Goal: Task Accomplishment & Management: Manage account settings

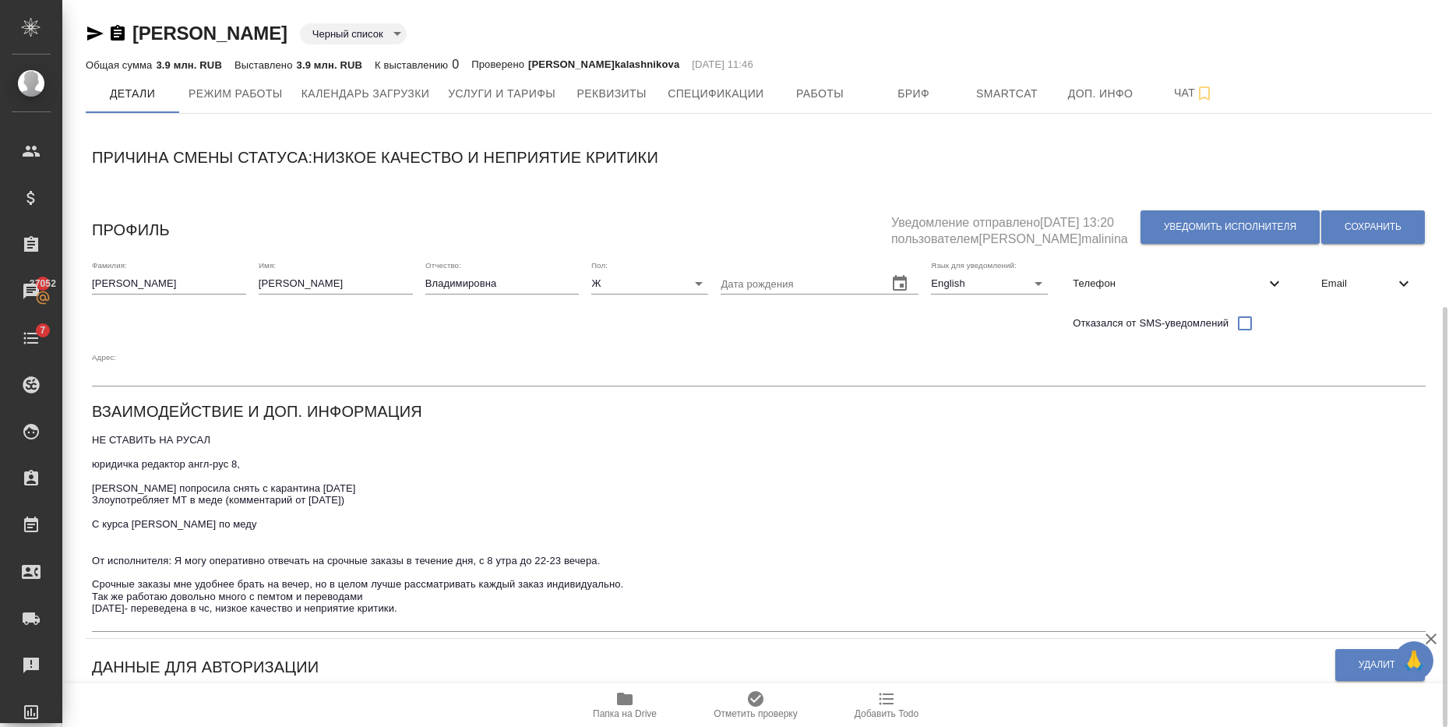
scroll to position [195, 0]
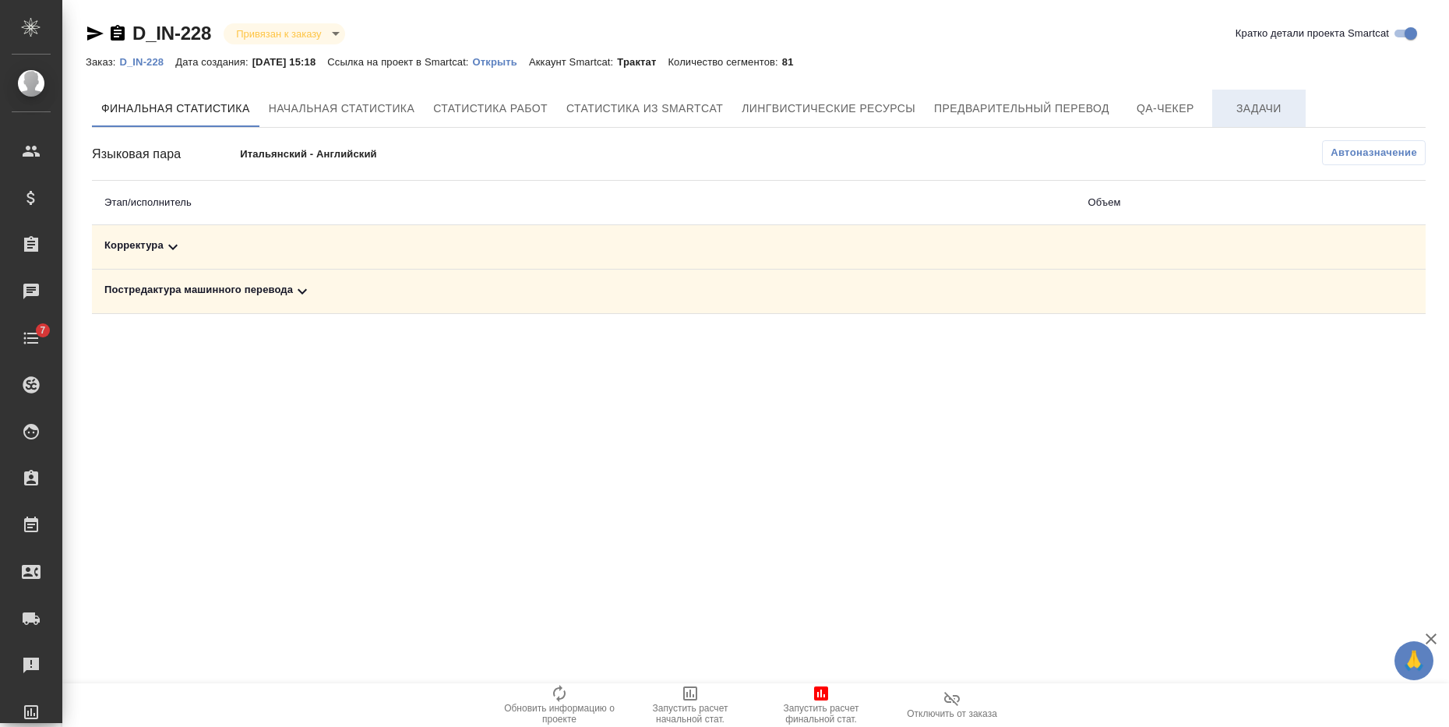
click at [1278, 110] on span "Задачи" at bounding box center [1259, 108] width 75 height 19
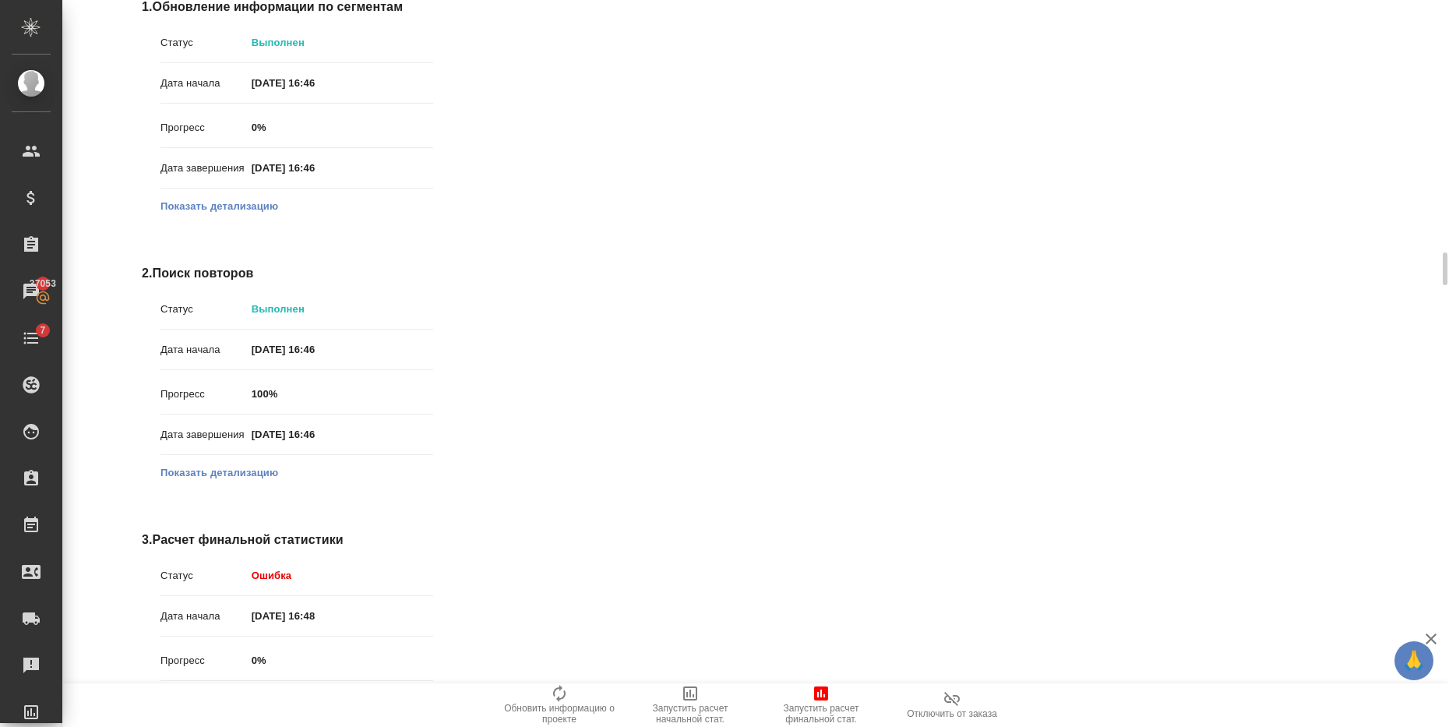
scroll to position [1364, 0]
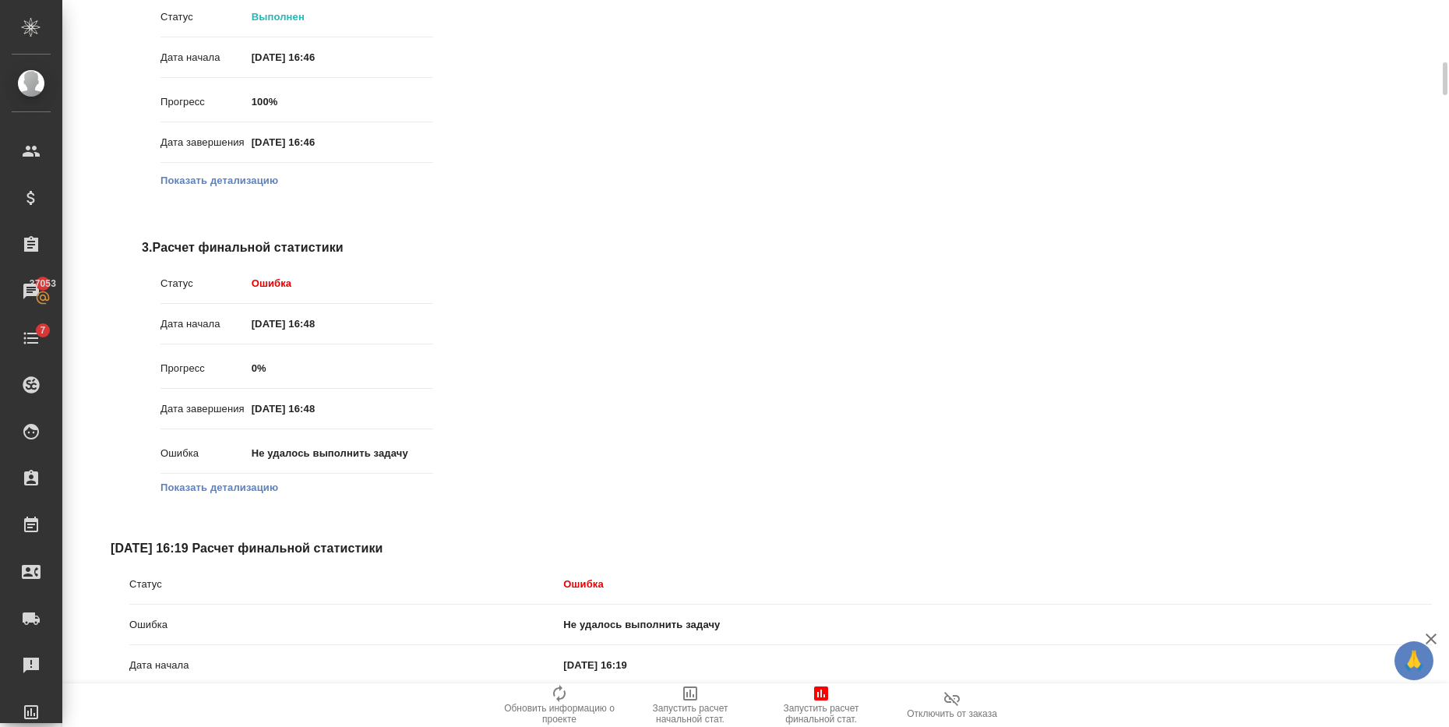
click at [242, 482] on button "Показать детализацию" at bounding box center [220, 488] width 118 height 16
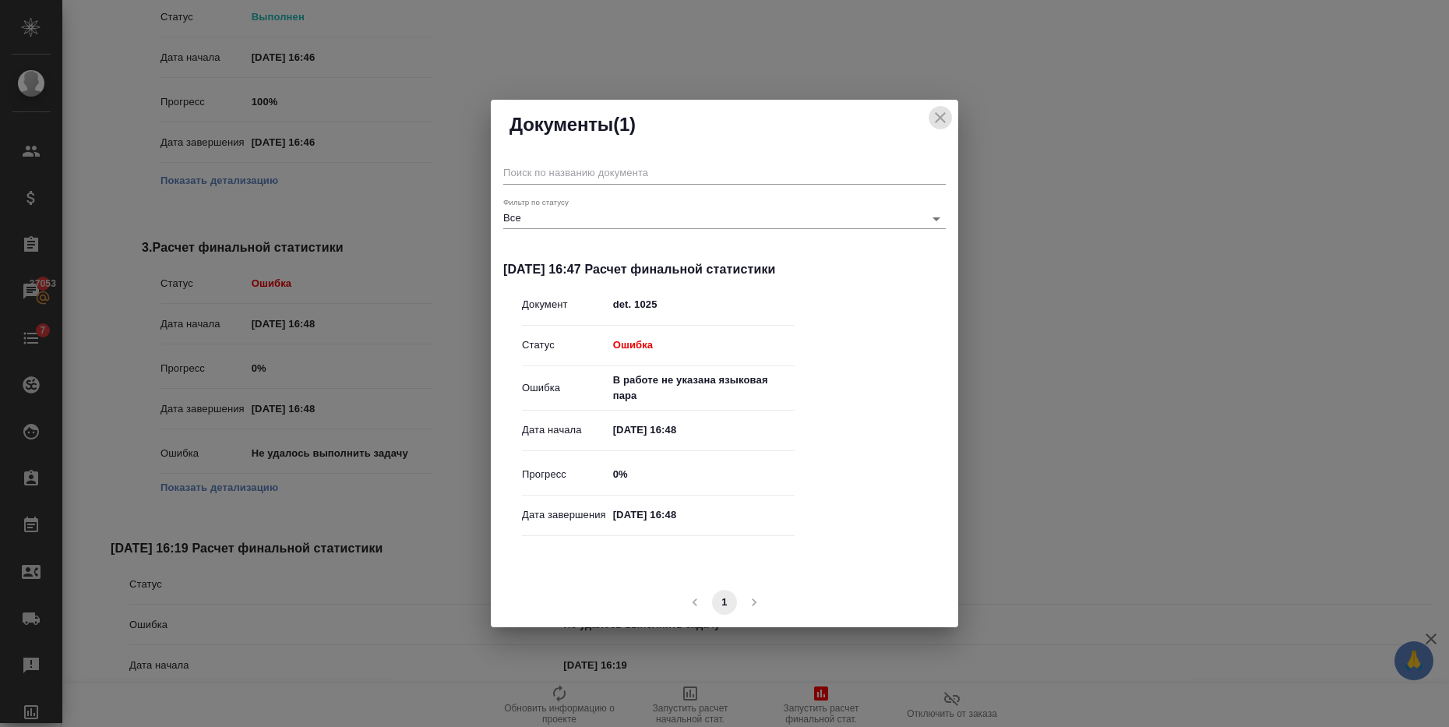
click at [941, 116] on icon "close" at bounding box center [940, 117] width 11 height 11
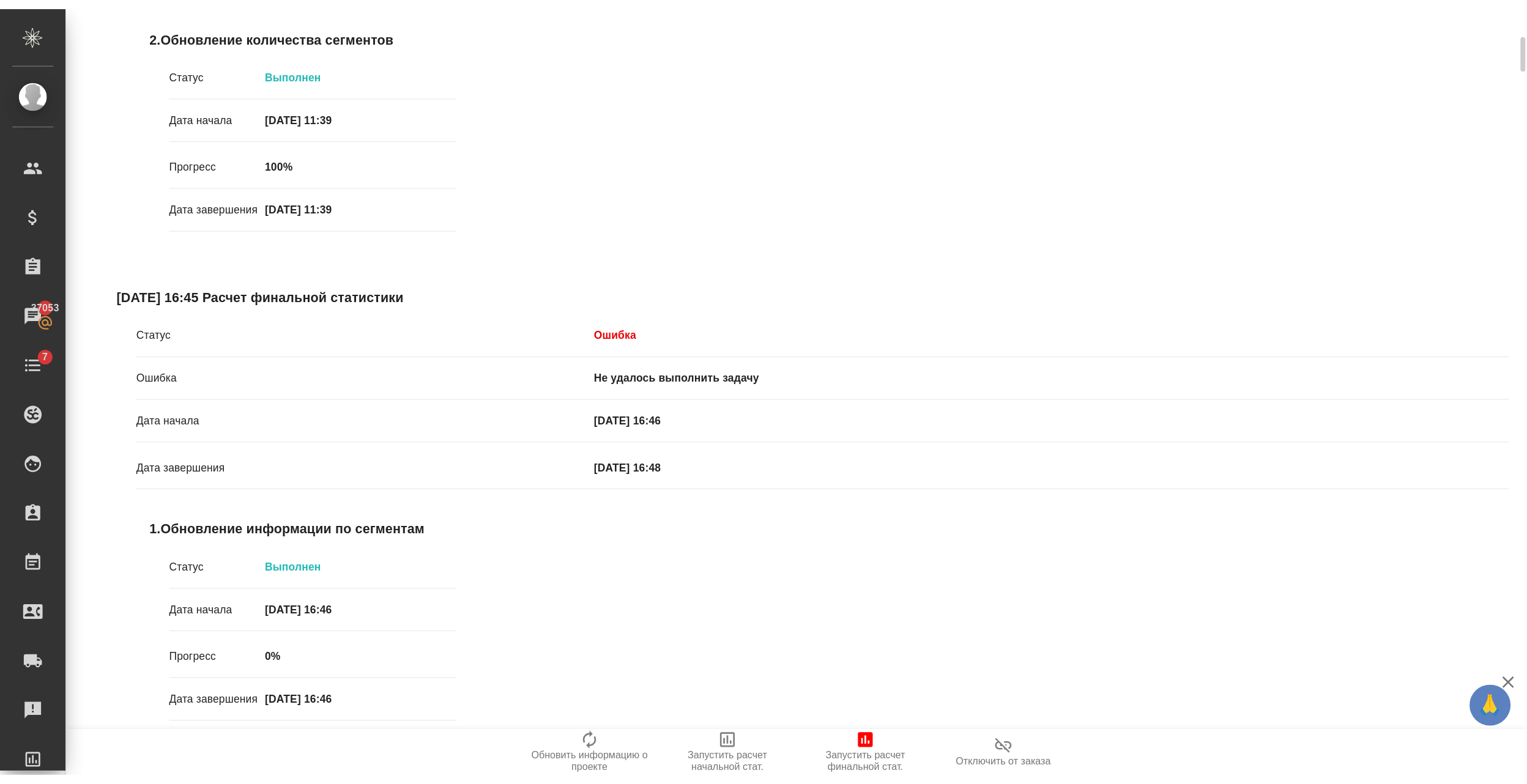
scroll to position [0, 0]
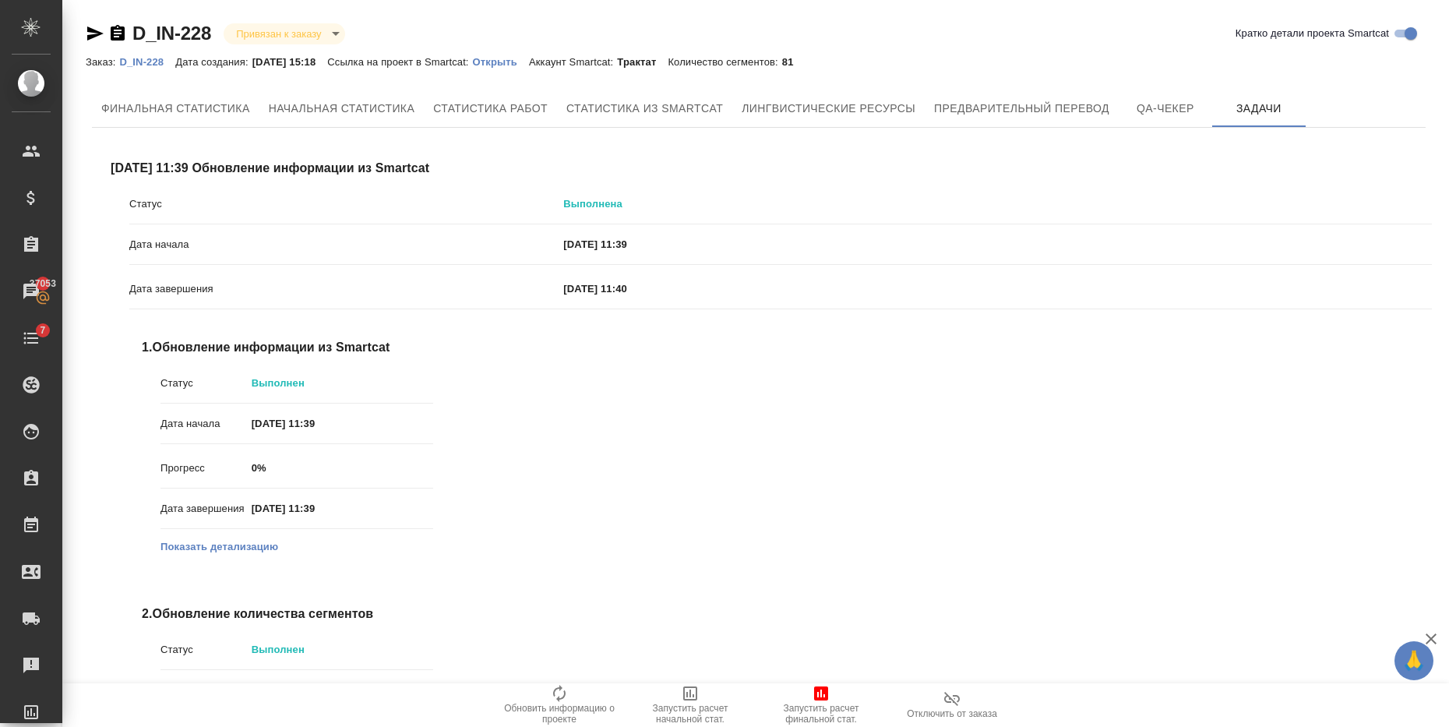
click at [133, 62] on p "D_IN-228" at bounding box center [147, 62] width 56 height 12
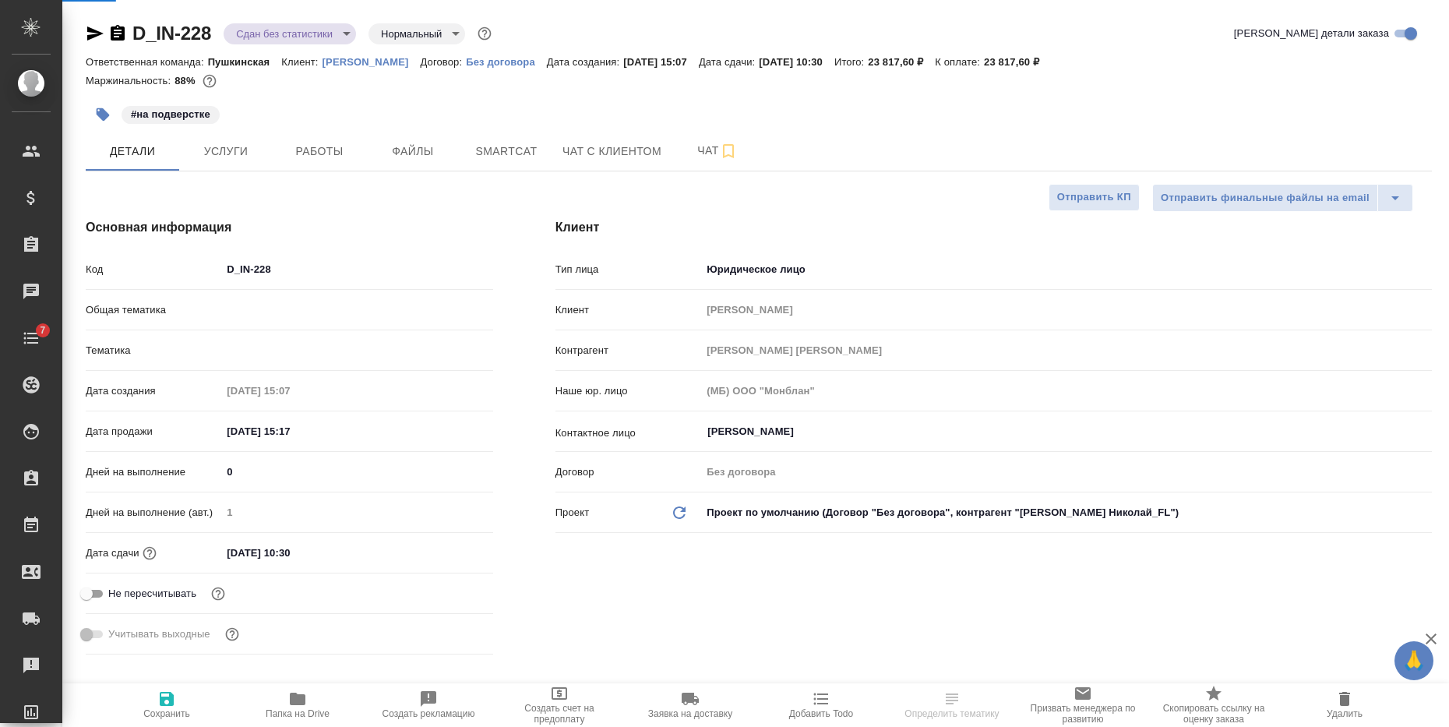
select select "RU"
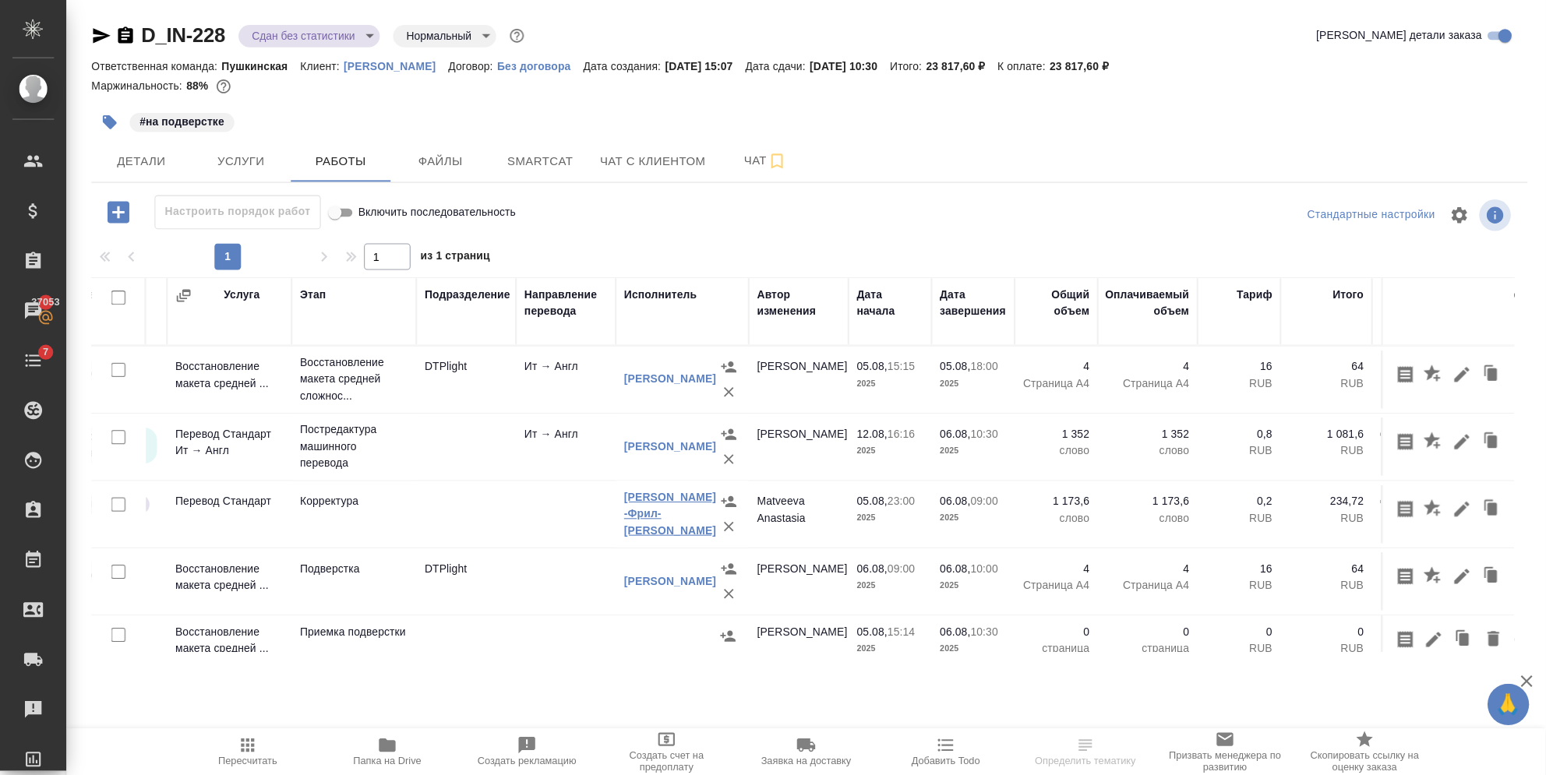
scroll to position [37, 73]
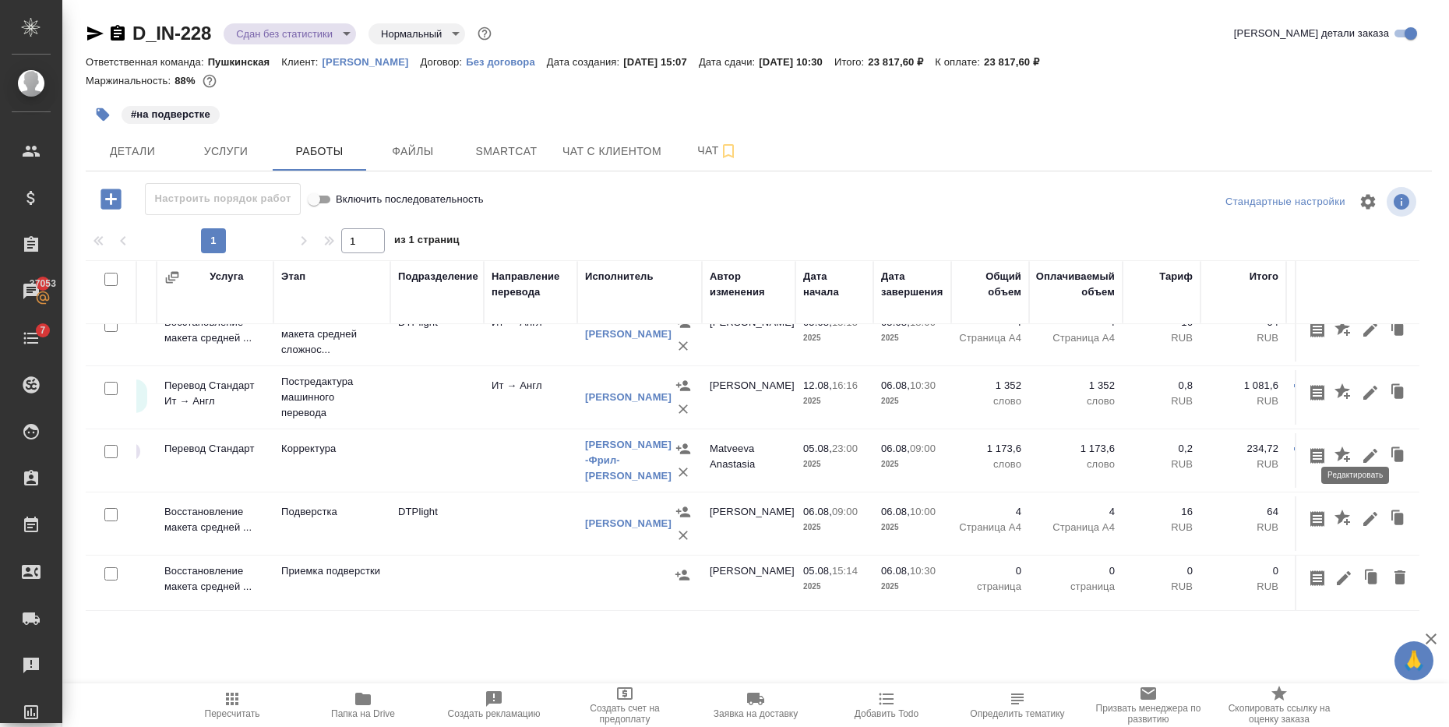
click at [1361, 447] on icon "button" at bounding box center [1370, 456] width 19 height 19
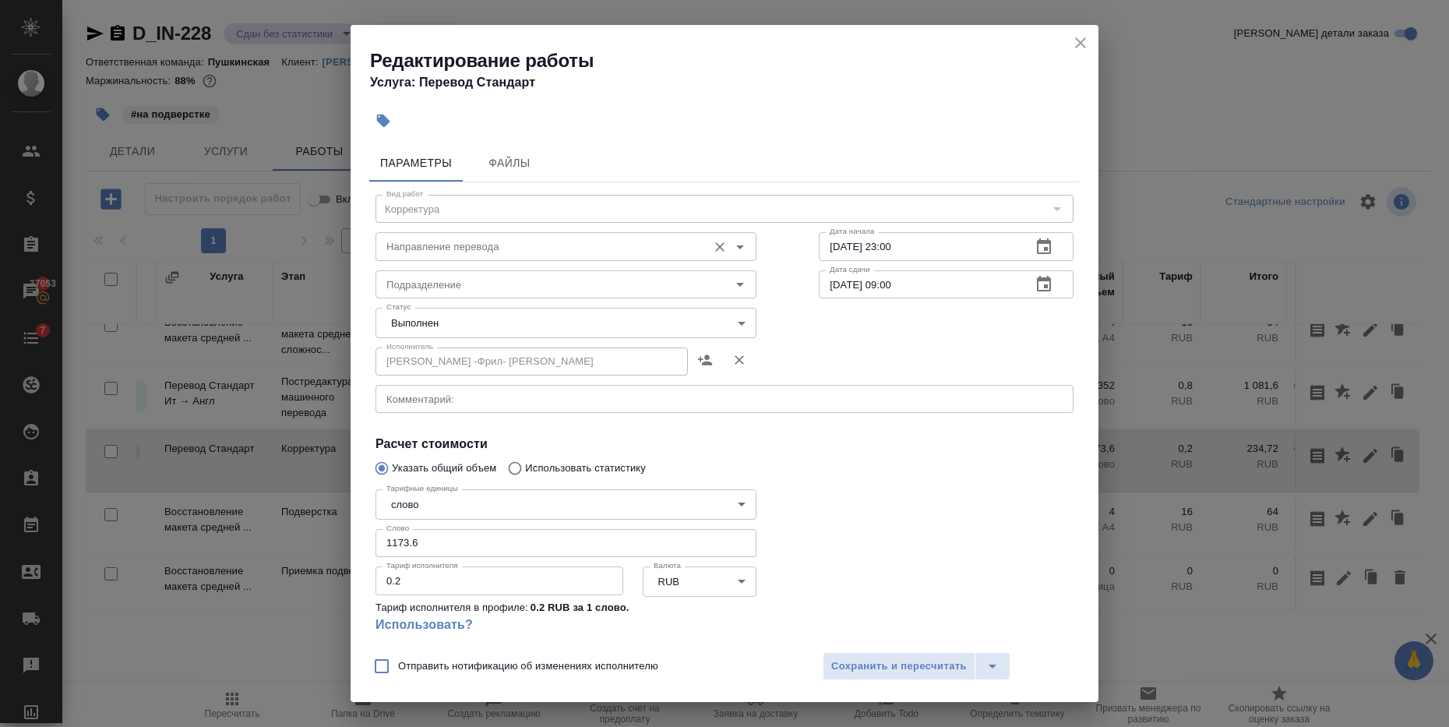
click at [431, 235] on div "Направление перевода" at bounding box center [566, 246] width 381 height 28
click at [429, 249] on input "Направление перевода" at bounding box center [539, 246] width 319 height 19
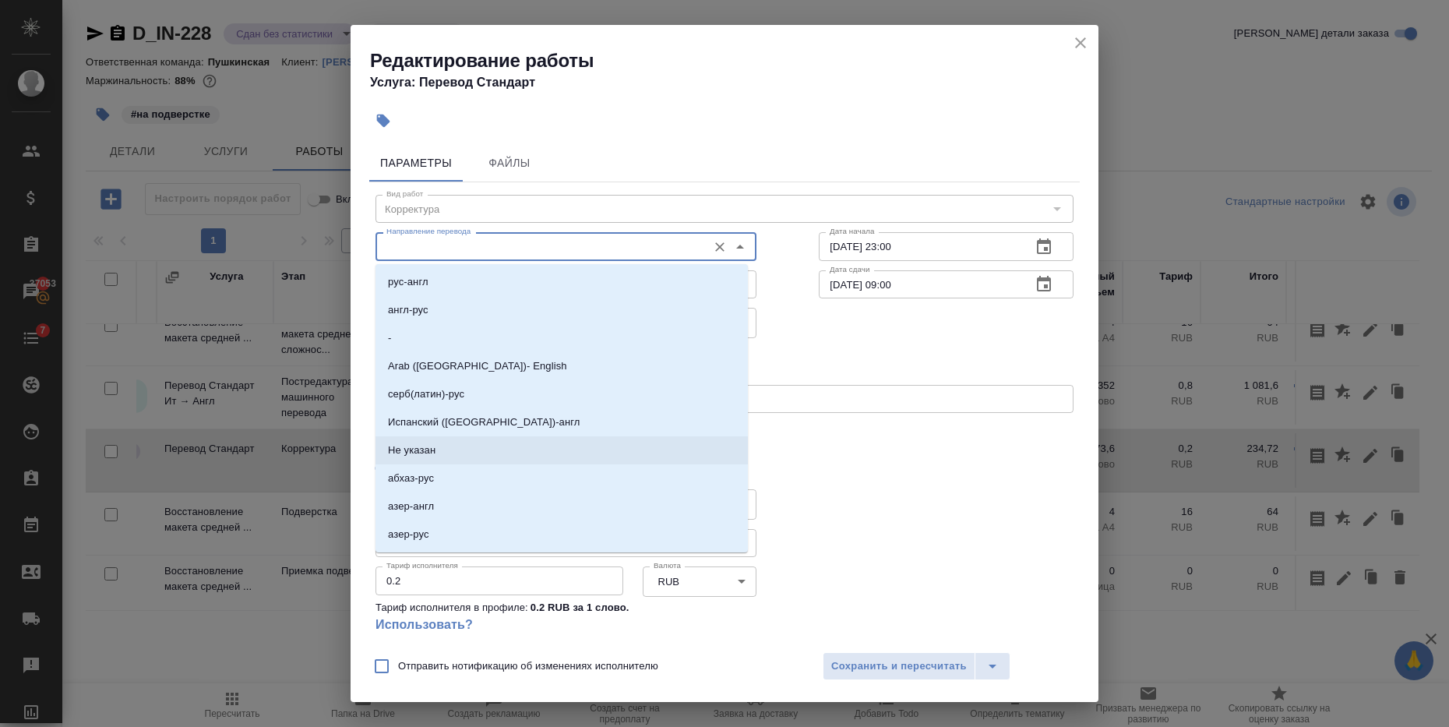
click at [429, 449] on p "Не указан" at bounding box center [412, 451] width 48 height 16
type input "Не указан"
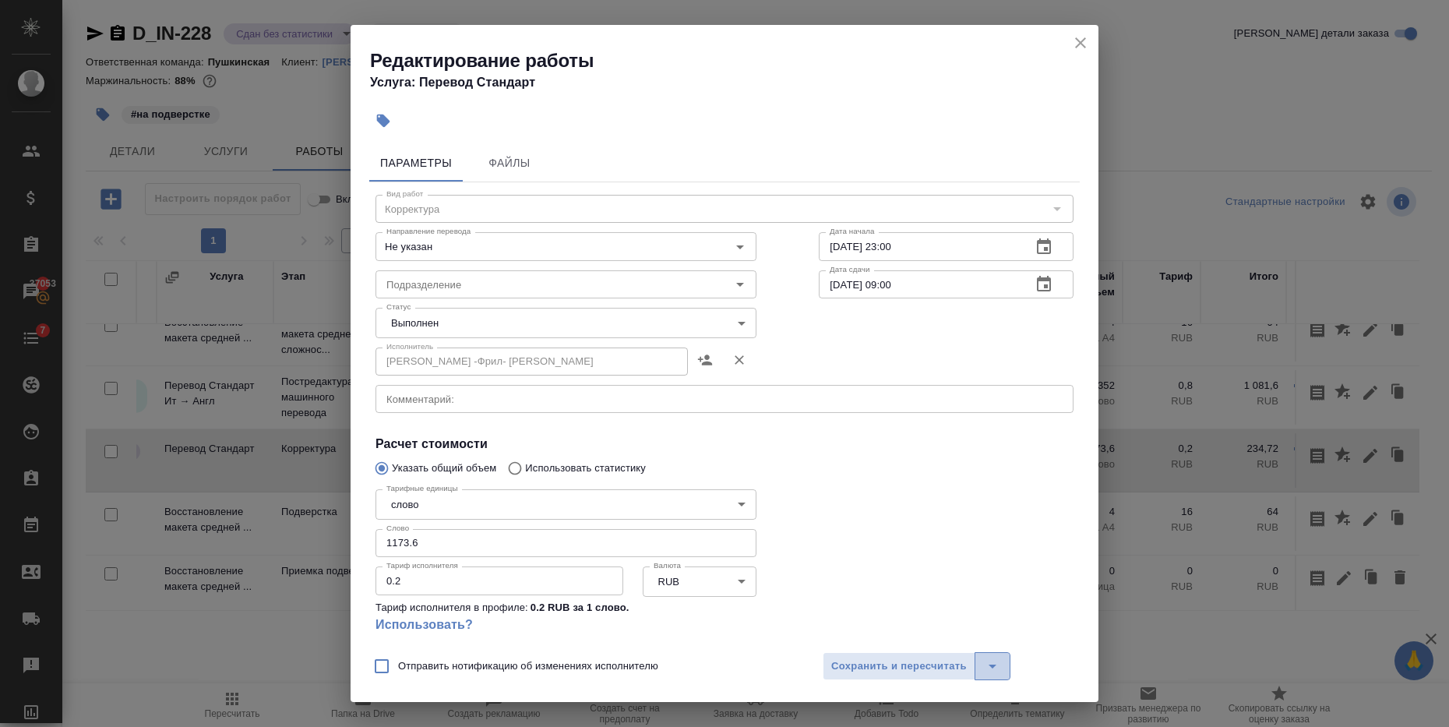
click at [987, 665] on icon "split button" at bounding box center [992, 666] width 19 height 19
click at [873, 609] on li "Сохранить" at bounding box center [916, 608] width 188 height 25
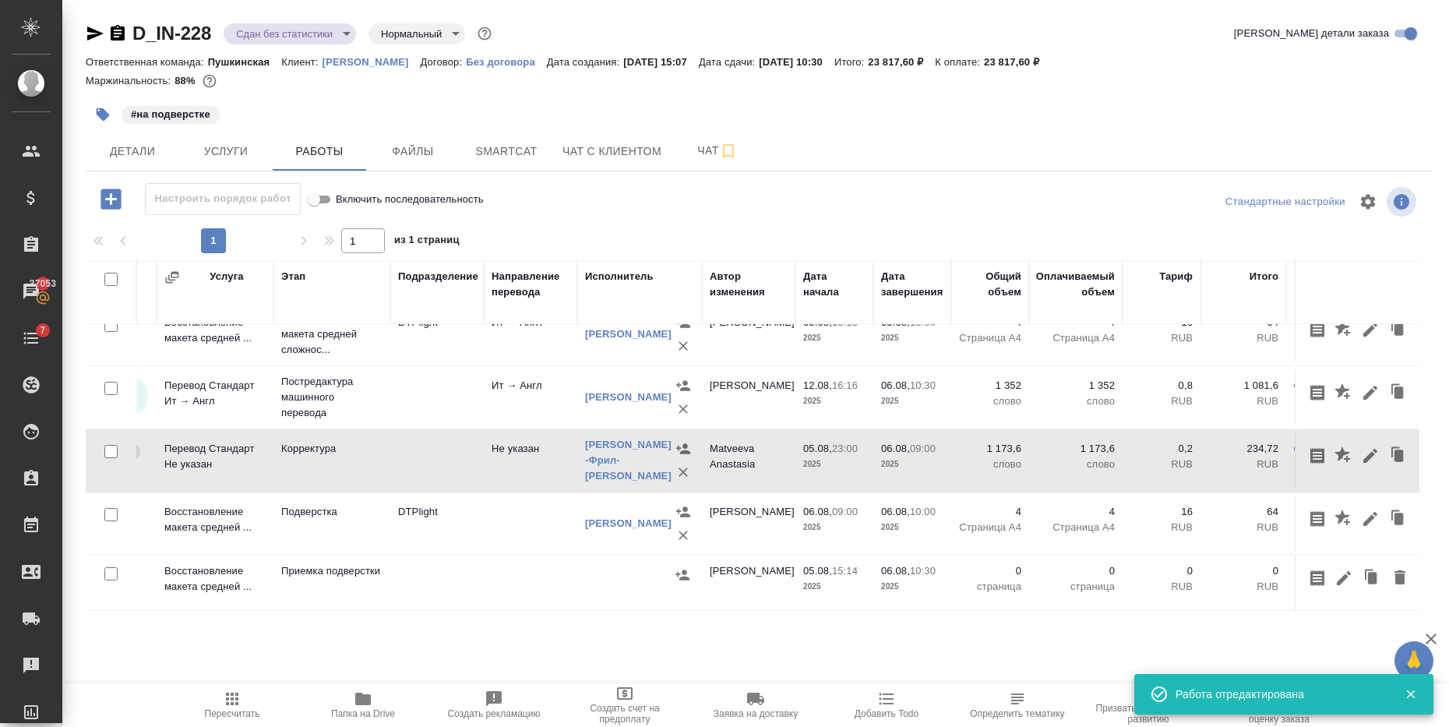
click at [532, 362] on td at bounding box center [531, 334] width 94 height 55
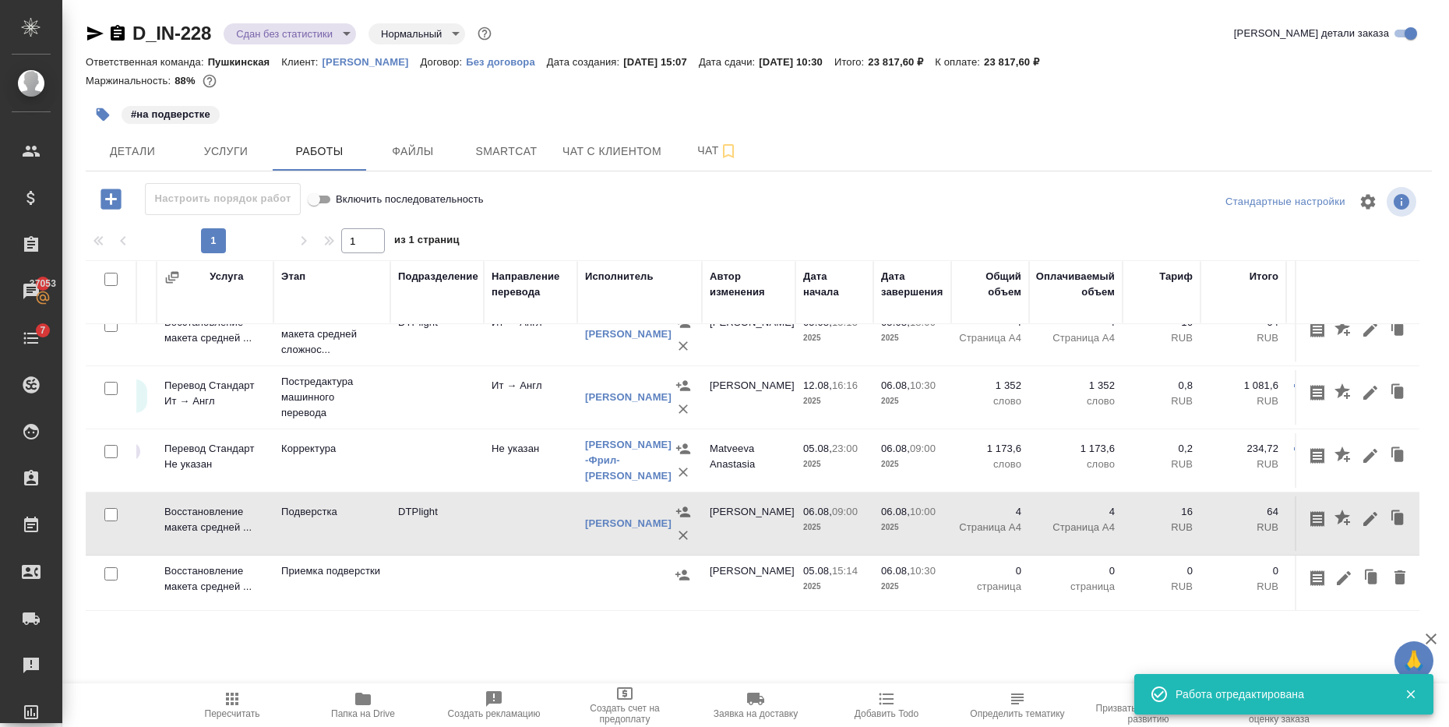
click at [532, 362] on td at bounding box center [531, 334] width 94 height 55
click at [1364, 512] on icon "button" at bounding box center [1371, 519] width 14 height 14
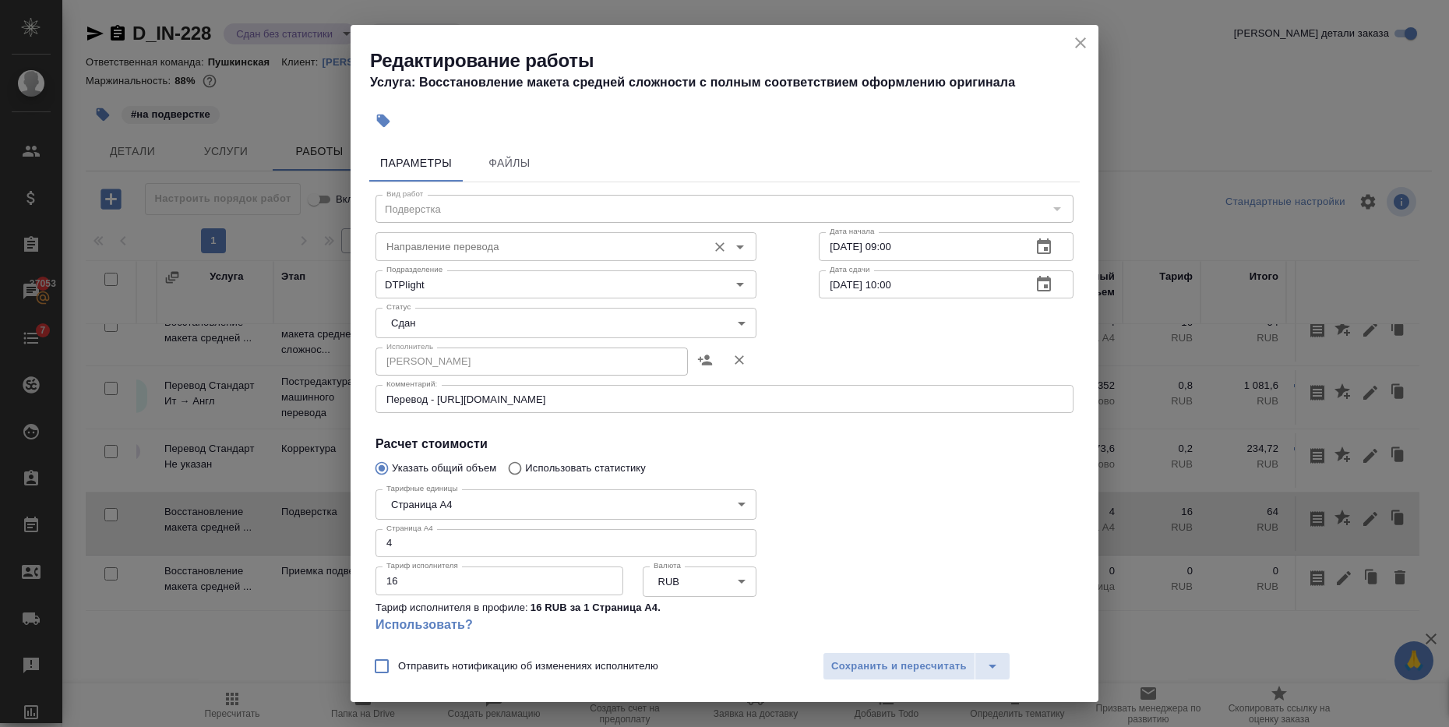
click at [450, 243] on input "Направление перевода" at bounding box center [539, 246] width 319 height 19
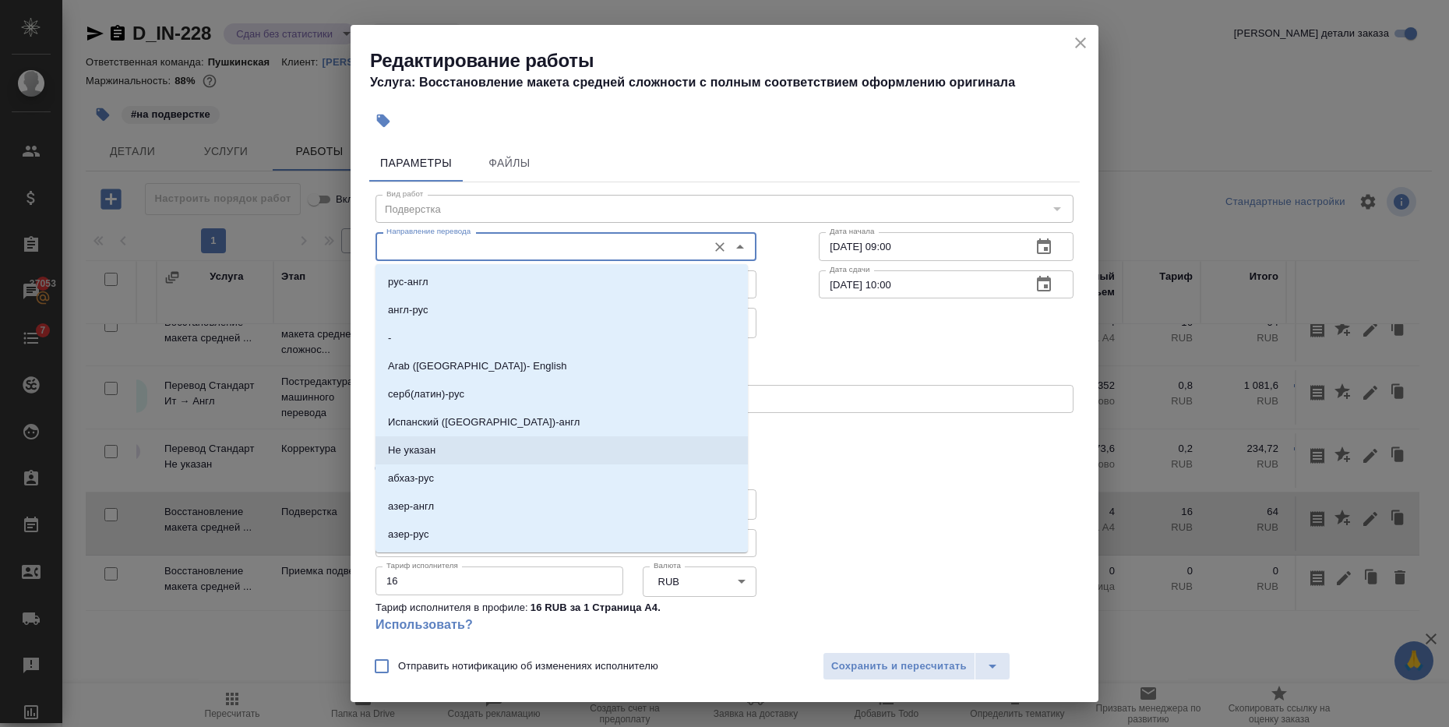
click at [408, 453] on p "Не указан" at bounding box center [412, 451] width 48 height 16
type input "Не указан"
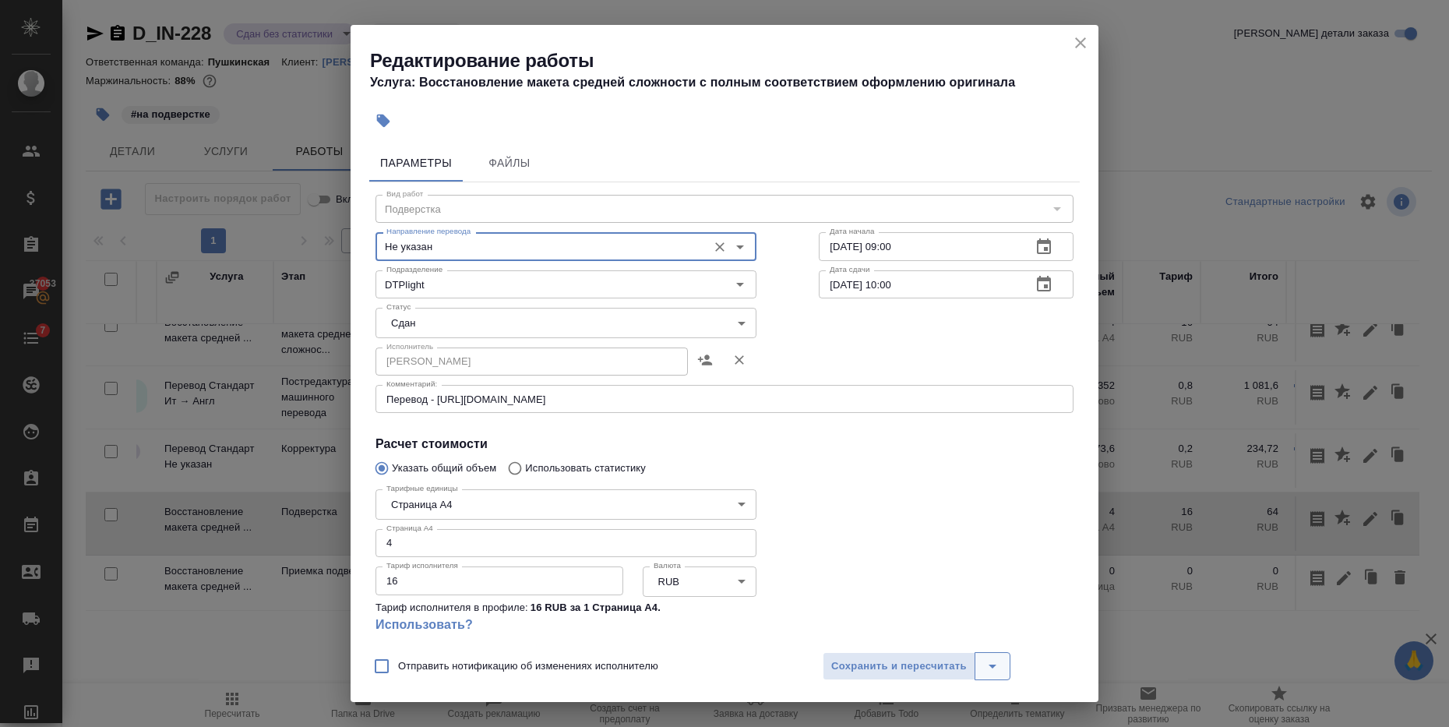
click at [988, 668] on icon "split button" at bounding box center [992, 666] width 19 height 19
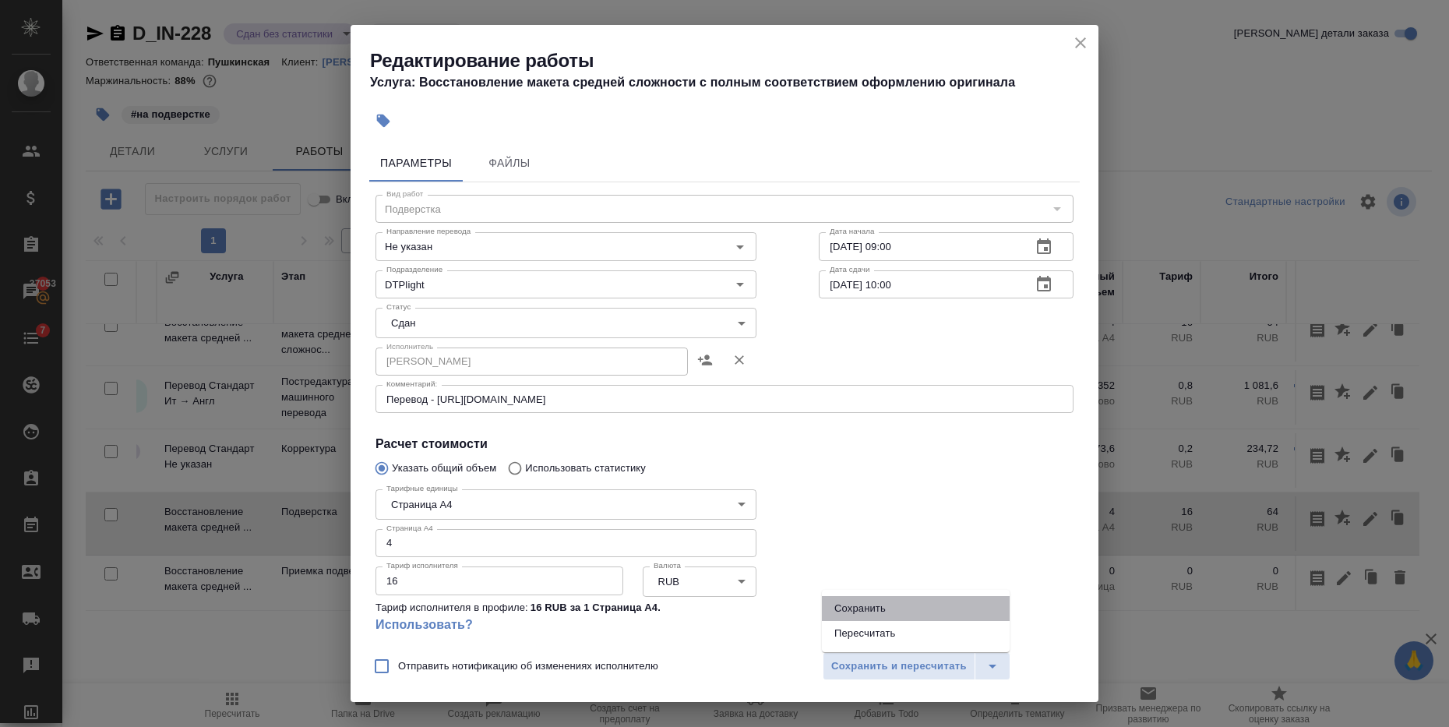
click at [911, 607] on li "Сохранить" at bounding box center [916, 608] width 188 height 25
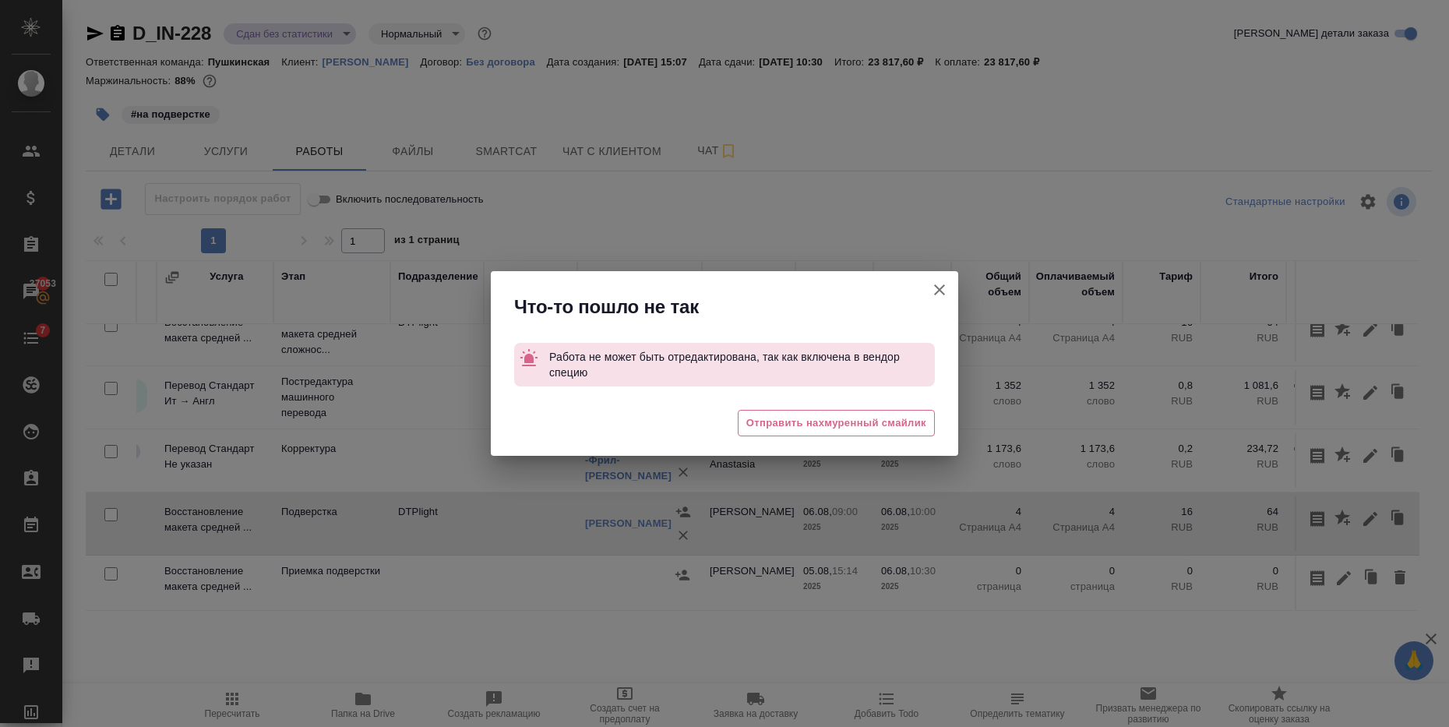
click at [937, 286] on icon "button" at bounding box center [939, 289] width 11 height 11
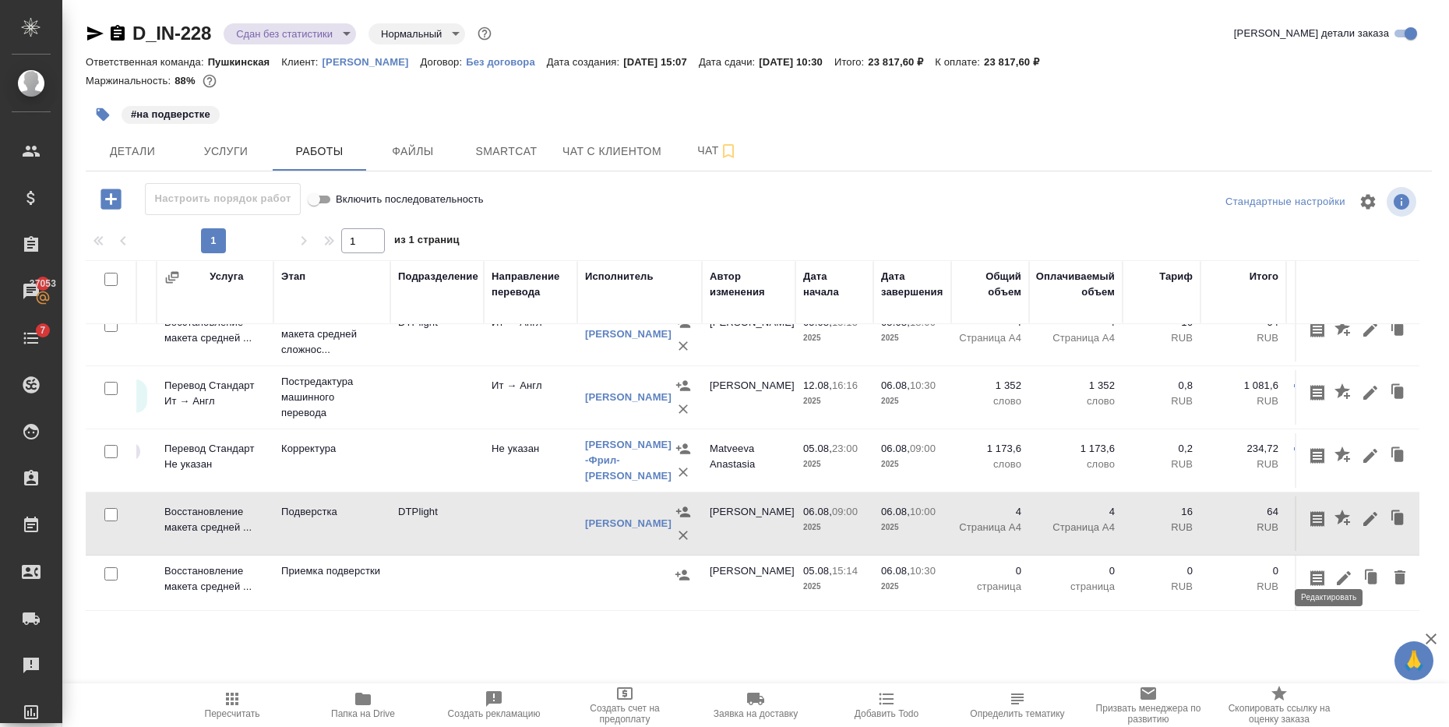
click at [1337, 571] on icon "button" at bounding box center [1344, 578] width 14 height 14
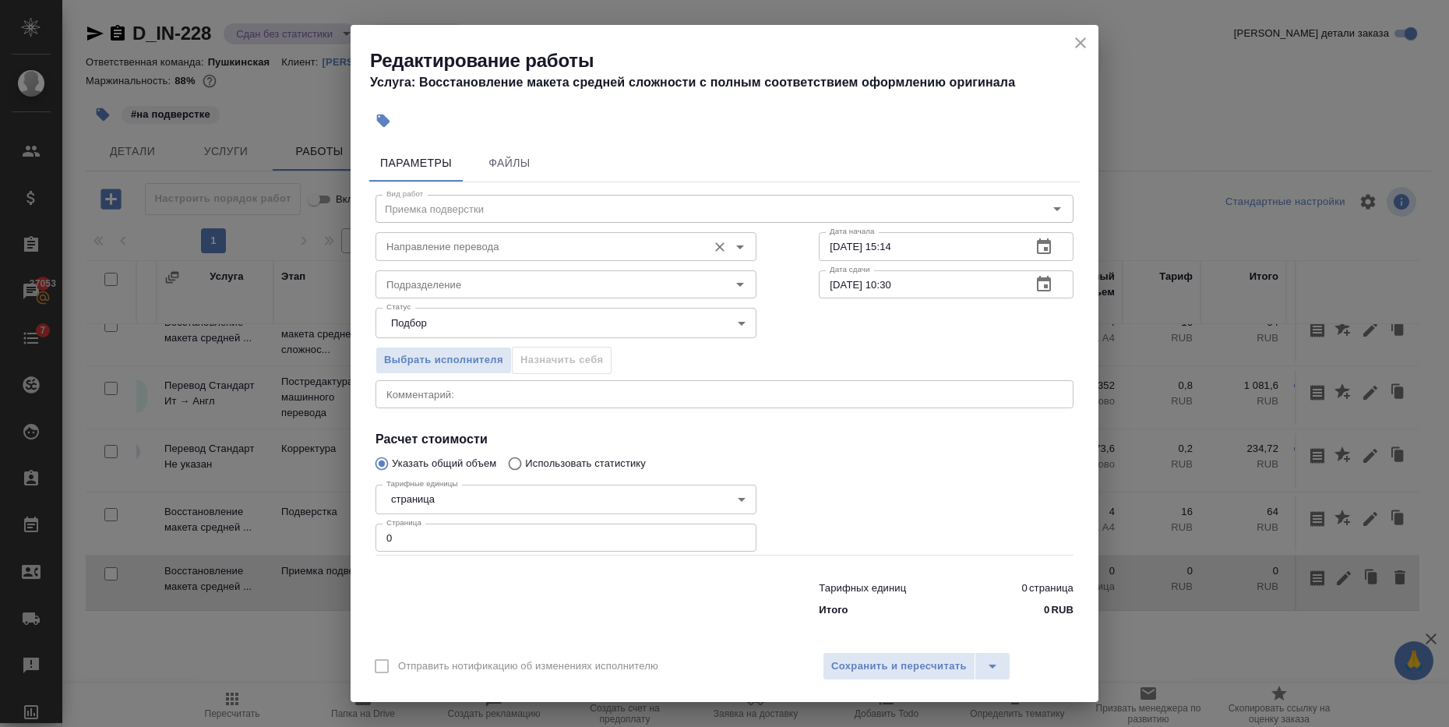
click at [469, 243] on input "Направление перевода" at bounding box center [539, 246] width 319 height 19
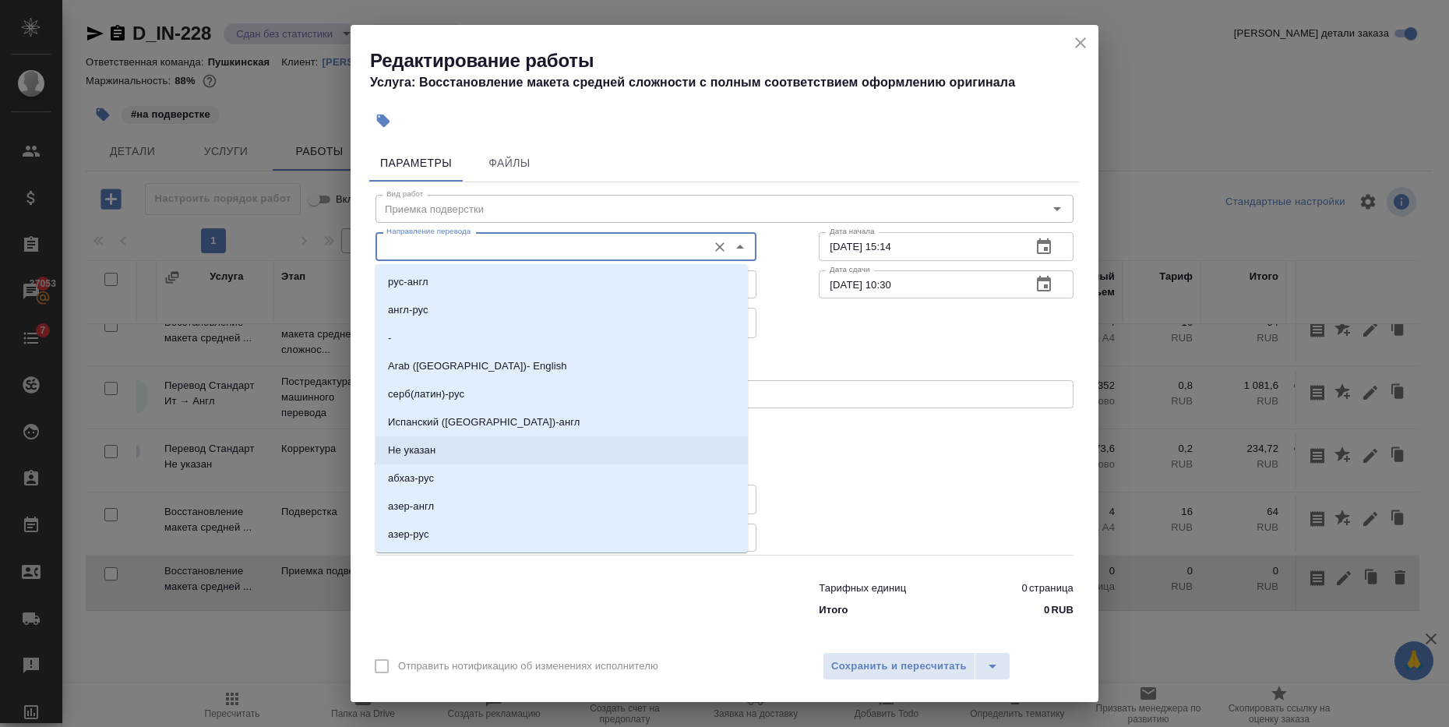
click at [415, 450] on p "Не указан" at bounding box center [412, 451] width 48 height 16
type input "Не указан"
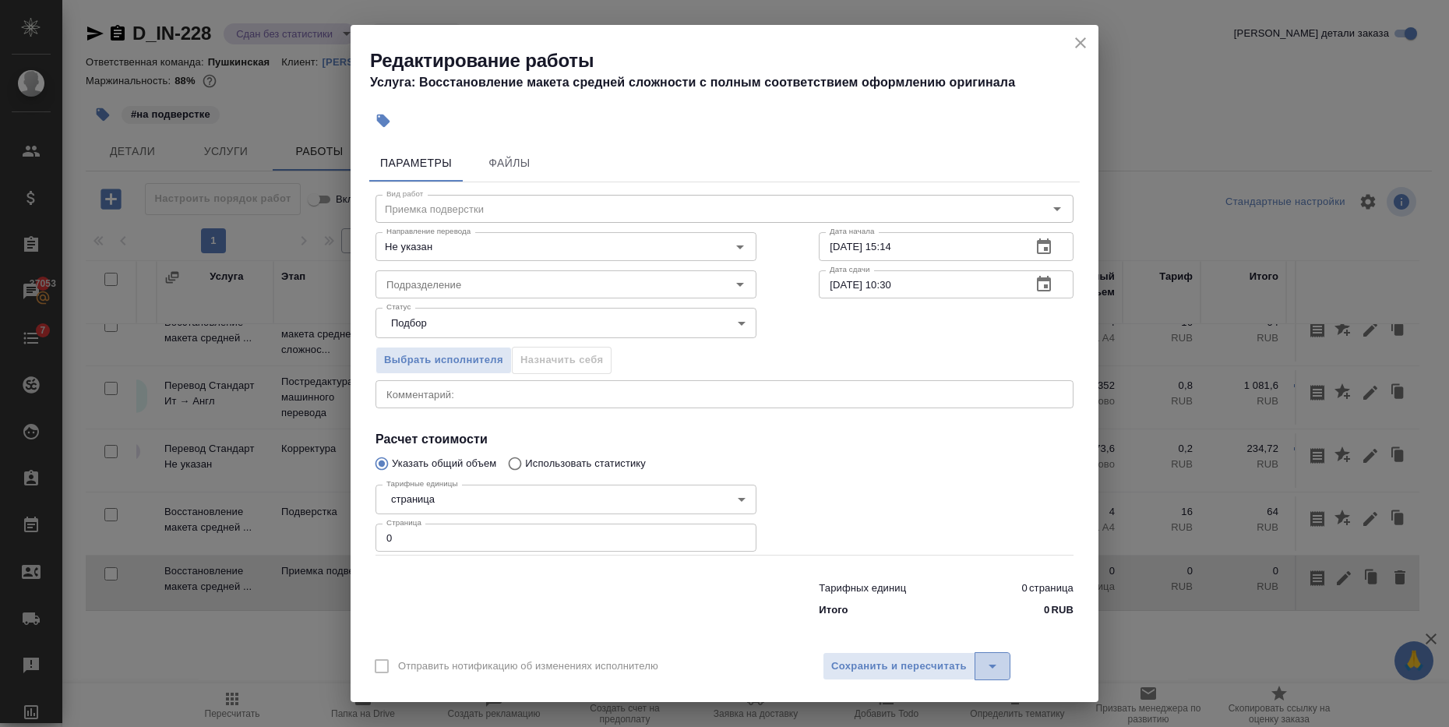
click at [999, 675] on icon "split button" at bounding box center [992, 666] width 19 height 19
click at [874, 609] on li "Сохранить" at bounding box center [916, 608] width 188 height 25
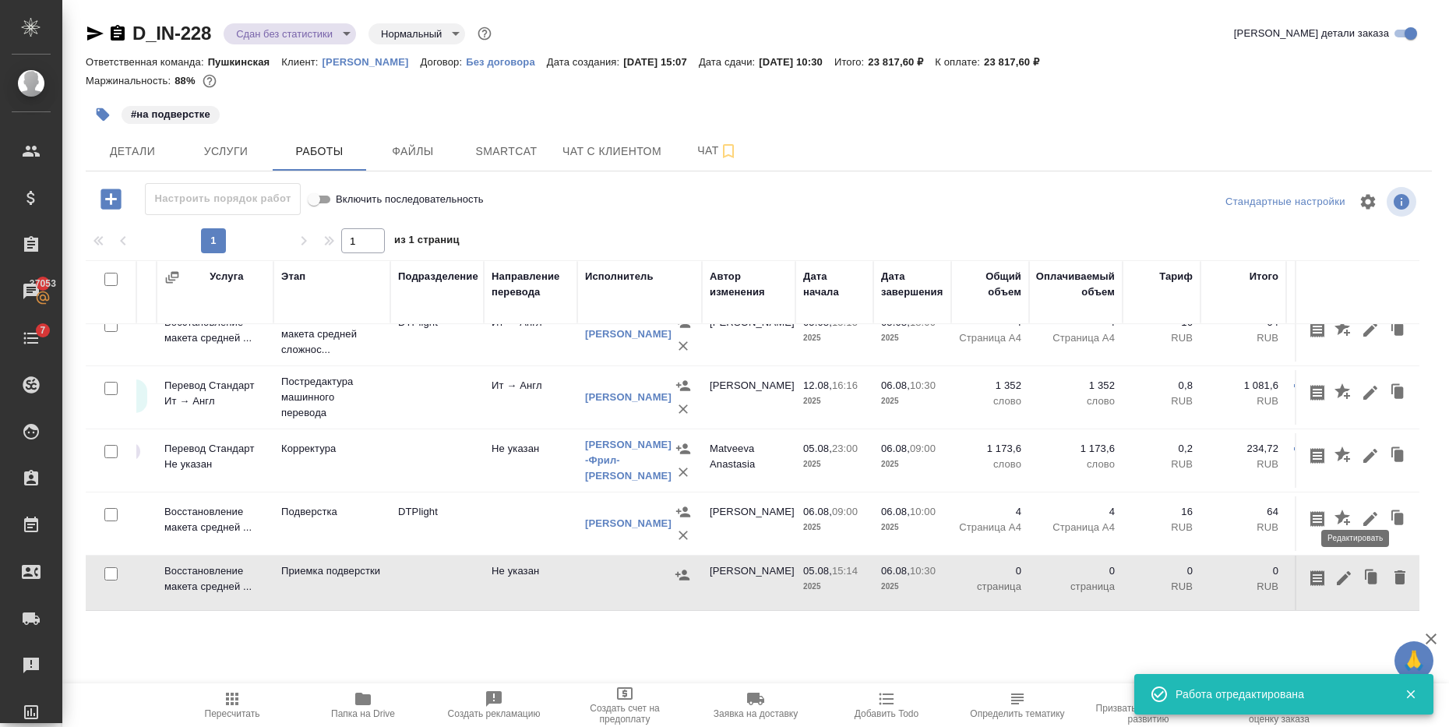
click at [1361, 510] on icon "button" at bounding box center [1370, 519] width 19 height 19
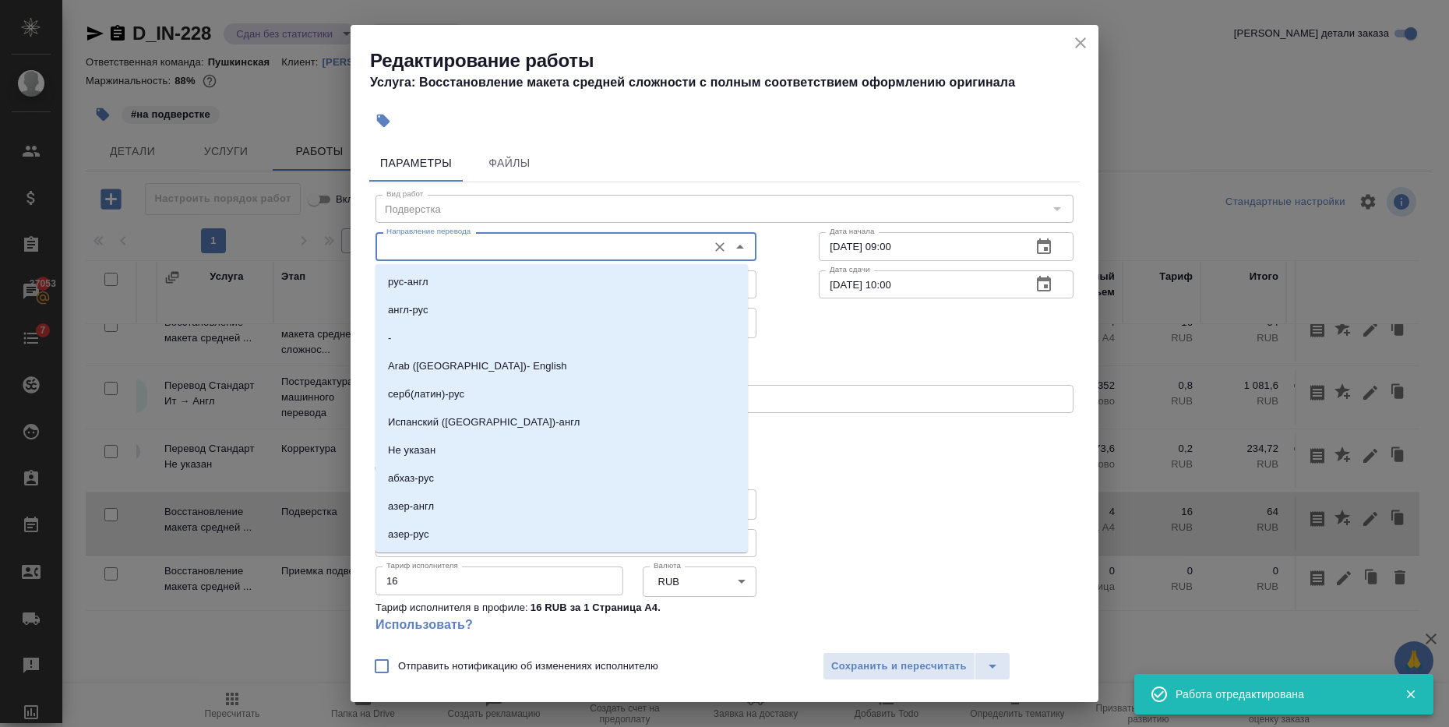
click at [436, 249] on input "Направление перевода" at bounding box center [539, 246] width 319 height 19
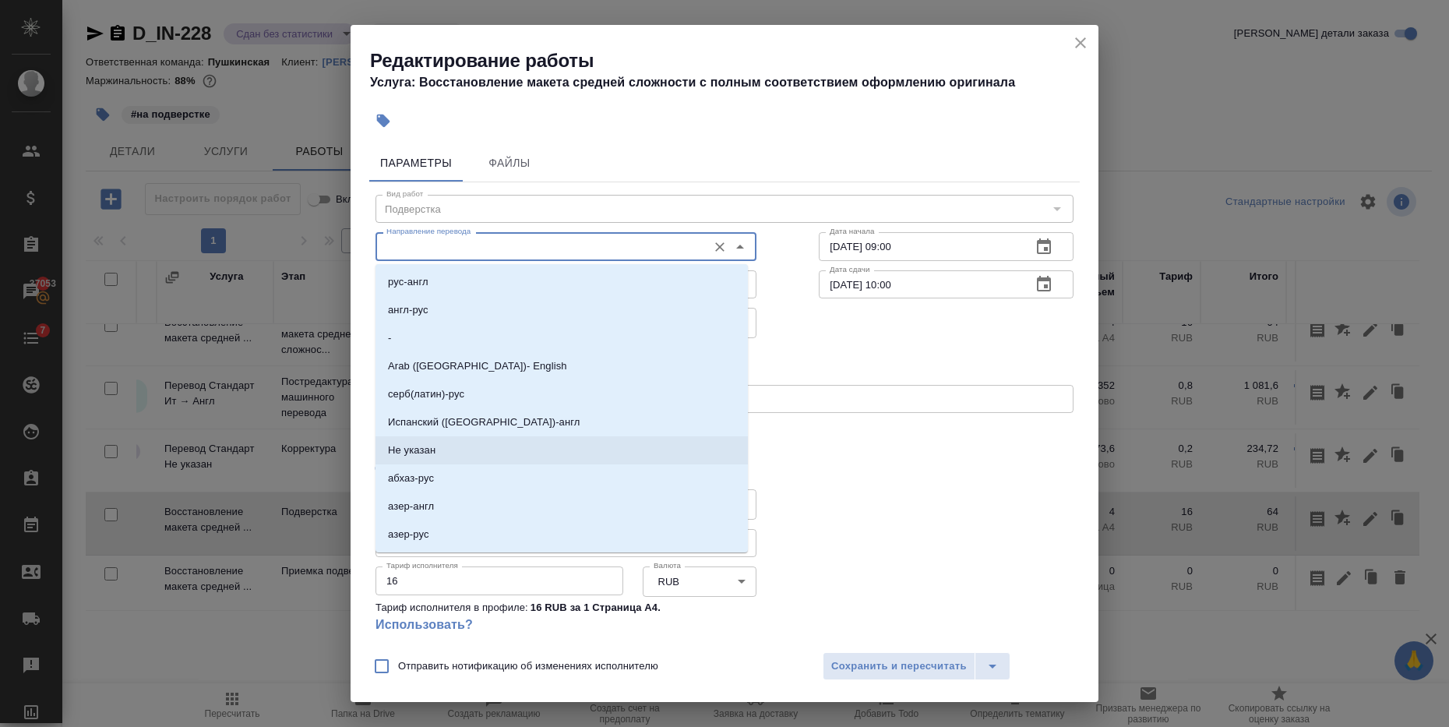
click at [454, 453] on li "Не указан" at bounding box center [562, 450] width 372 height 28
type input "Не указан"
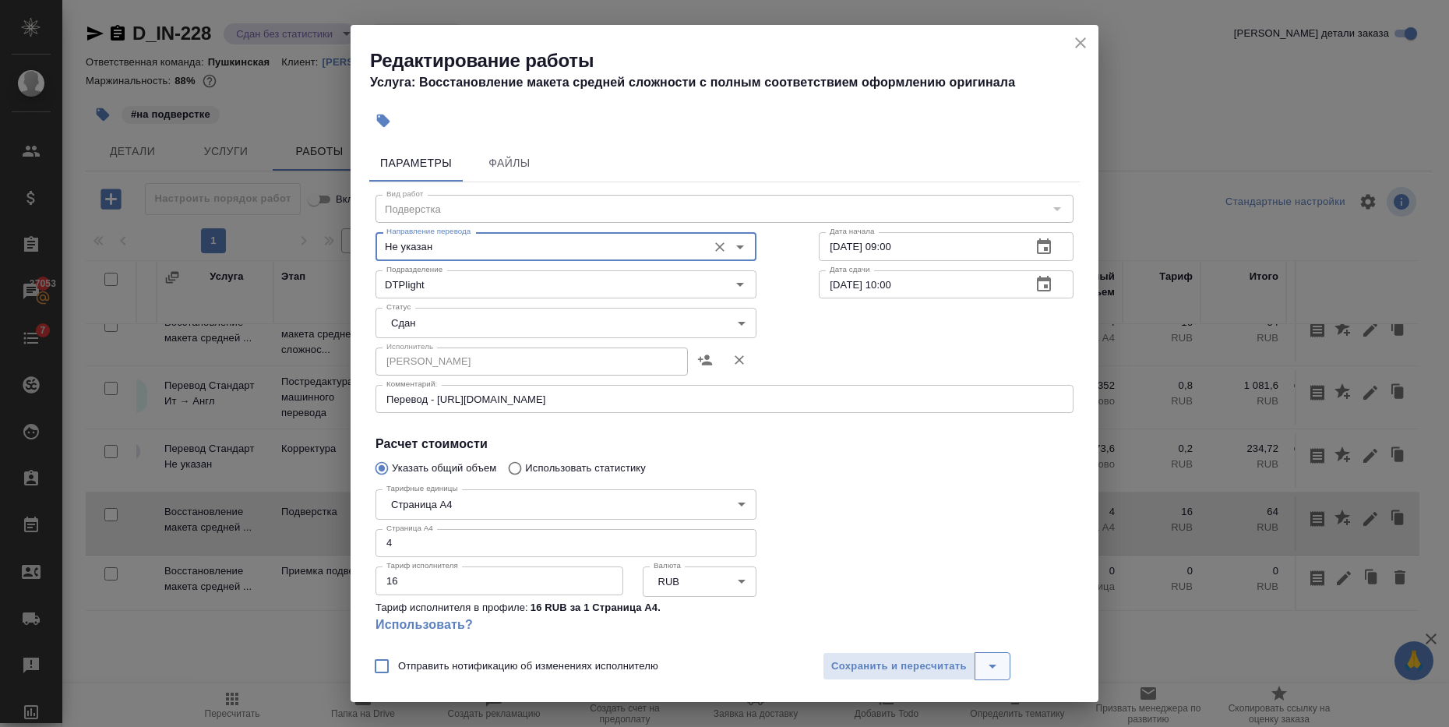
click at [997, 664] on icon "split button" at bounding box center [992, 666] width 19 height 19
click at [866, 606] on li "Сохранить" at bounding box center [916, 608] width 188 height 25
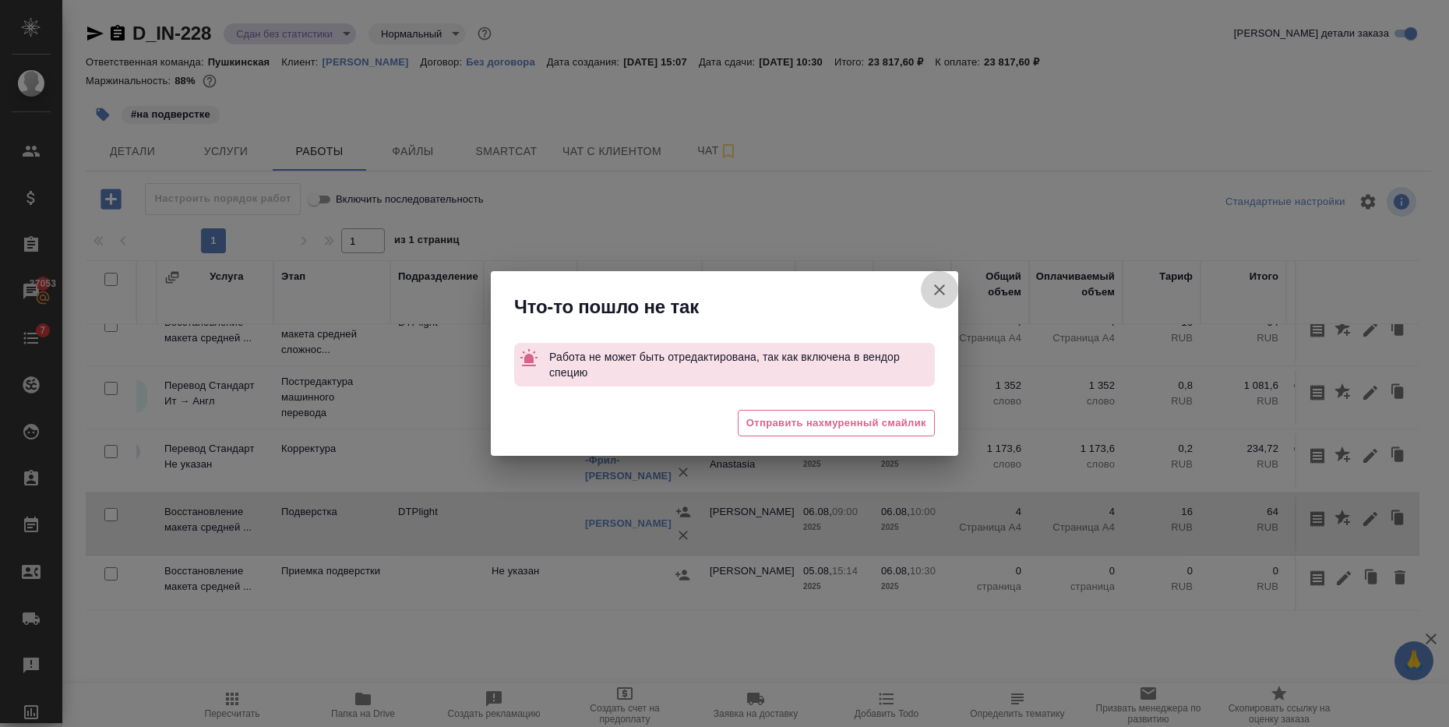
click at [941, 295] on icon "button" at bounding box center [939, 290] width 19 height 19
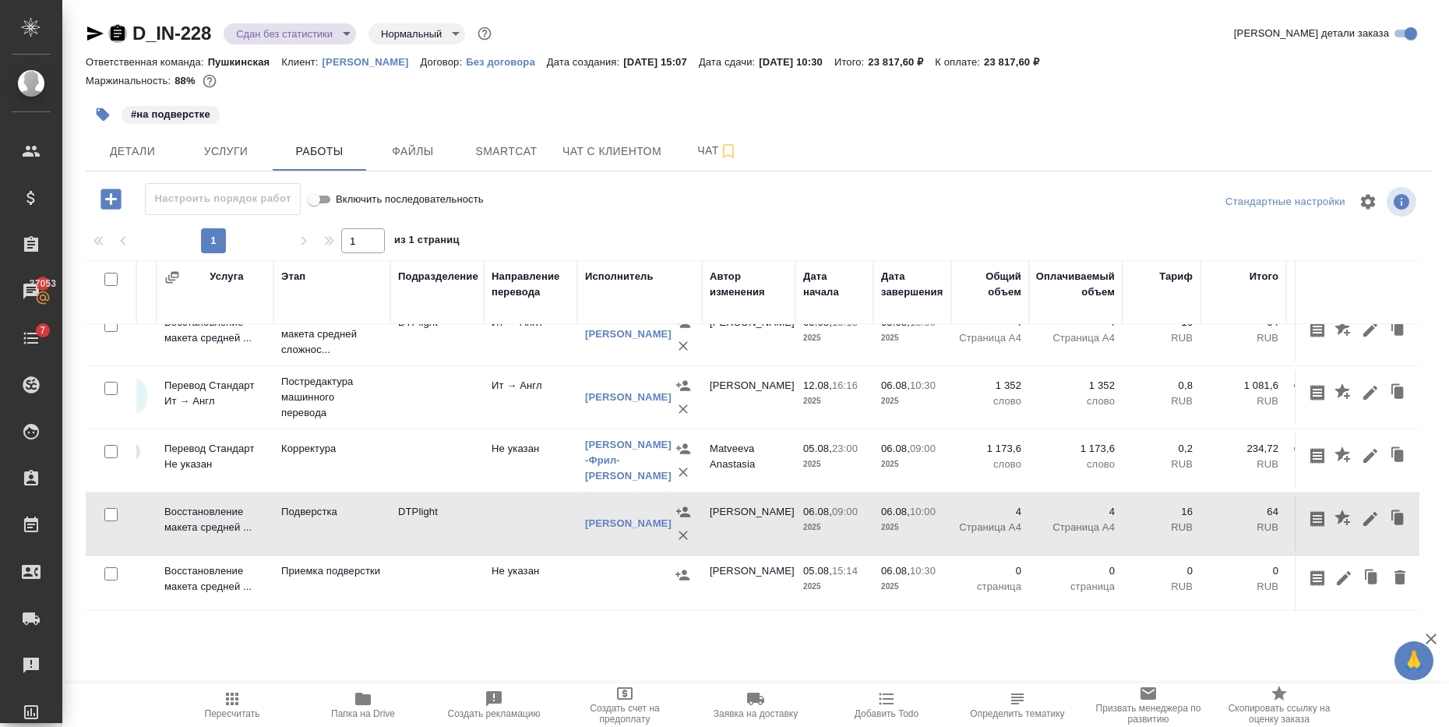
click at [120, 35] on icon "button" at bounding box center [118, 33] width 14 height 16
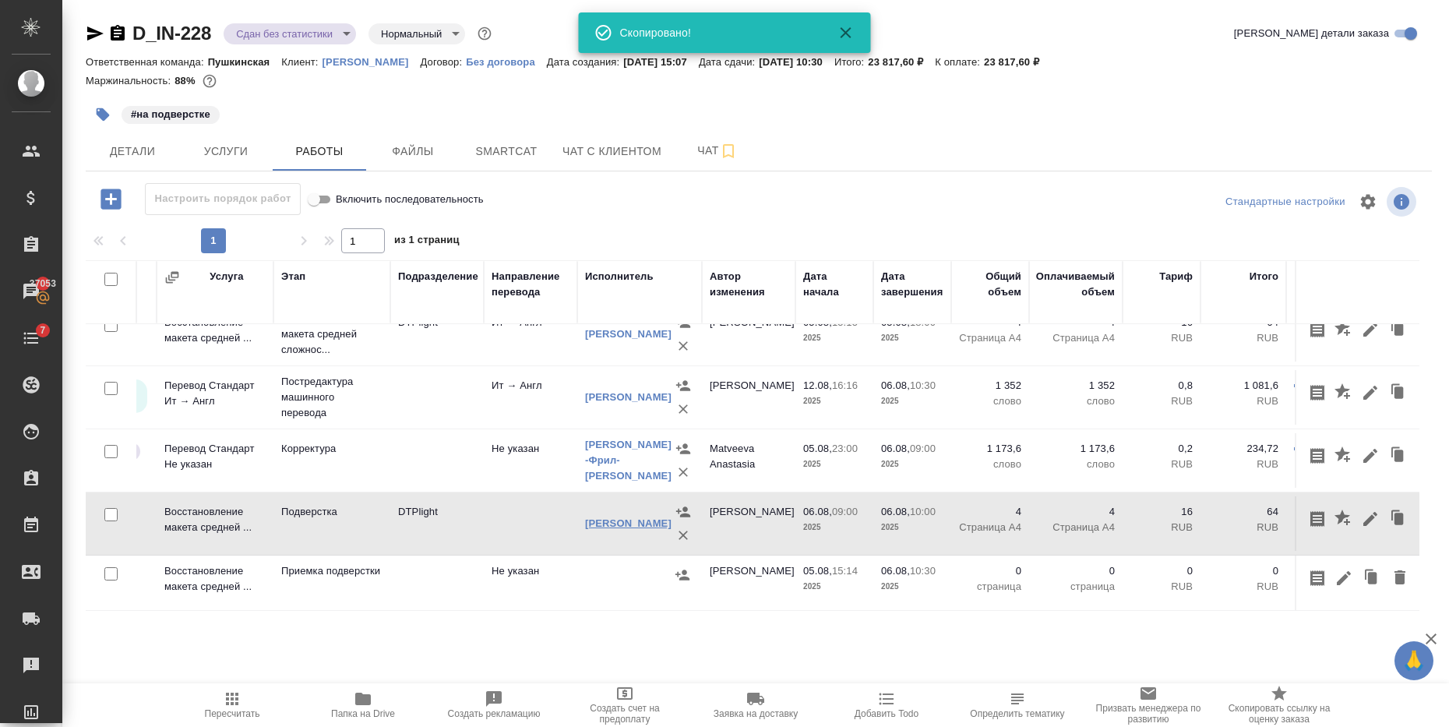
click at [634, 517] on link "[PERSON_NAME]" at bounding box center [628, 523] width 86 height 12
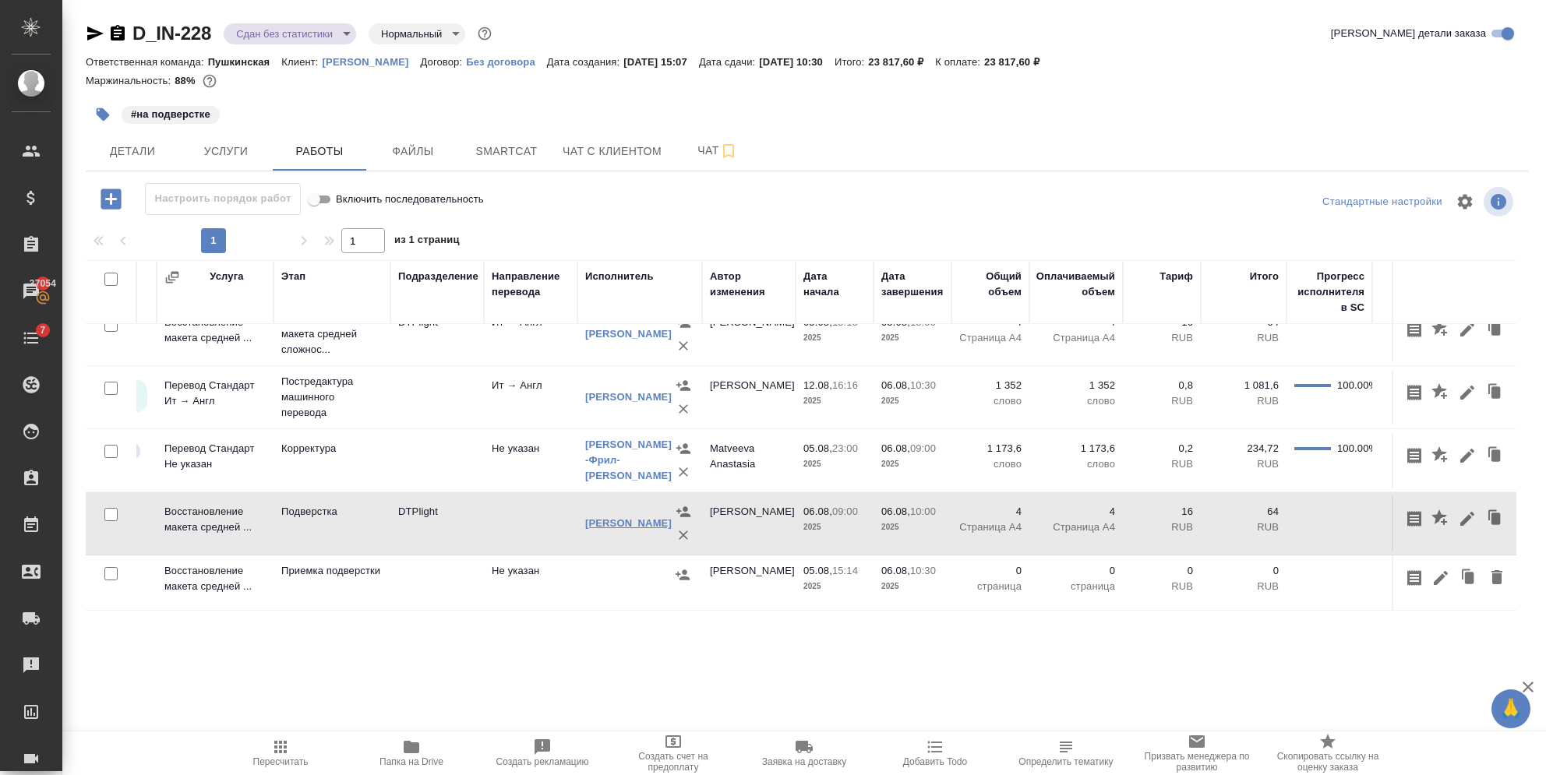
scroll to position [36, 72]
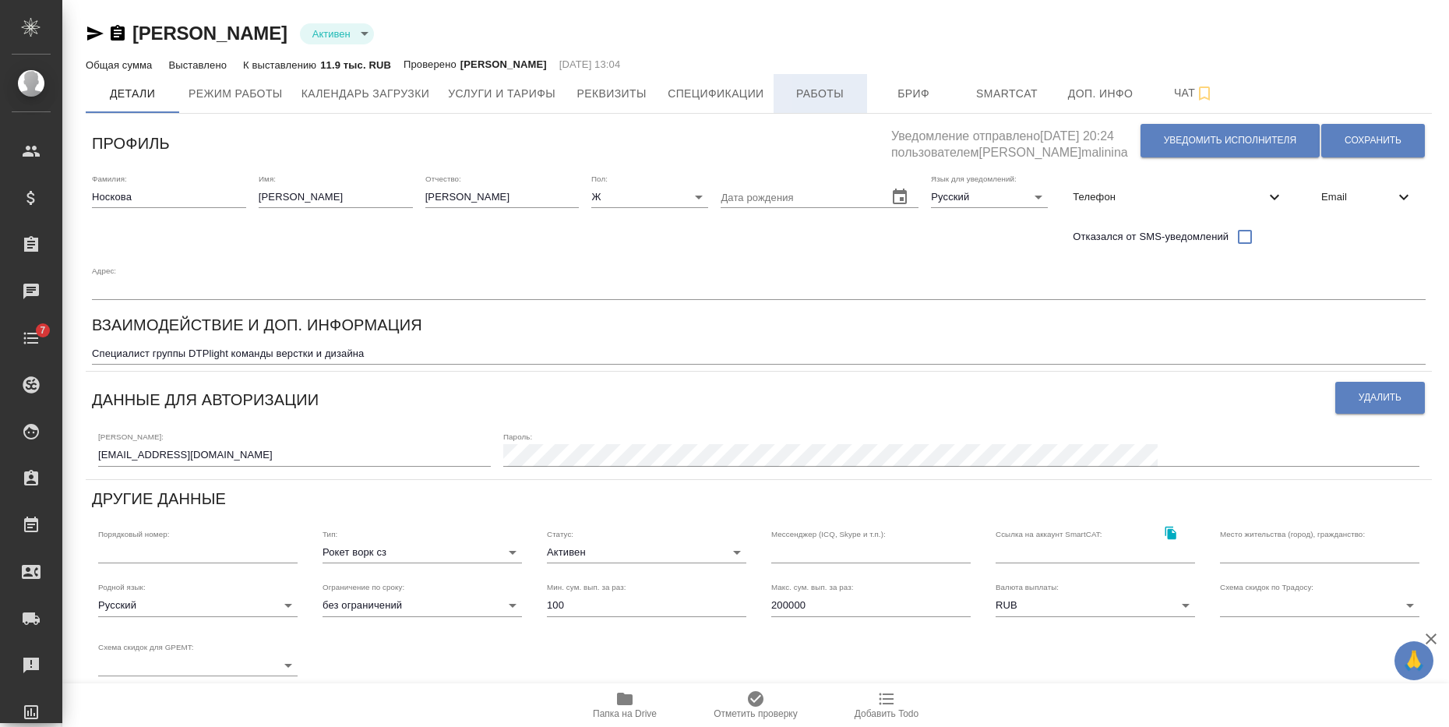
click at [796, 90] on span "Работы" at bounding box center [820, 93] width 75 height 19
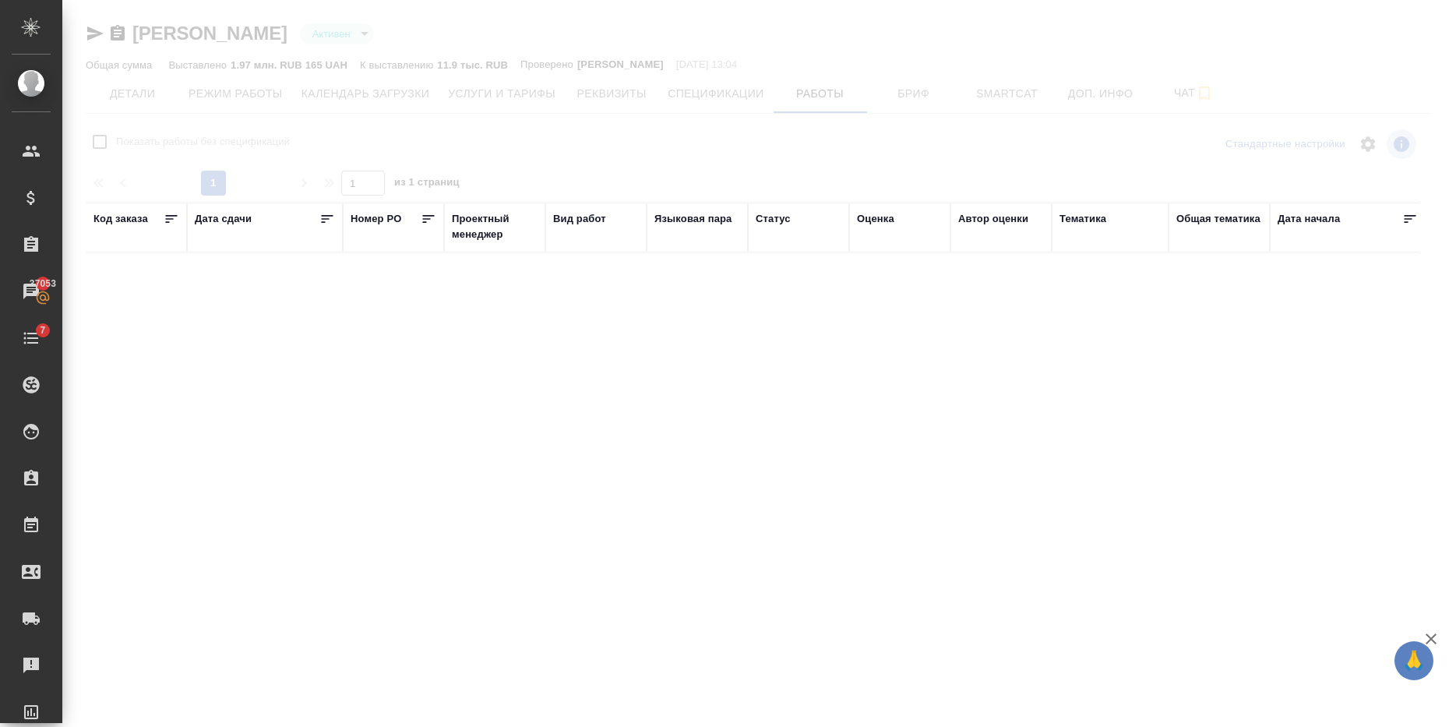
checkbox input "false"
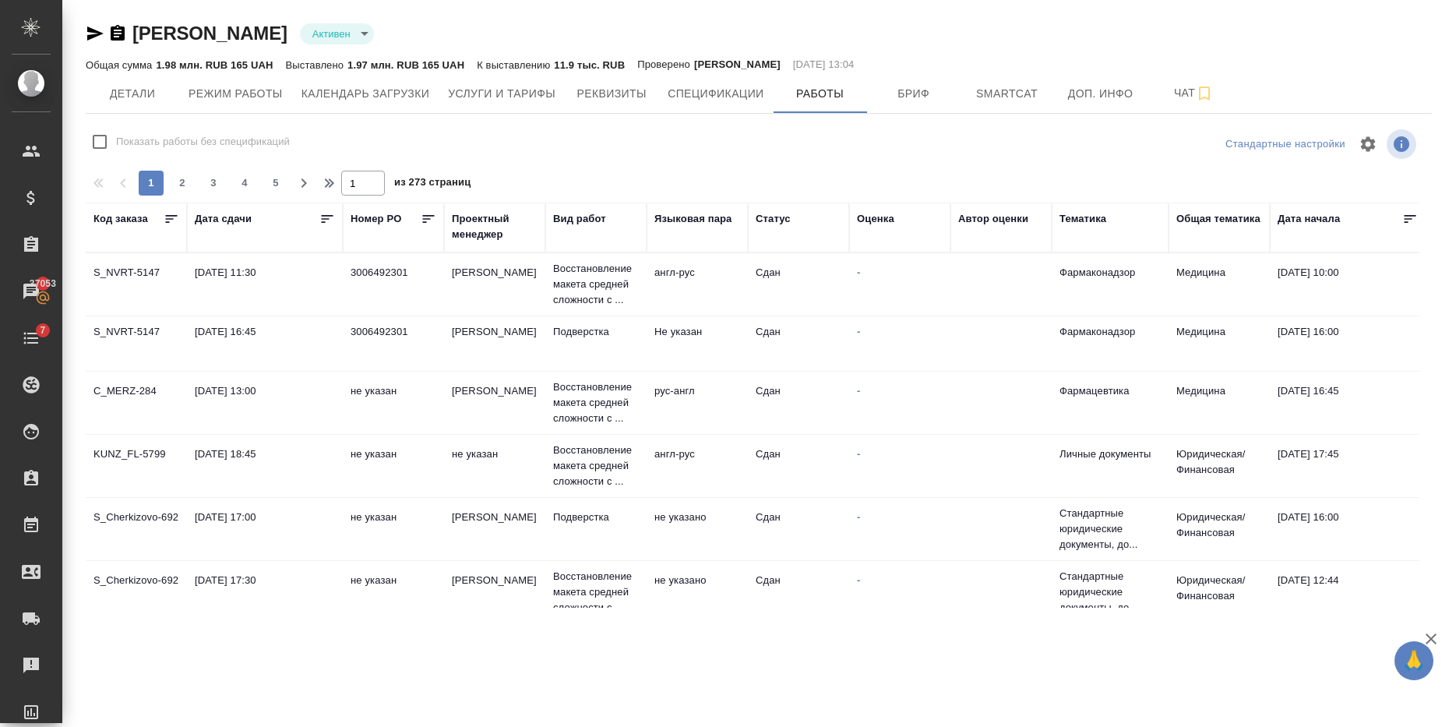
click at [123, 218] on div "Код заказа" at bounding box center [121, 219] width 55 height 16
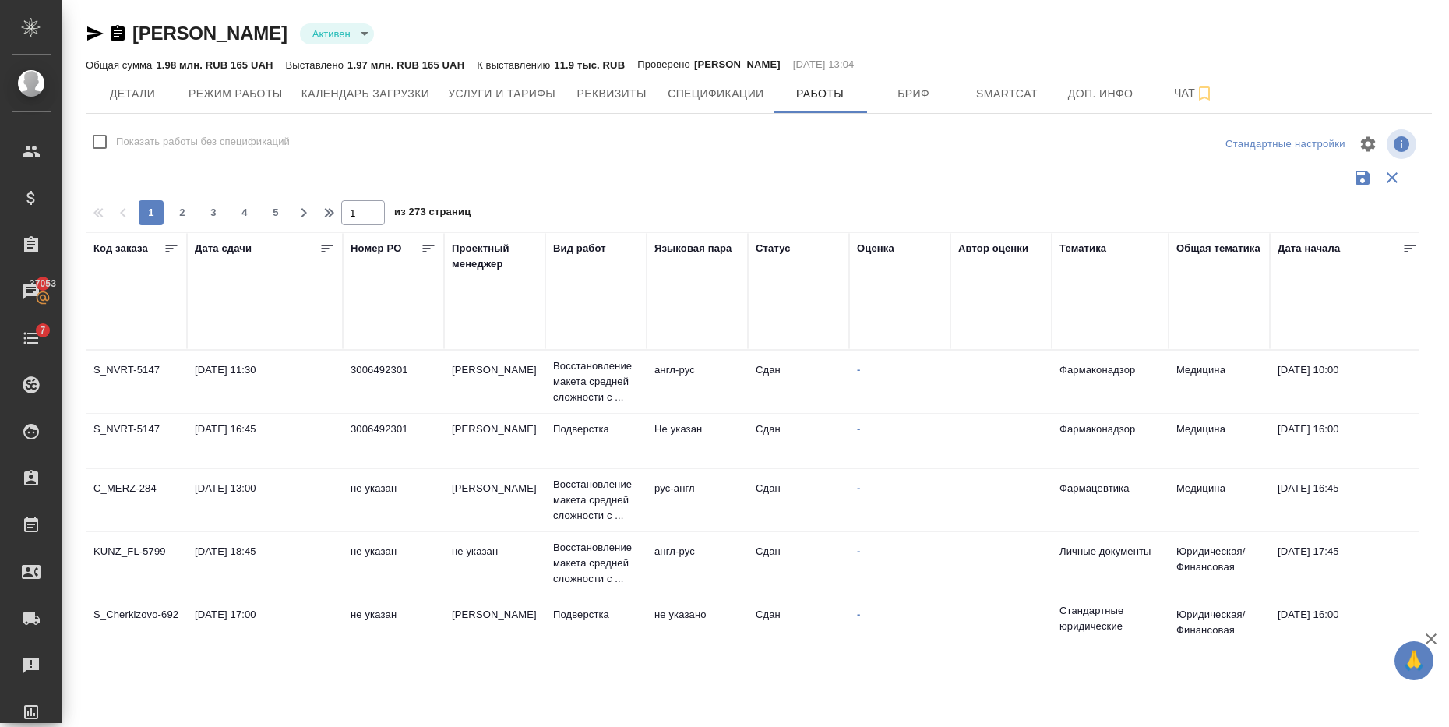
drag, startPoint x: 124, startPoint y: 316, endPoint x: 125, endPoint y: 327, distance: 10.2
click at [124, 318] on input "text" at bounding box center [137, 319] width 86 height 22
click at [125, 327] on input "text" at bounding box center [137, 319] width 86 height 22
paste input "D_IN-228"
click at [125, 327] on input "D_IN-228" at bounding box center [137, 319] width 86 height 22
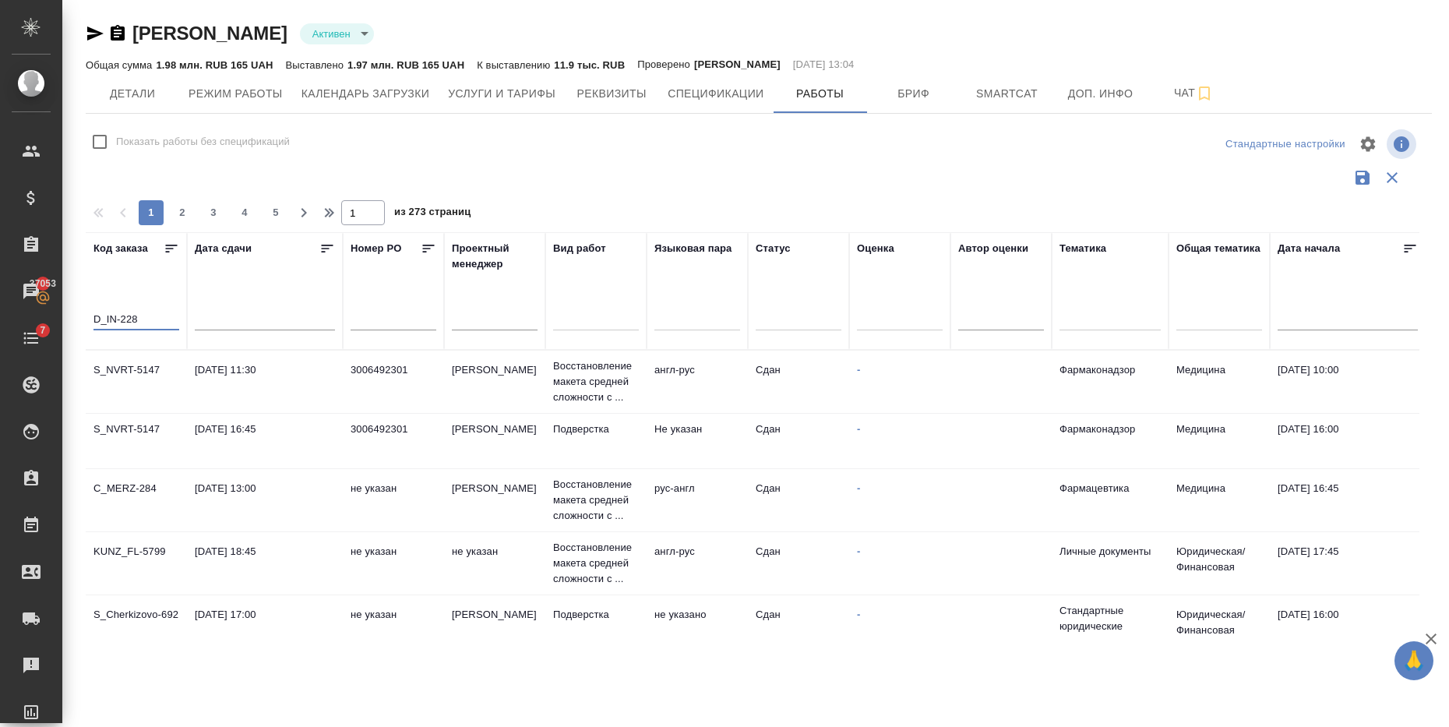
type input "D_IN-228"
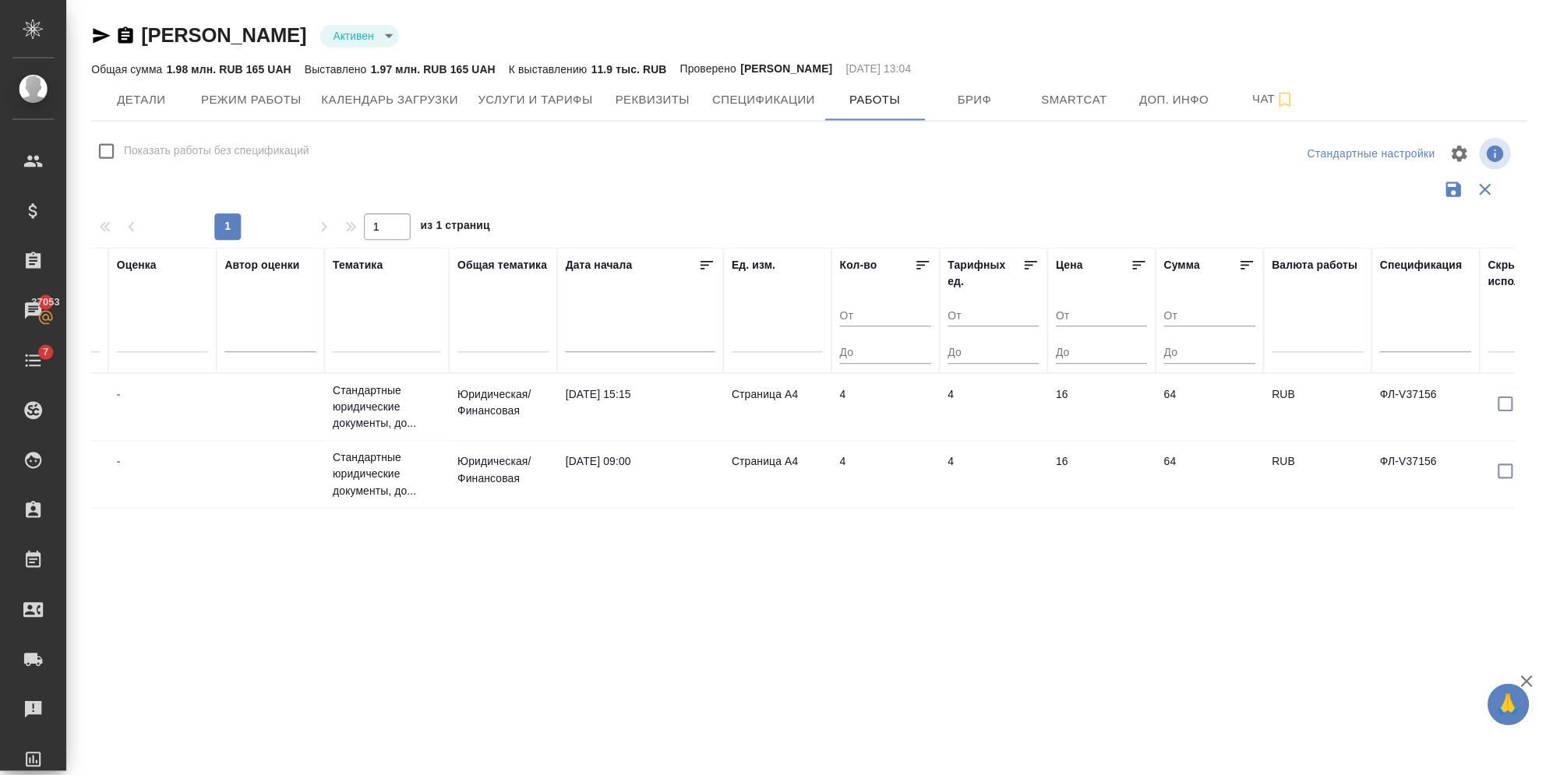
scroll to position [0, 876]
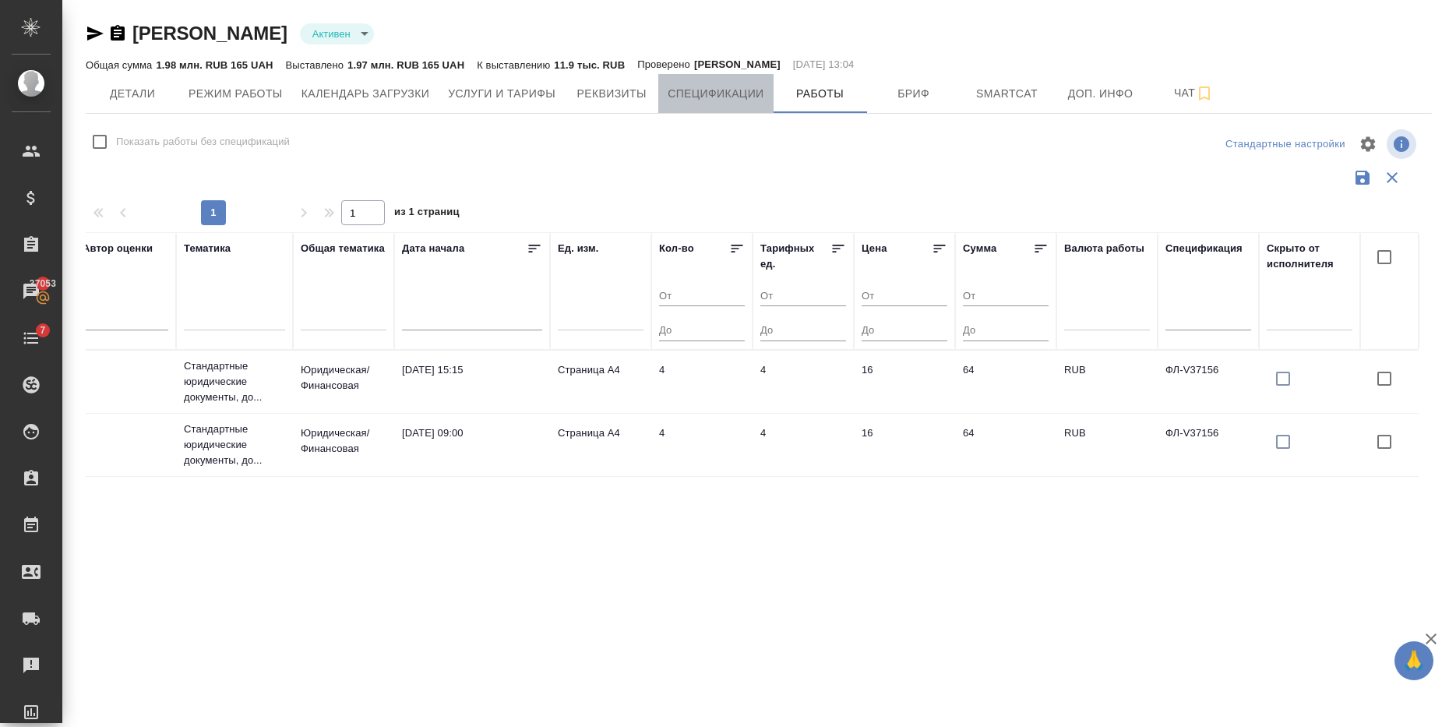
click at [743, 100] on span "Спецификации" at bounding box center [716, 93] width 96 height 19
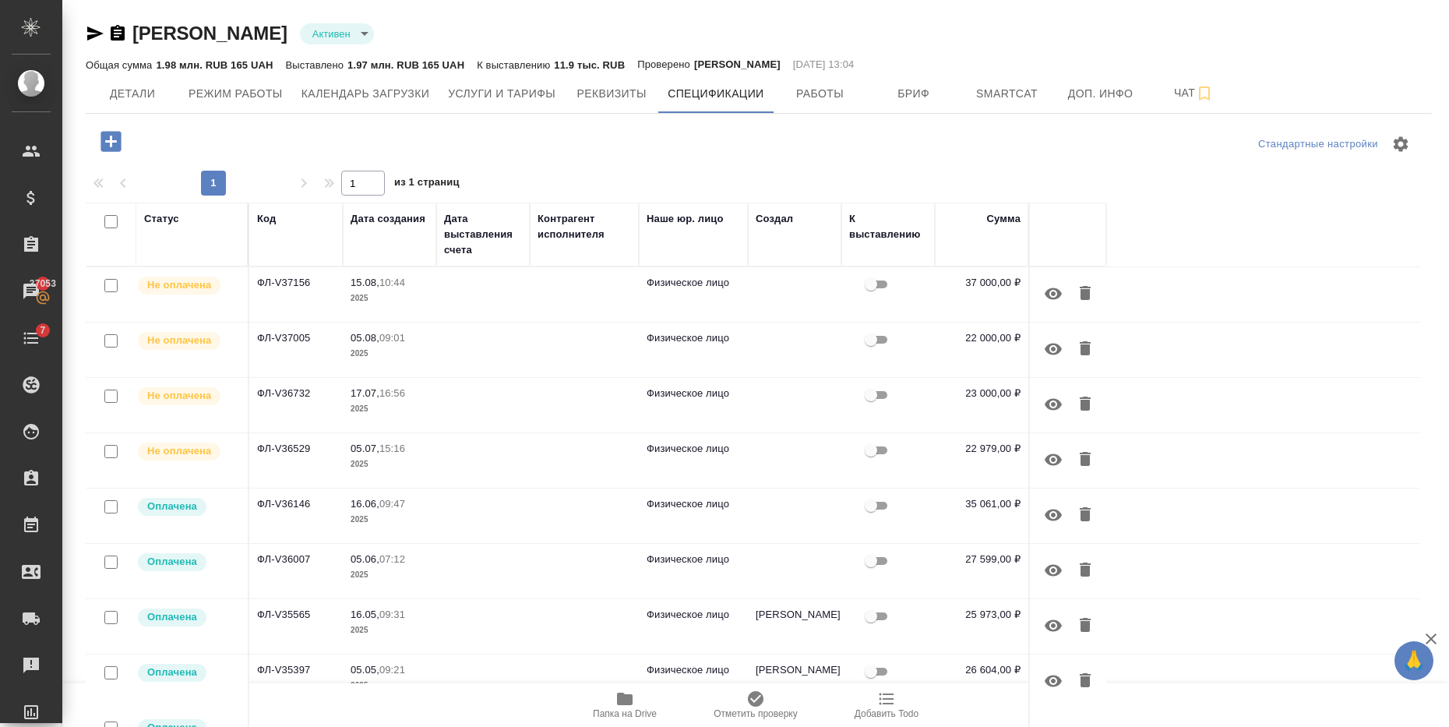
click at [288, 296] on td "ФЛ-V37156" at bounding box center [296, 294] width 94 height 55
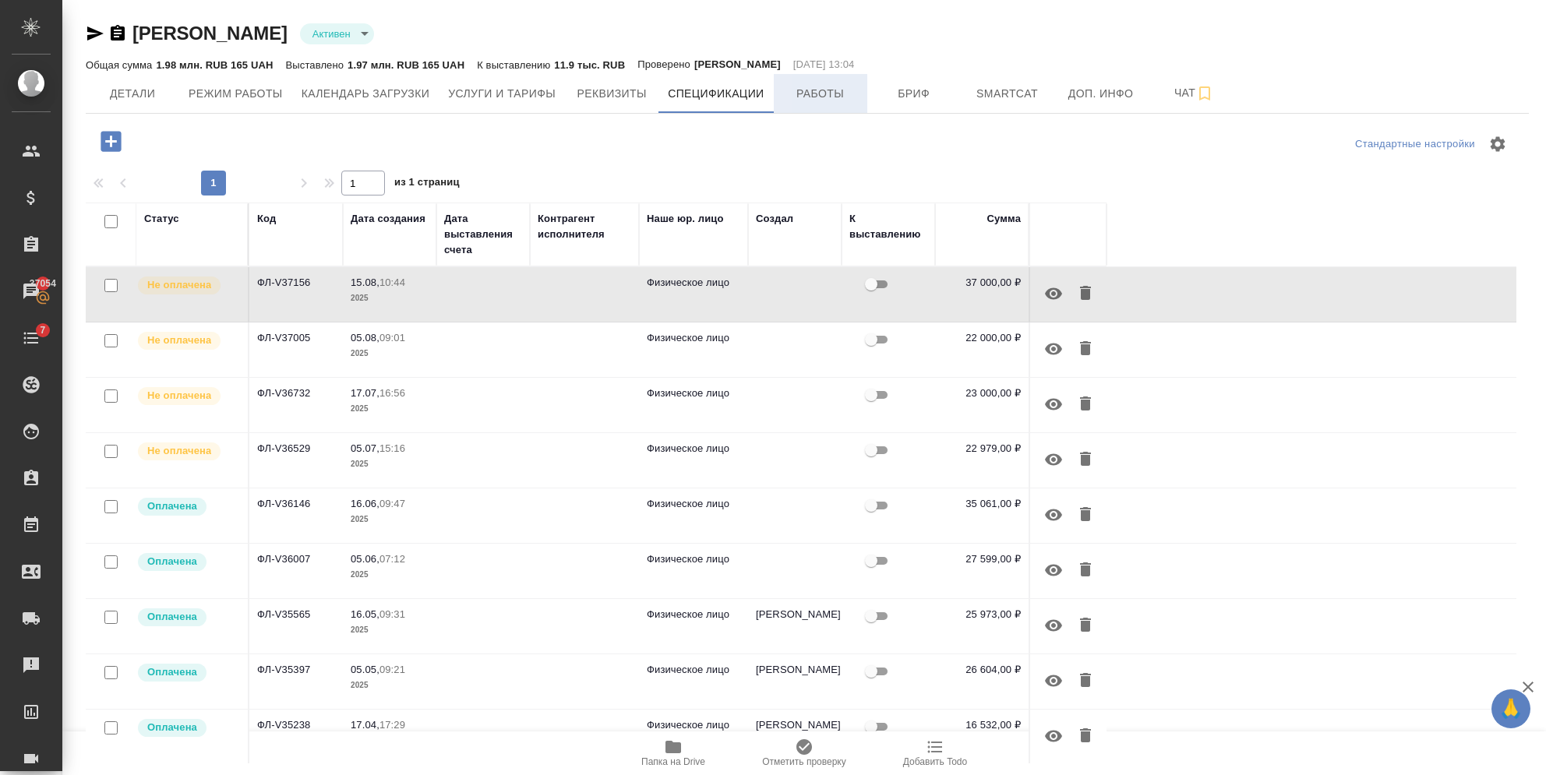
click at [785, 88] on span "Работы" at bounding box center [820, 93] width 75 height 19
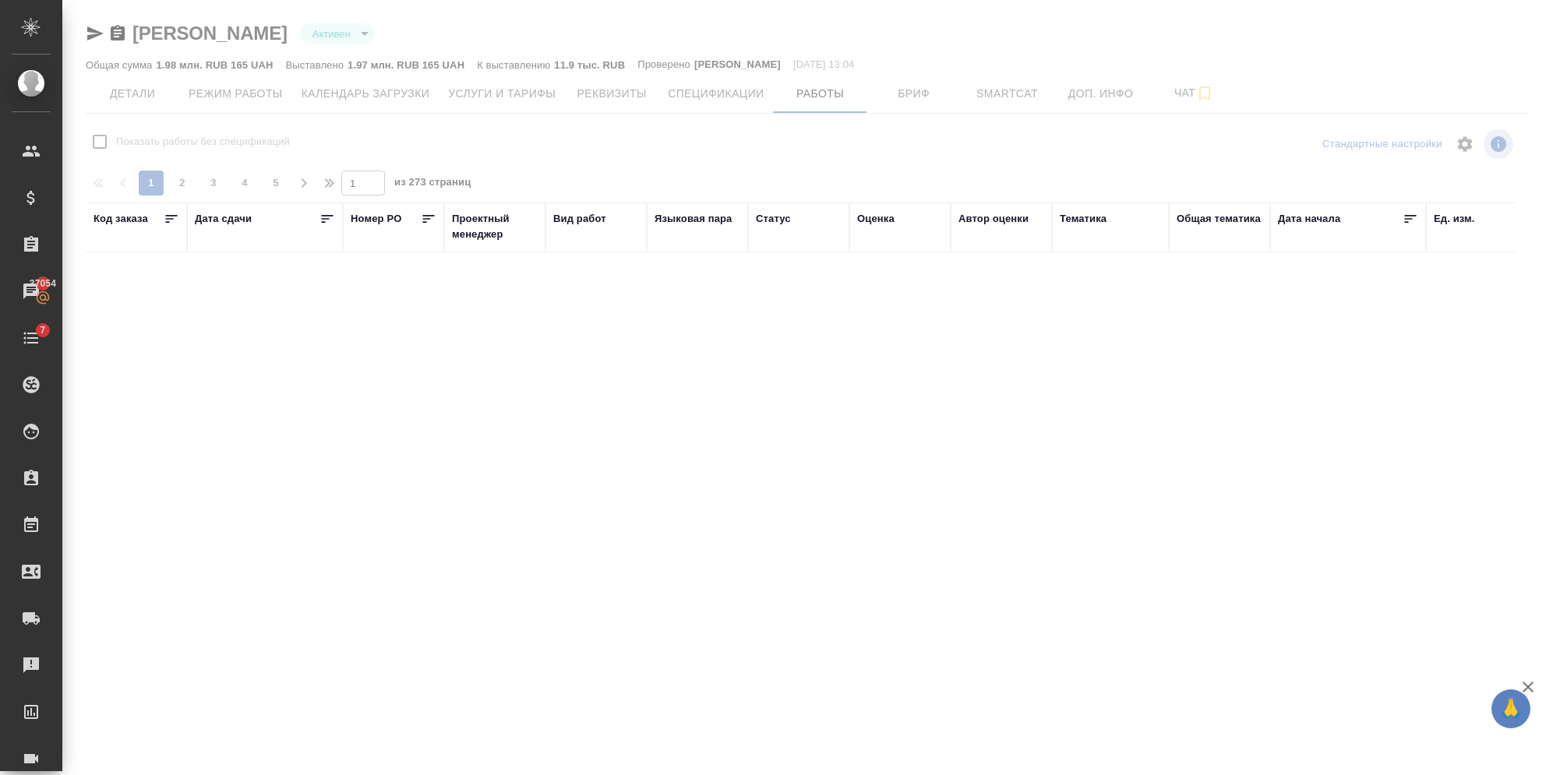
checkbox input "false"
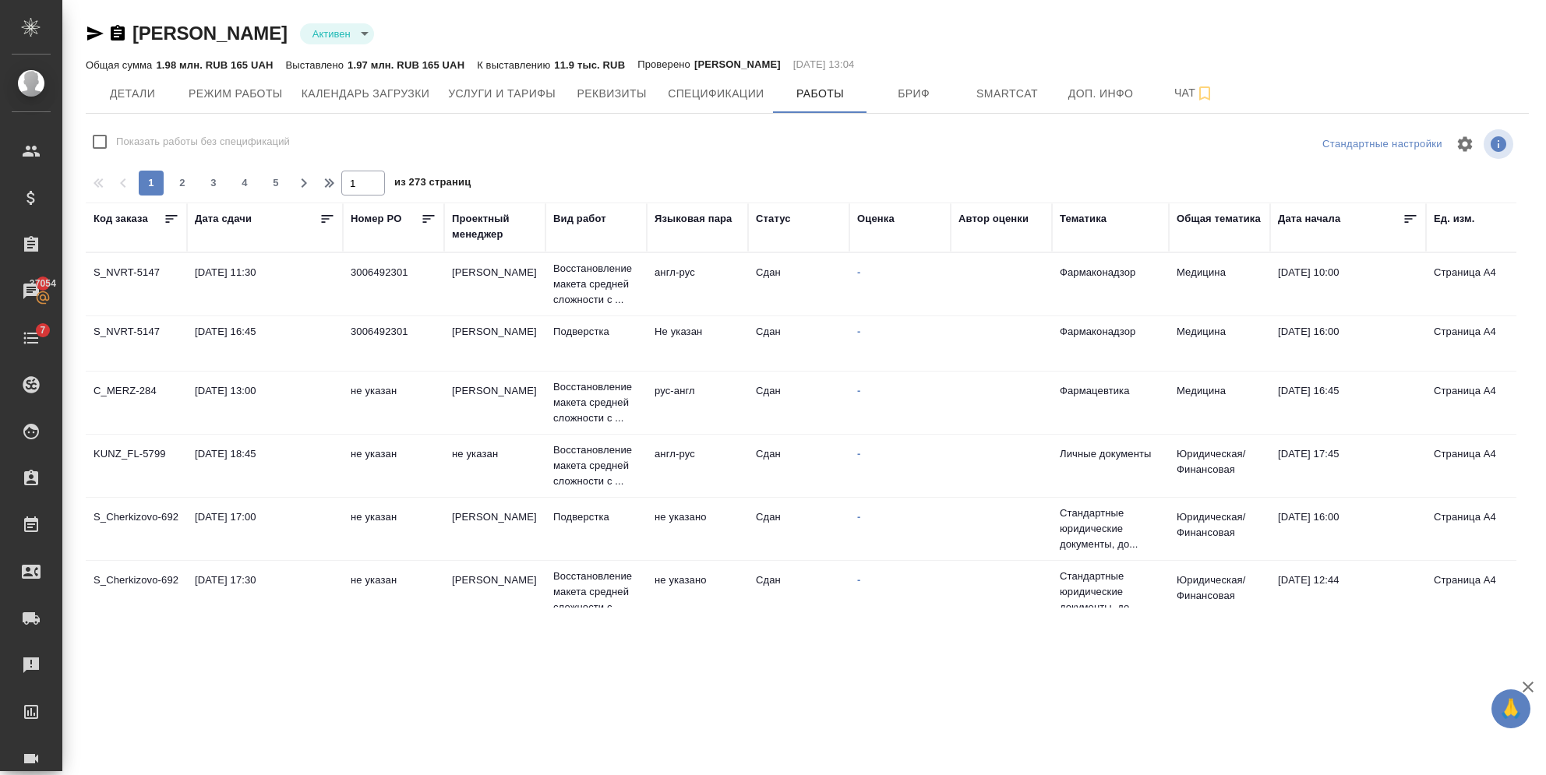
click at [97, 214] on div "Код заказа" at bounding box center [121, 219] width 55 height 16
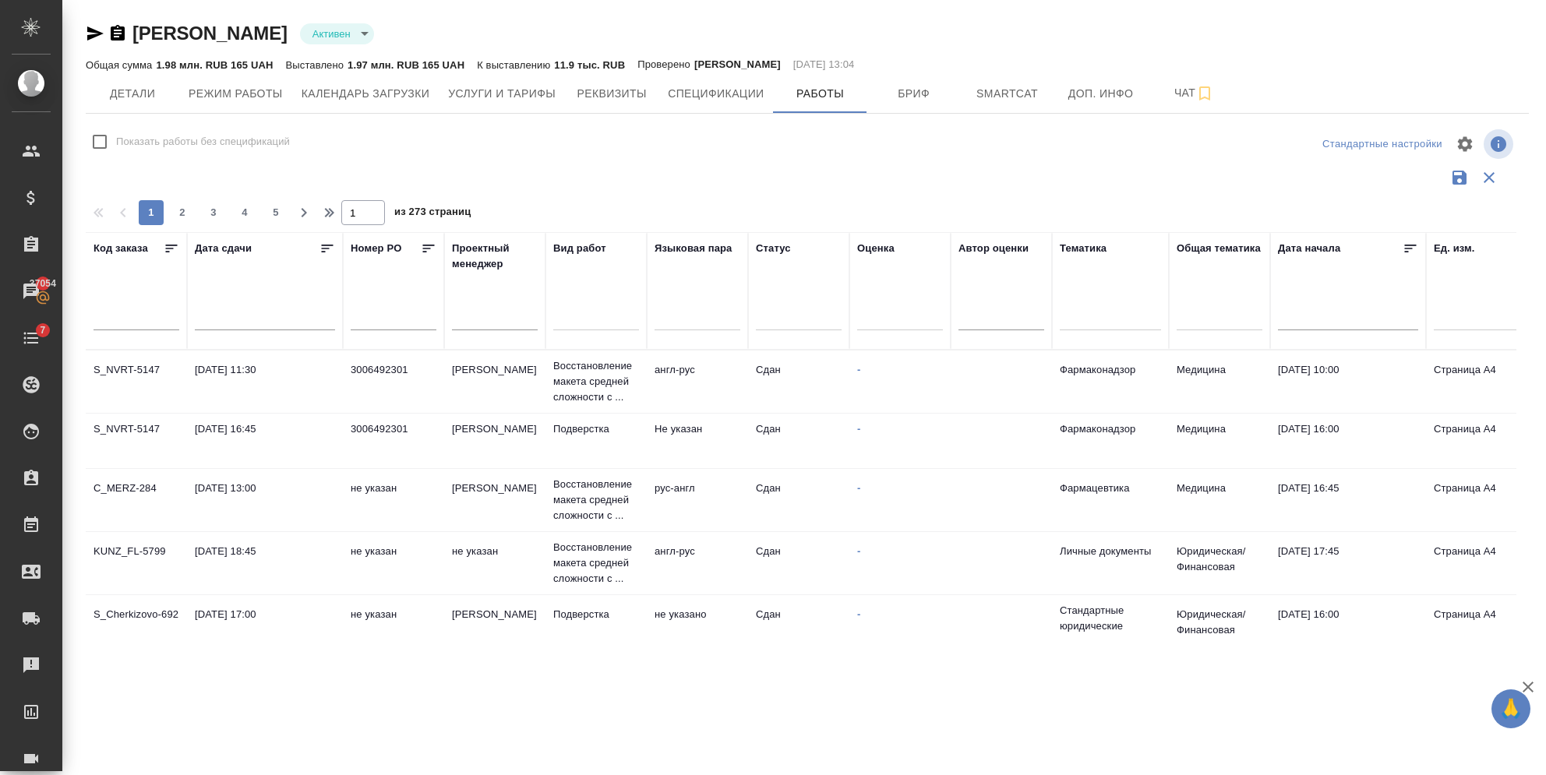
click at [128, 319] on input "text" at bounding box center [137, 319] width 86 height 22
paste input "D_IN-228"
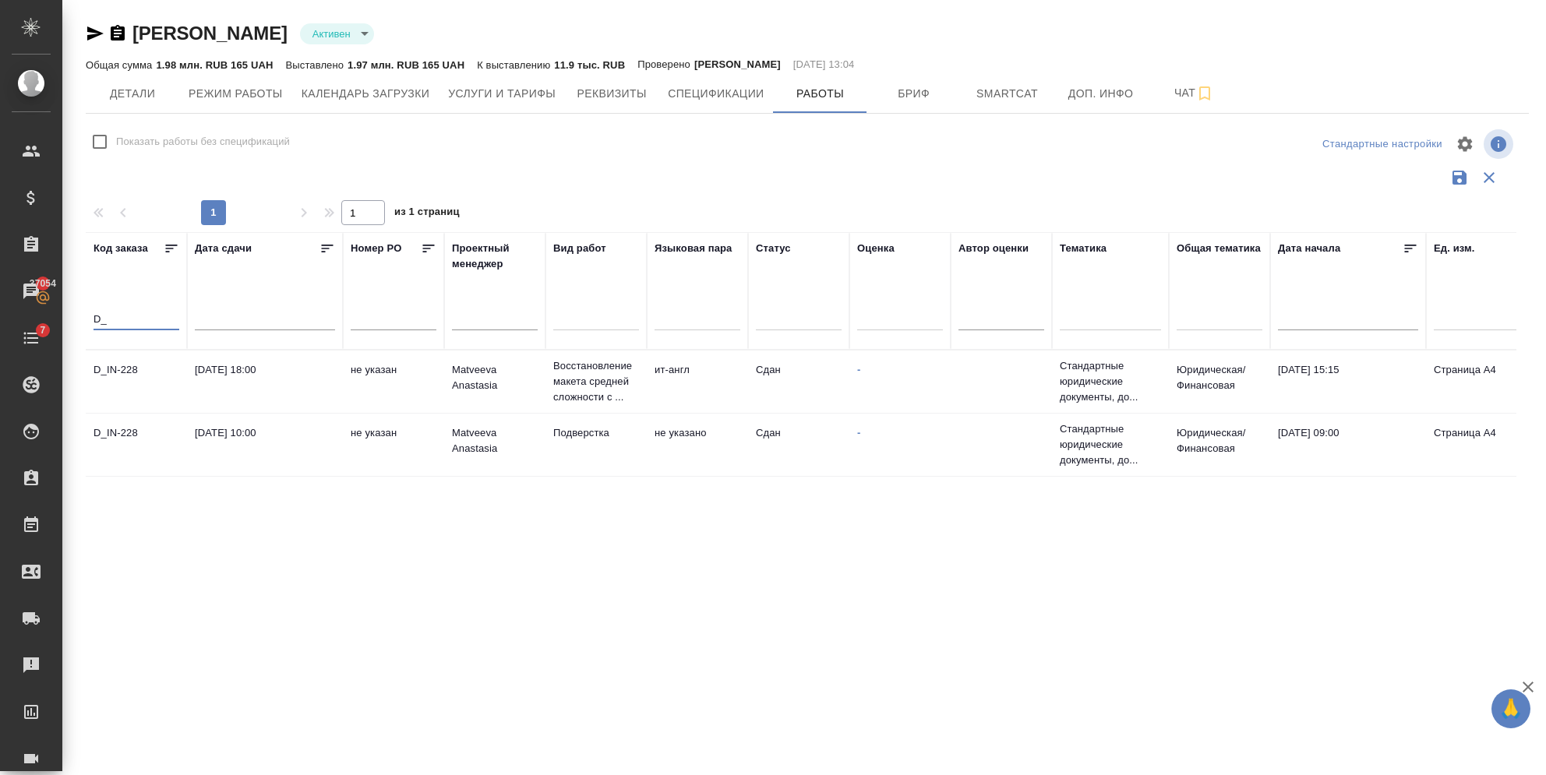
type input "D"
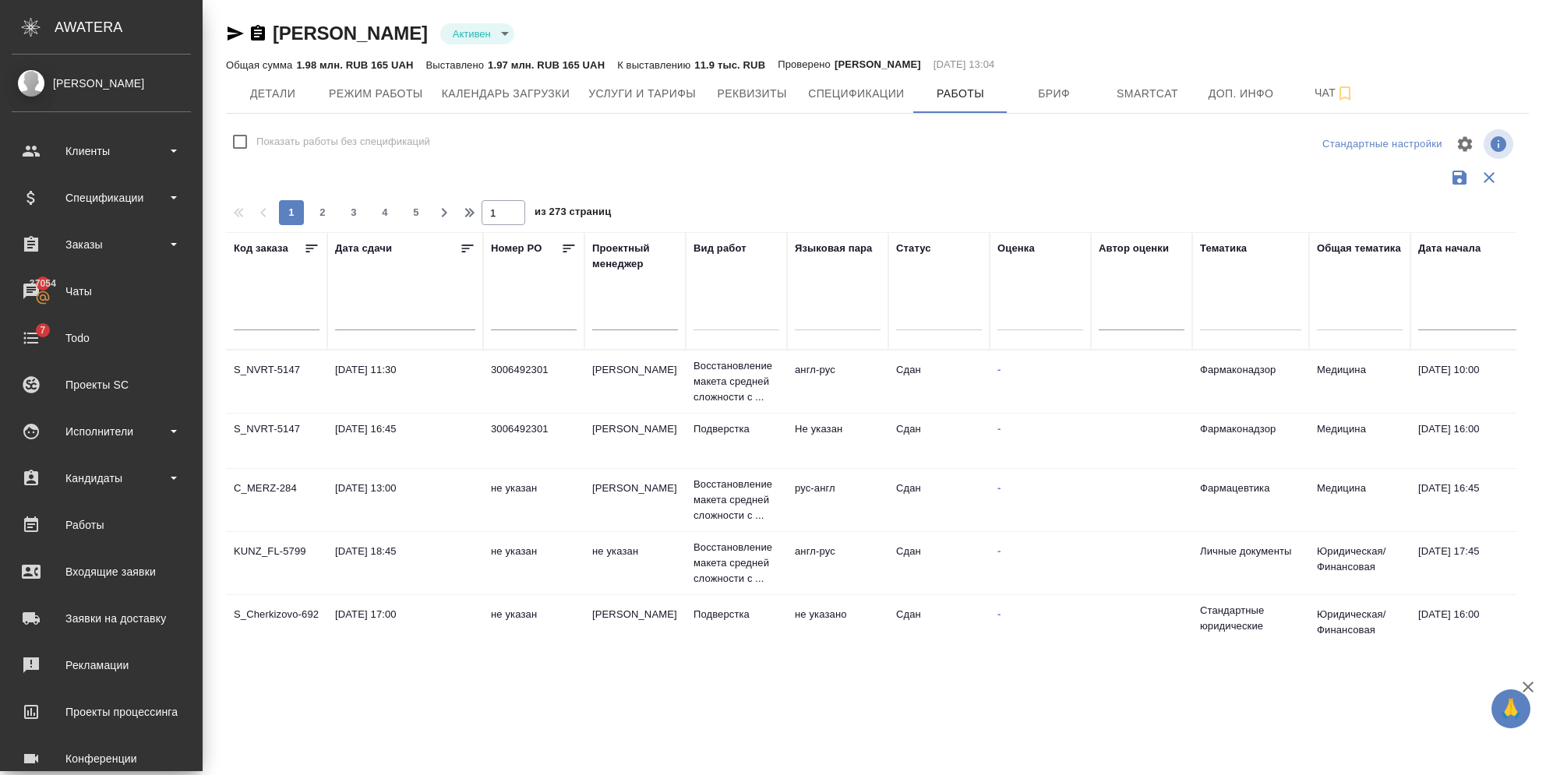
click at [0, 447] on html "🙏 .cls-1 fill:#fff; AWATERA Semenets Irina Клиенты Спецификации Заказы 37054 Ча…" at bounding box center [773, 387] width 1546 height 775
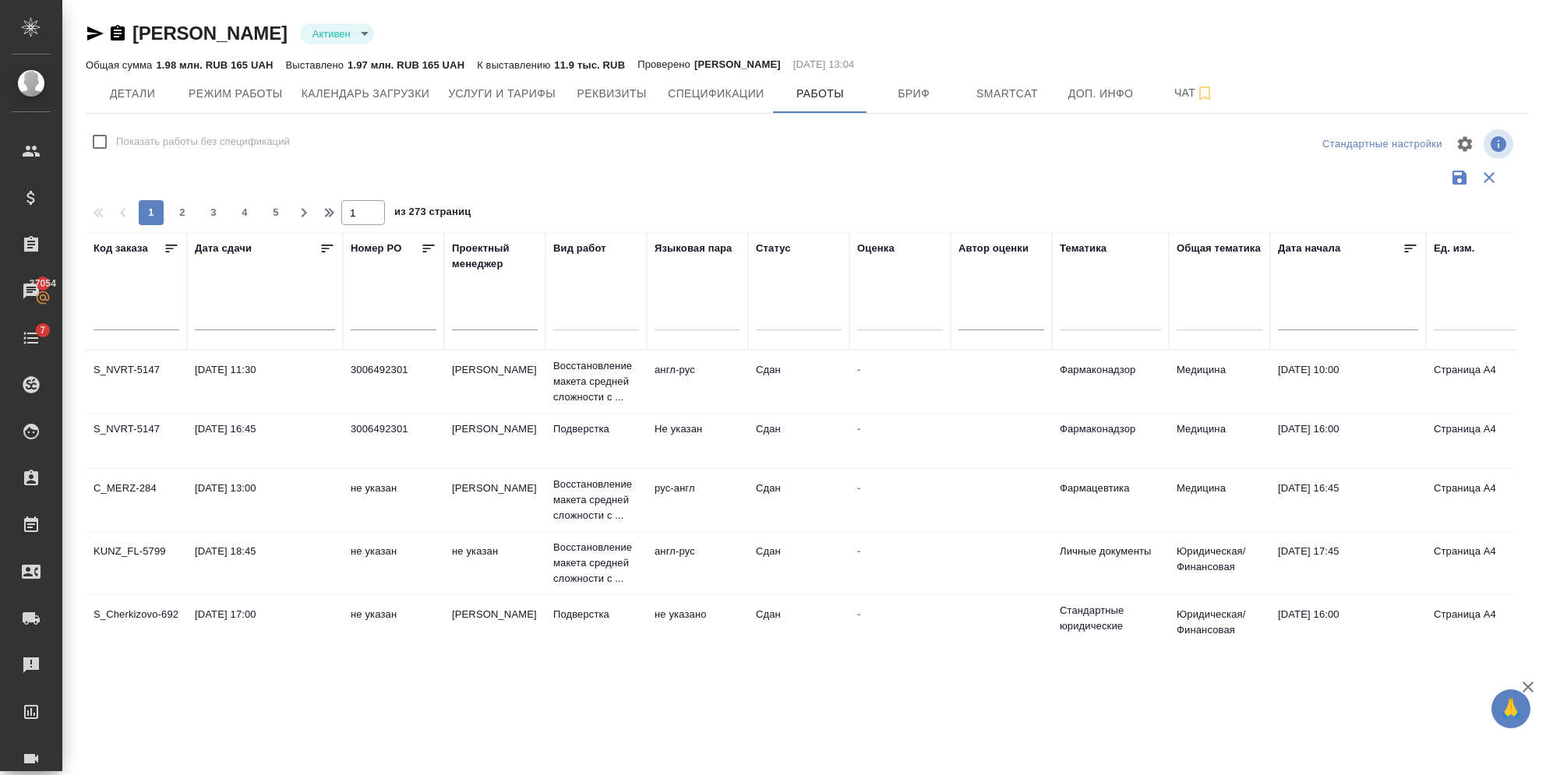
click at [152, 314] on input "text" at bounding box center [137, 319] width 86 height 22
paste input "D_IN-228"
type input "D_IN-228"
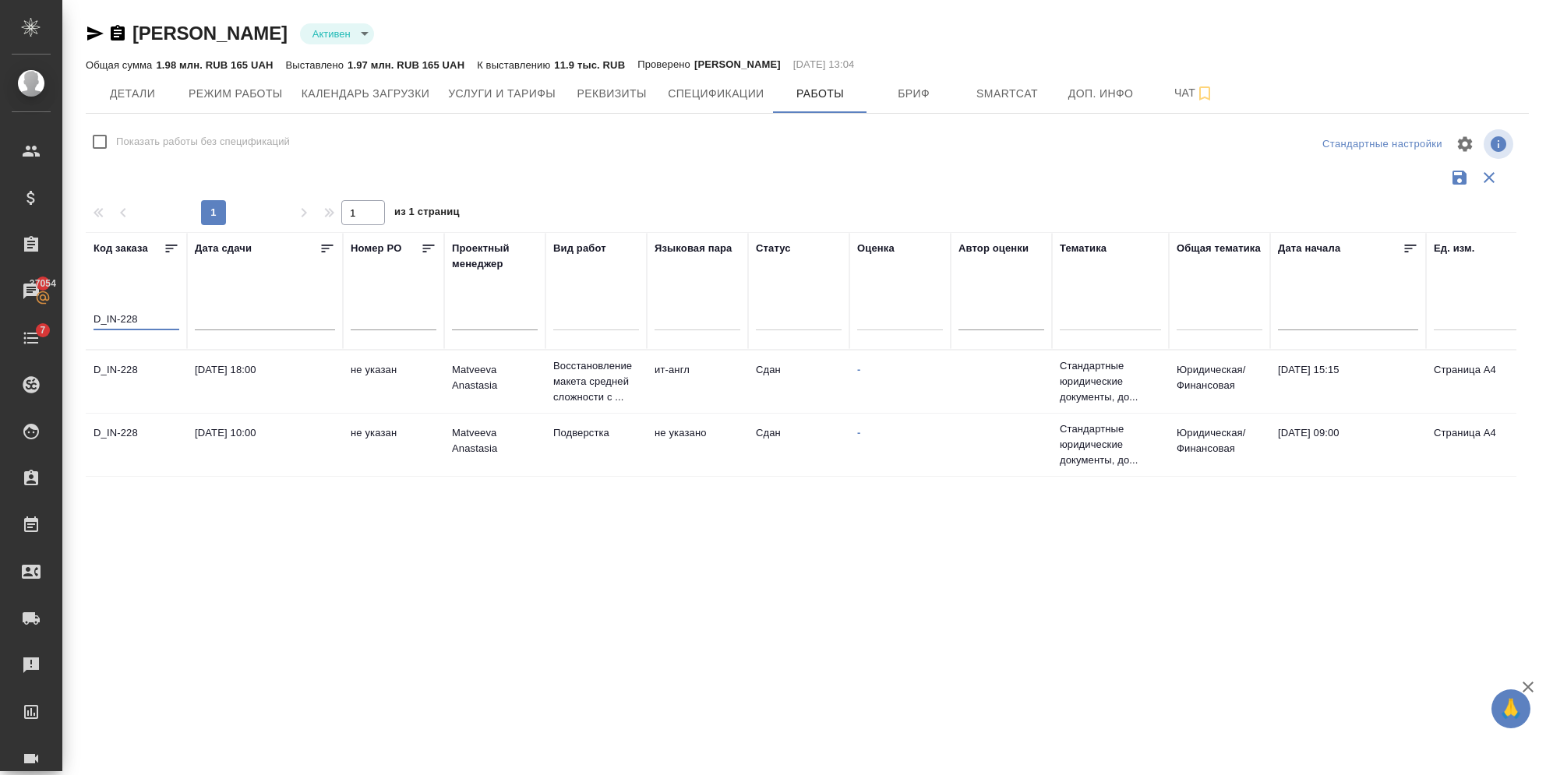
click at [920, 616] on div "Код заказа D_IN-228 Дата сдачи Номер PO Проектный менеджер Вид работ Языковая п…" at bounding box center [801, 434] width 1431 height 405
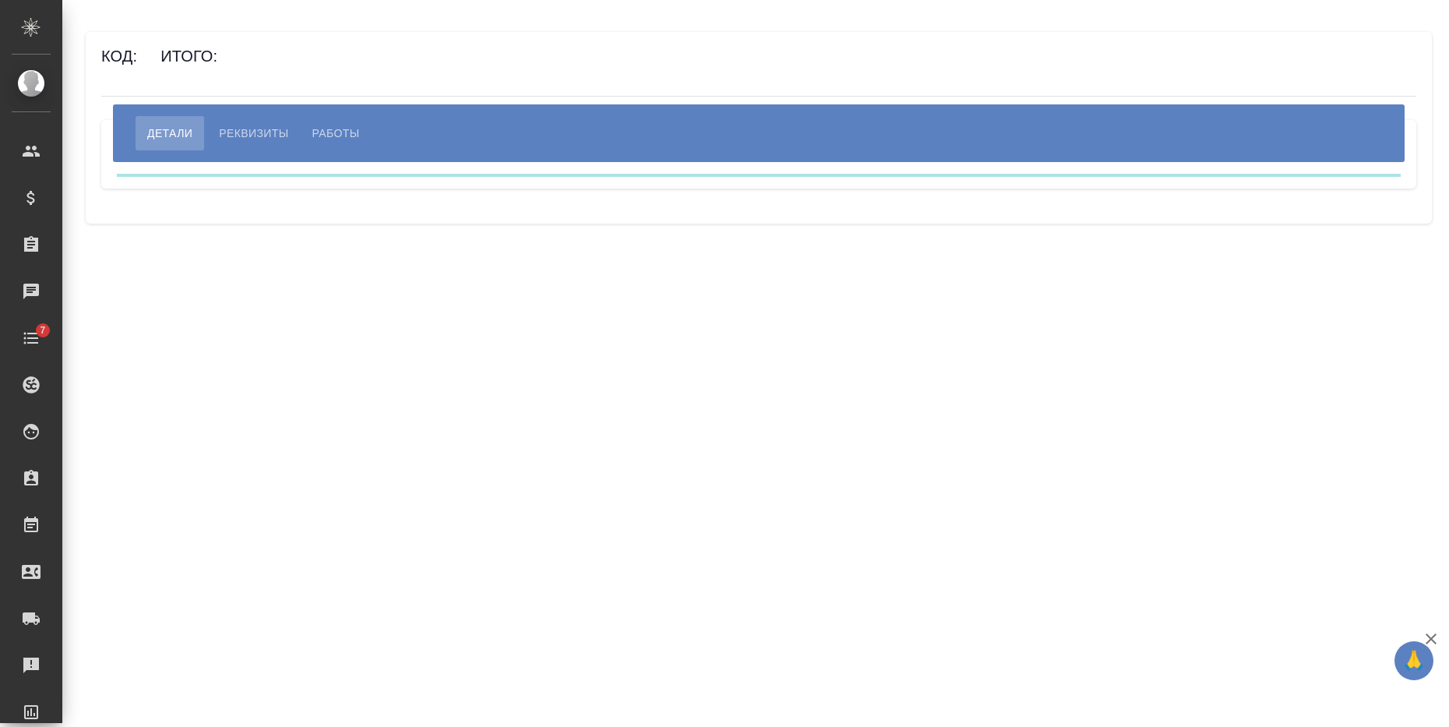
click at [332, 127] on span "Работы" at bounding box center [336, 133] width 48 height 19
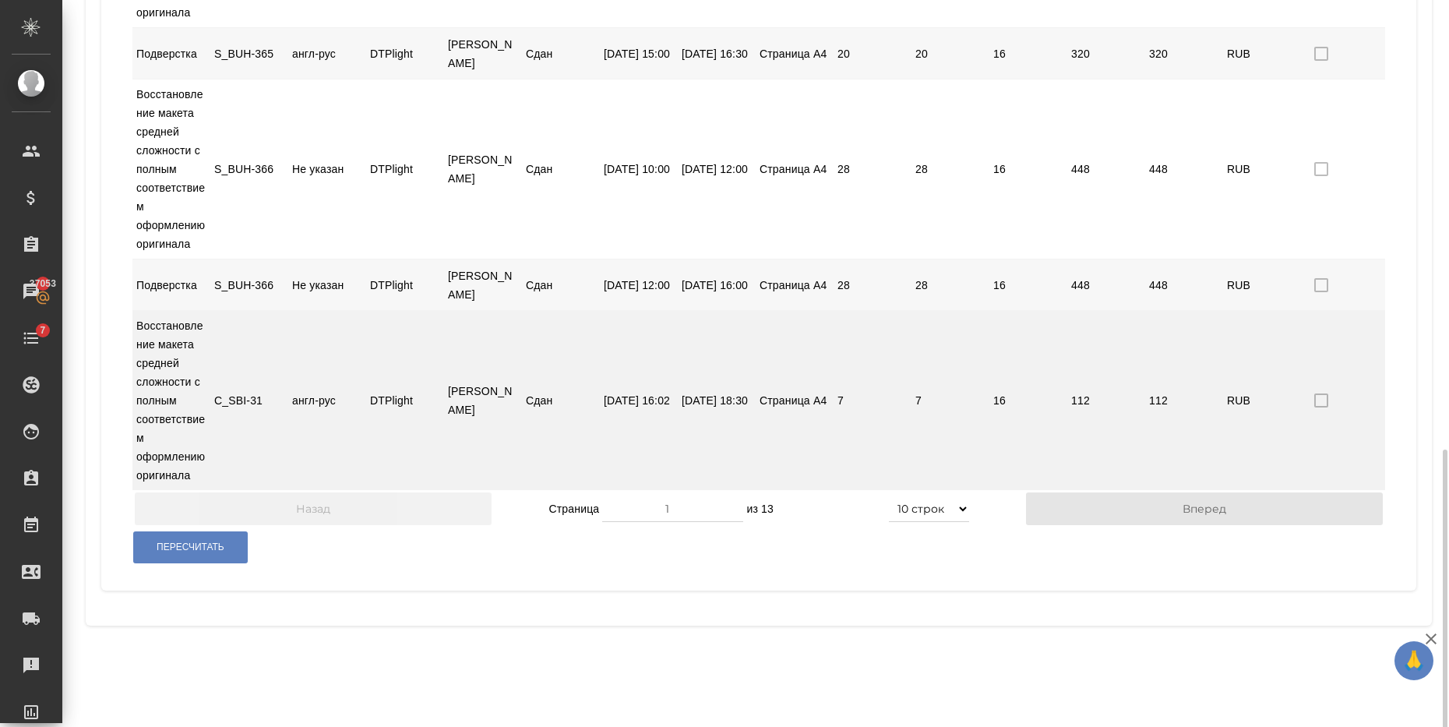
scroll to position [839, 0]
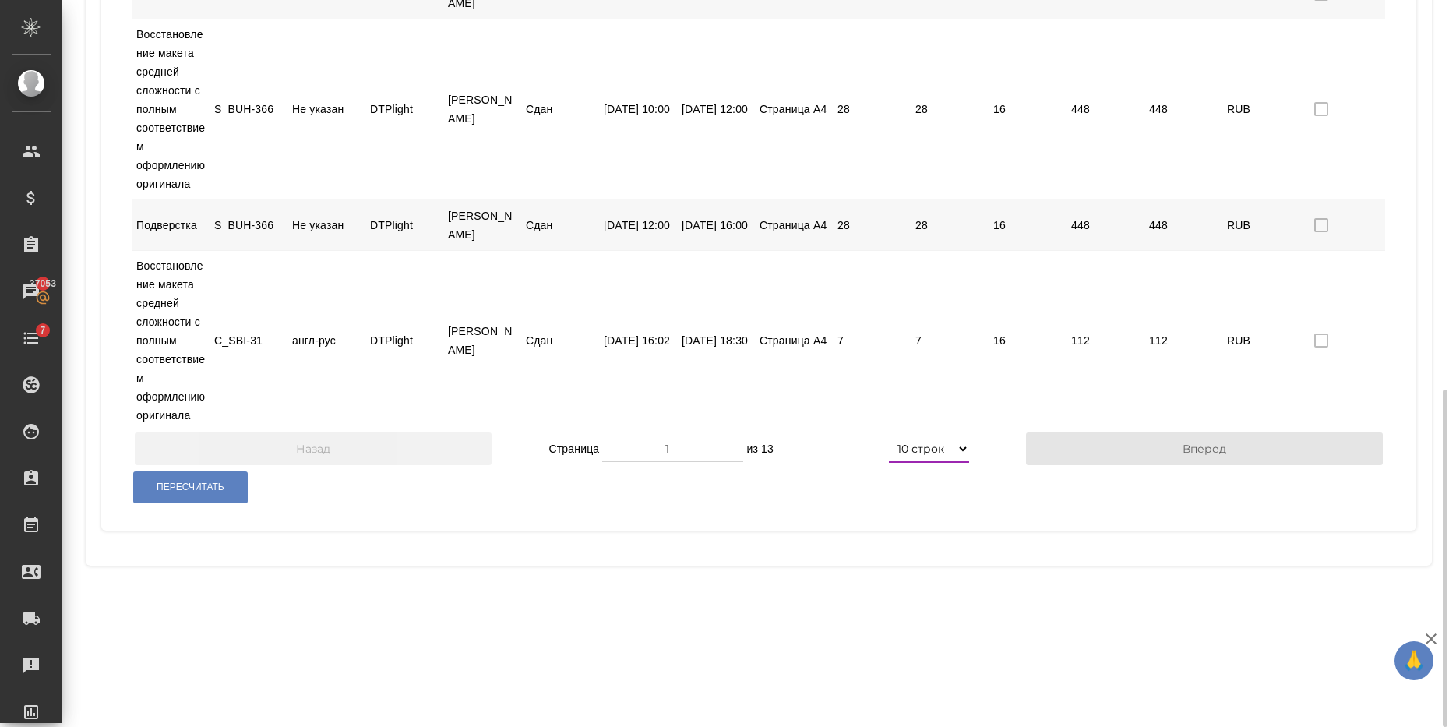
click at [953, 463] on select "5 строк 10 строк 20 строк 25 строк 50 строк 100 строк" at bounding box center [929, 449] width 80 height 28
select select "100"
click at [889, 463] on select "5 строк 10 строк 20 строк 25 строк 50 строк 100 строк" at bounding box center [929, 449] width 80 height 28
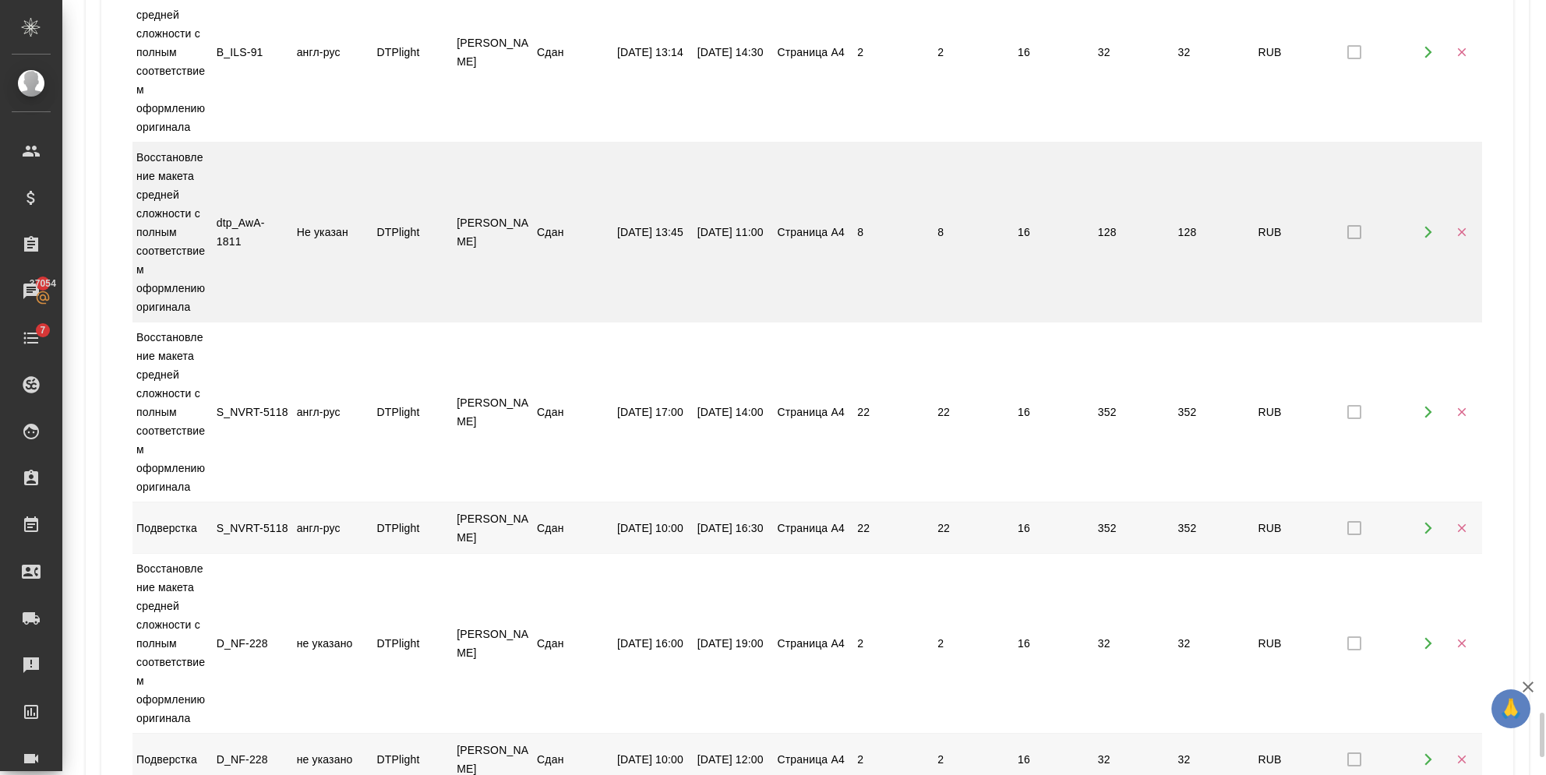
scroll to position [10514, 0]
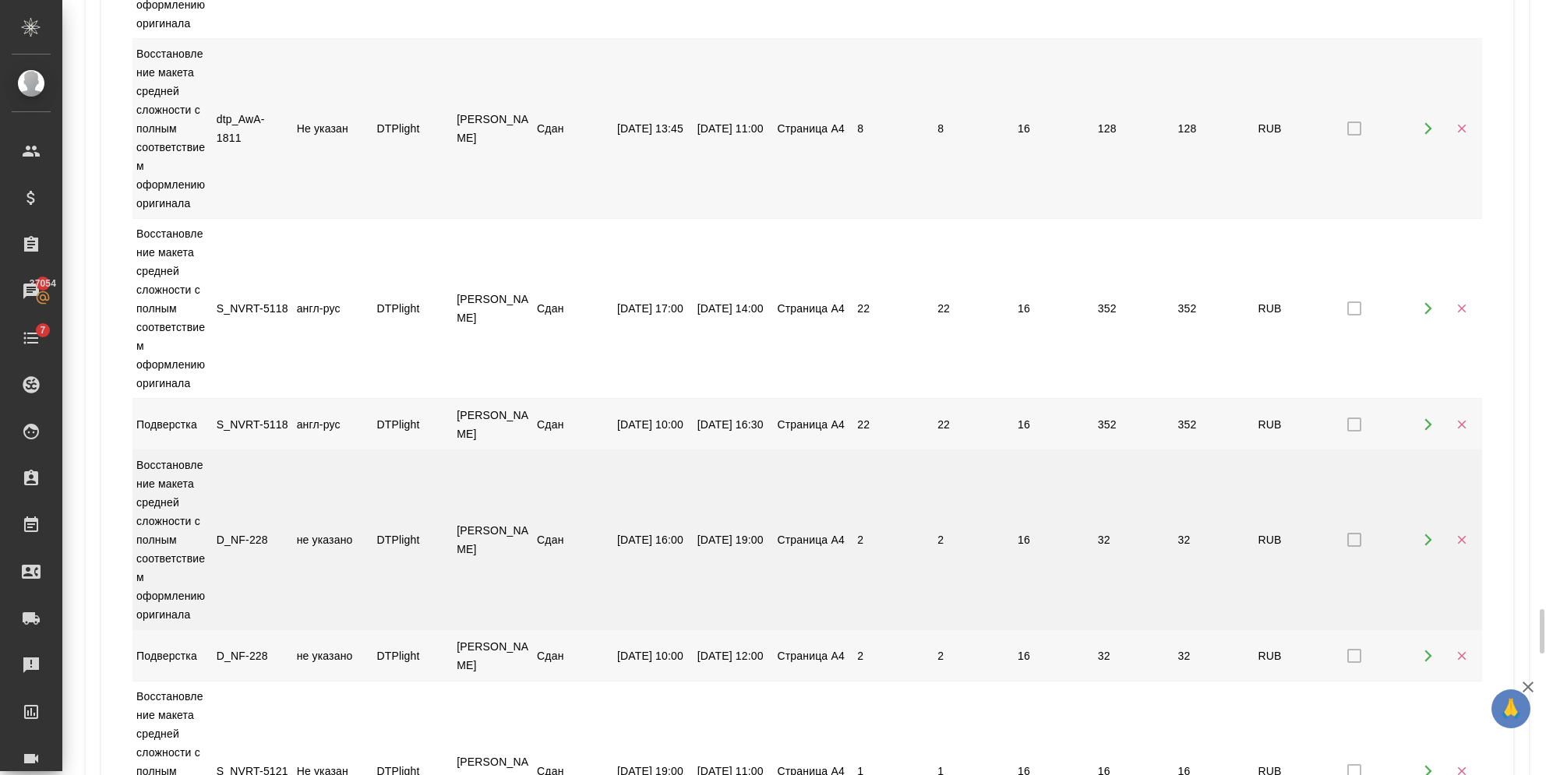
click at [1449, 540] on icon "button" at bounding box center [1462, 540] width 14 height 14
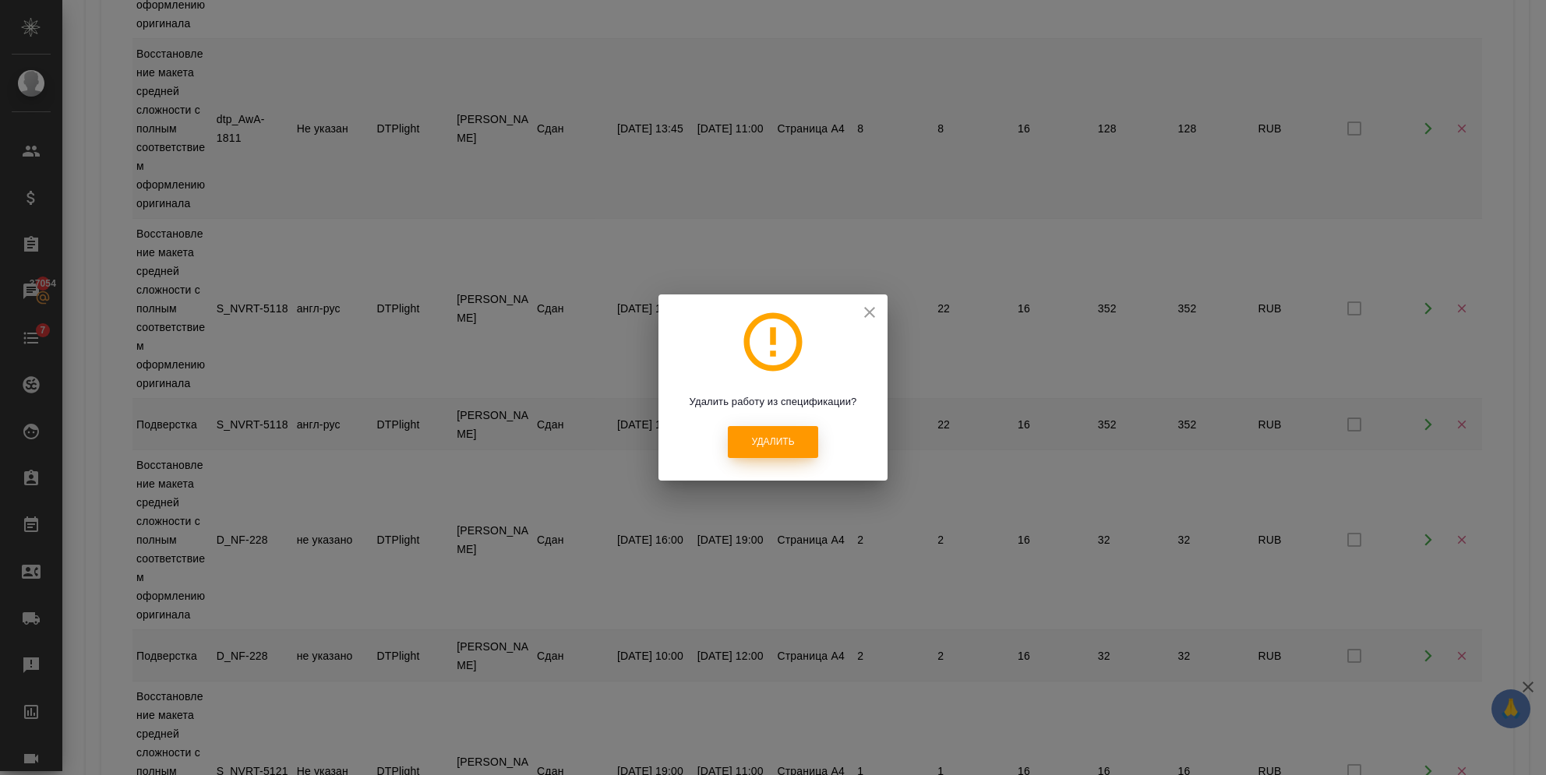
click at [779, 443] on span "Удалить" at bounding box center [772, 442] width 43 height 13
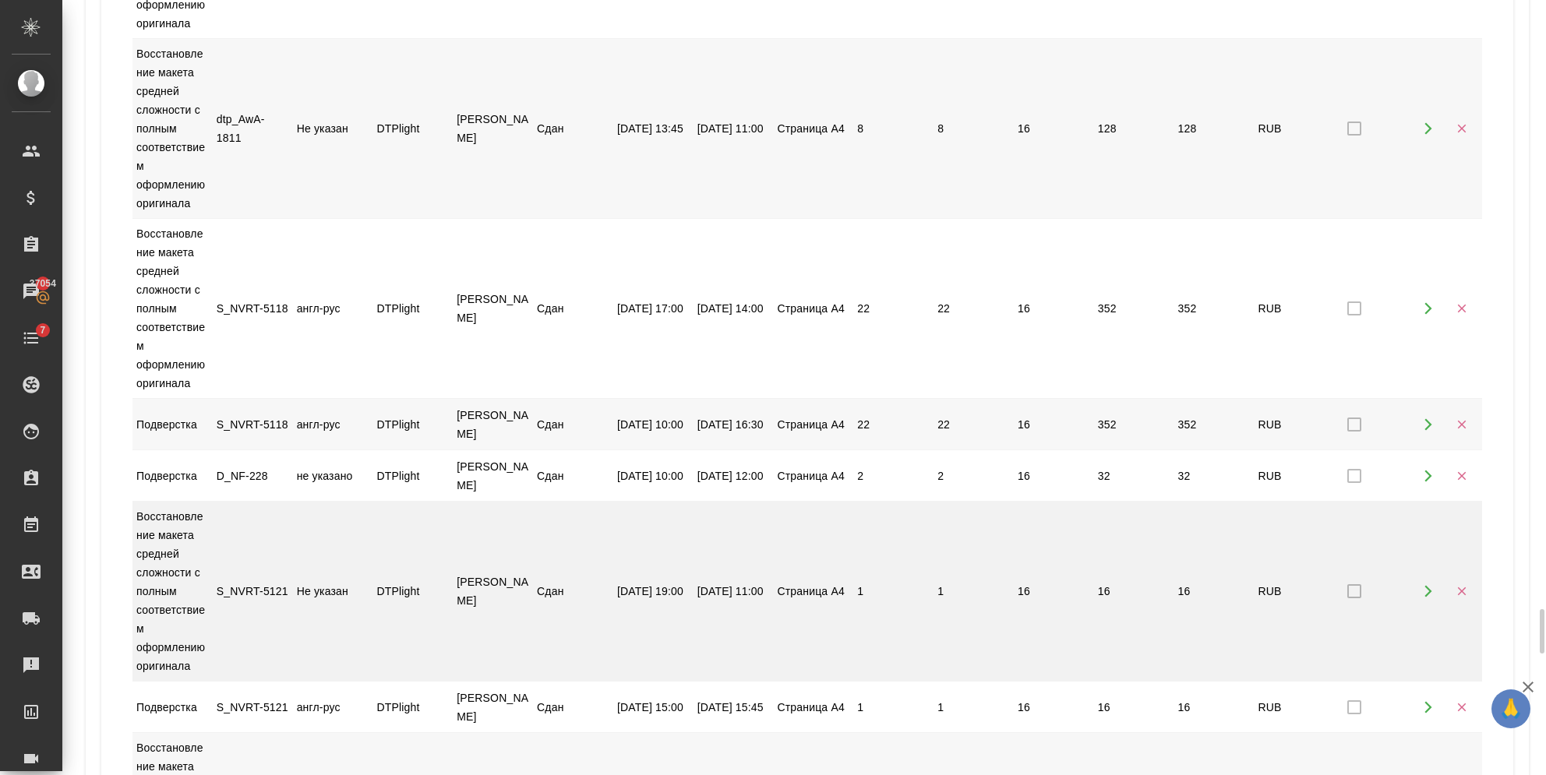
scroll to position [10618, 0]
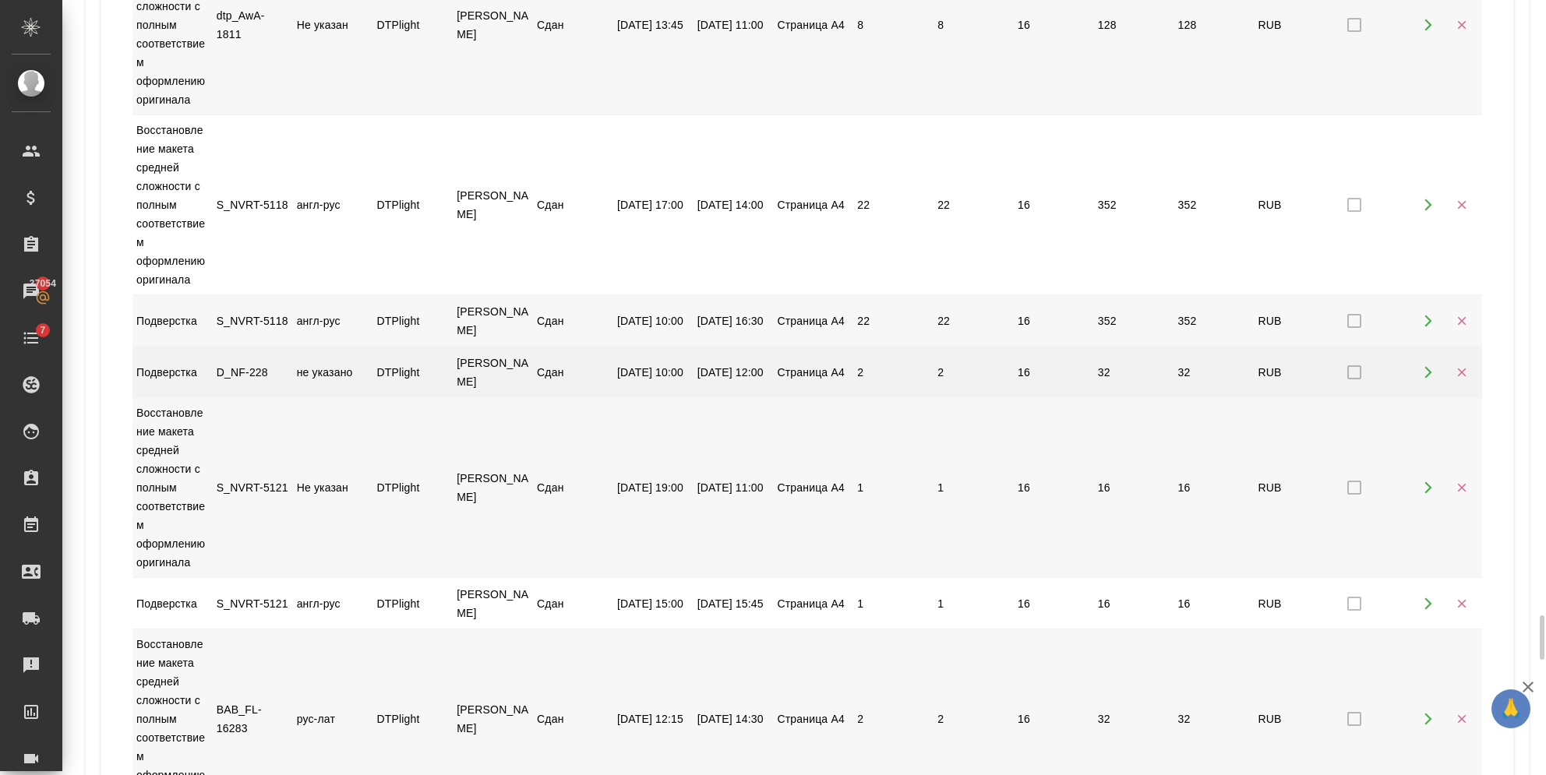
click at [1449, 373] on icon "button" at bounding box center [1462, 372] width 14 height 14
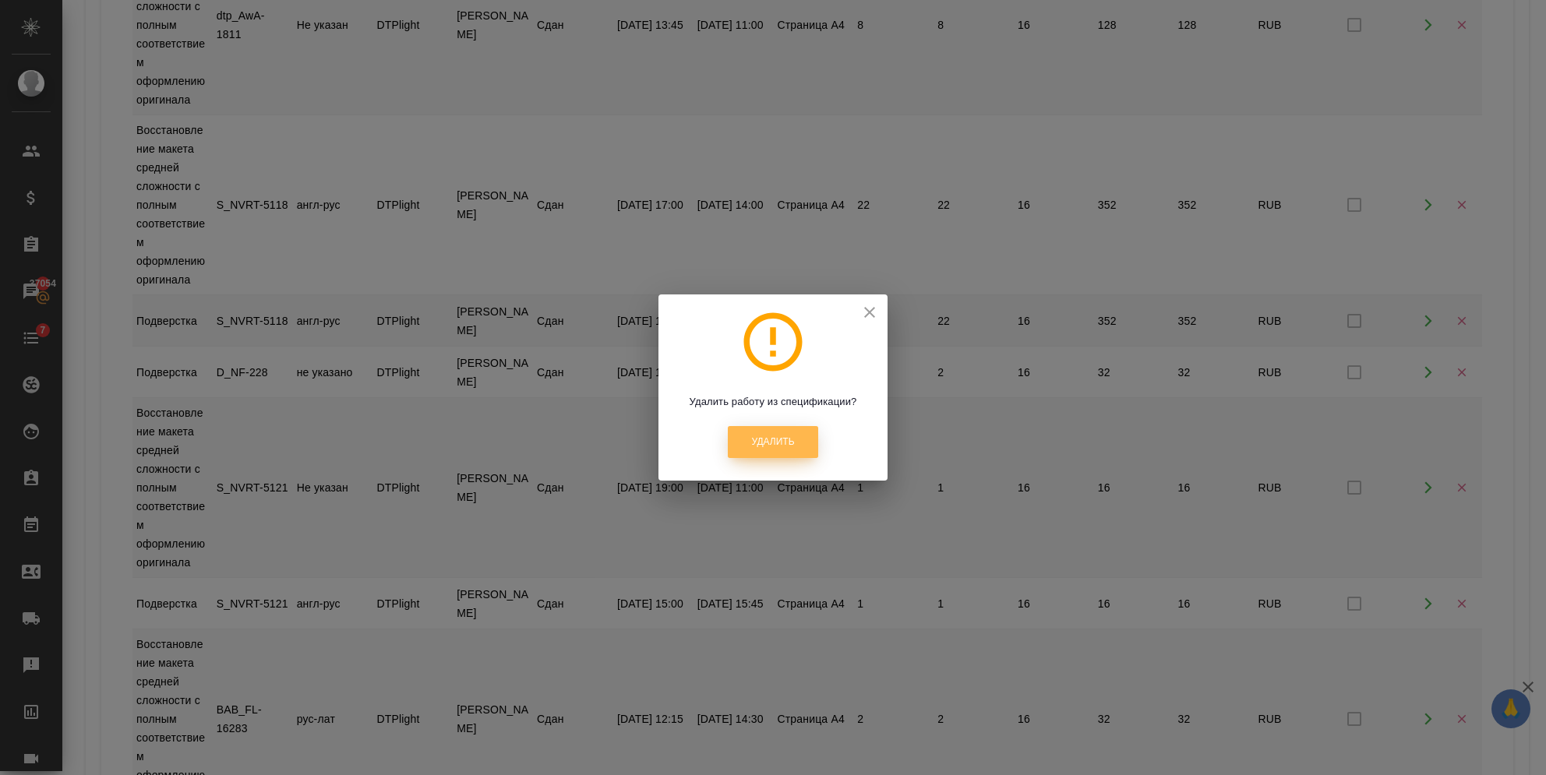
click at [750, 439] on button "Удалить" at bounding box center [773, 442] width 90 height 32
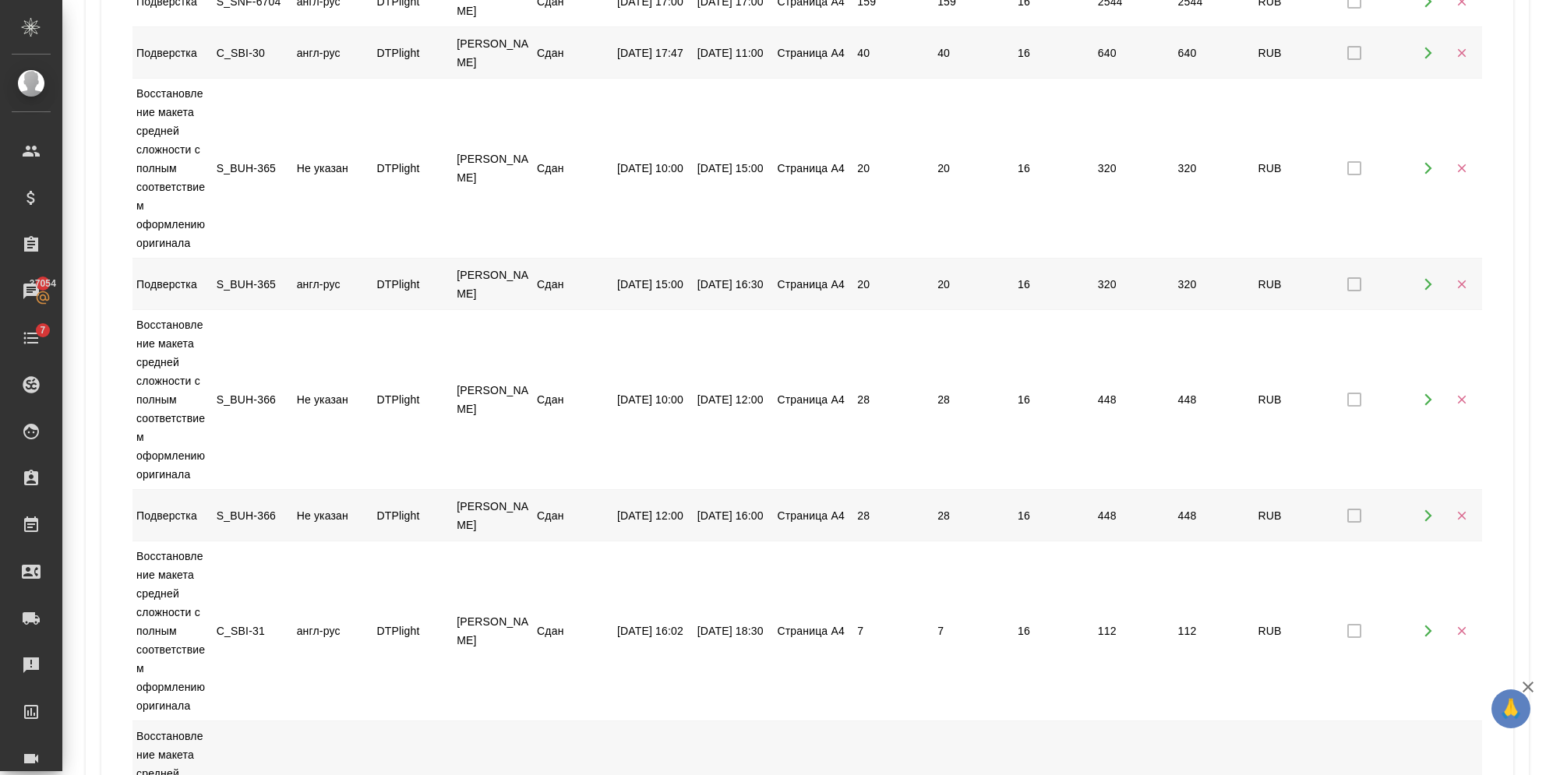
scroll to position [0, 0]
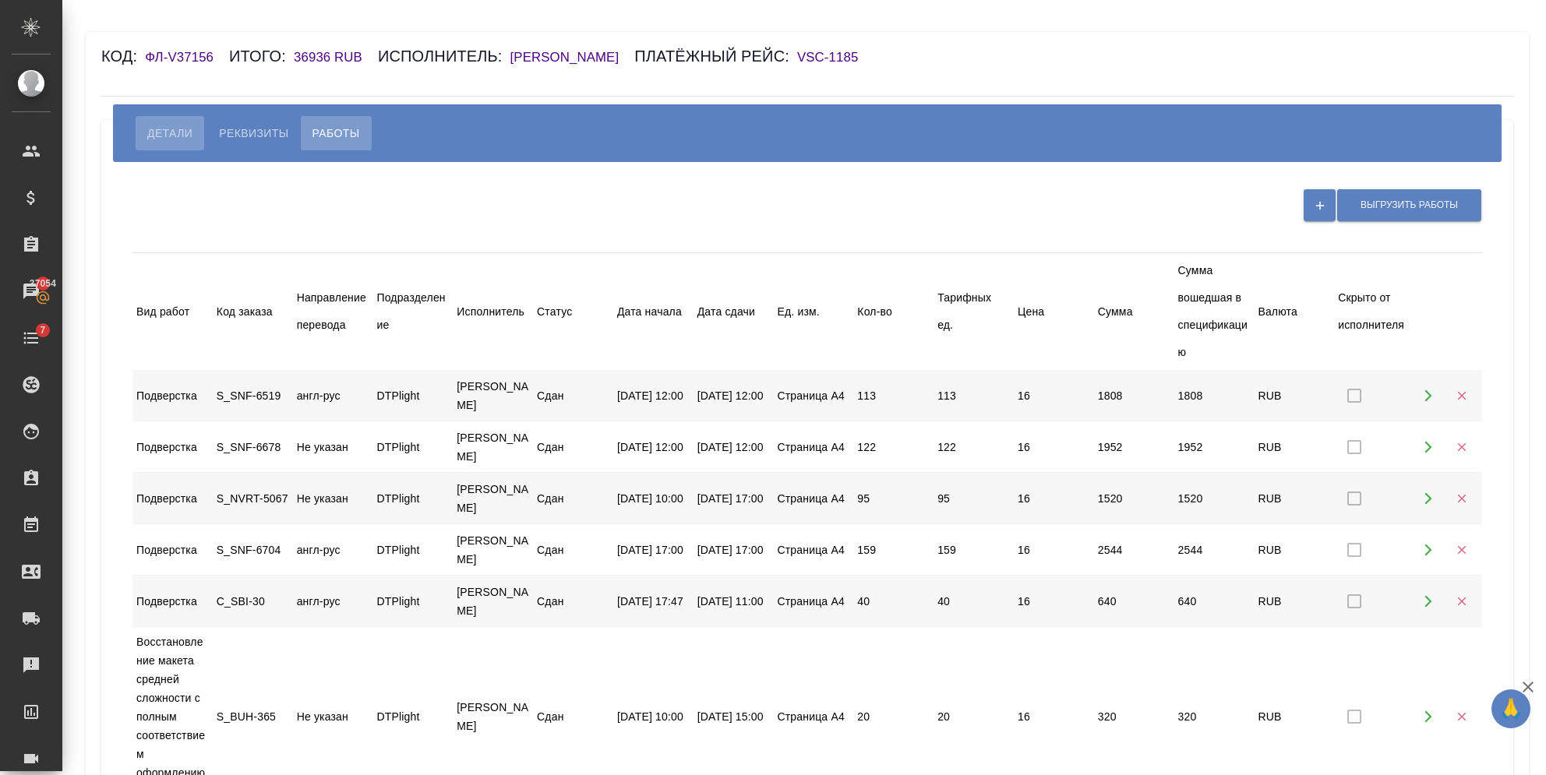
click at [151, 129] on span "Детали" at bounding box center [169, 133] width 45 height 19
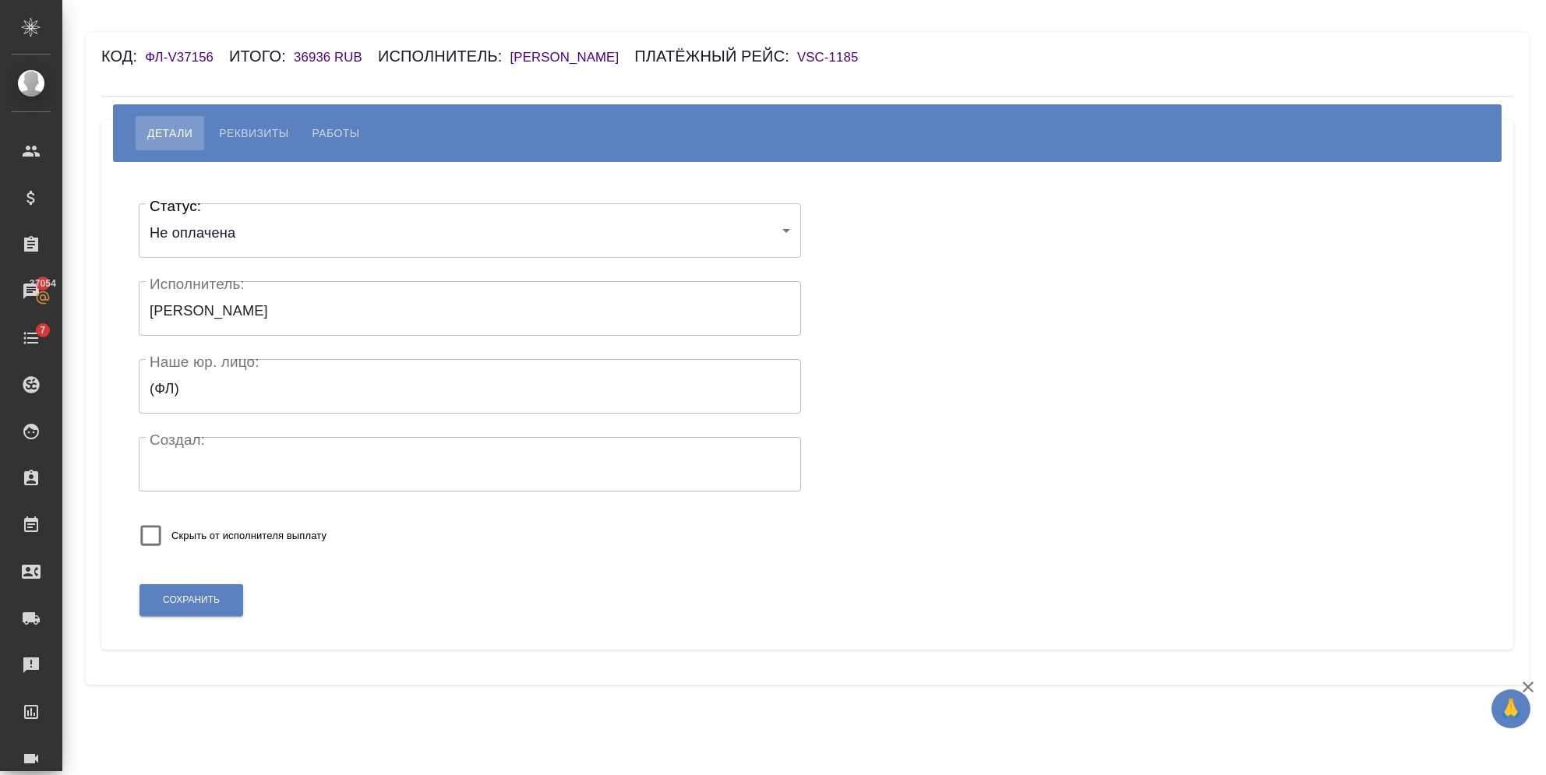
click at [341, 146] on button "Работы" at bounding box center [336, 133] width 71 height 34
select select "100"
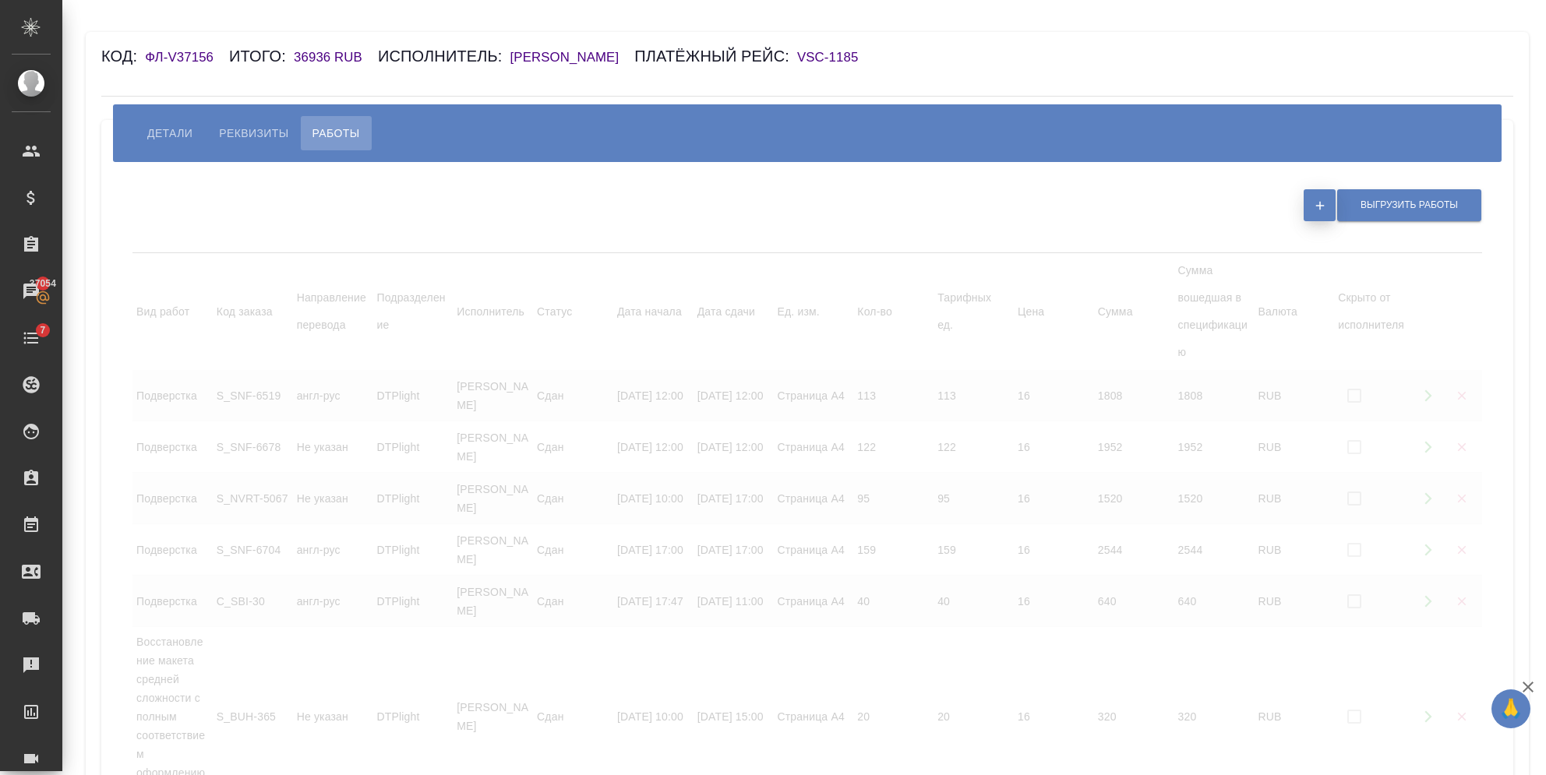
click at [1313, 210] on icon "button" at bounding box center [1320, 206] width 14 height 14
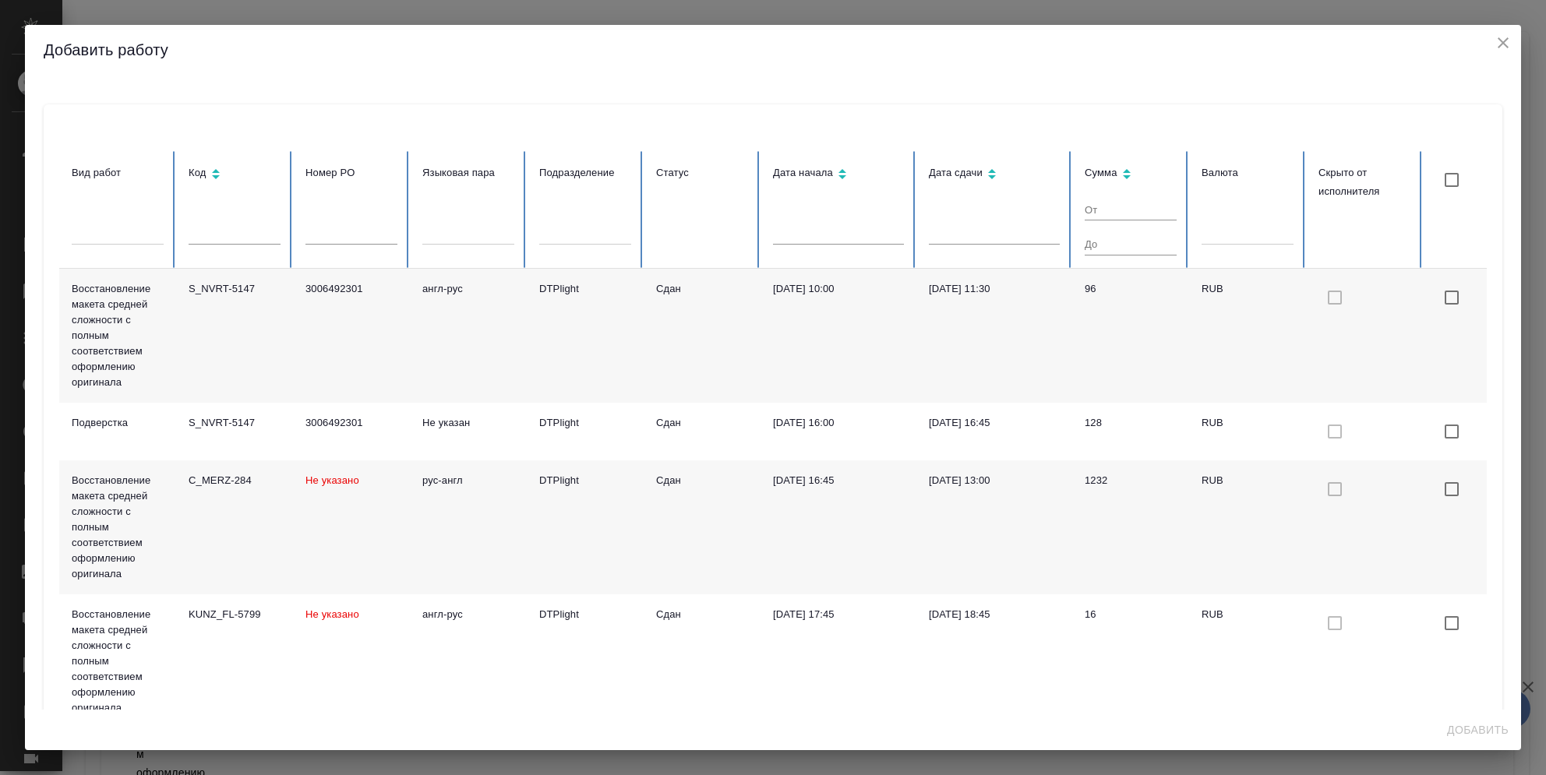
click at [235, 218] on th "Код" at bounding box center [234, 210] width 117 height 118
click at [228, 234] on input "text" at bounding box center [235, 233] width 92 height 22
paste input "D_IN-228"
type input "D_IN-228"
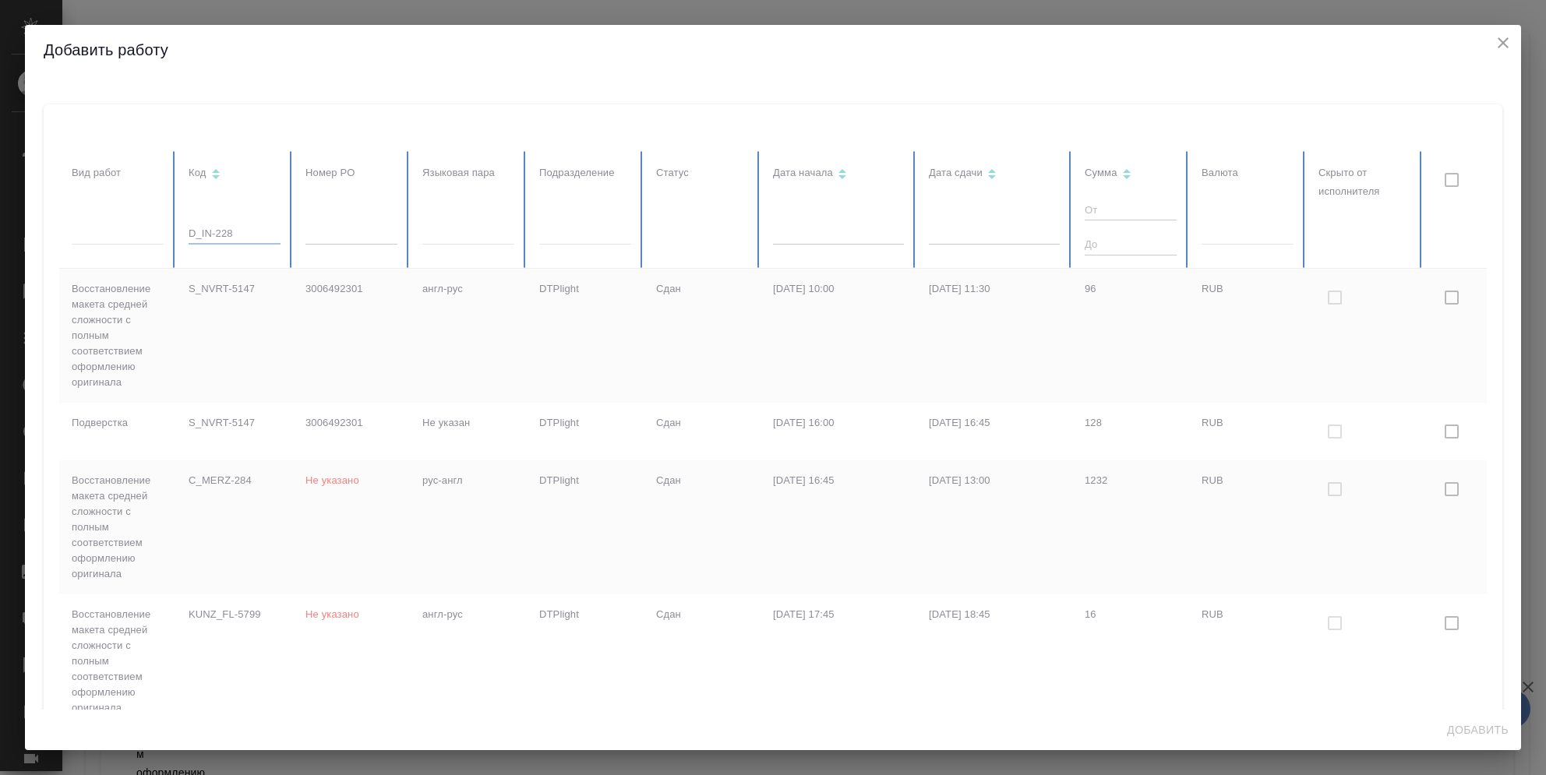
checkbox input "true"
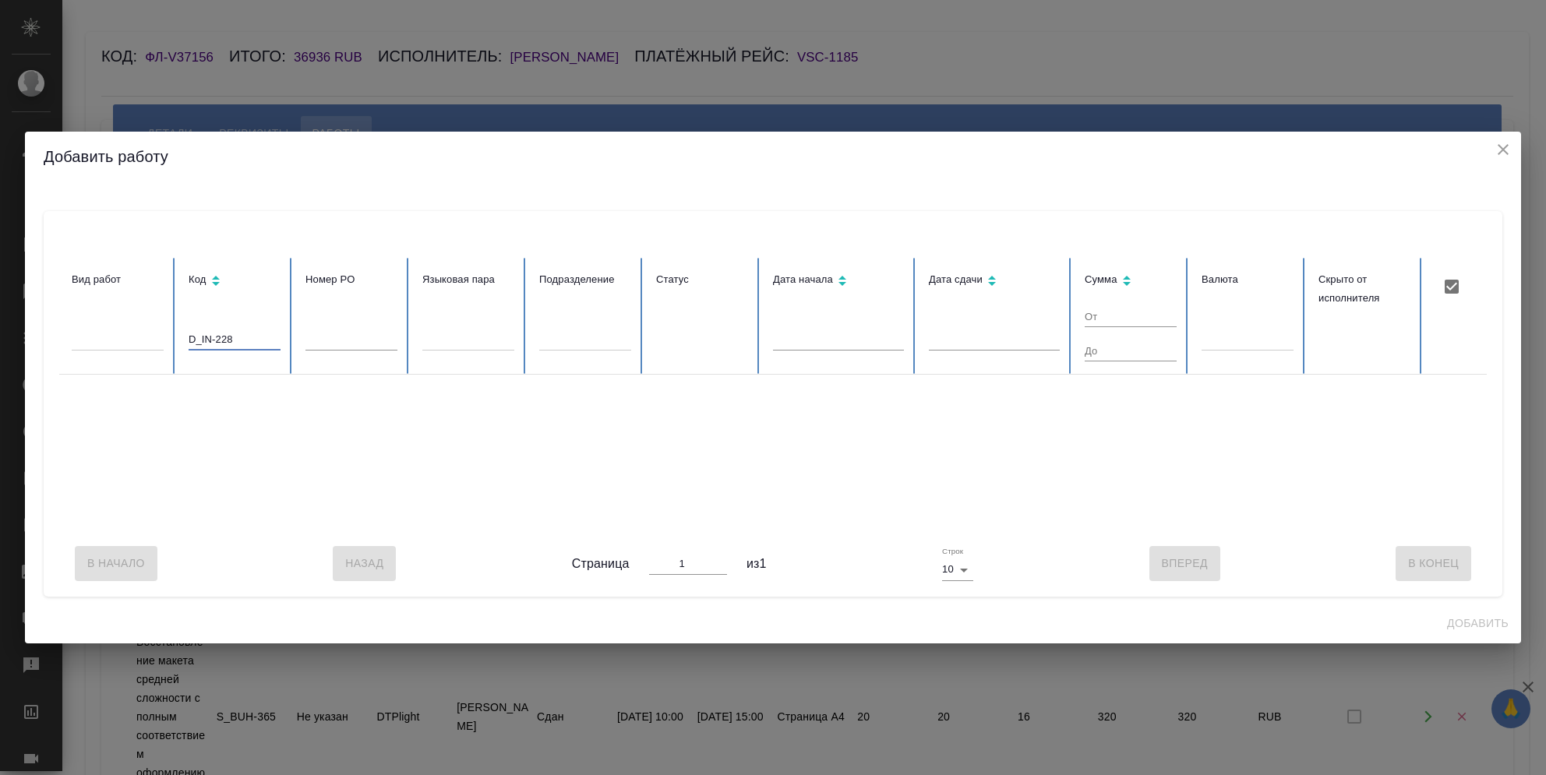
type input "D_IN-228"
click at [1449, 282] on input "checkbox" at bounding box center [1451, 286] width 33 height 33
checkbox input "true"
click at [1449, 147] on icon "close" at bounding box center [1503, 149] width 19 height 19
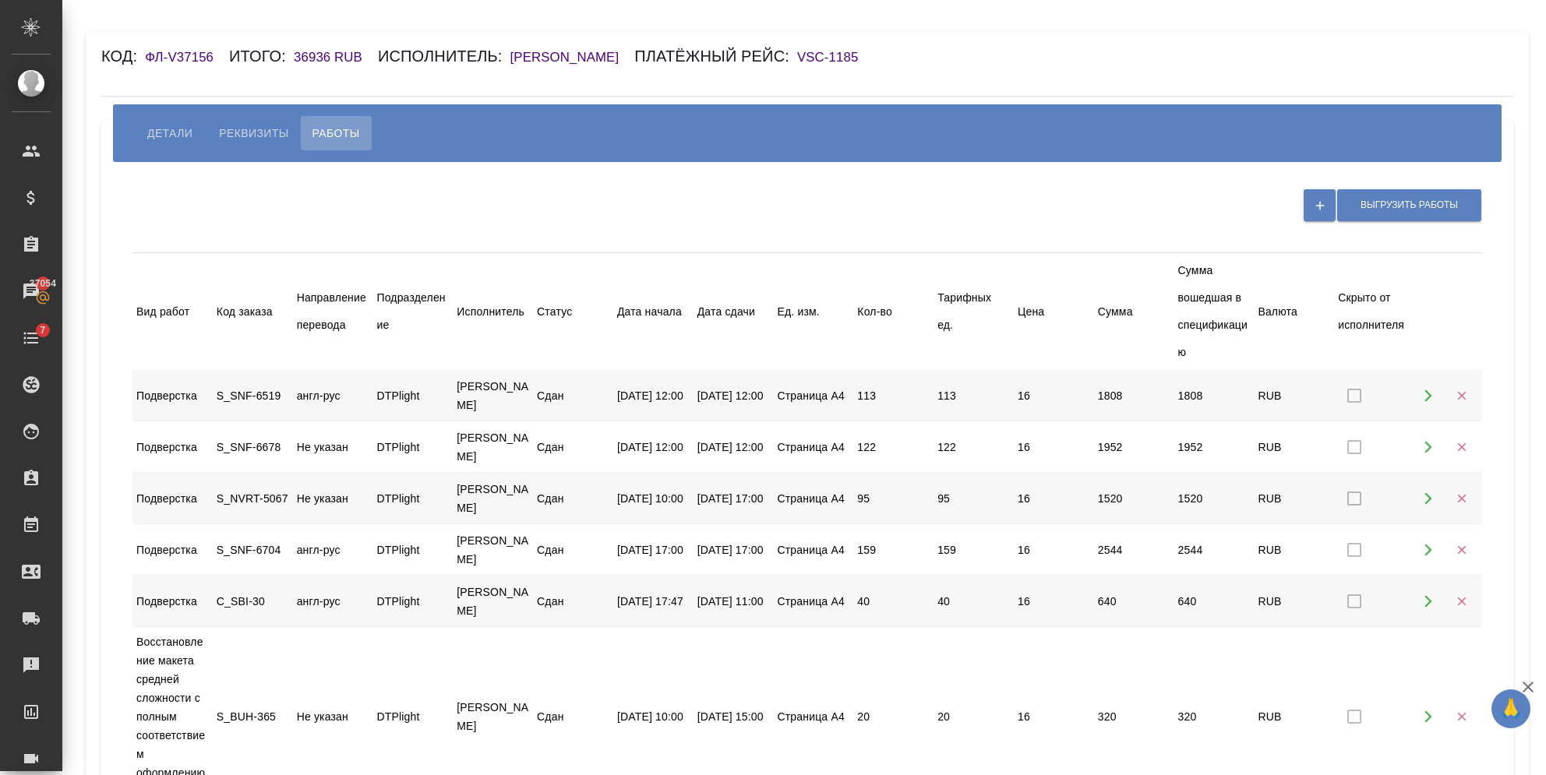
click at [226, 313] on div "Код заказа" at bounding box center [253, 311] width 72 height 27
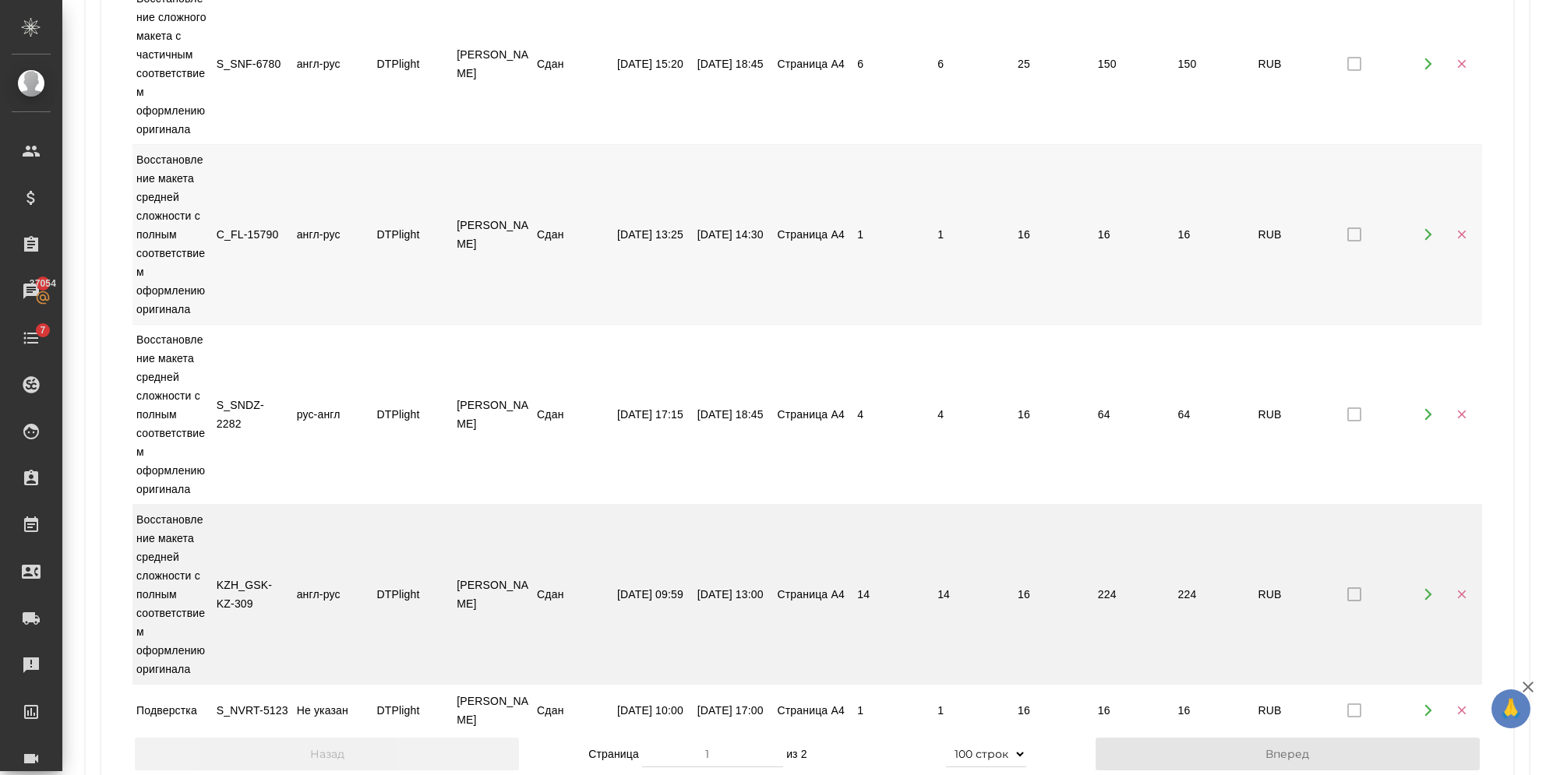
scroll to position [13222, 0]
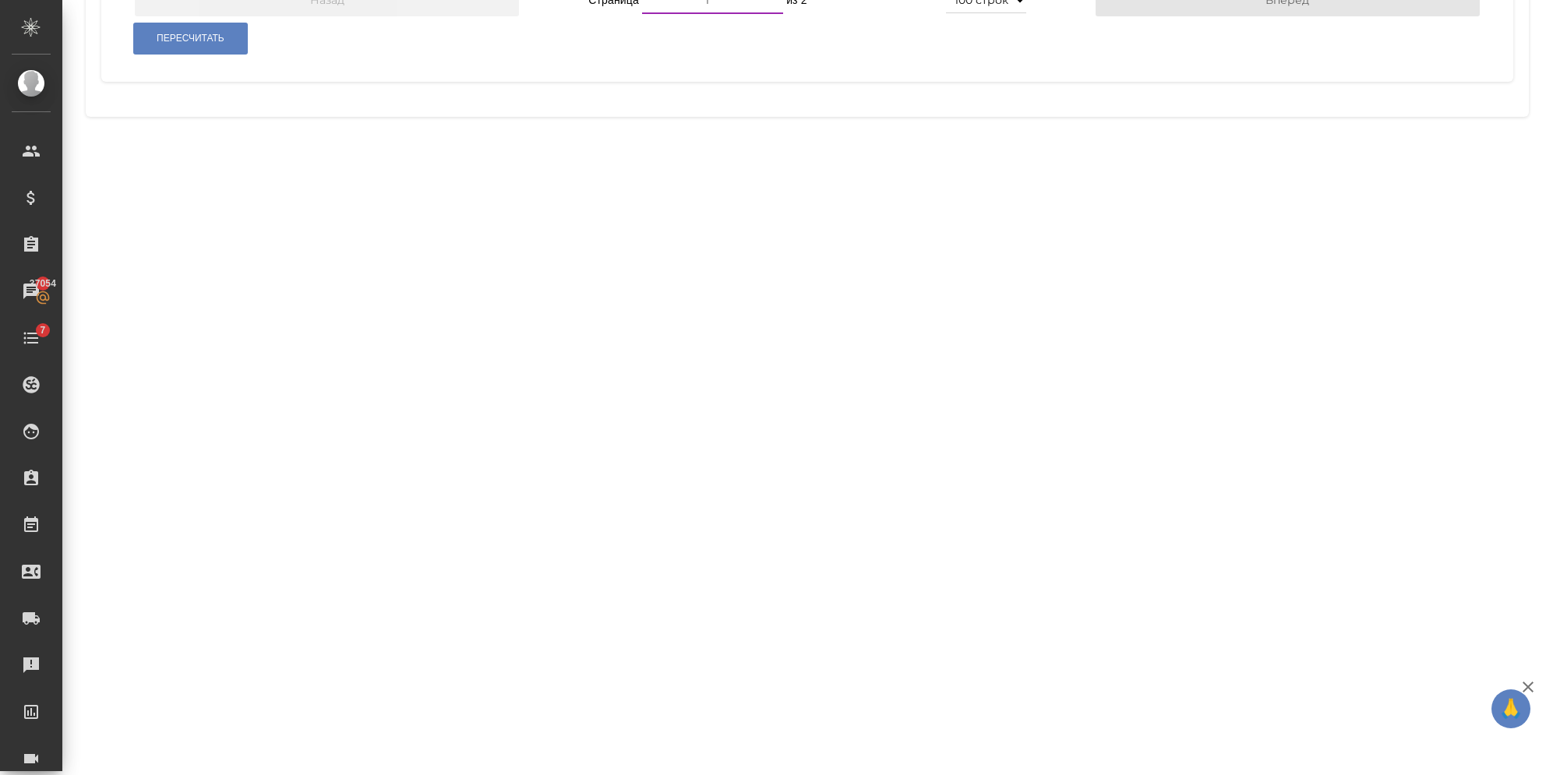
click at [751, 14] on input "1" at bounding box center [712, 0] width 141 height 28
click at [951, 14] on select "5 строк 10 строк 20 строк 25 строк 50 строк 100 строк" at bounding box center [986, 0] width 80 height 28
click at [946, 14] on select "5 строк 10 строк 20 строк 25 строк 50 строк 100 строк" at bounding box center [986, 0] width 80 height 28
type input "2"
click at [763, 14] on input "2" at bounding box center [712, 0] width 141 height 28
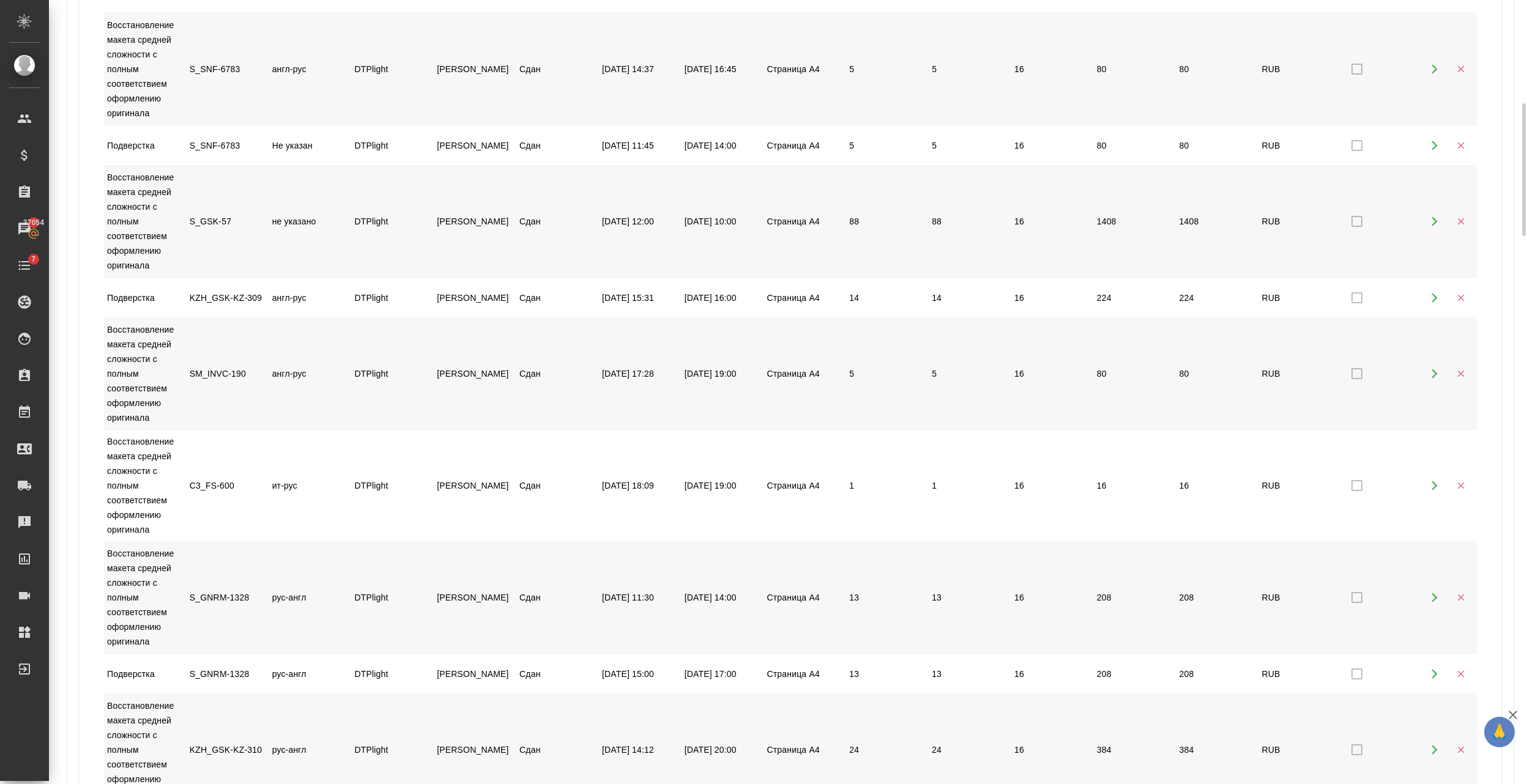
scroll to position [40, 0]
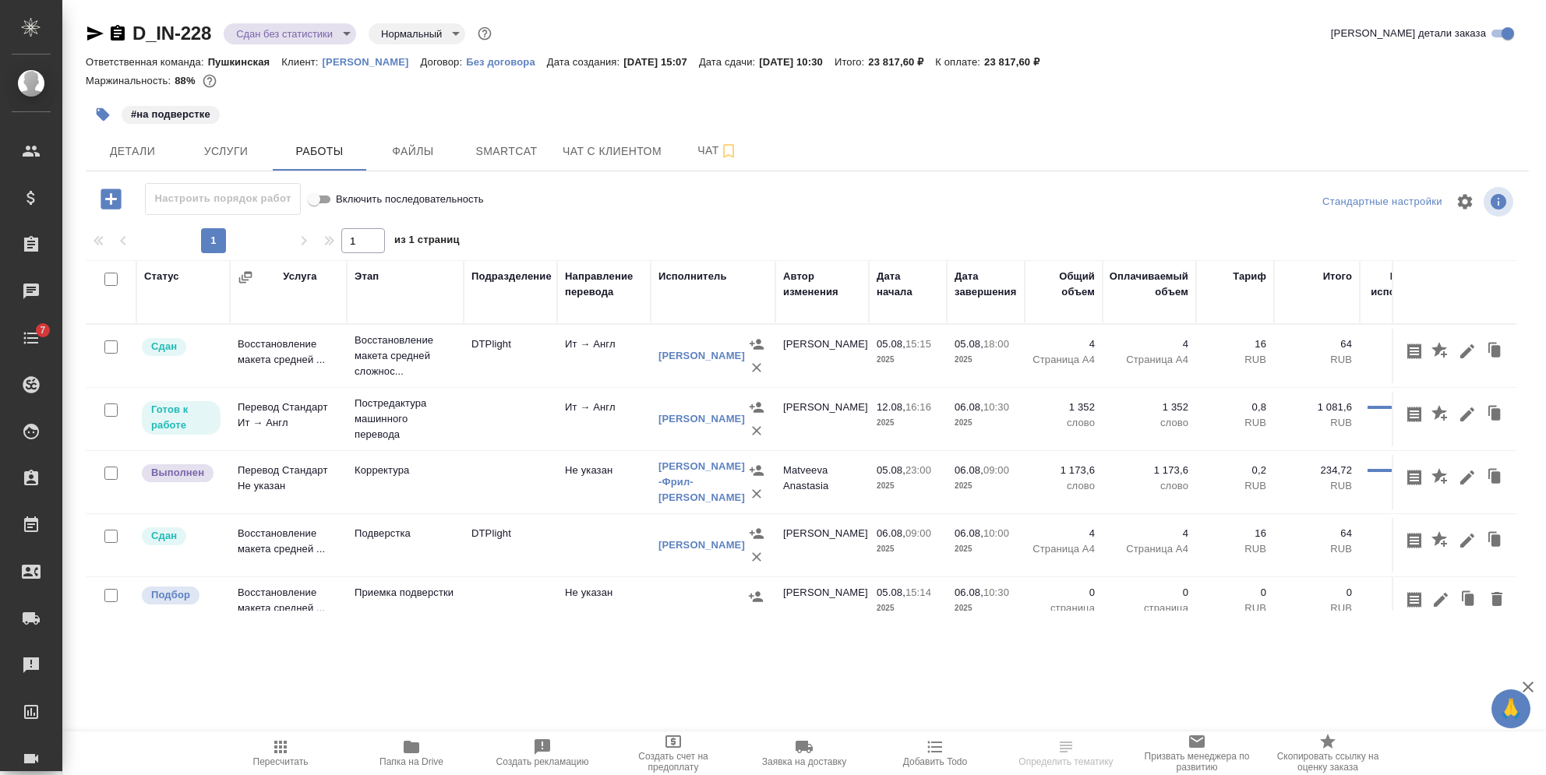
scroll to position [38, 0]
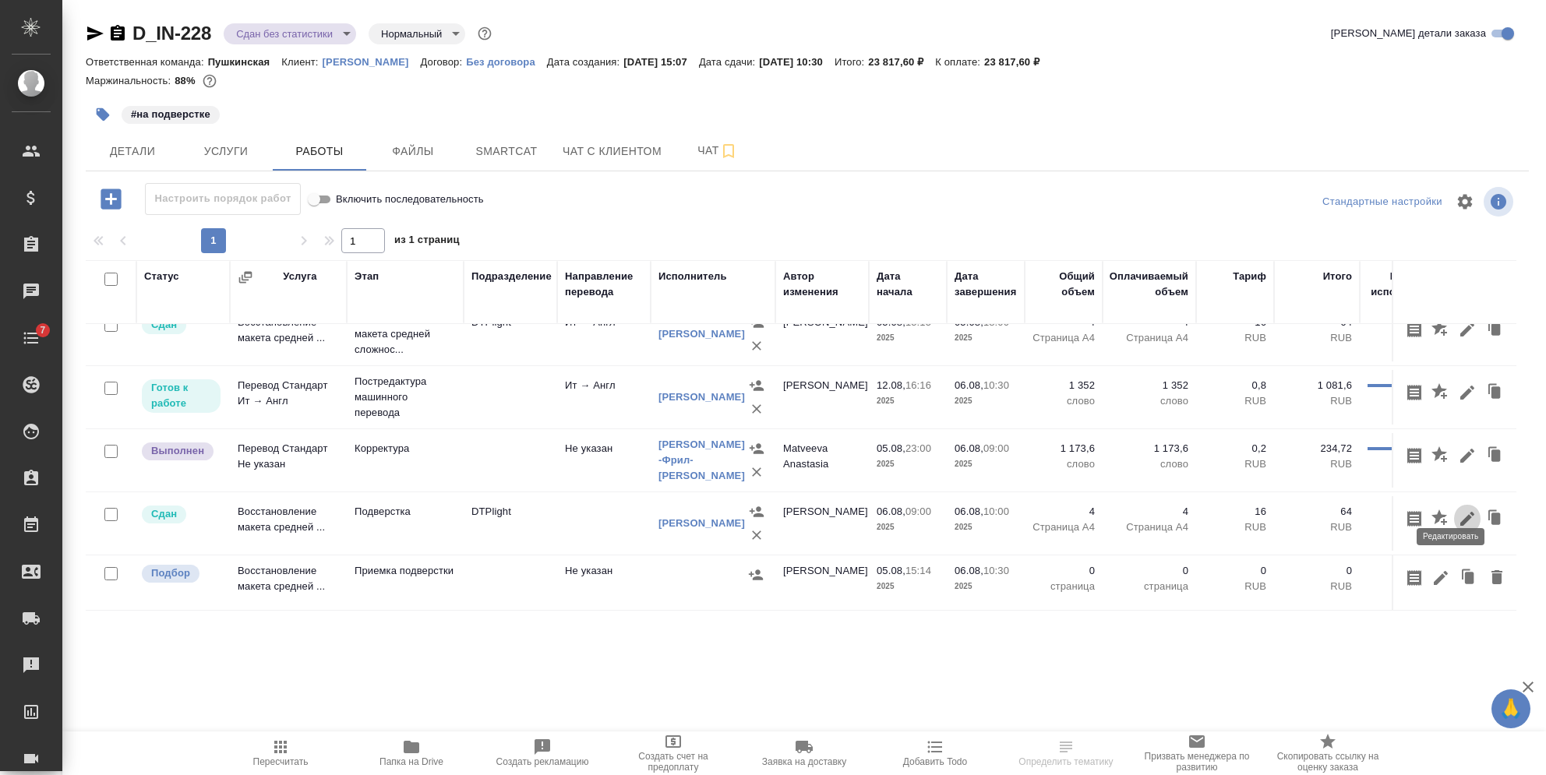
click at [1460, 512] on icon "button" at bounding box center [1467, 519] width 14 height 14
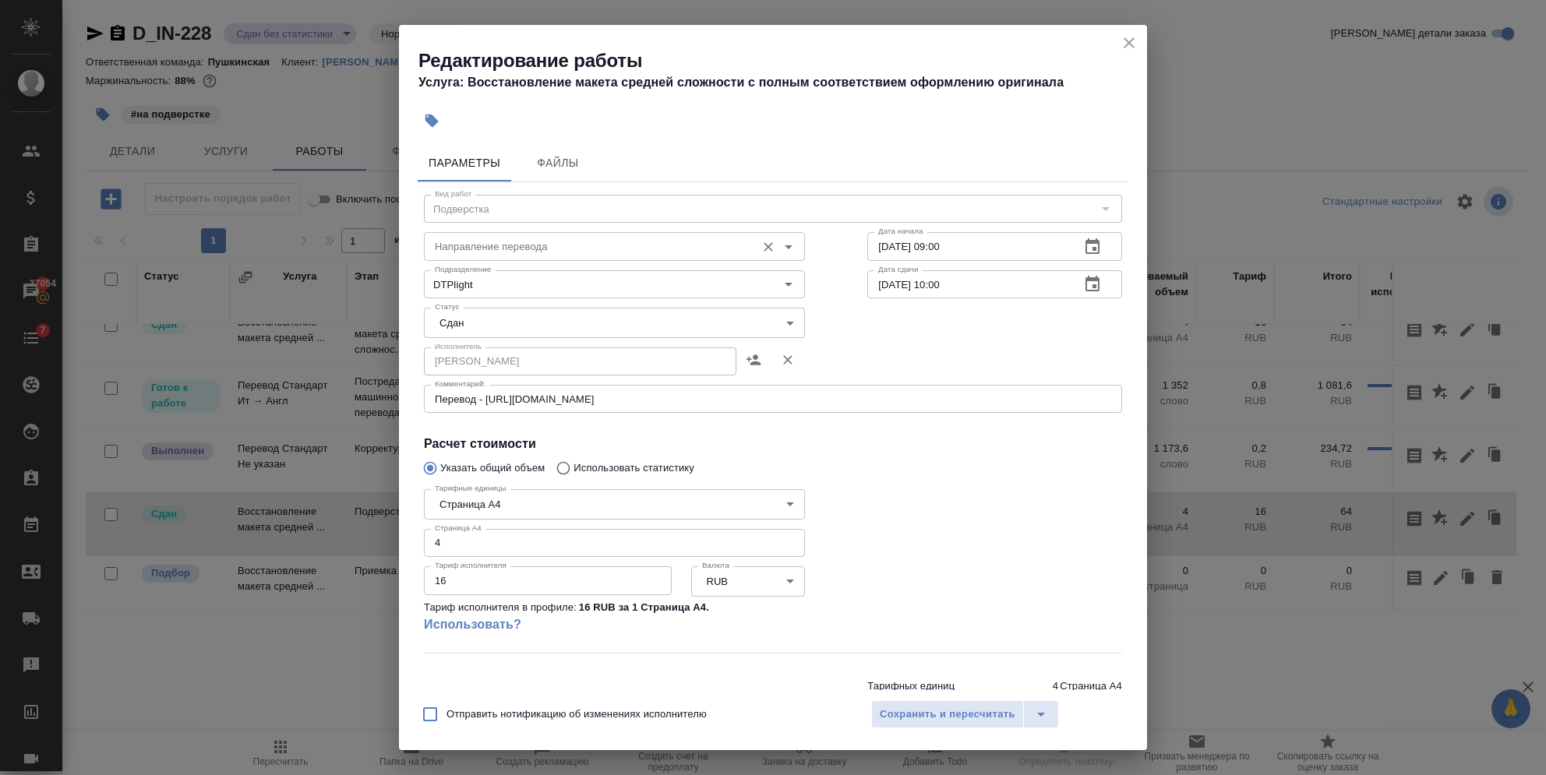
click at [477, 249] on input "Направление перевода" at bounding box center [588, 246] width 319 height 19
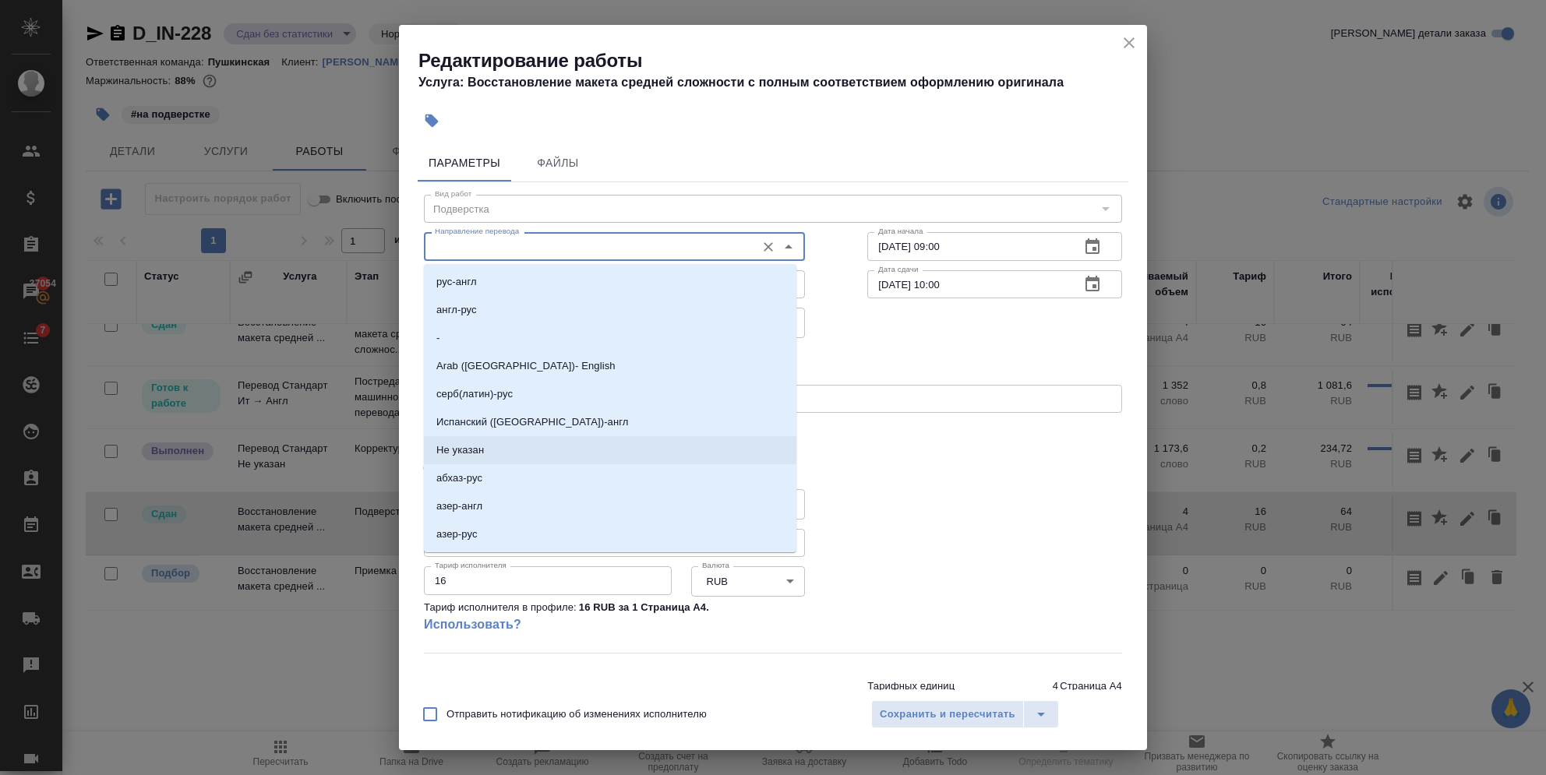
click at [460, 446] on p "Не указан" at bounding box center [460, 451] width 48 height 16
type input "Не указан"
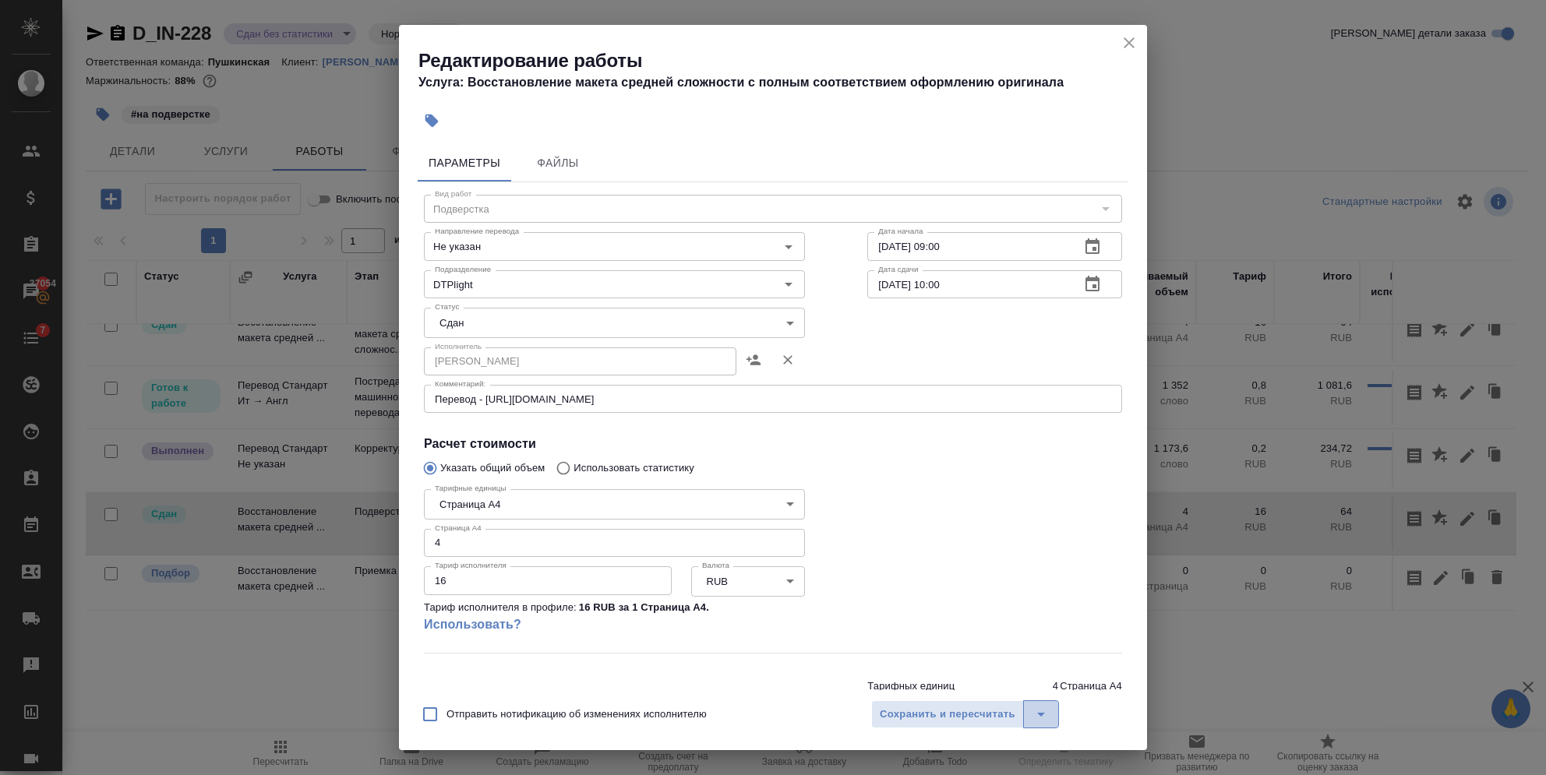
click at [1055, 715] on button "split button" at bounding box center [1041, 715] width 36 height 28
click at [979, 659] on li "Сохранить" at bounding box center [964, 656] width 188 height 25
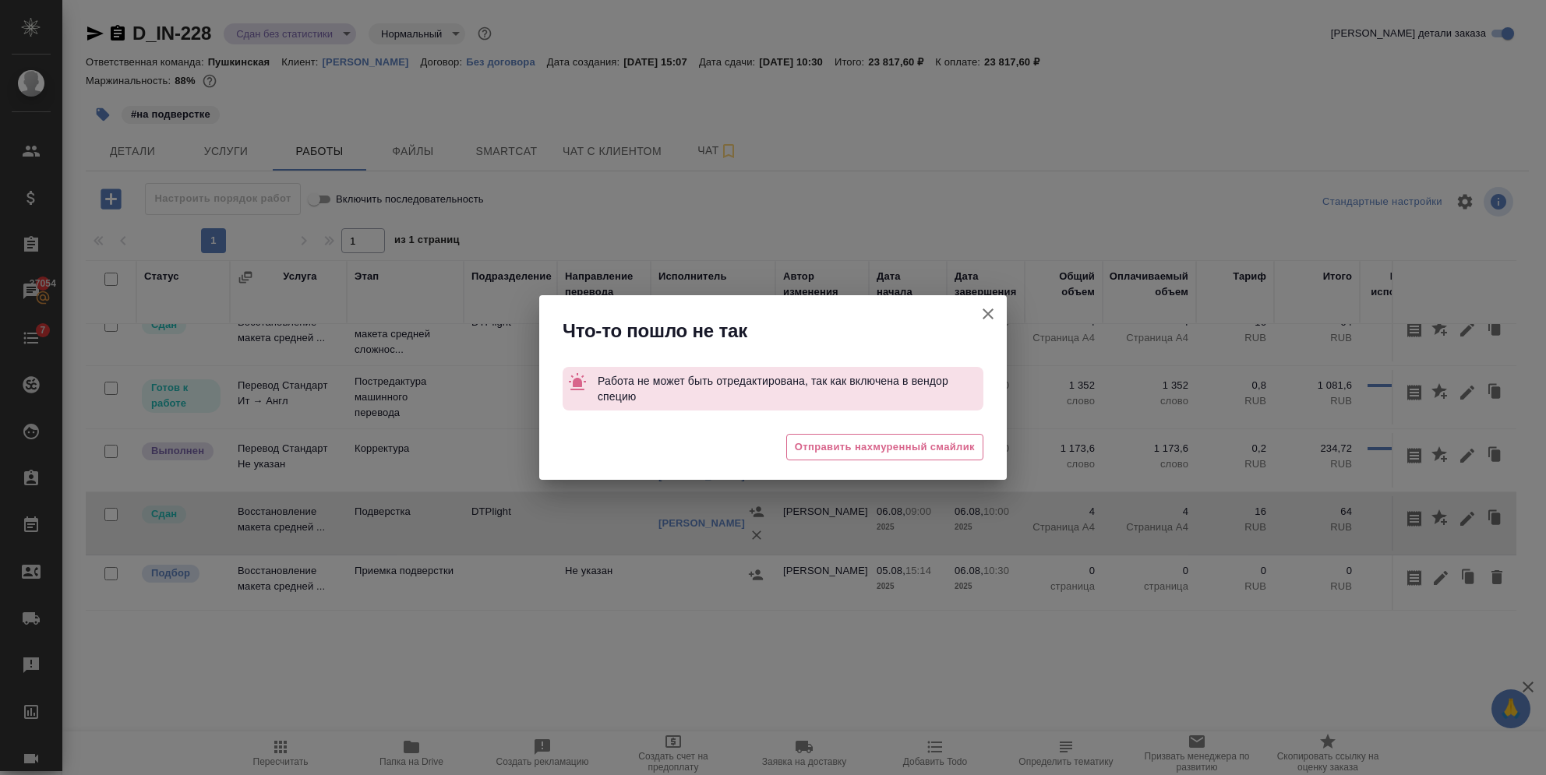
click at [989, 306] on icon "button" at bounding box center [988, 314] width 19 height 19
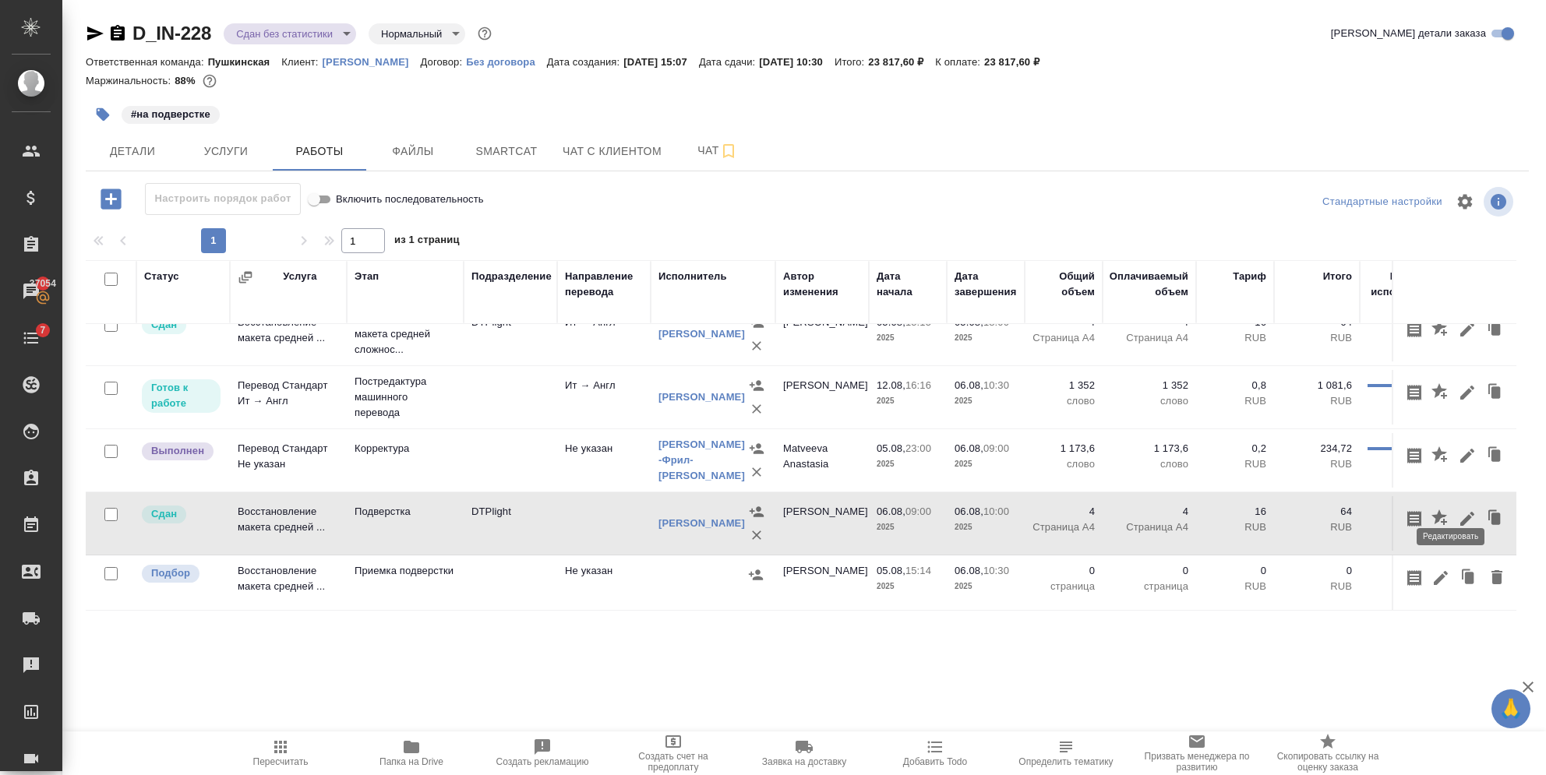
click at [1458, 510] on icon "button" at bounding box center [1467, 519] width 19 height 19
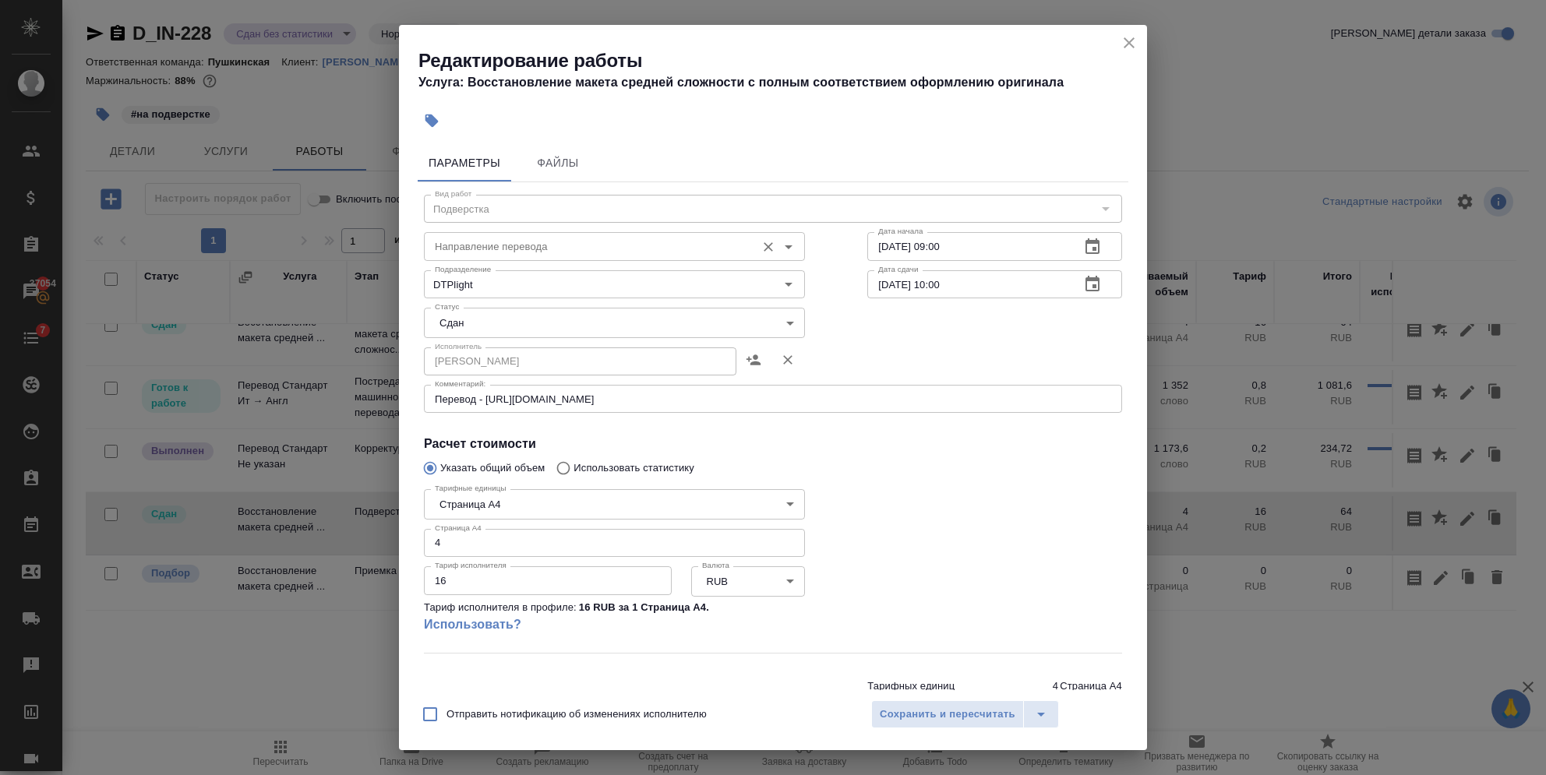
click at [489, 245] on input "Направление перевода" at bounding box center [588, 246] width 319 height 19
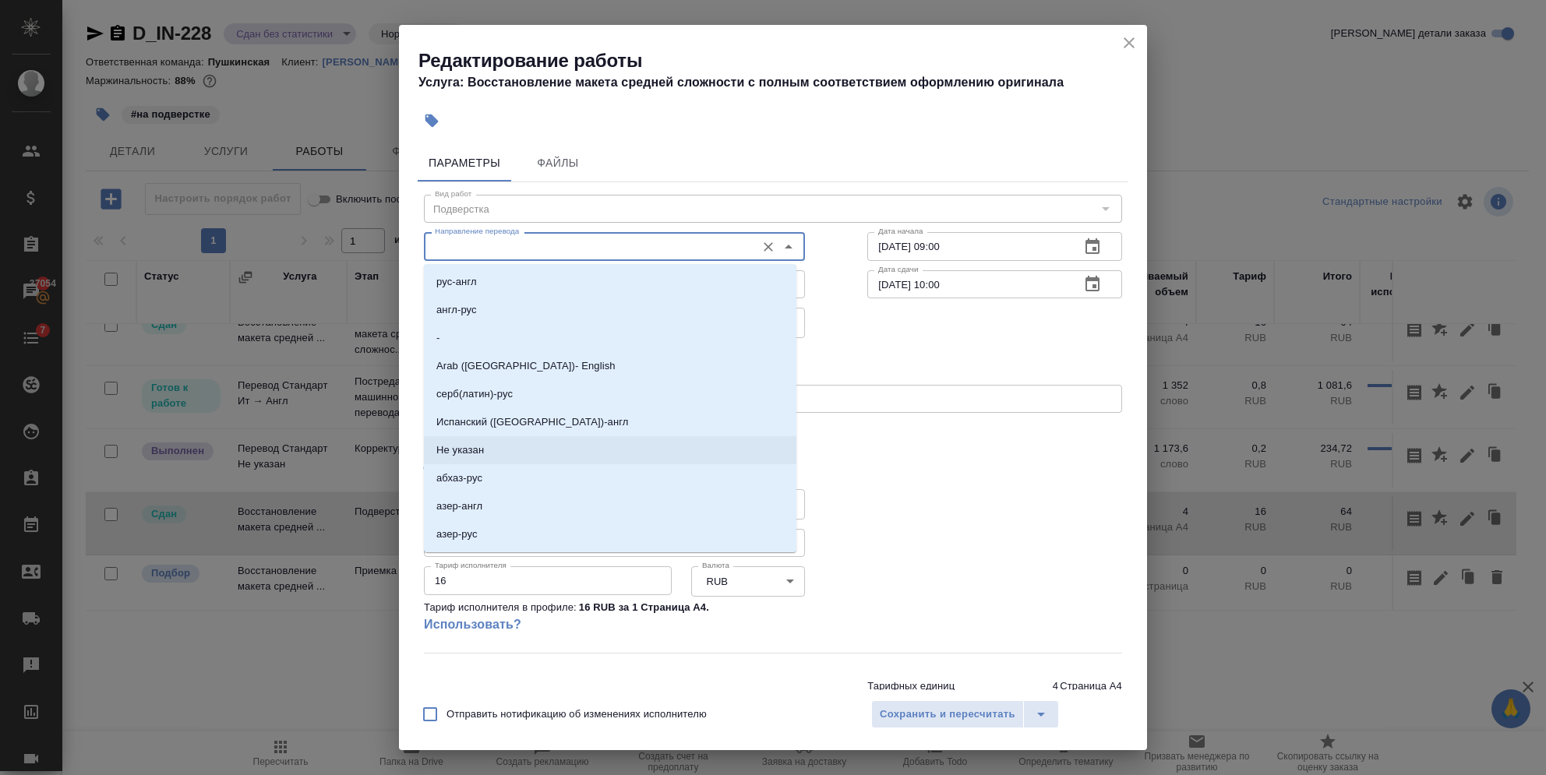
click at [454, 449] on p "Не указан" at bounding box center [460, 451] width 48 height 16
type input "Не указан"
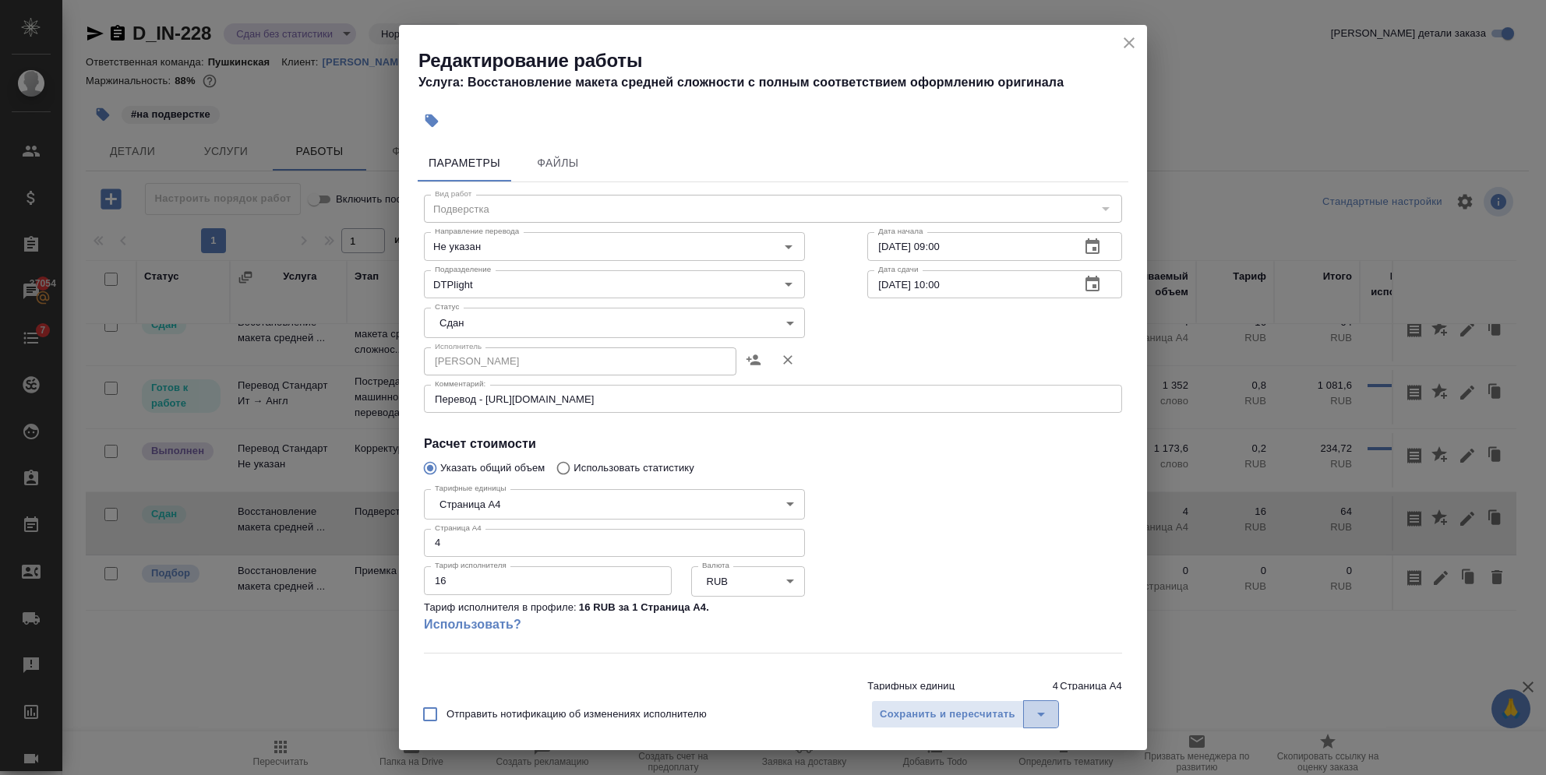
click at [1044, 719] on icon "split button" at bounding box center [1041, 714] width 19 height 19
click at [937, 648] on li "Сохранить" at bounding box center [964, 656] width 188 height 25
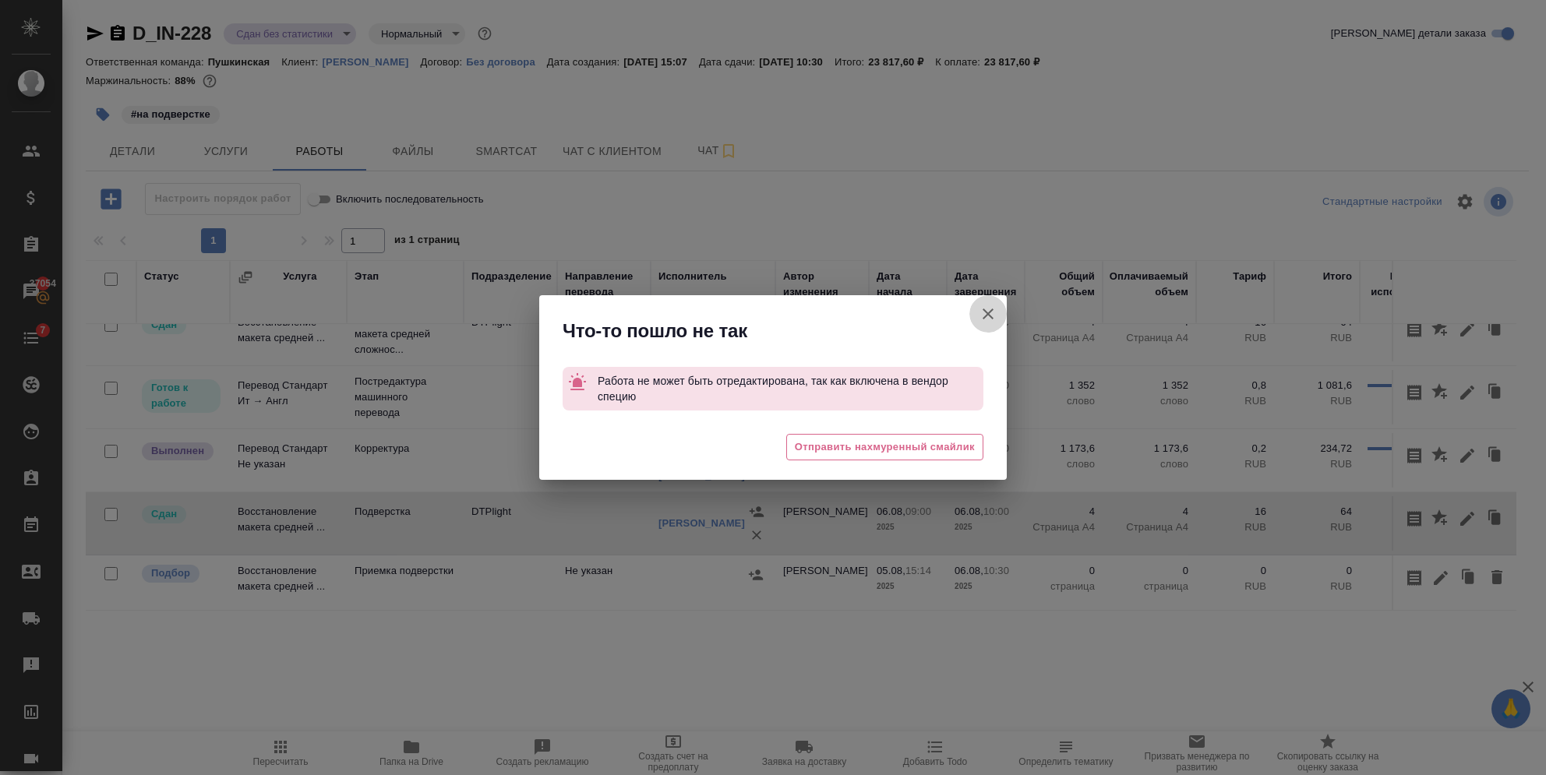
click at [989, 316] on icon "button" at bounding box center [988, 314] width 19 height 19
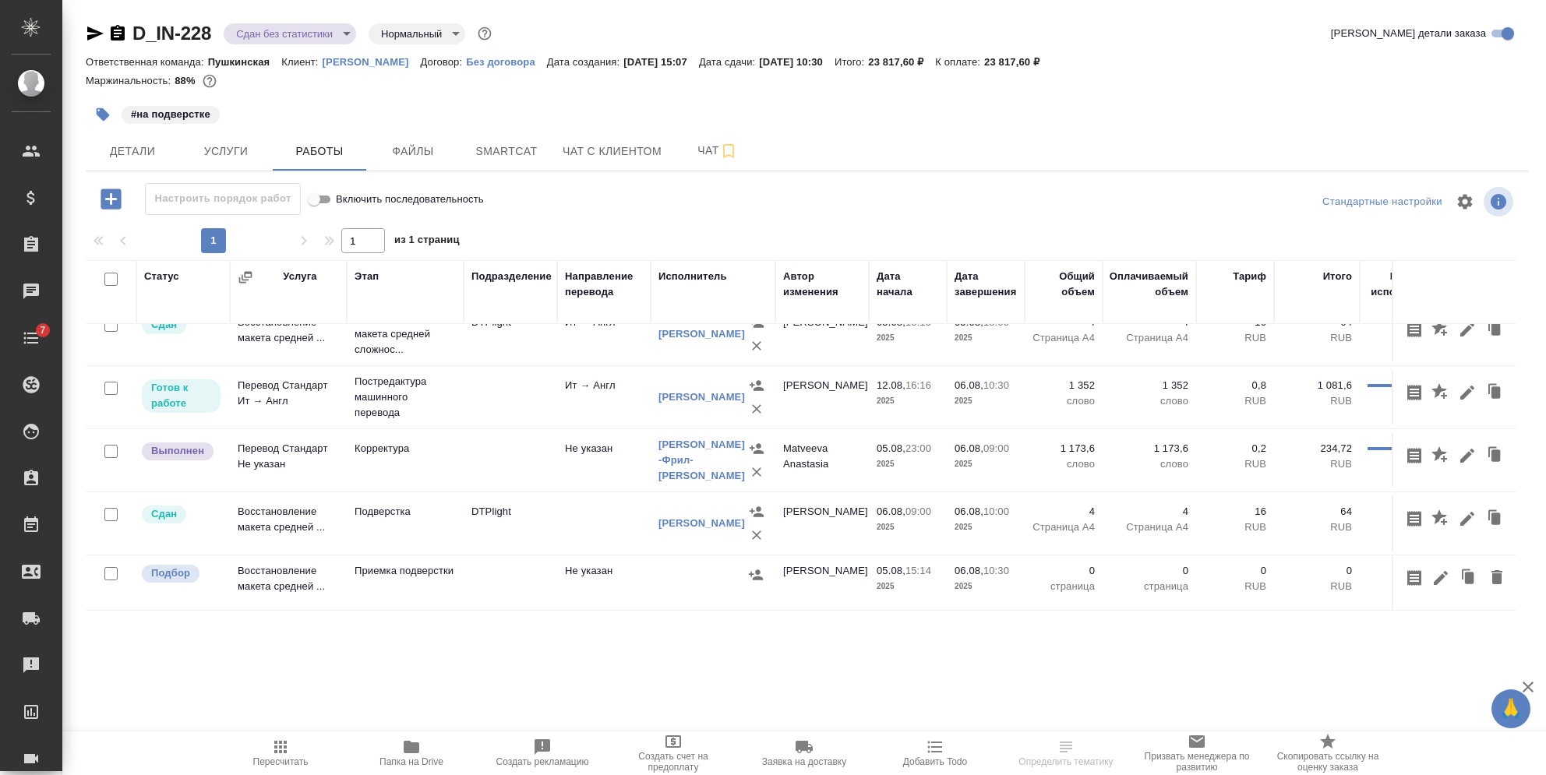
scroll to position [38, 0]
click at [1458, 510] on icon "button" at bounding box center [1467, 519] width 19 height 19
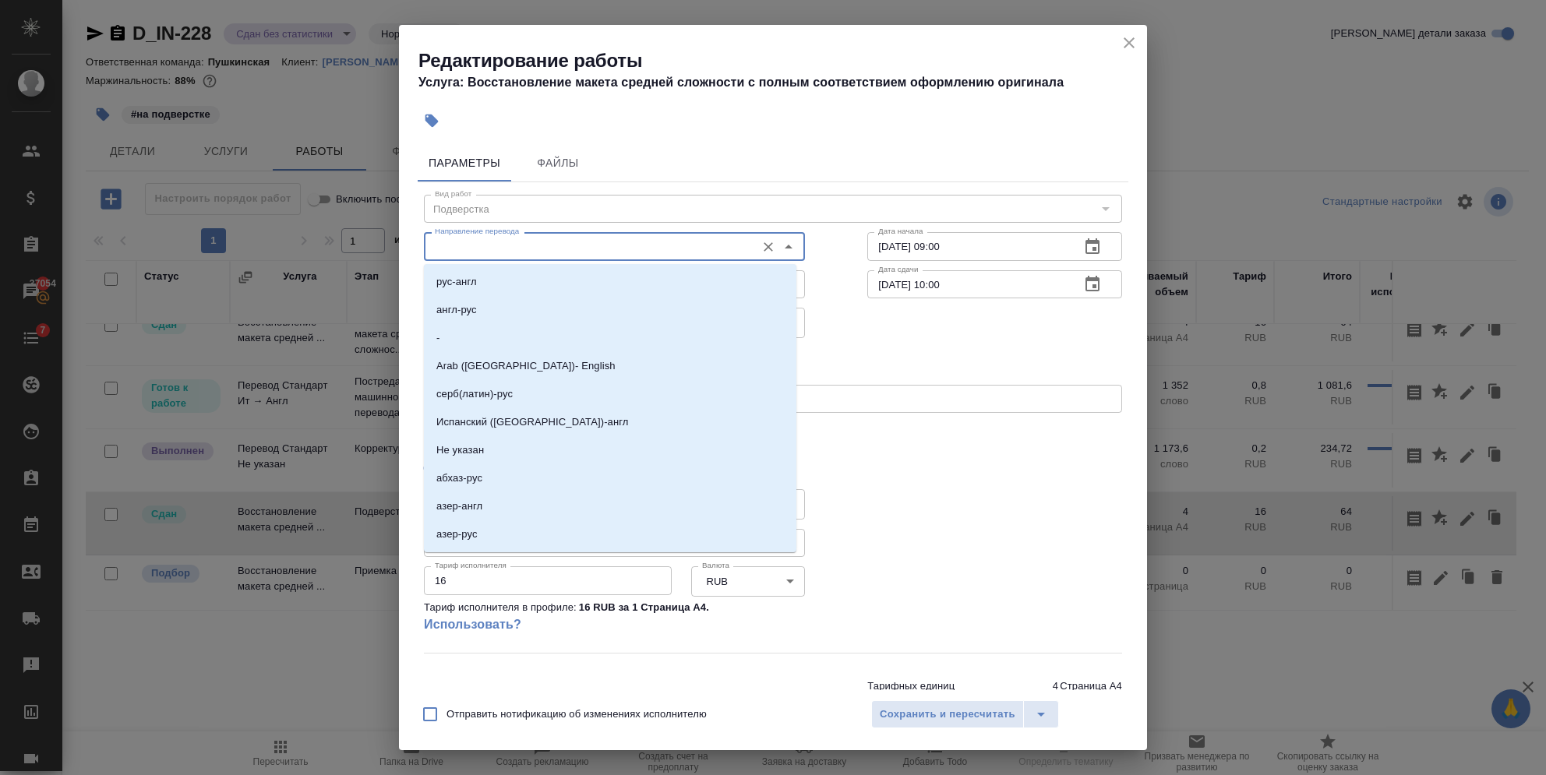
click at [464, 249] on input "Направление перевода" at bounding box center [588, 246] width 319 height 19
click at [480, 460] on li "Не указан" at bounding box center [610, 450] width 372 height 28
type input "Не указан"
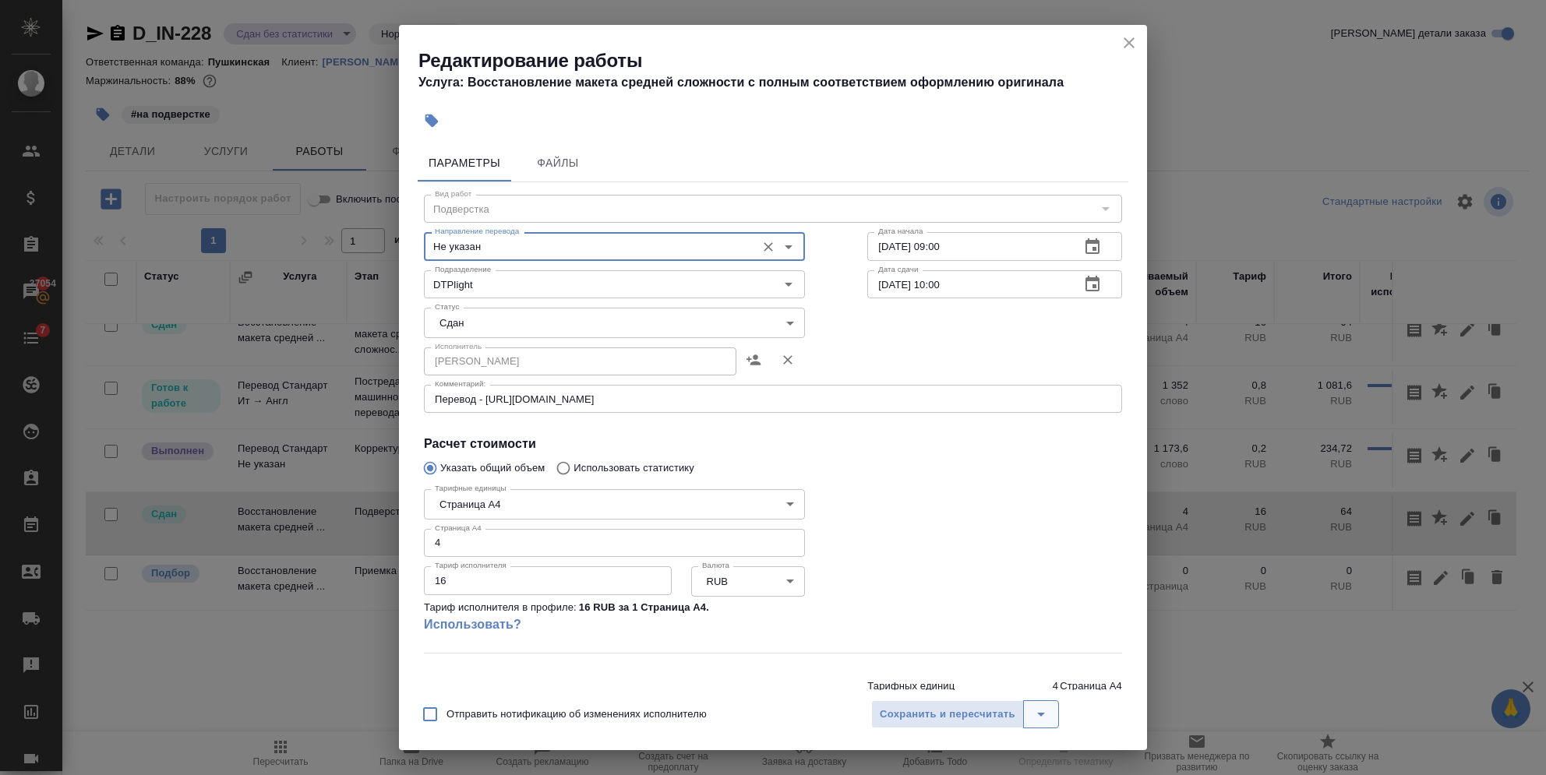
click at [1044, 709] on icon "split button" at bounding box center [1041, 714] width 19 height 19
click at [888, 653] on li "Сохранить" at bounding box center [964, 656] width 188 height 25
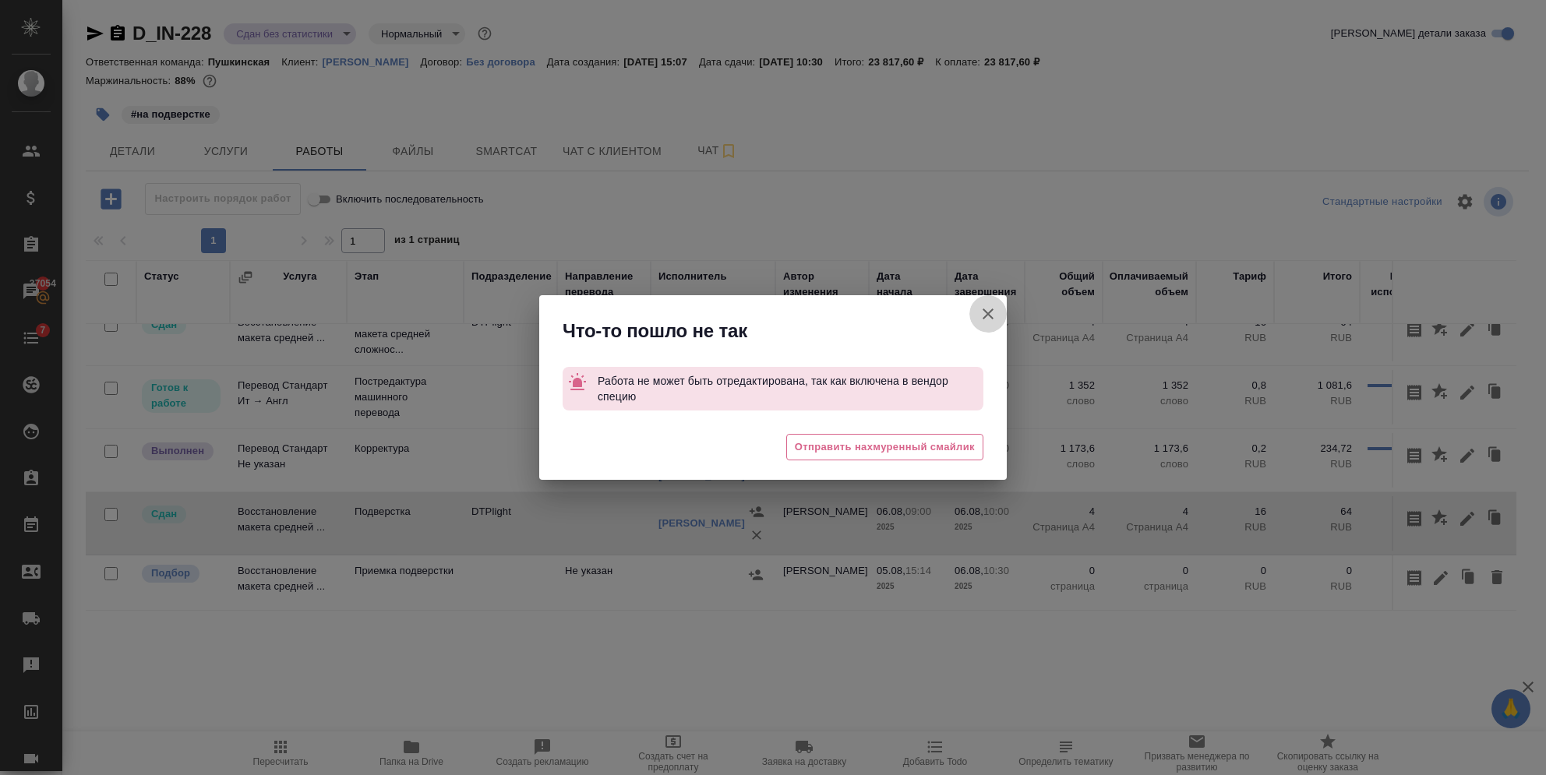
click at [986, 302] on button "Группировать работы по услугам" at bounding box center [987, 313] width 37 height 37
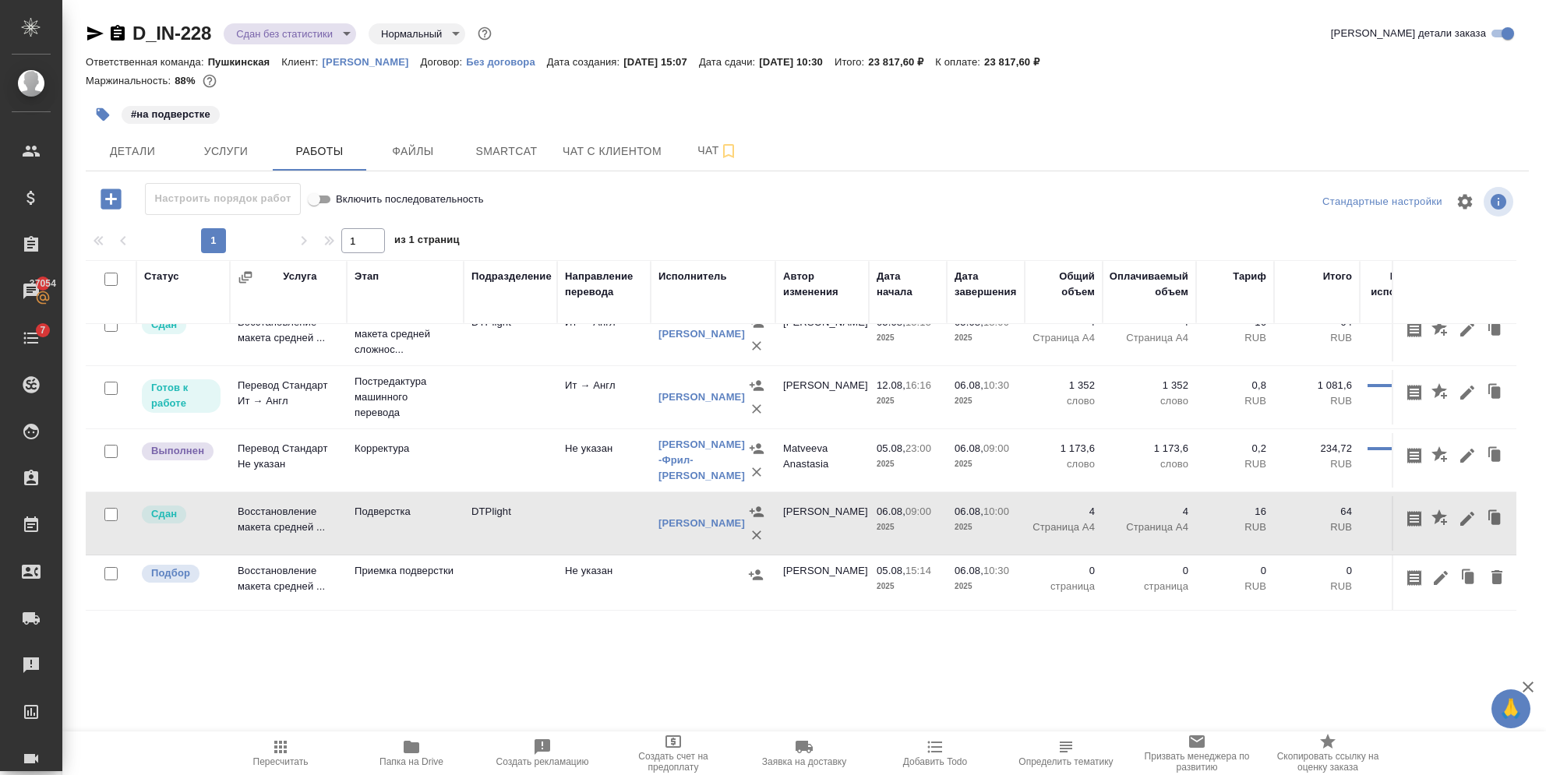
click at [454, 365] on td "Подверстка" at bounding box center [405, 334] width 117 height 62
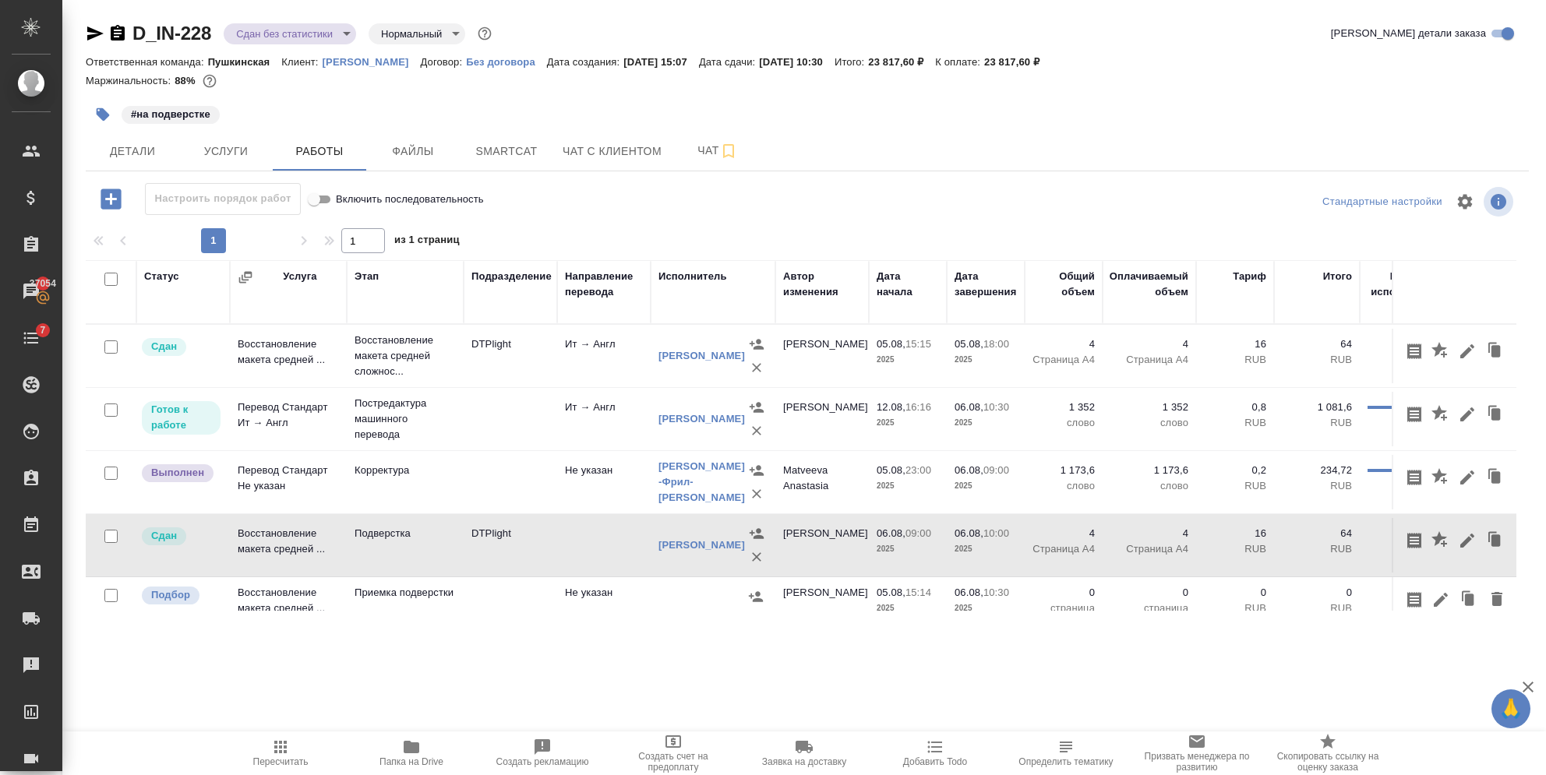
click at [574, 364] on td "Ит → Англ" at bounding box center [604, 356] width 94 height 55
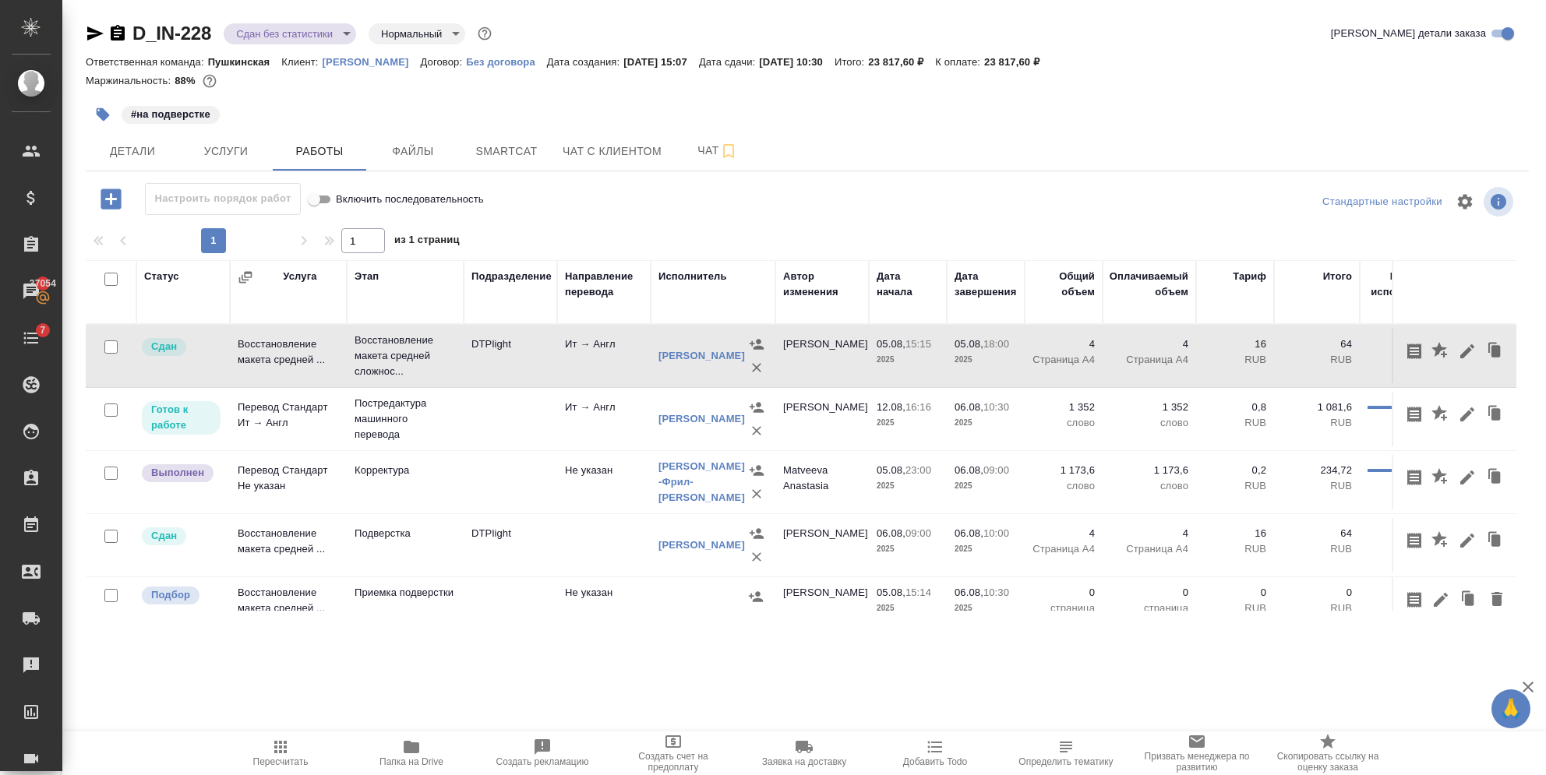
click at [574, 364] on td "Ит → Англ" at bounding box center [604, 356] width 94 height 55
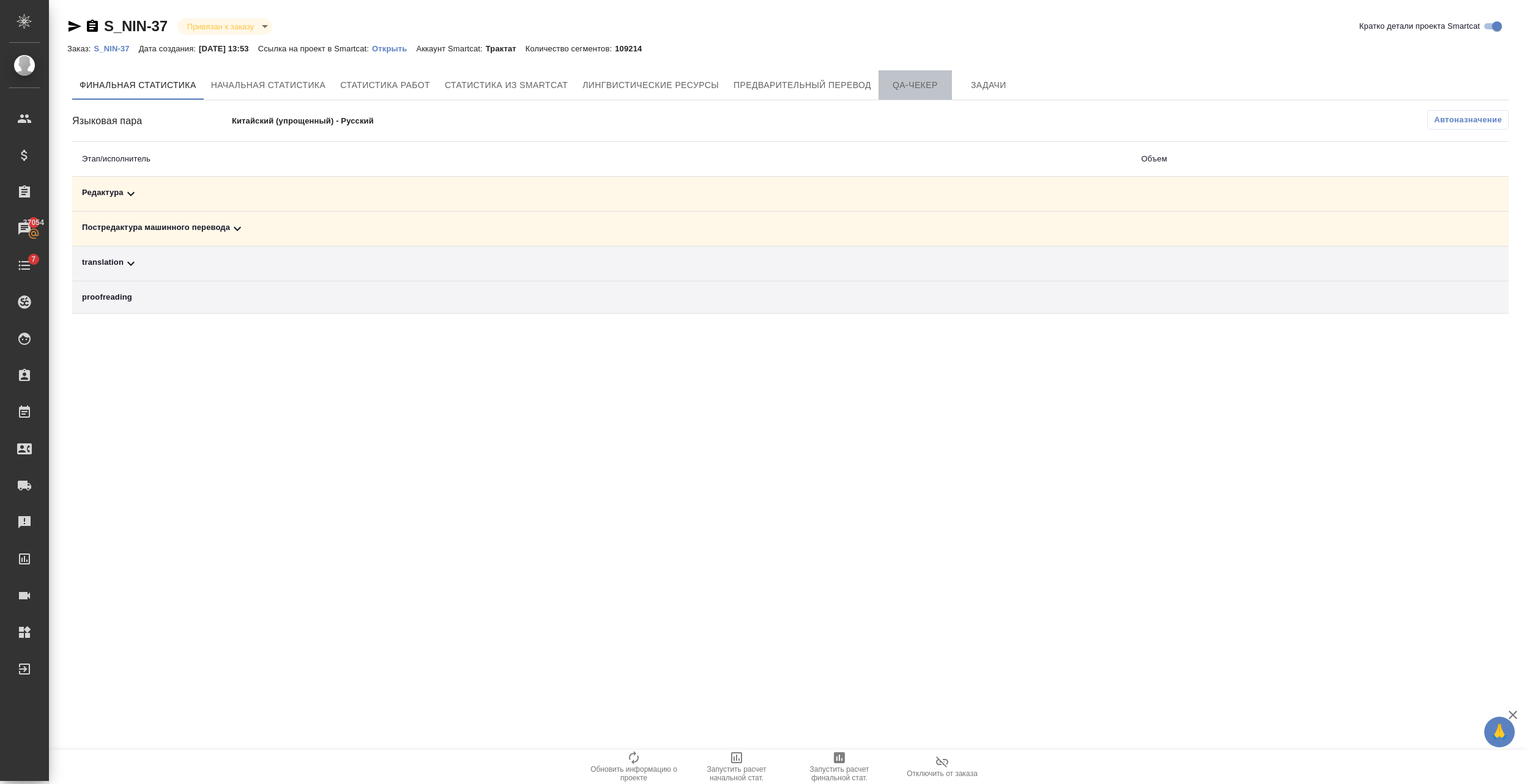
click at [942, 87] on span "QA-чекер" at bounding box center [915, 85] width 59 height 15
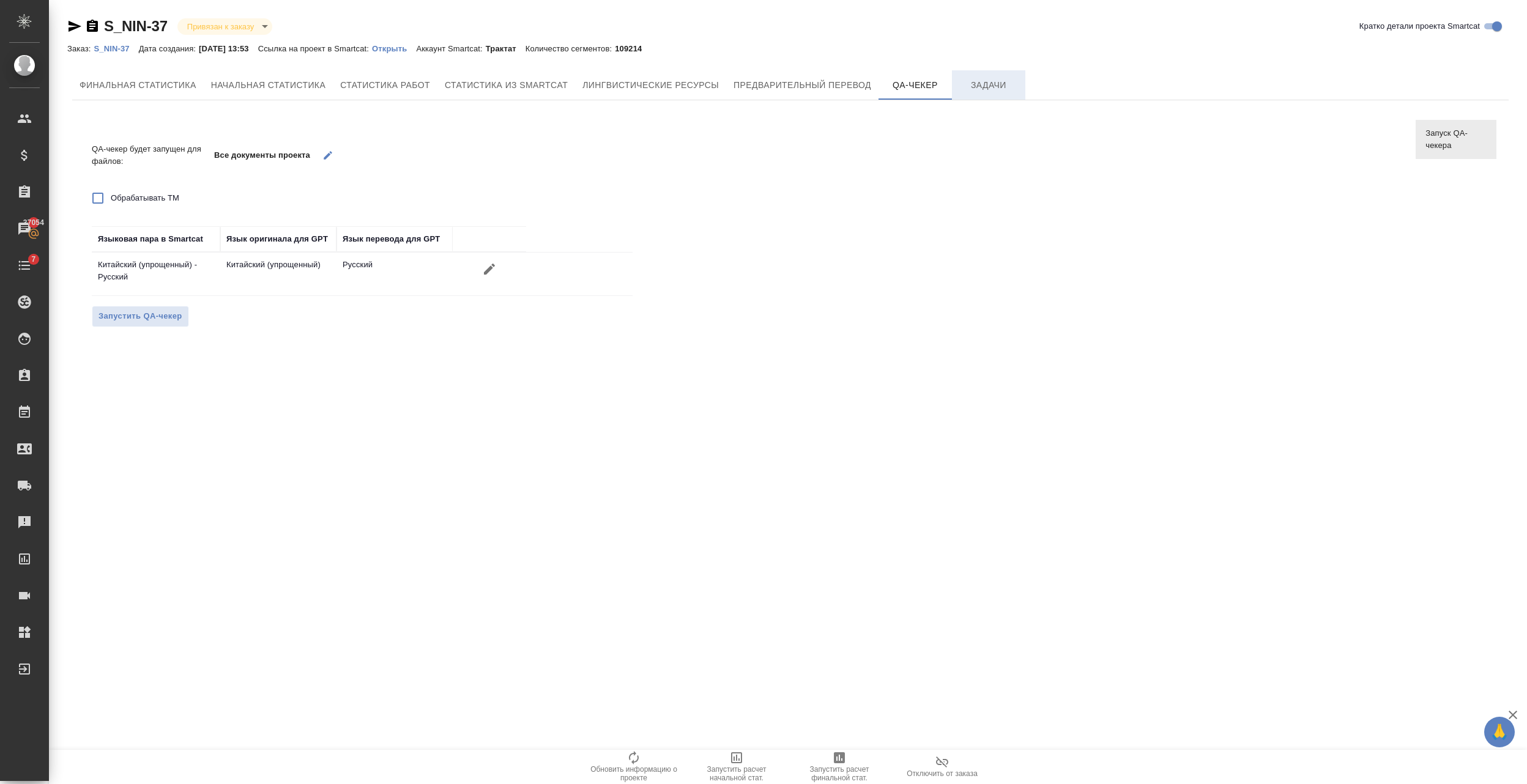
click at [967, 86] on span "Задачи" at bounding box center [988, 85] width 59 height 15
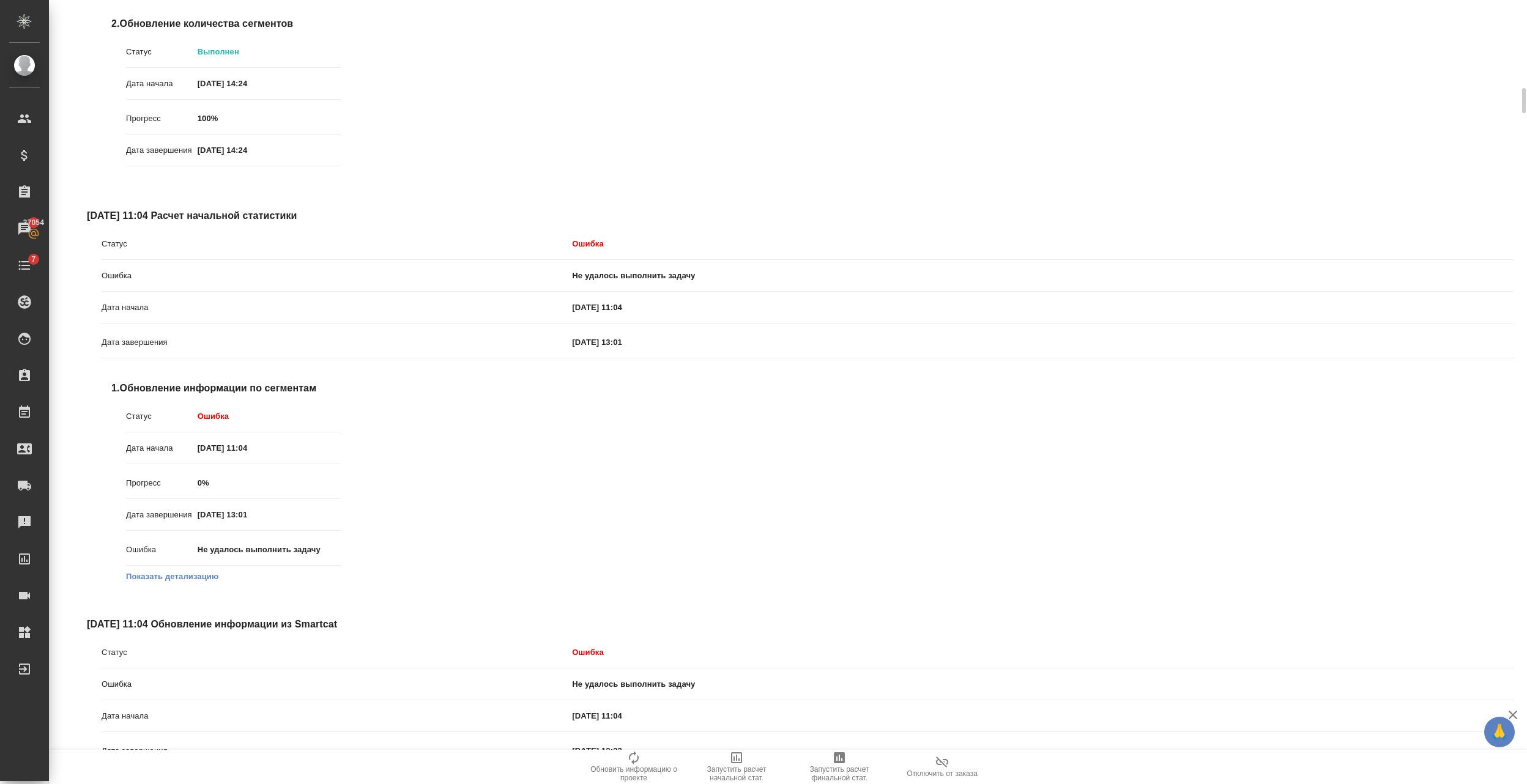
scroll to position [2853, 0]
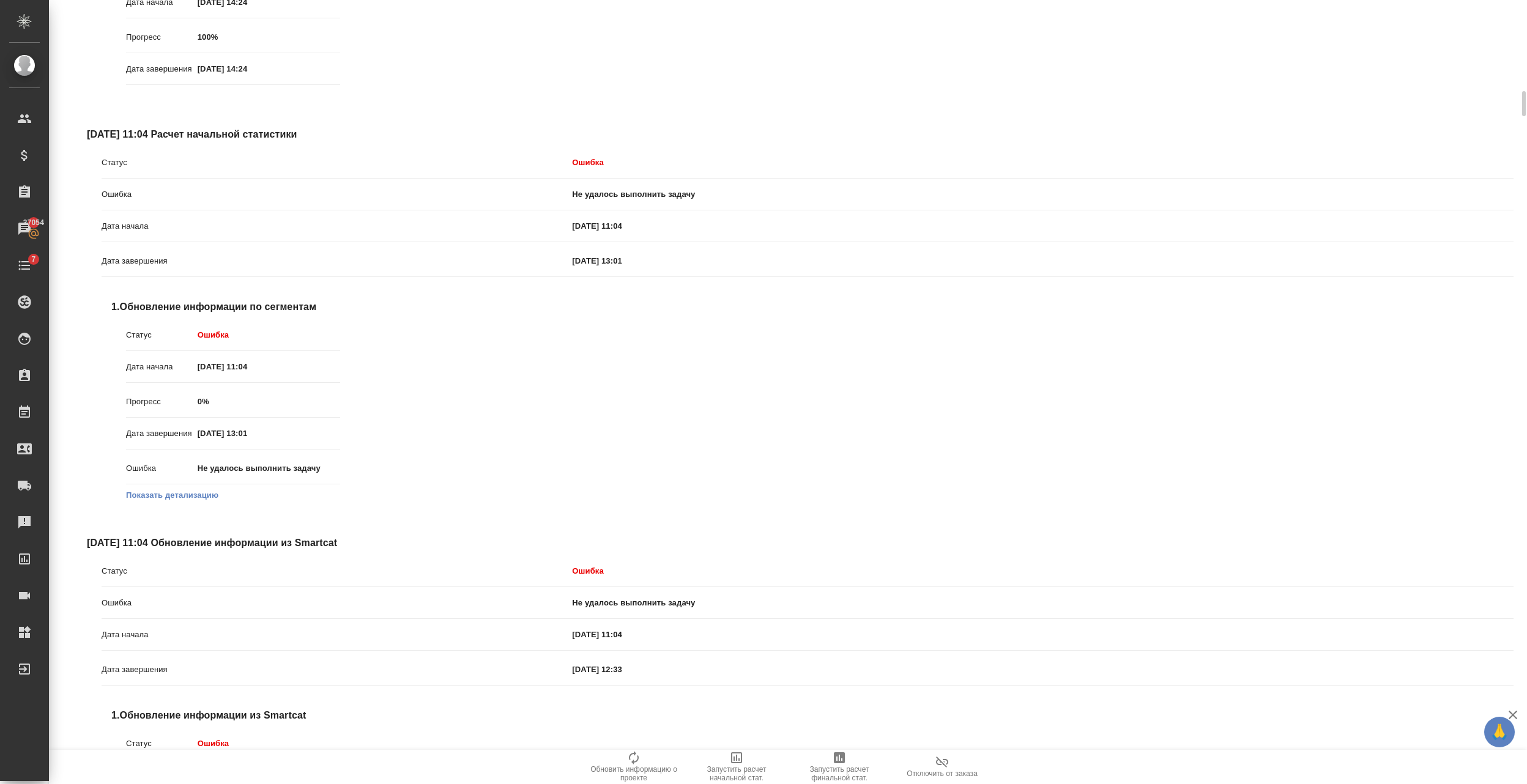
click at [189, 494] on button "Показать детализацию" at bounding box center [173, 495] width 93 height 13
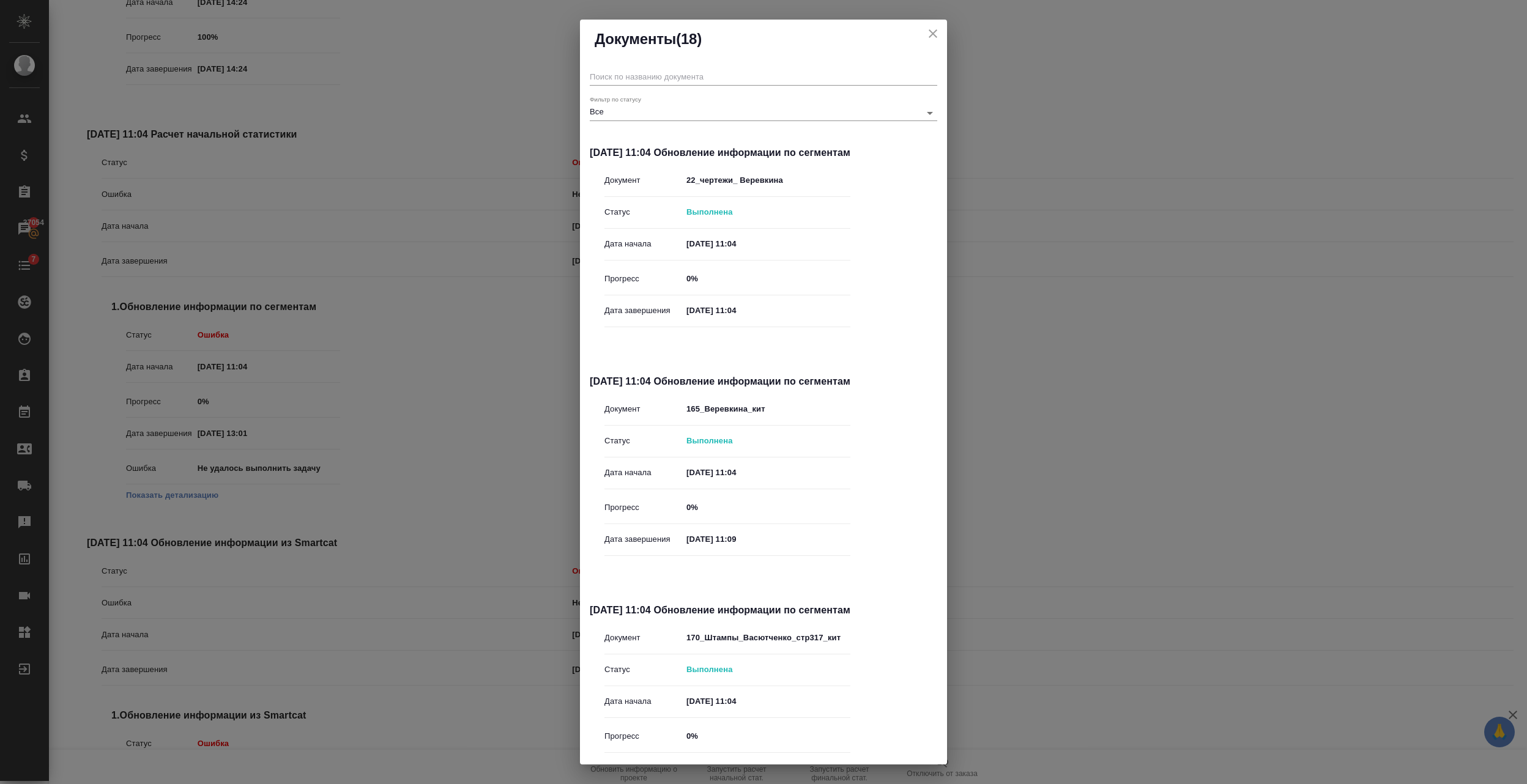
click at [642, 119] on body "🙏 .cls-1 fill:#fff; AWATERA Semenets Irina Клиенты Спецификации Заказы 37054 Ча…" at bounding box center [763, 392] width 1527 height 784
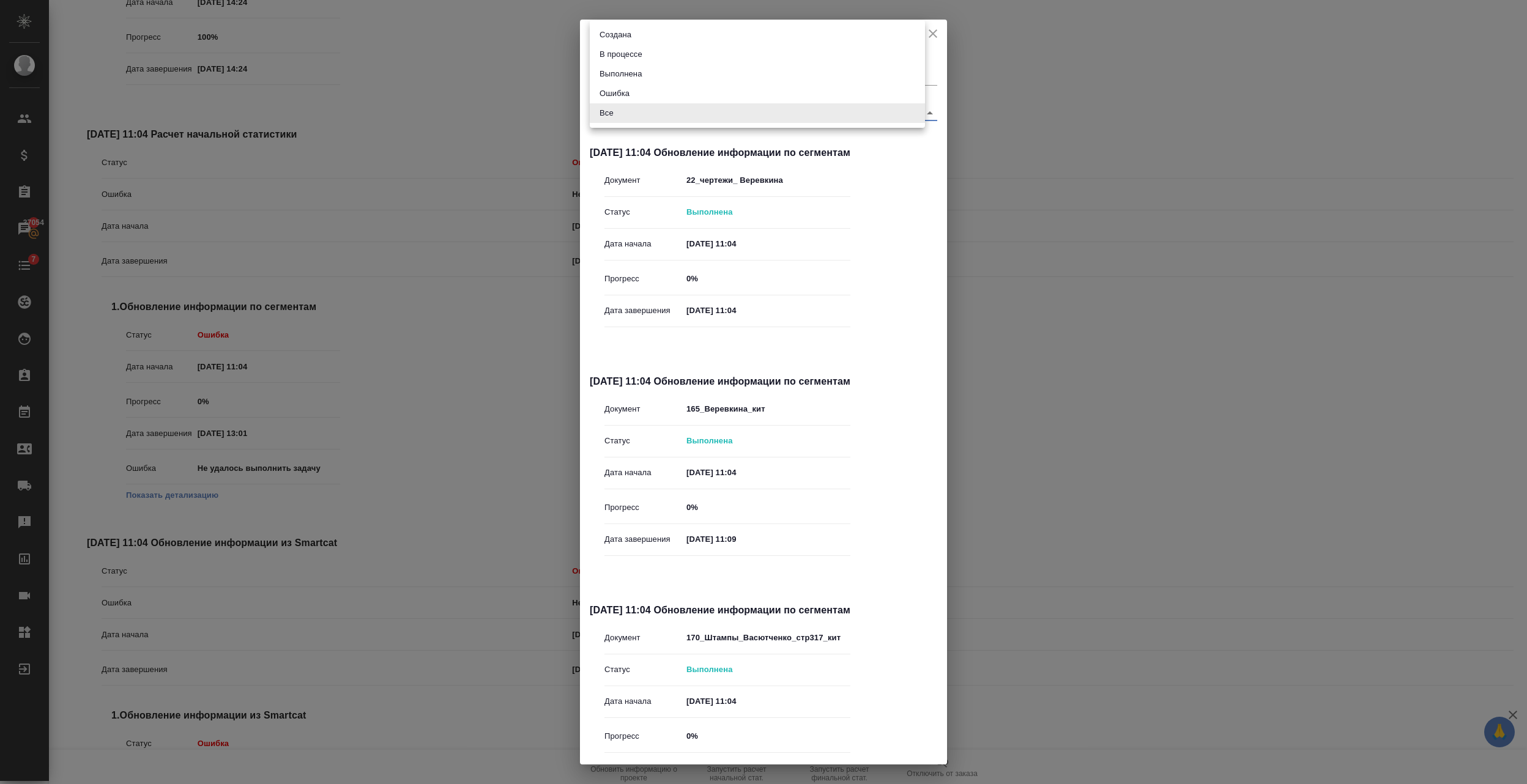
click at [627, 100] on li "Ошибка" at bounding box center [757, 93] width 335 height 20
type input "error"
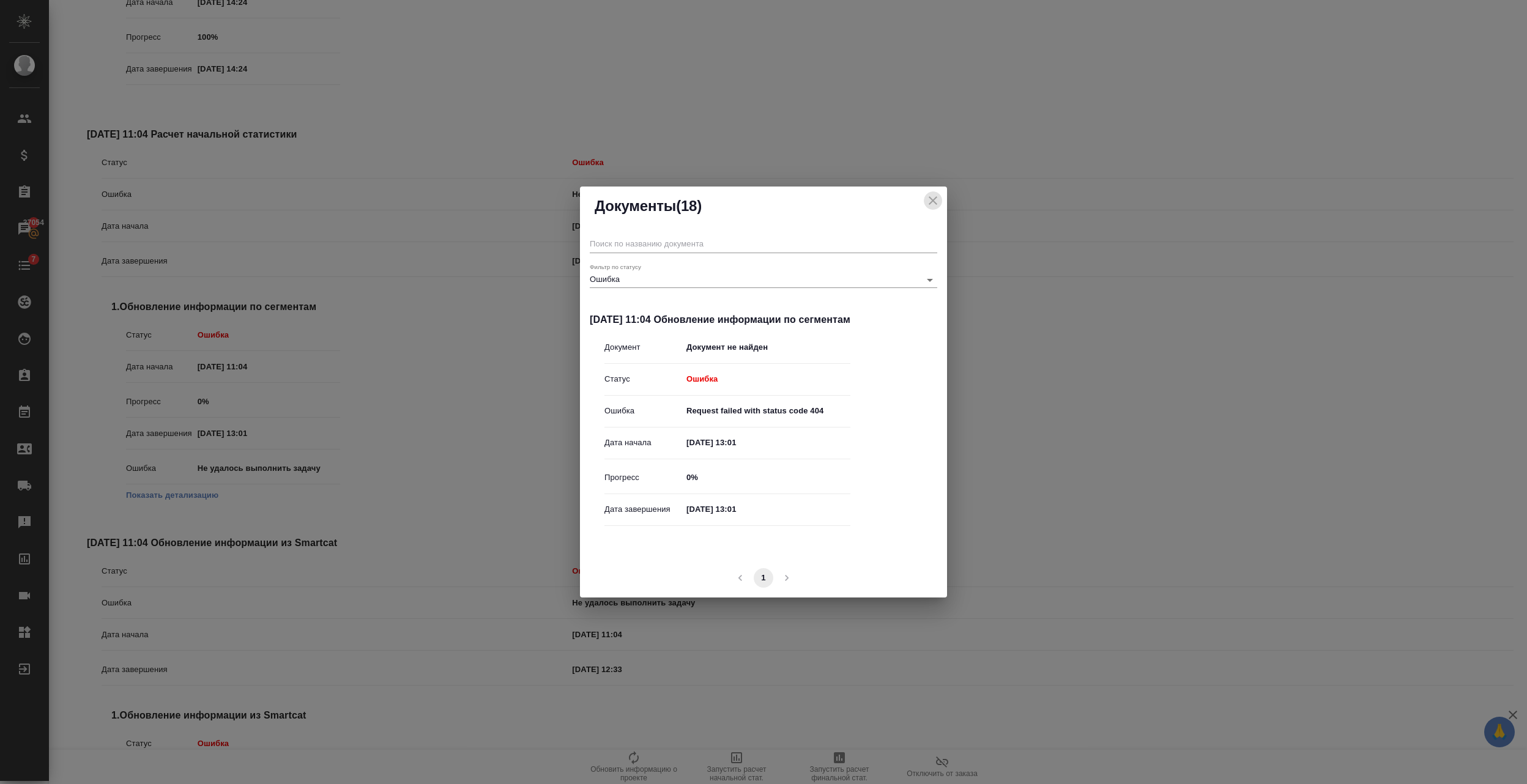
click at [935, 192] on button "close" at bounding box center [933, 200] width 18 height 18
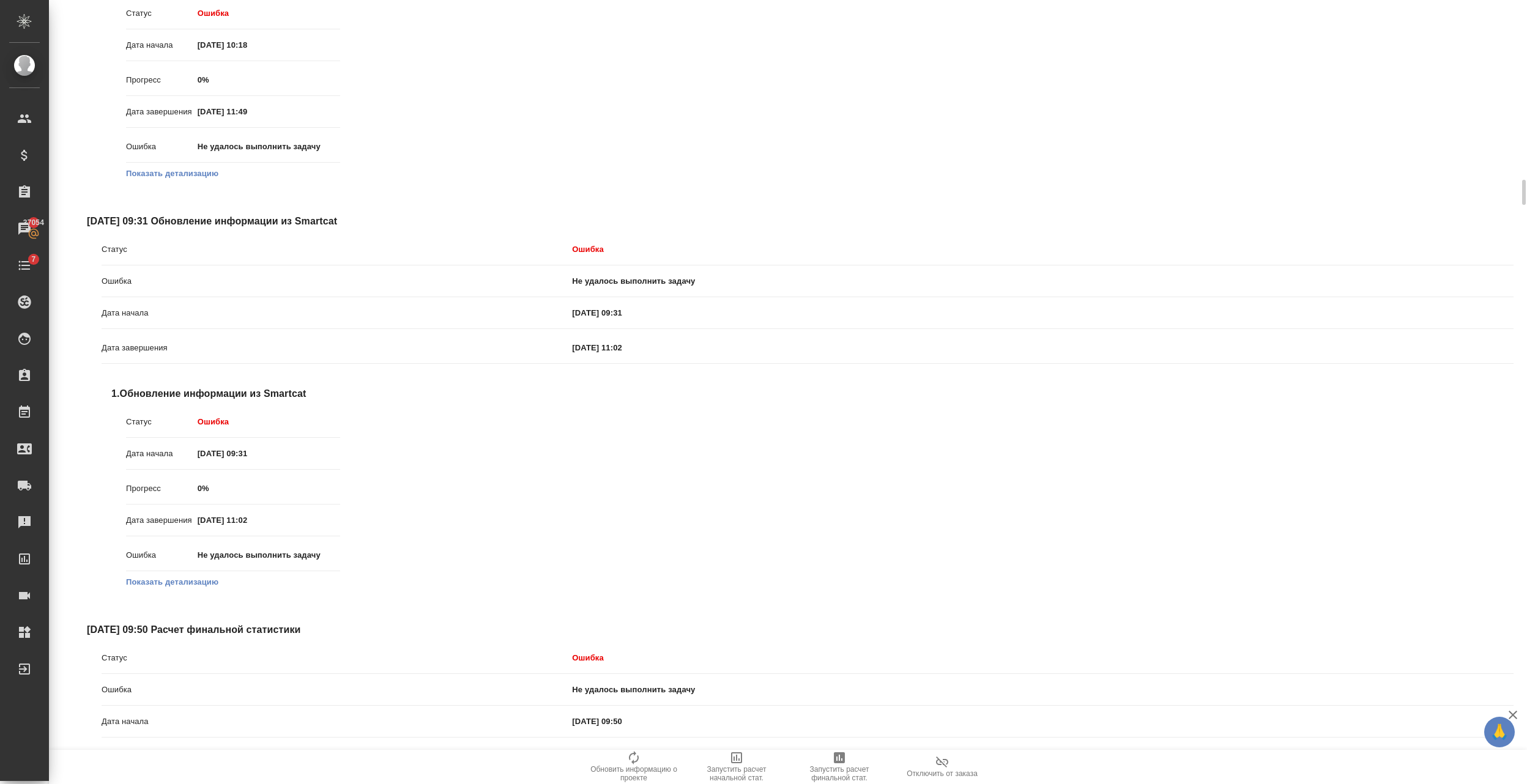
scroll to position [6197, 0]
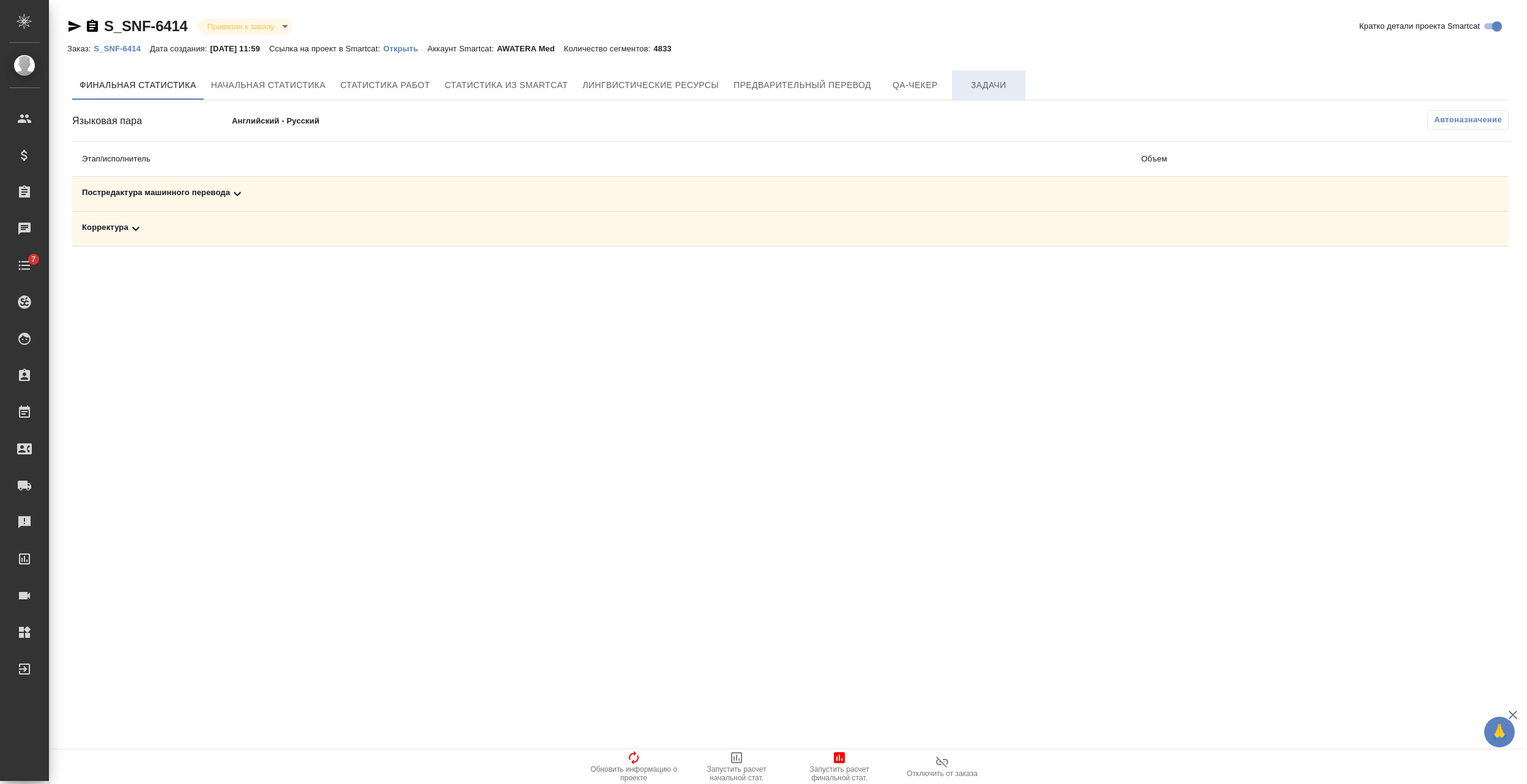
click at [966, 85] on span "Задачи" at bounding box center [988, 85] width 59 height 15
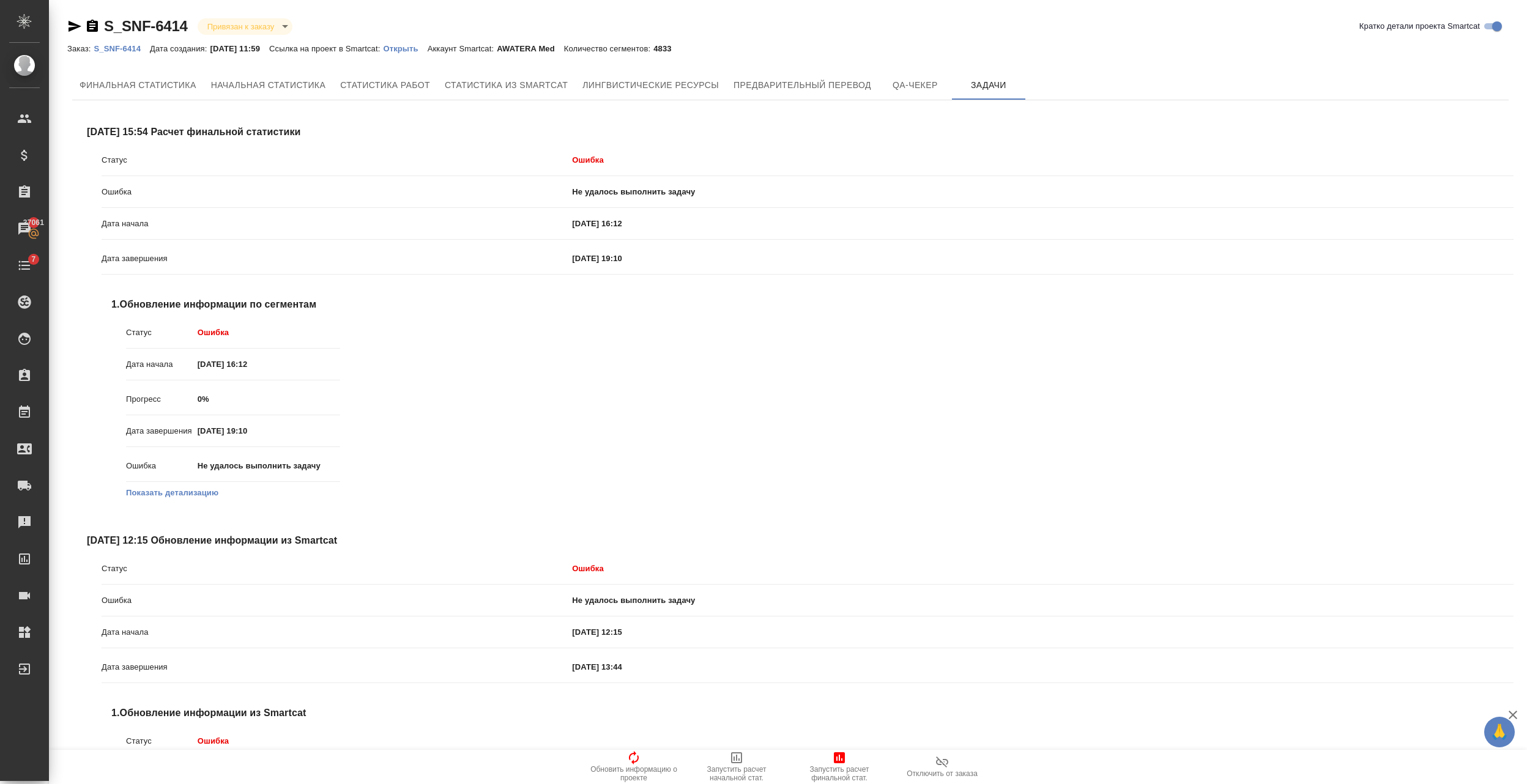
scroll to position [407, 0]
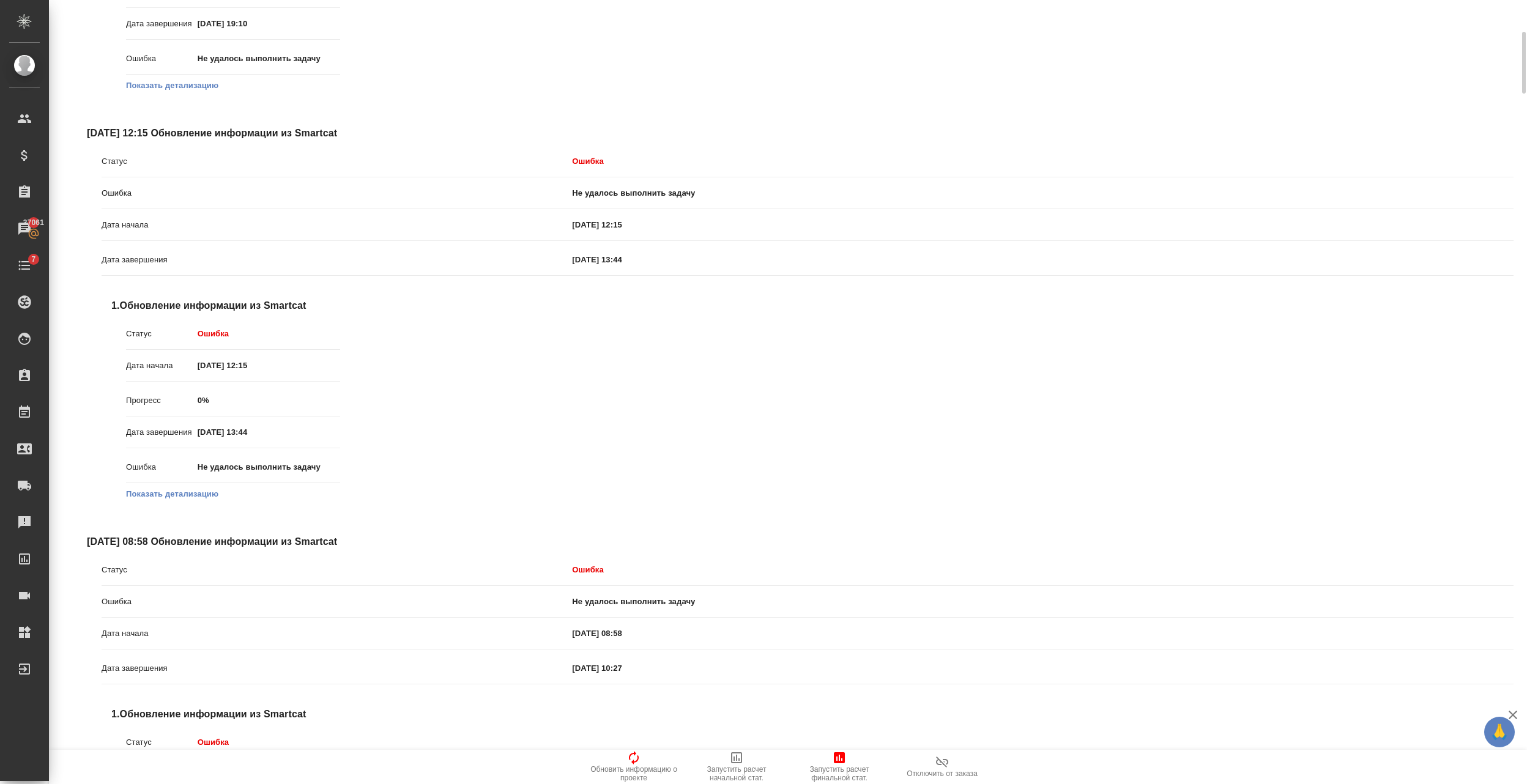
click at [203, 488] on button "Показать детализацию" at bounding box center [173, 494] width 93 height 13
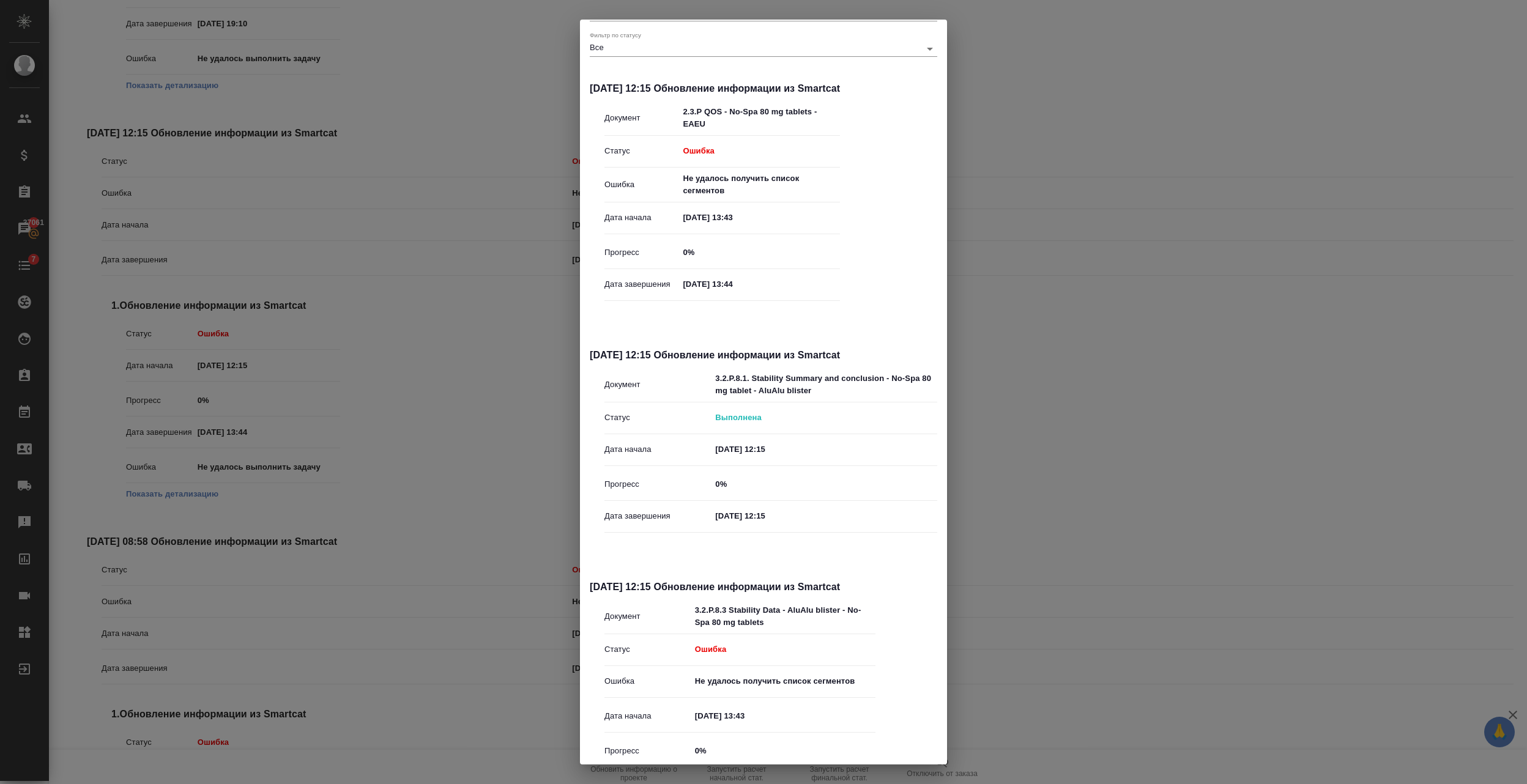
scroll to position [0, 0]
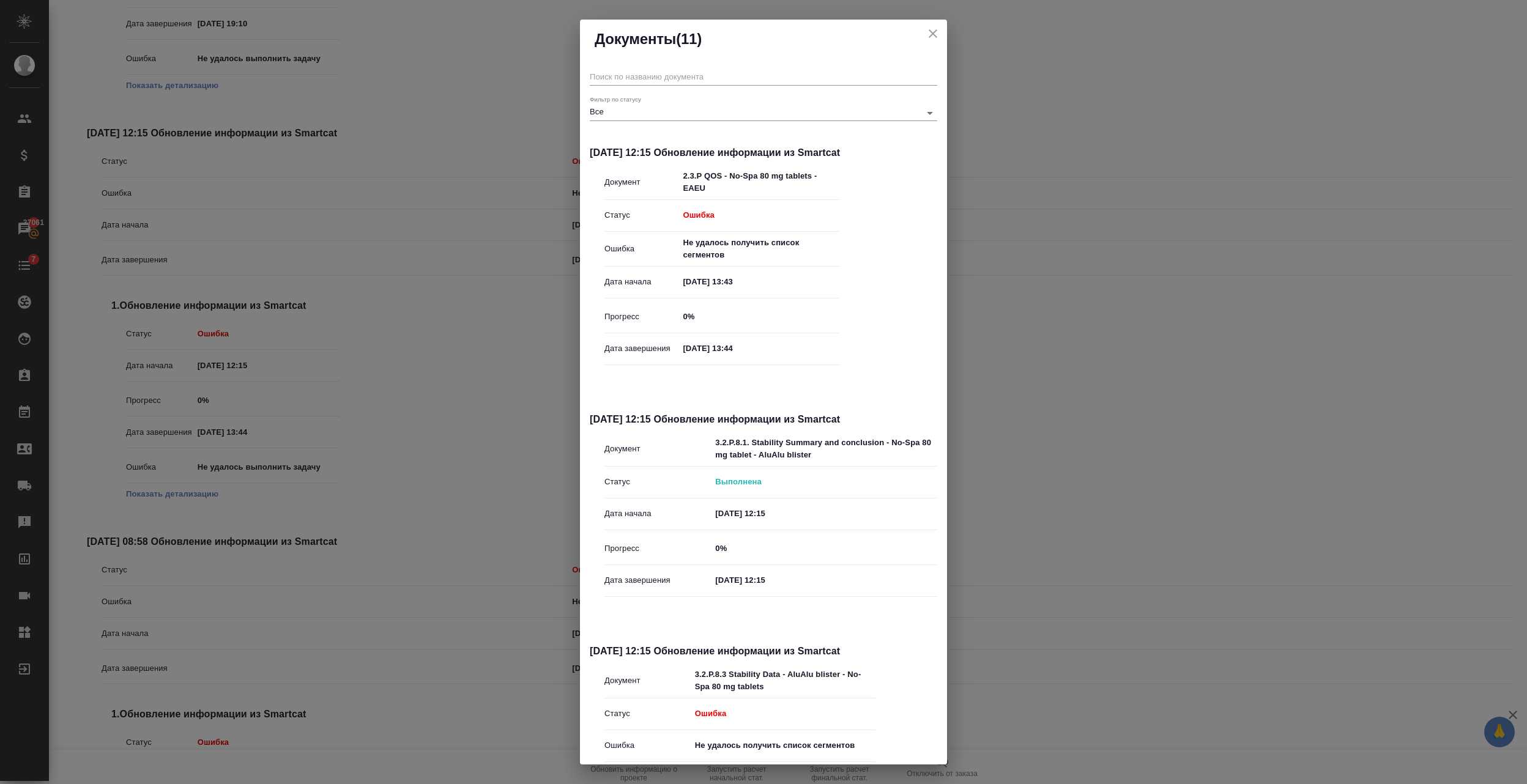
click at [686, 118] on body "🙏 .cls-1 fill:#fff; AWATERA Semenets Irina Клиенты Спецификации Заказы 37061 Ча…" at bounding box center [763, 392] width 1527 height 784
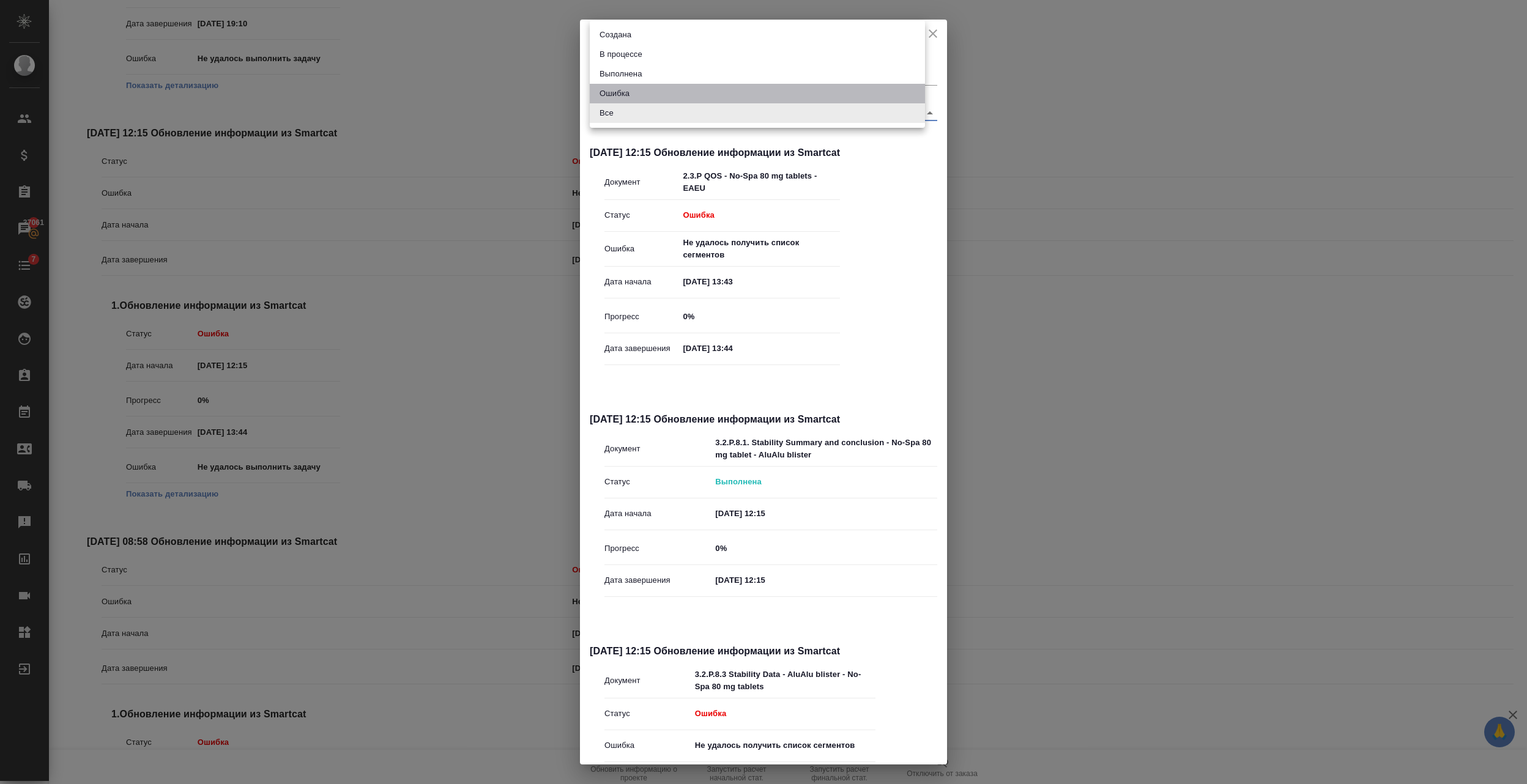
click at [669, 93] on li "Ошибка" at bounding box center [757, 93] width 335 height 20
type input "error"
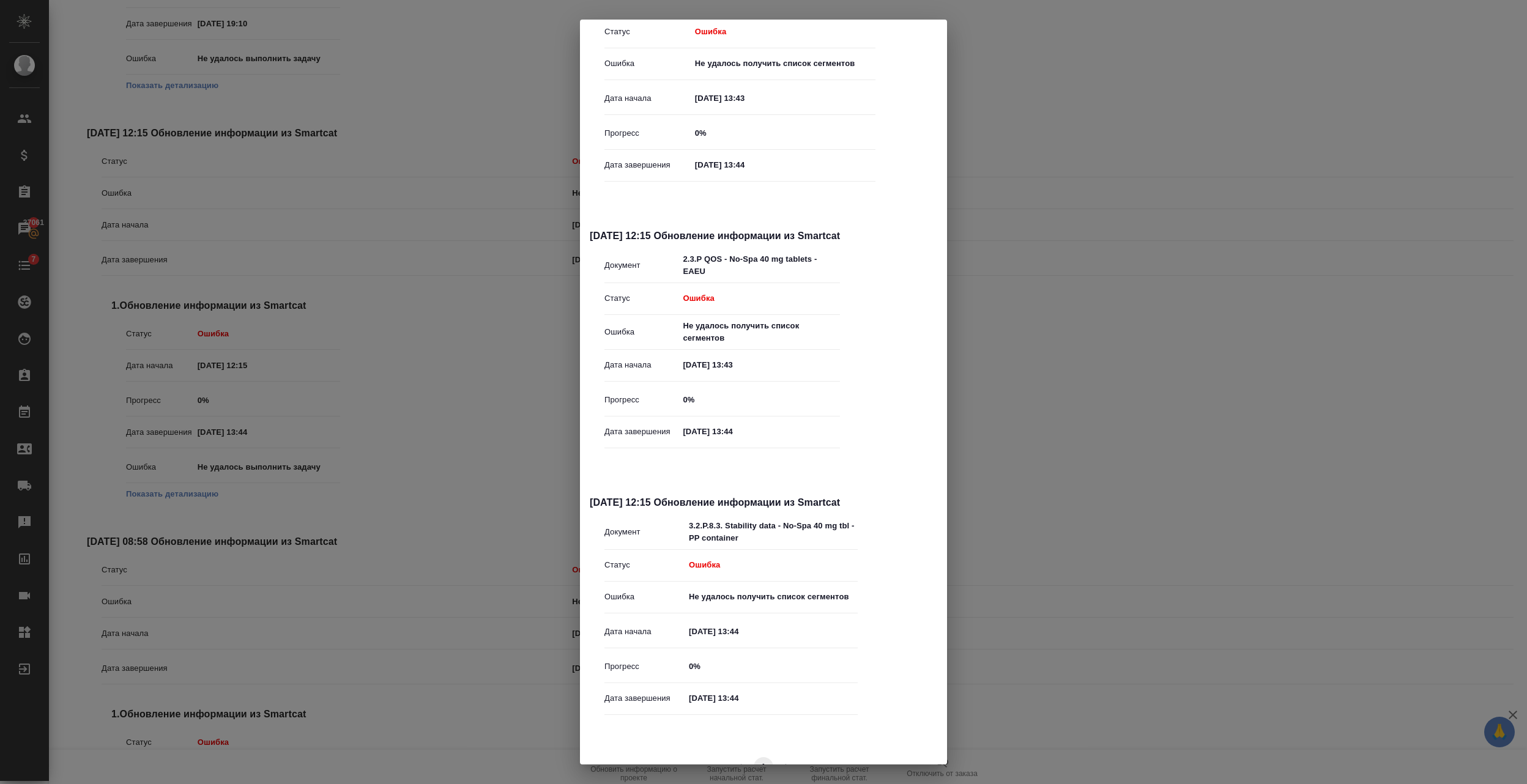
scroll to position [471, 0]
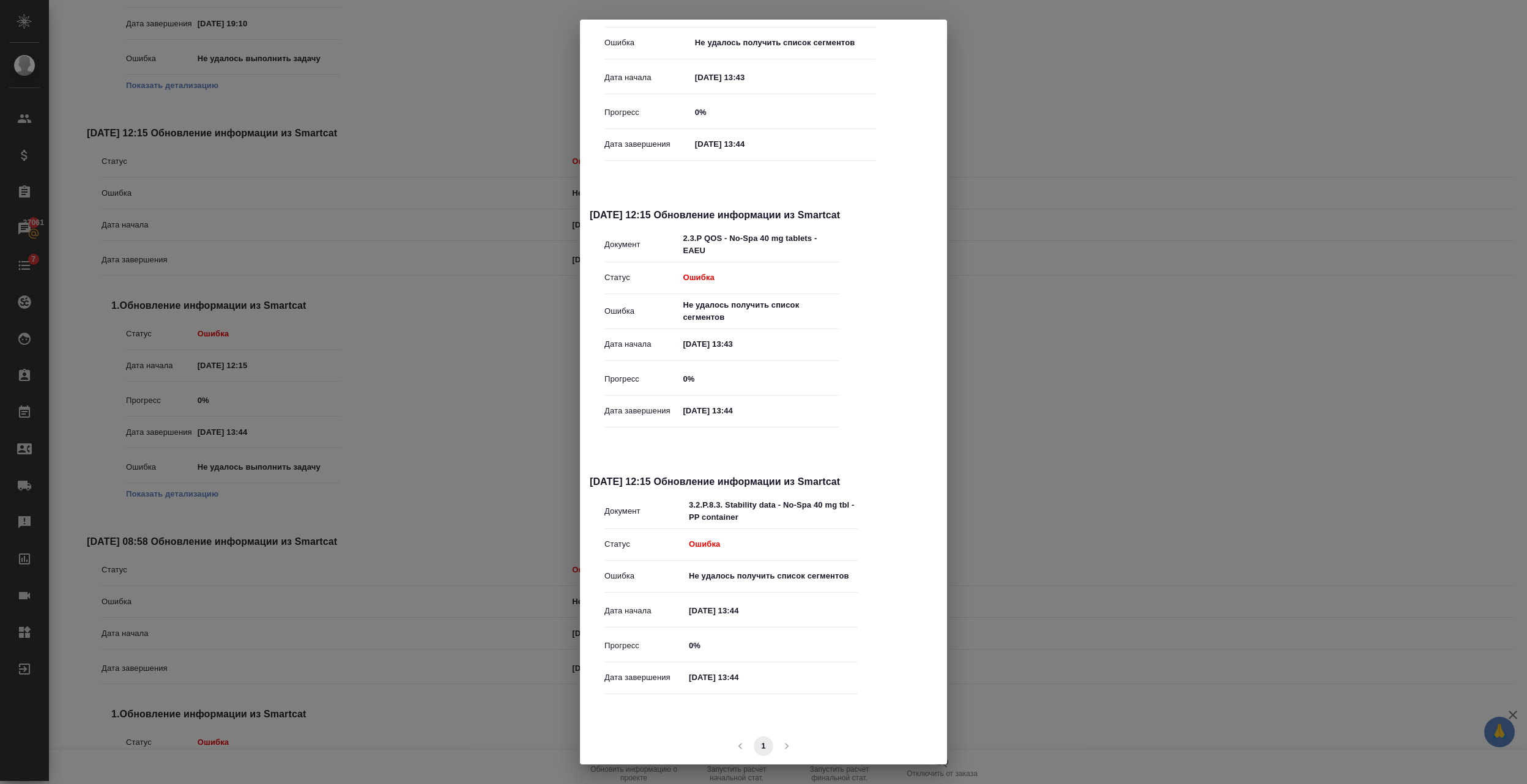
click at [1055, 111] on div "Документы (11) Фильтр по статусу Ошибка error 16.04.2025, 12:15 Обновление инфо…" at bounding box center [763, 392] width 1527 height 784
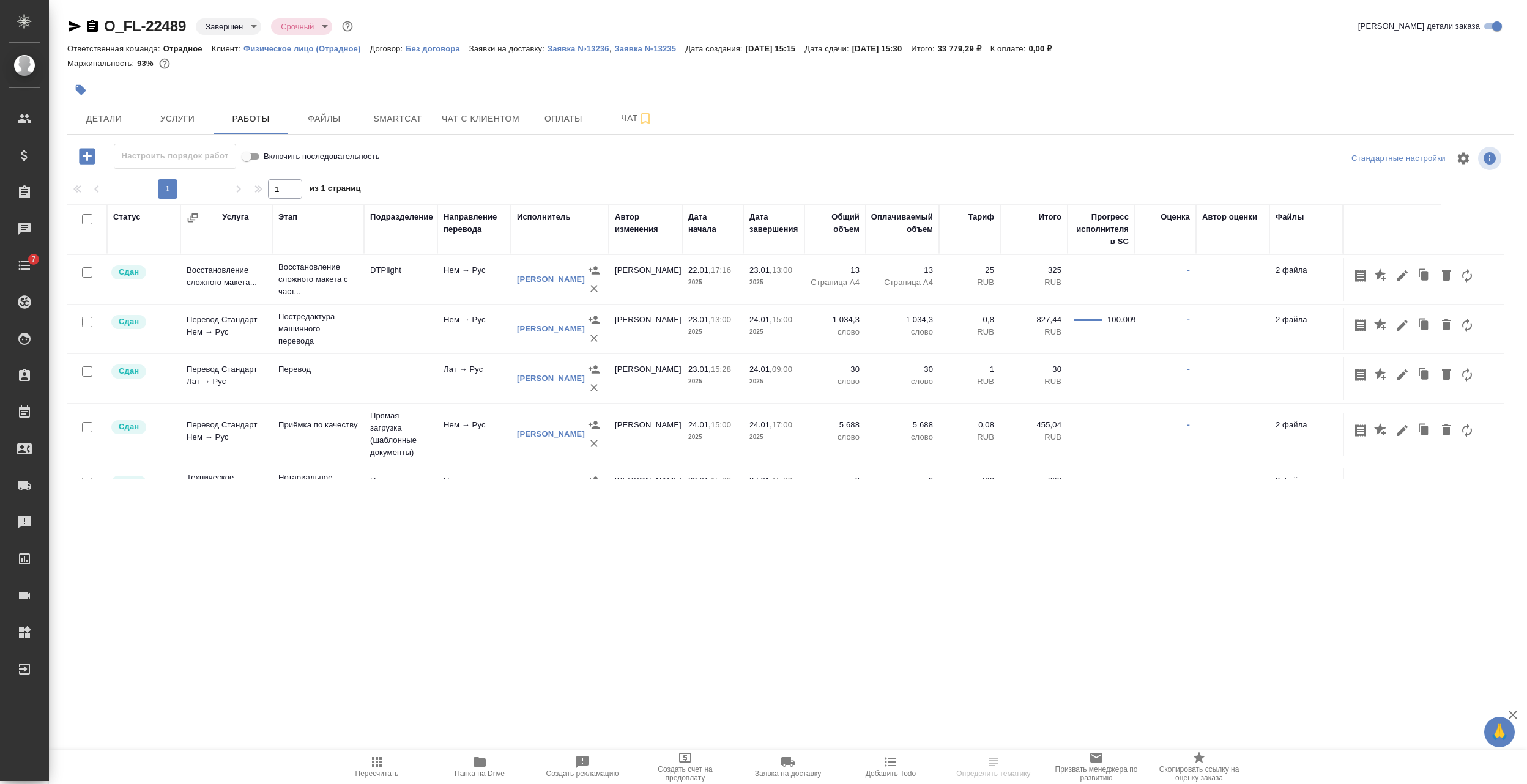
scroll to position [61, 0]
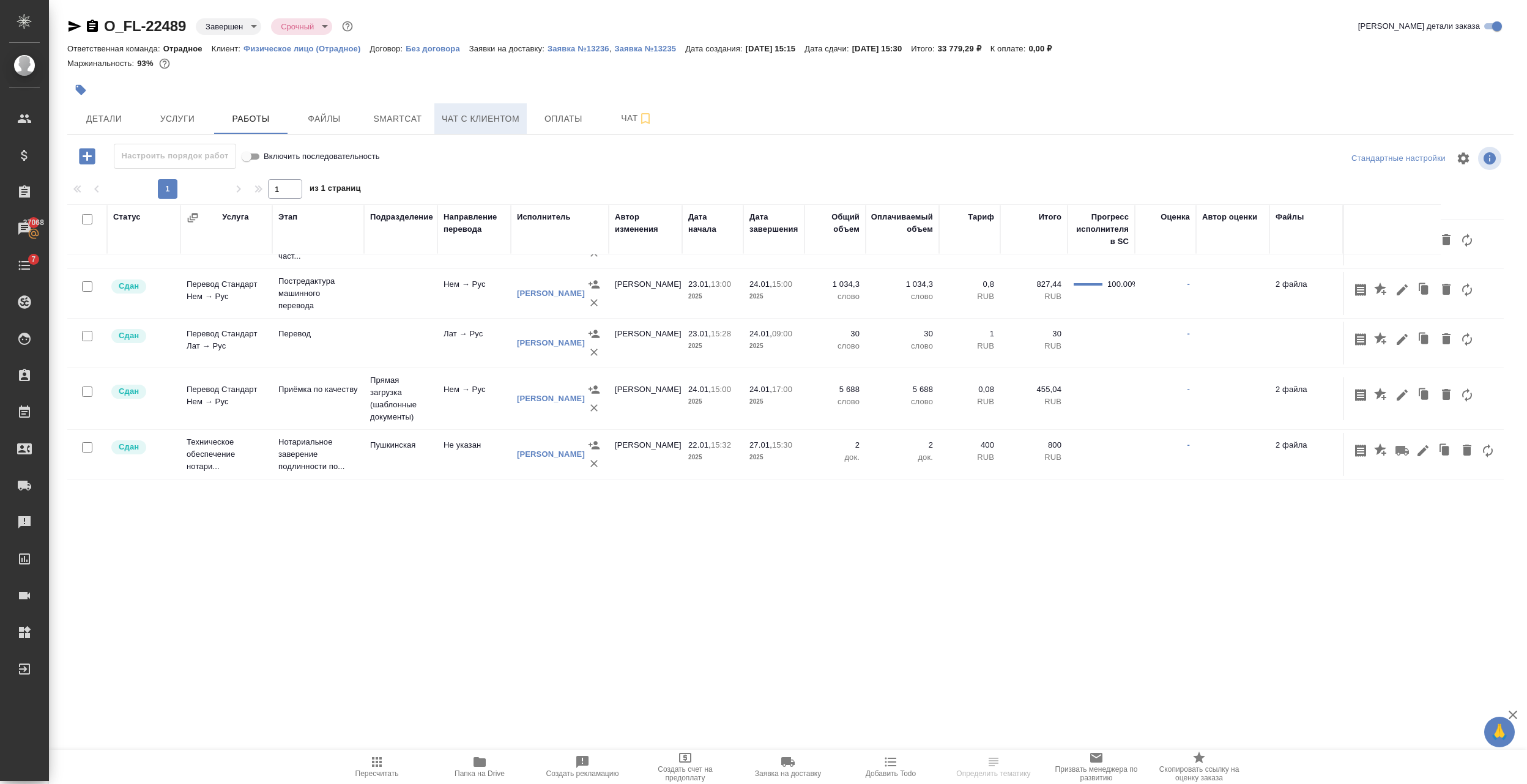
click at [508, 125] on span "Чат с клиентом" at bounding box center [480, 119] width 78 height 15
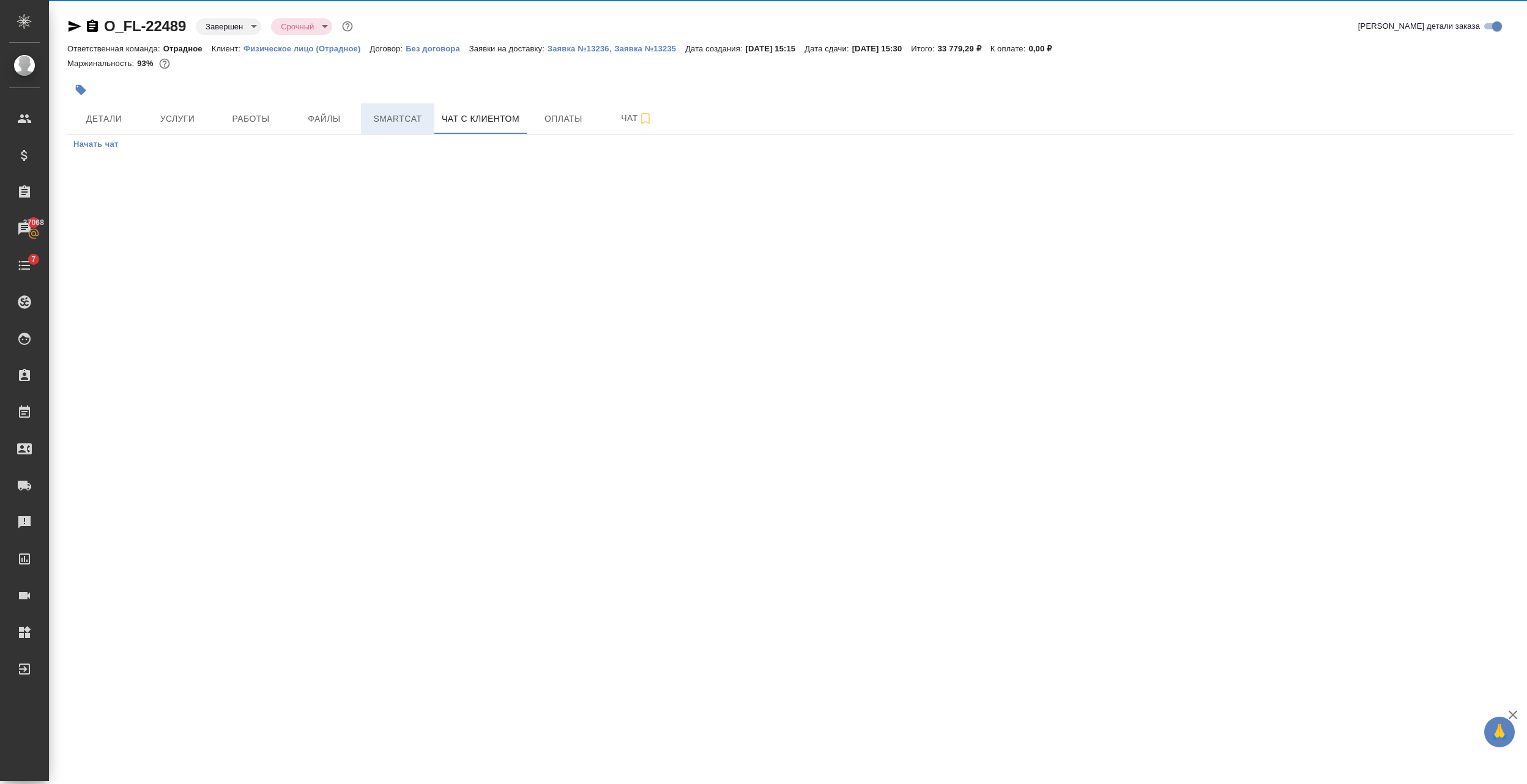
click at [393, 126] on span "Smartcat" at bounding box center [397, 119] width 59 height 15
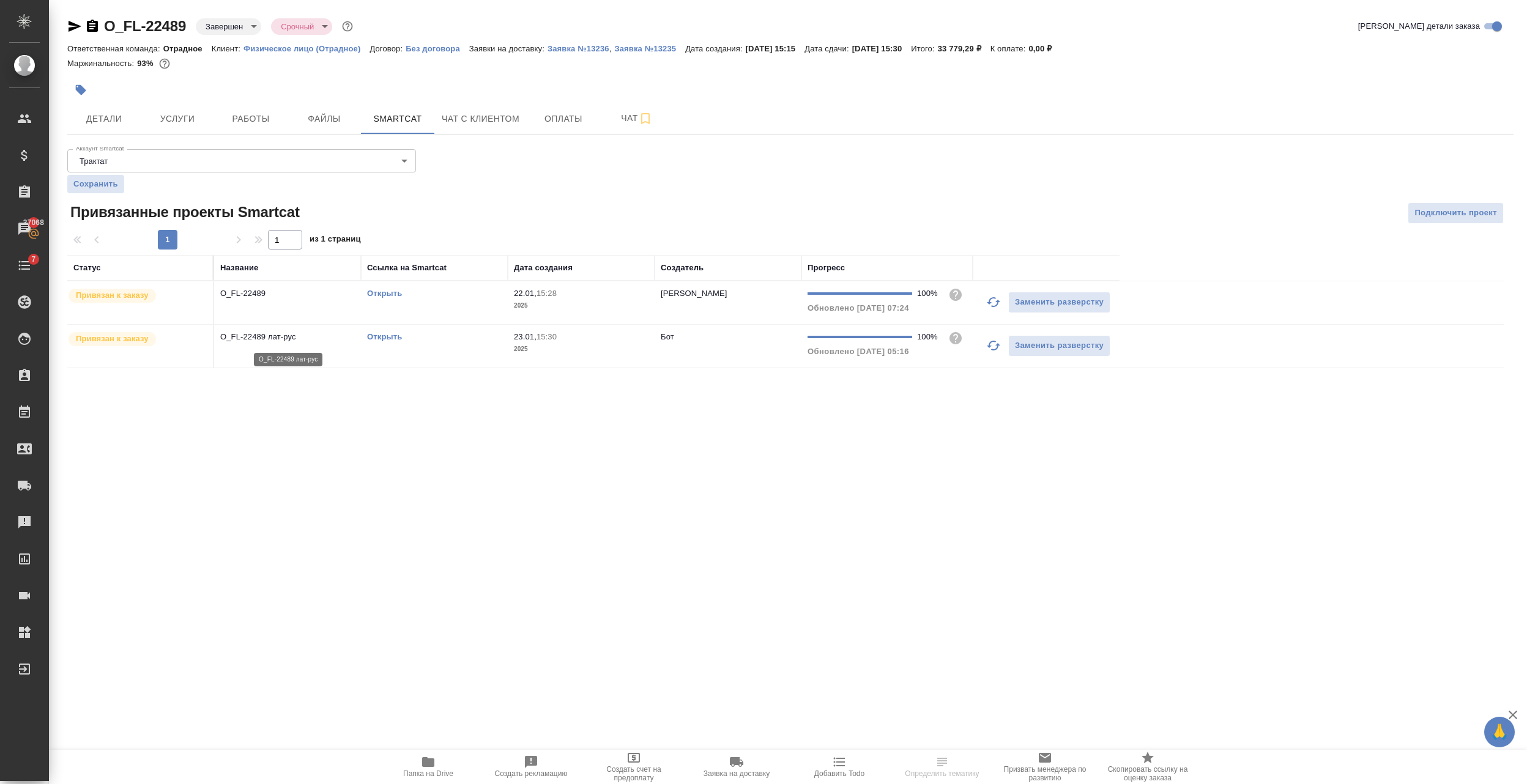
click at [245, 338] on p "O_FL-22489 лат-рус" at bounding box center [287, 337] width 134 height 13
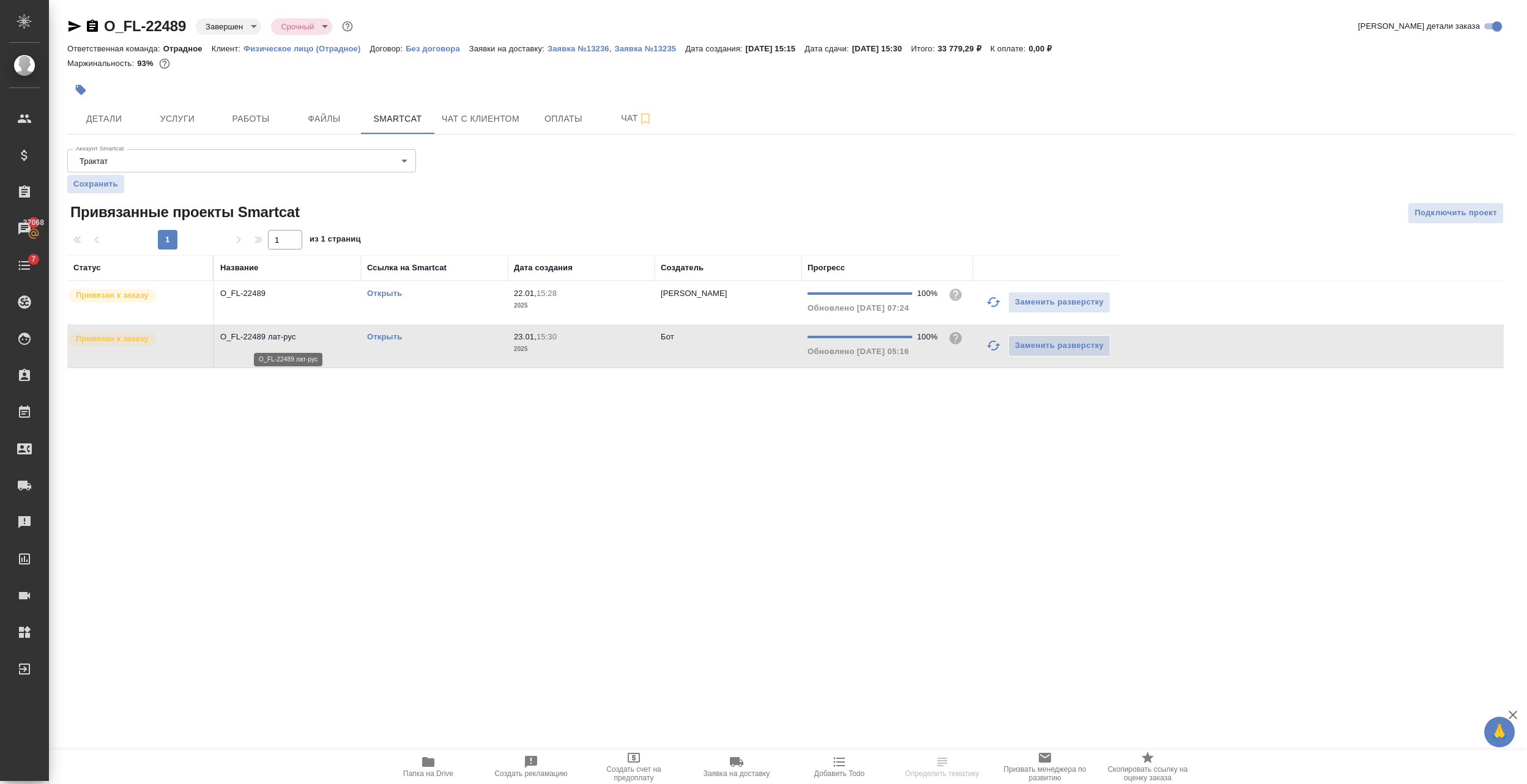
click at [245, 338] on p "O_FL-22489 лат-рус" at bounding box center [287, 337] width 134 height 13
click at [265, 297] on p "O_FL-22489" at bounding box center [287, 294] width 134 height 13
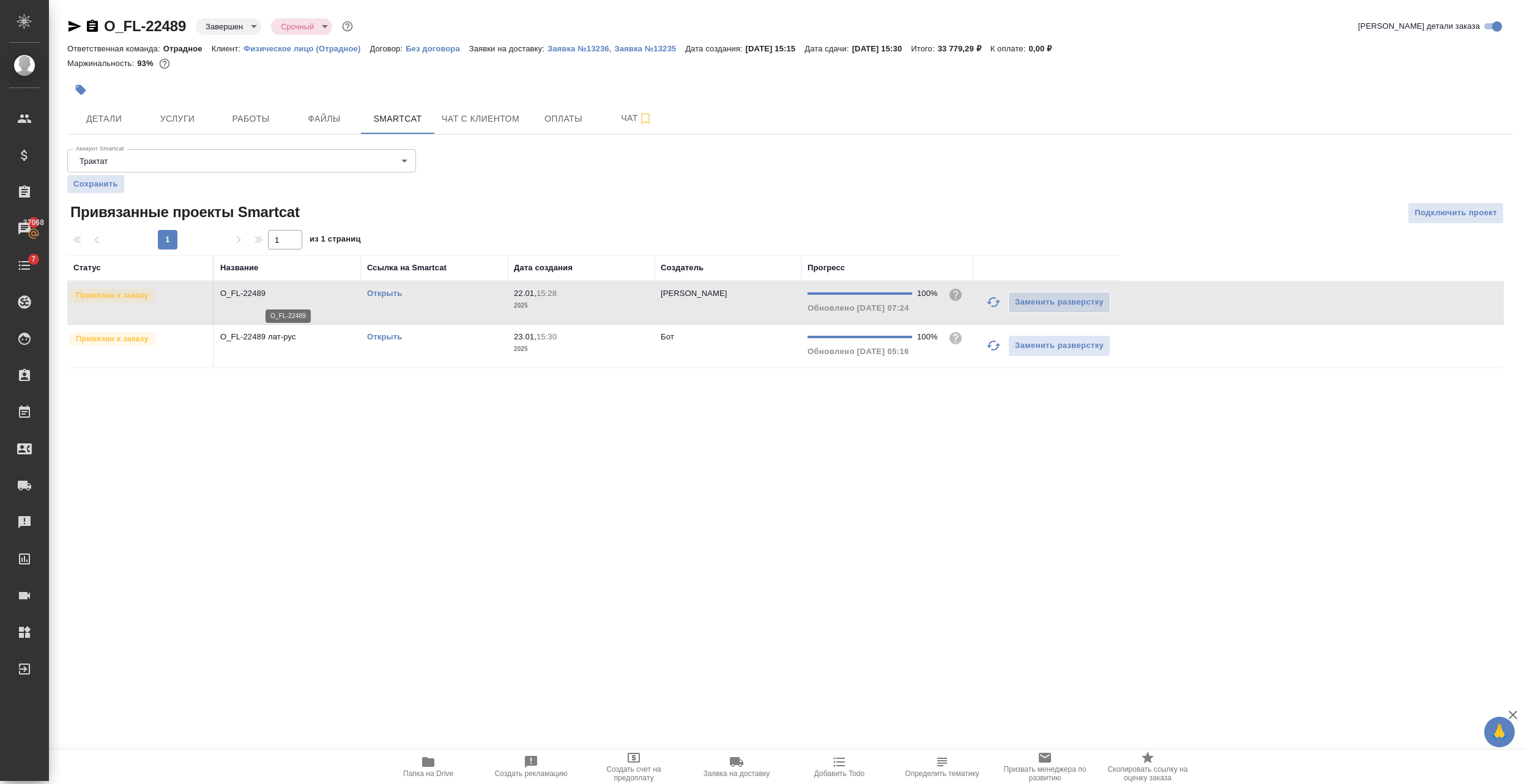
click at [265, 297] on p "O_FL-22489" at bounding box center [287, 294] width 134 height 13
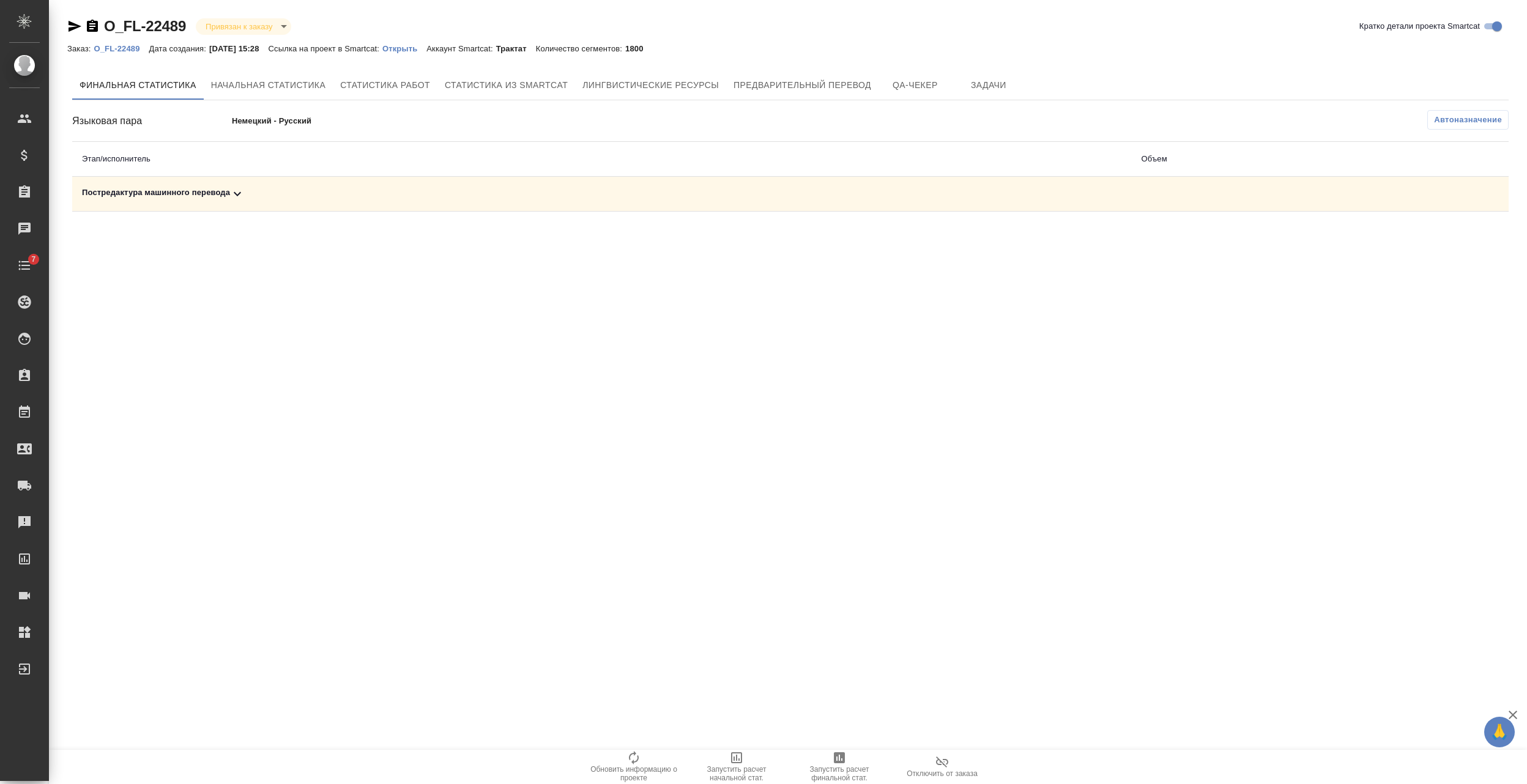
click at [250, 192] on div "Постредактура машинного перевода" at bounding box center [601, 194] width 1040 height 15
click at [241, 192] on icon at bounding box center [237, 194] width 15 height 15
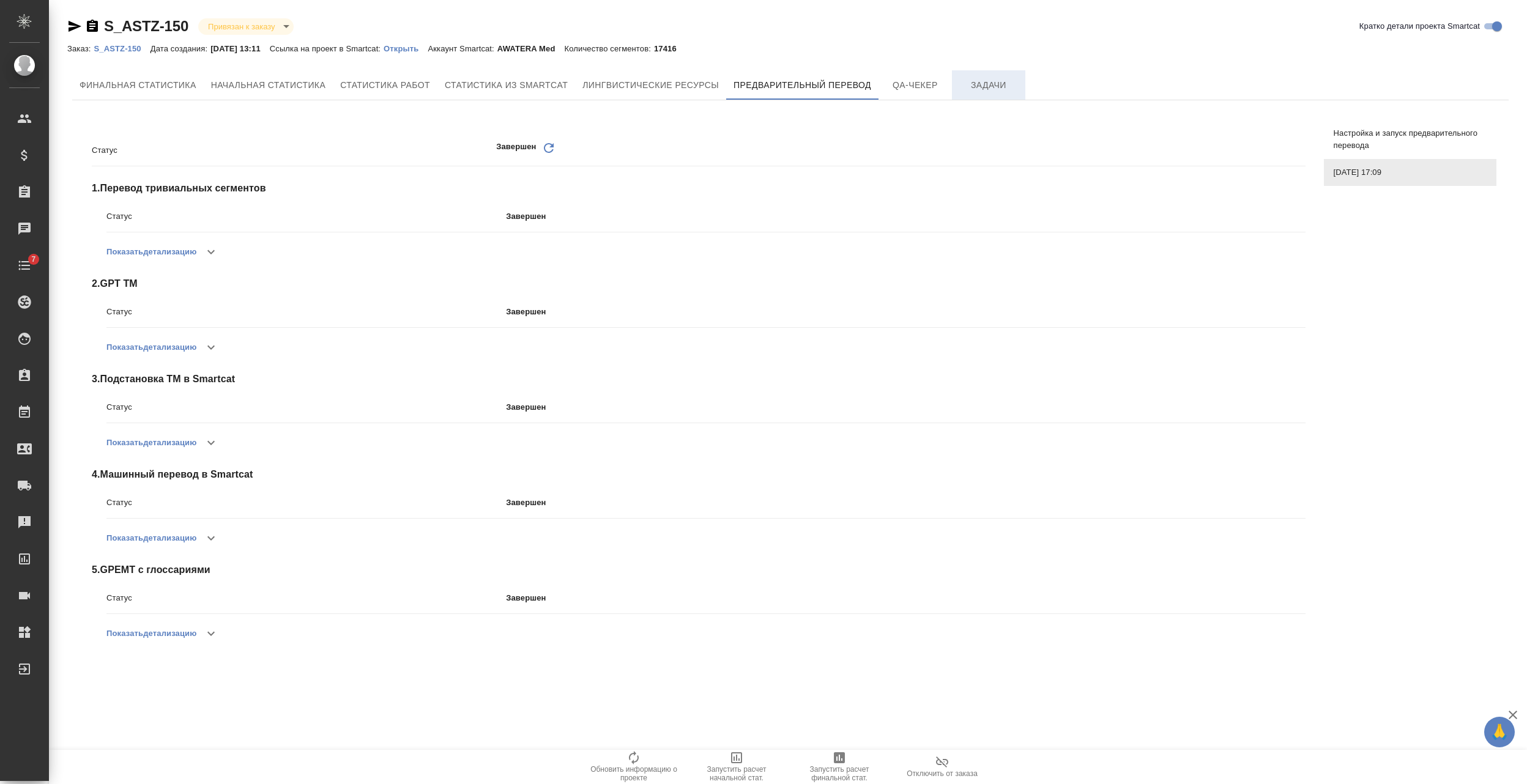
click at [977, 85] on span "Задачи" at bounding box center [988, 85] width 59 height 15
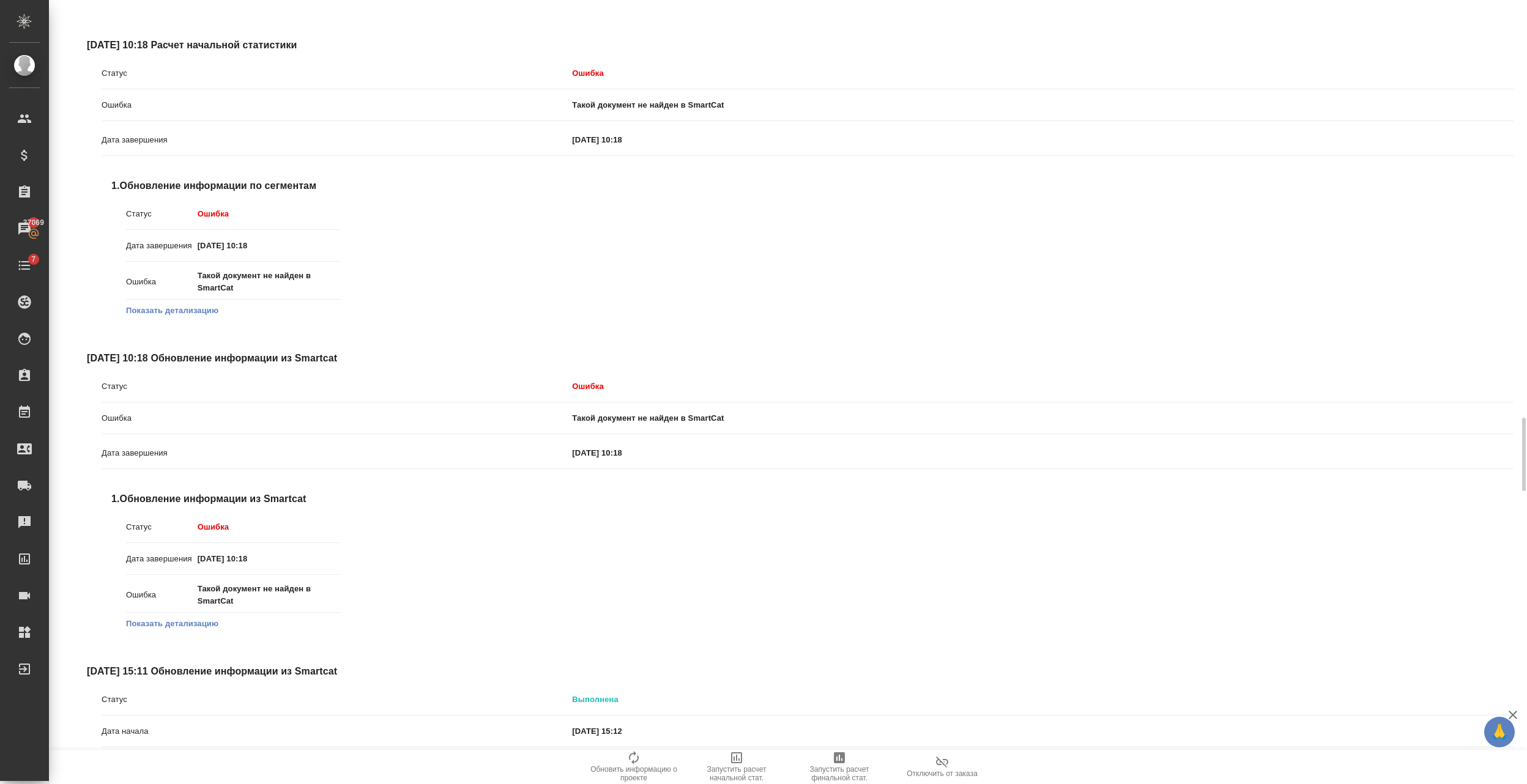
scroll to position [5300, 0]
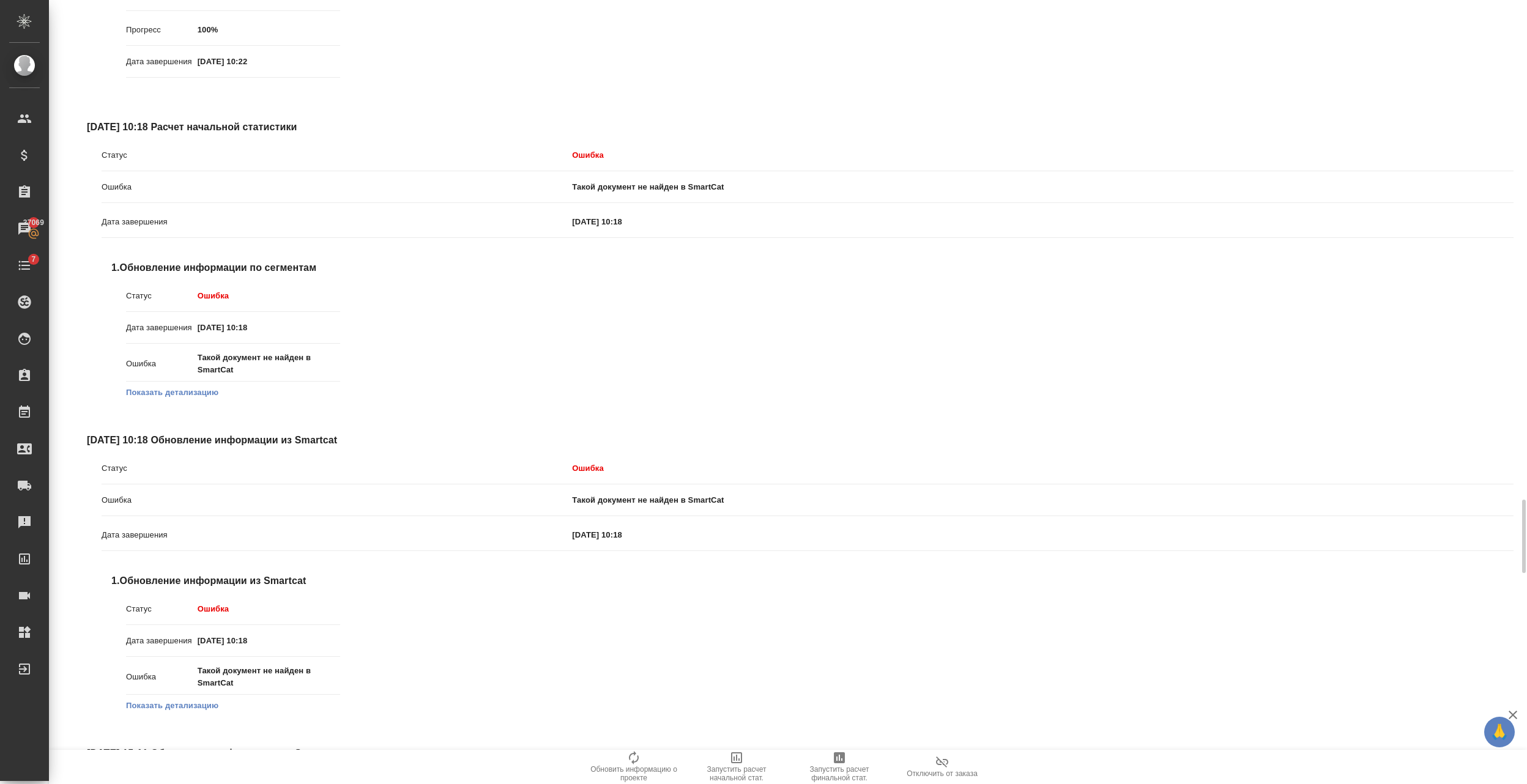
click at [191, 392] on button "Показать детализацию" at bounding box center [173, 392] width 93 height 13
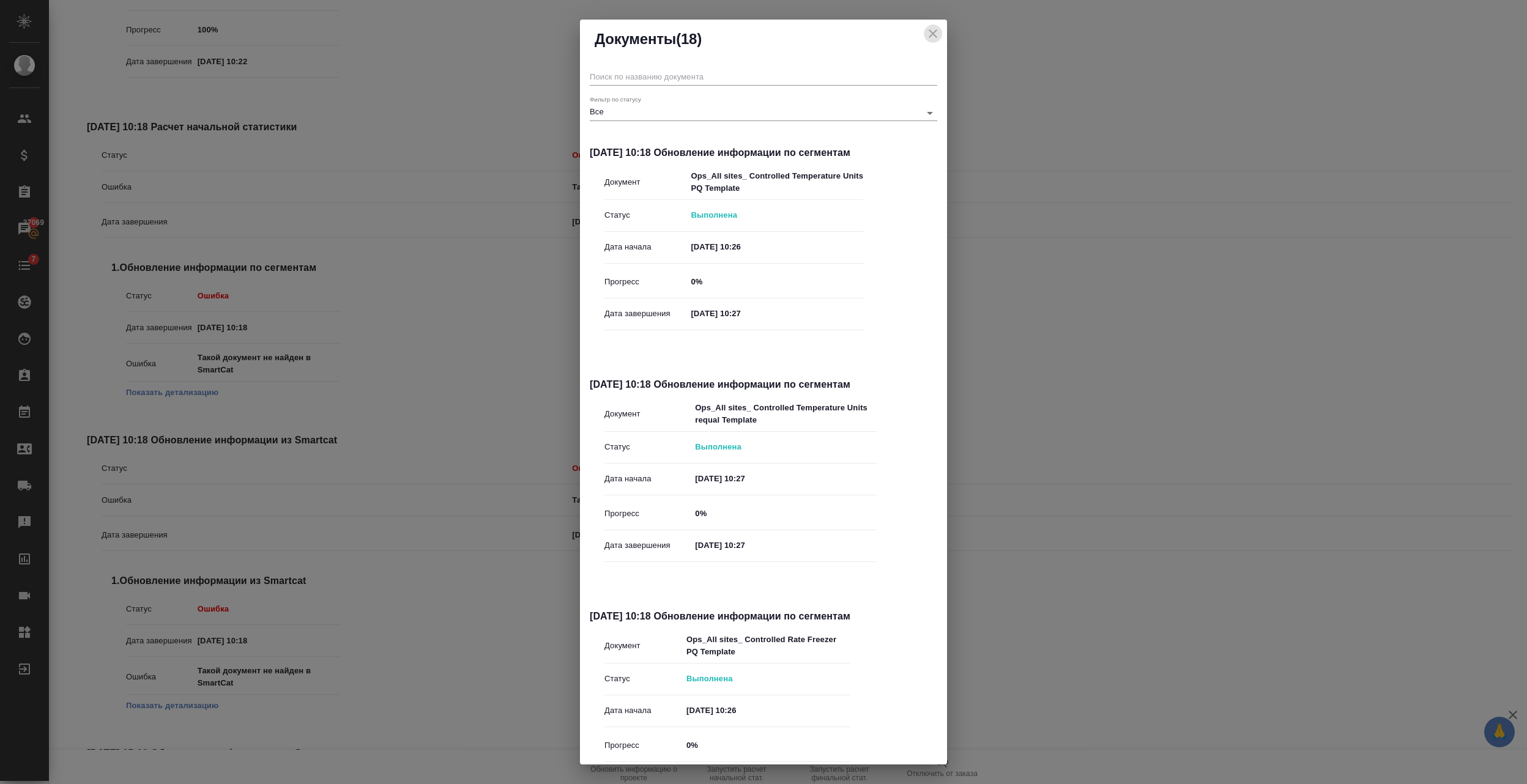
click at [926, 32] on icon "close" at bounding box center [933, 34] width 15 height 15
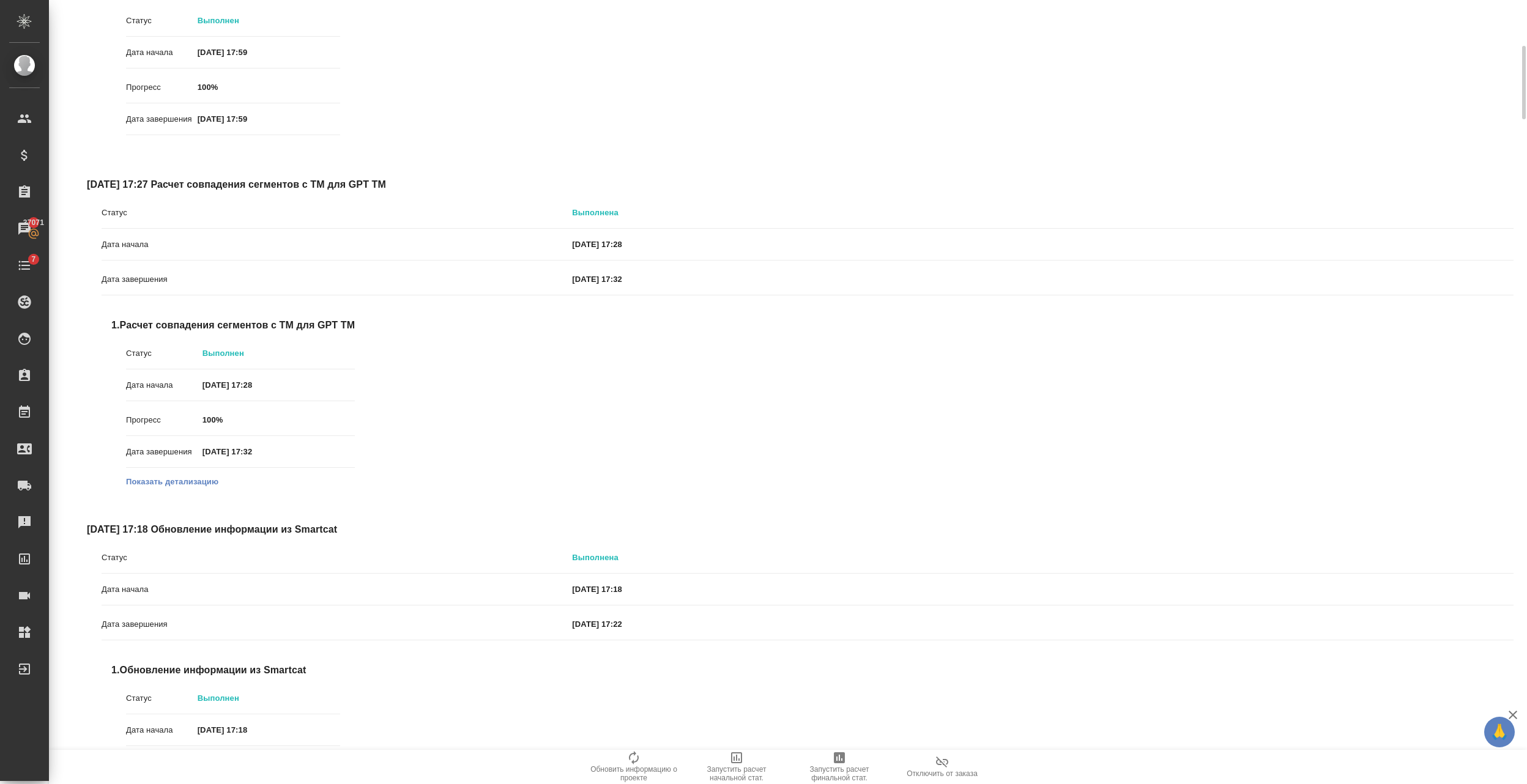
scroll to position [0, 0]
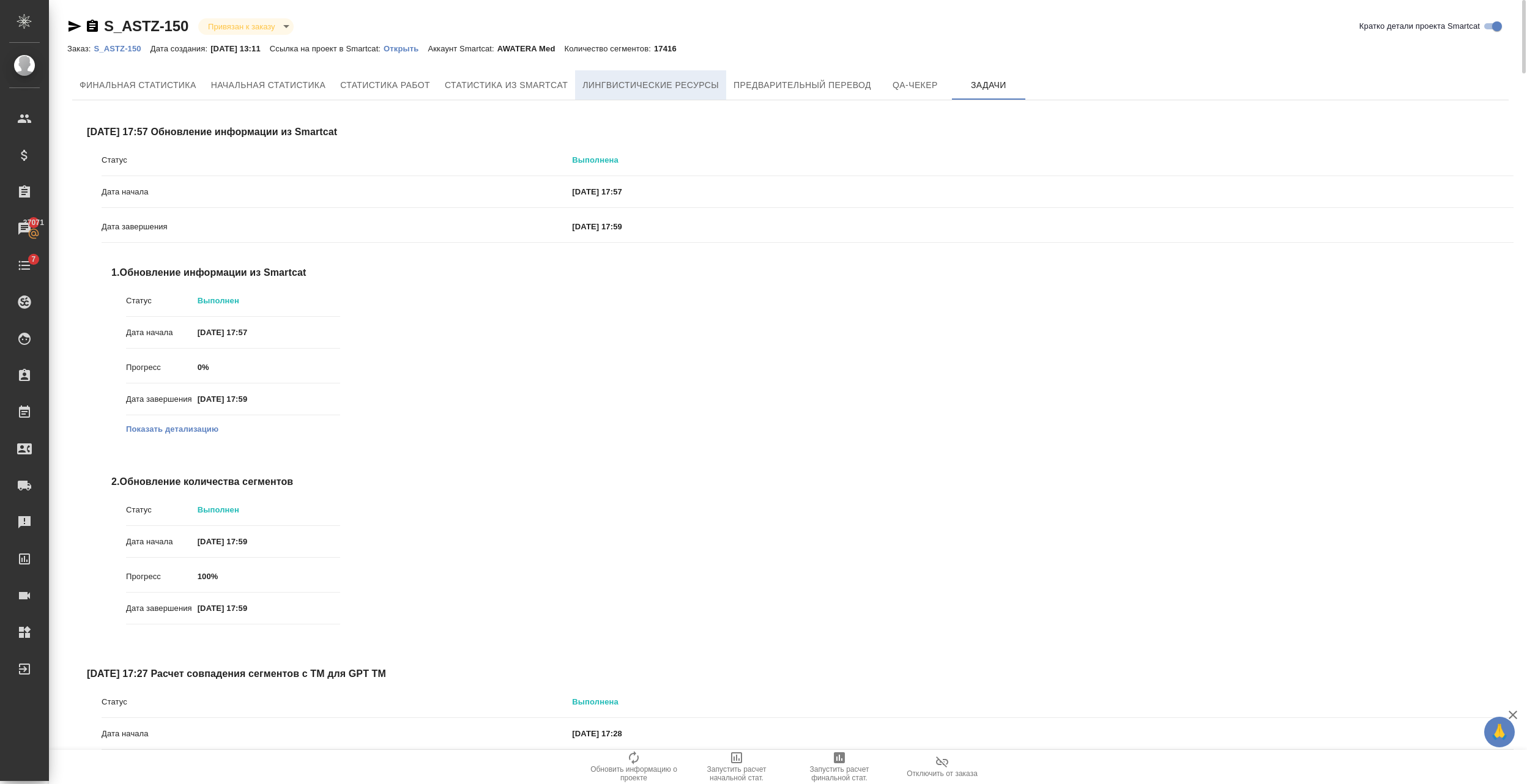
click at [634, 87] on span "Лингвистические ресурсы" at bounding box center [651, 85] width 137 height 15
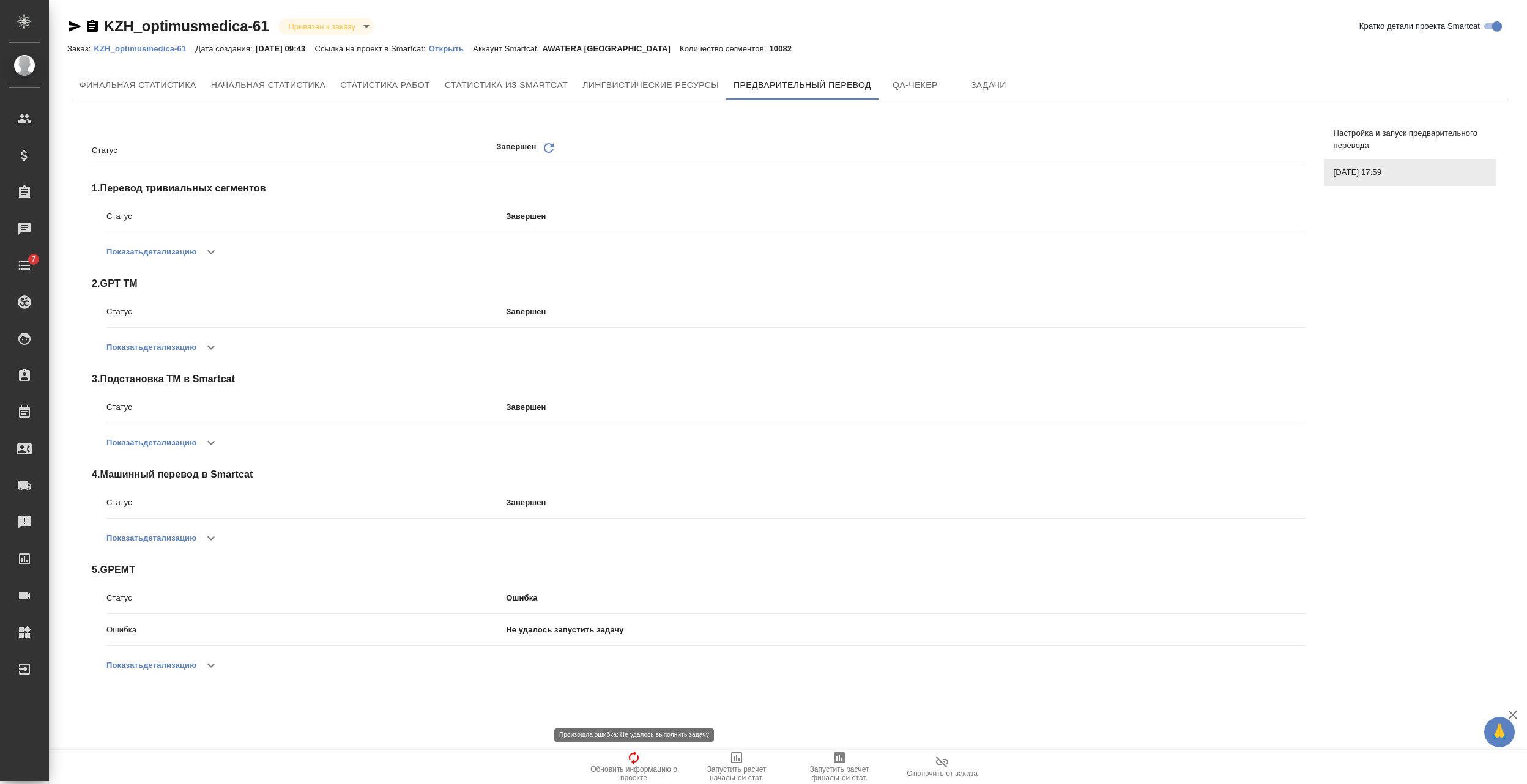
click at [627, 762] on icon "button" at bounding box center [634, 757] width 15 height 15
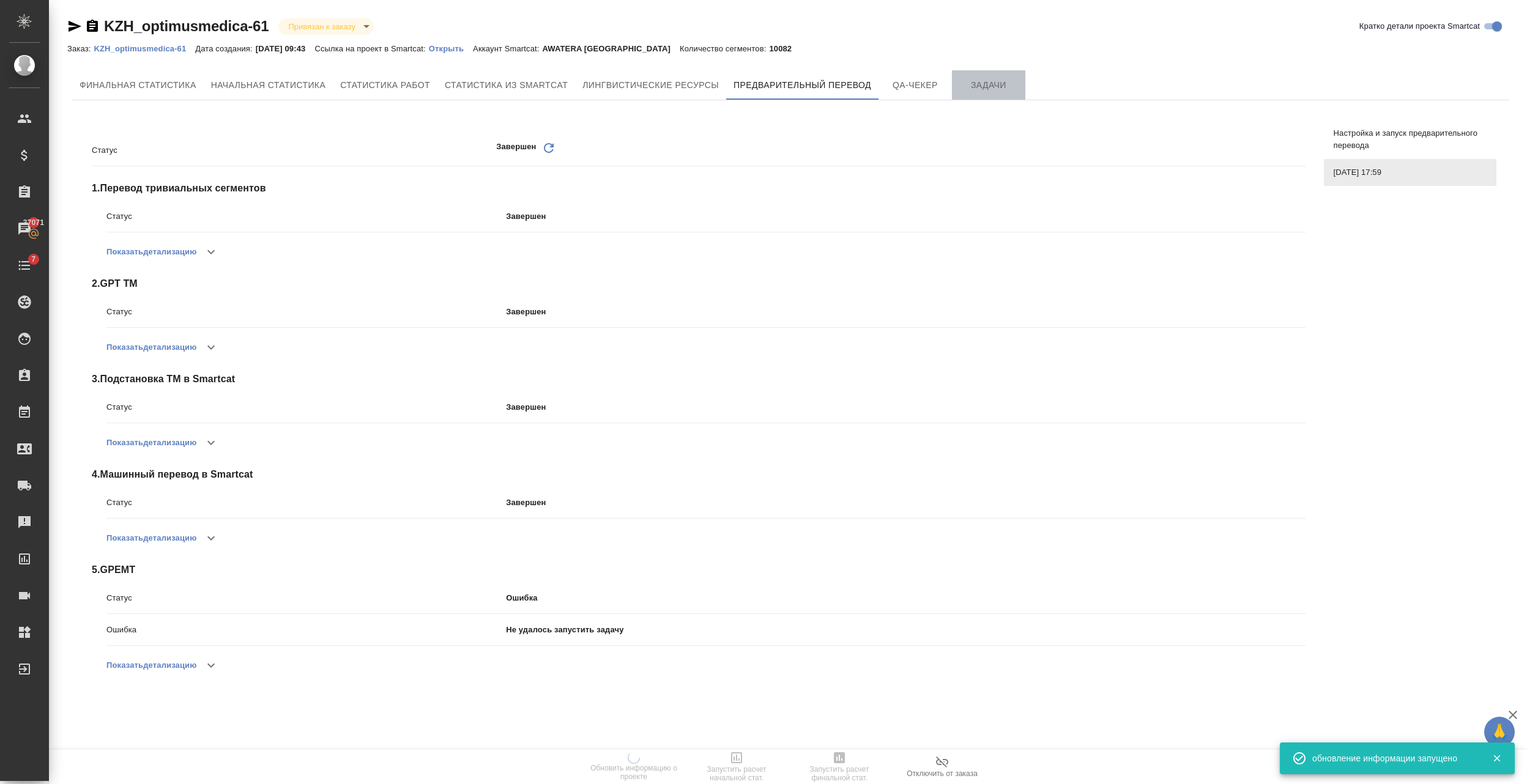
click at [972, 86] on span "Задачи" at bounding box center [988, 85] width 59 height 15
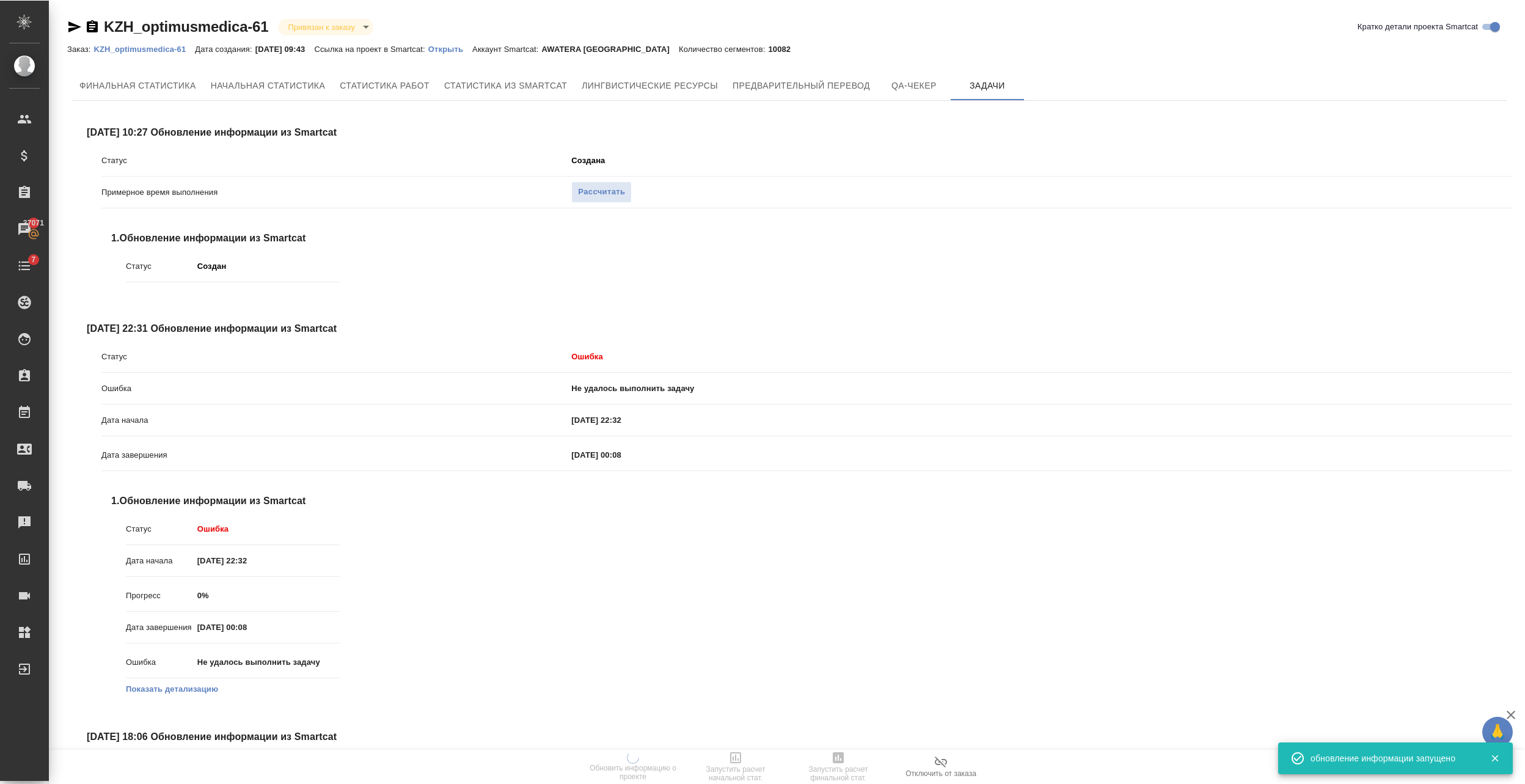
scroll to position [162, 0]
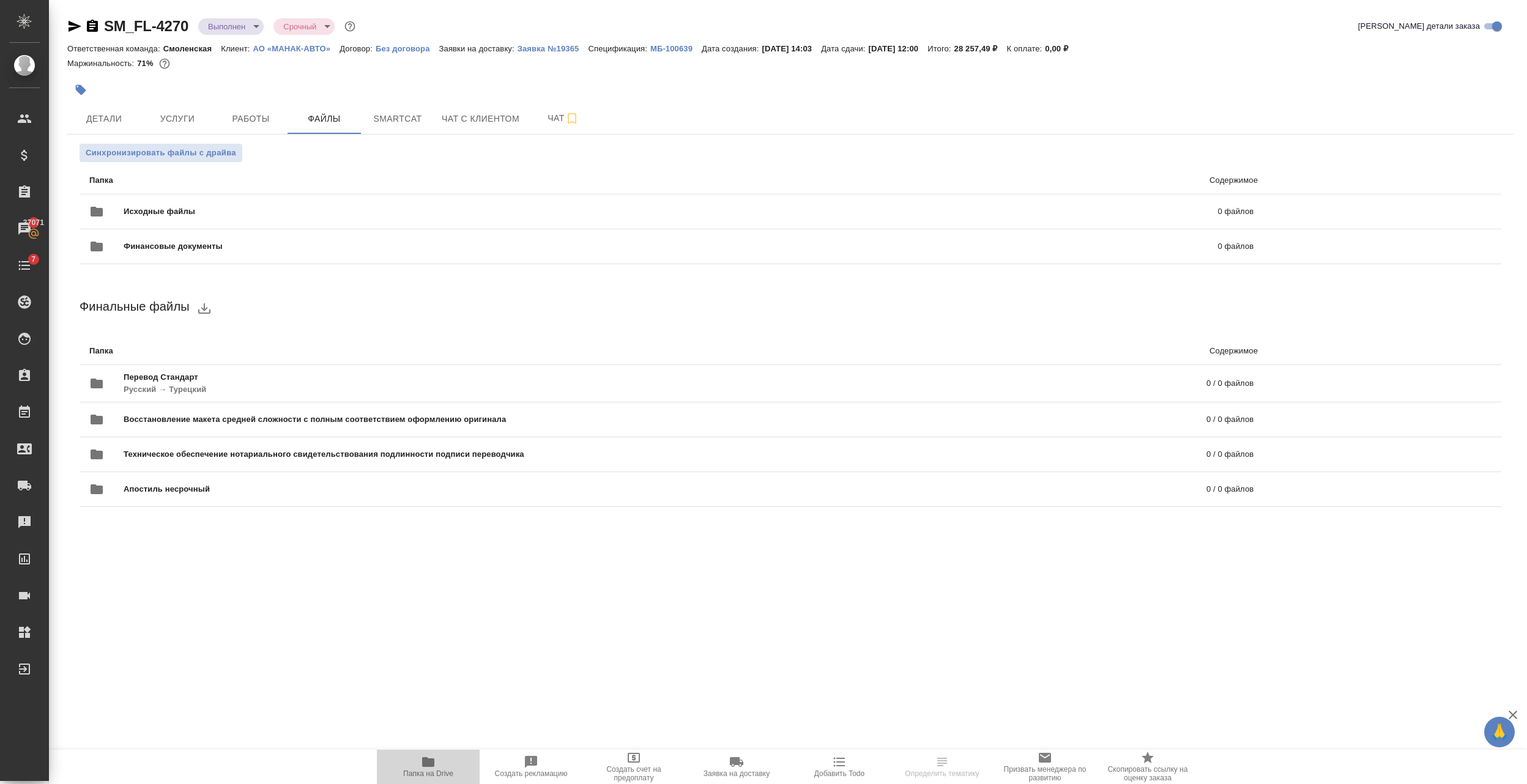
click at [426, 783] on html "🙏 .cls-1 fill:#fff; AWATERA Semenets Irina Клиенты Спецификации Заказы 37071 Ча…" at bounding box center [763, 392] width 1527 height 784
click at [425, 782] on button "Папка на Drive" at bounding box center [428, 767] width 103 height 35
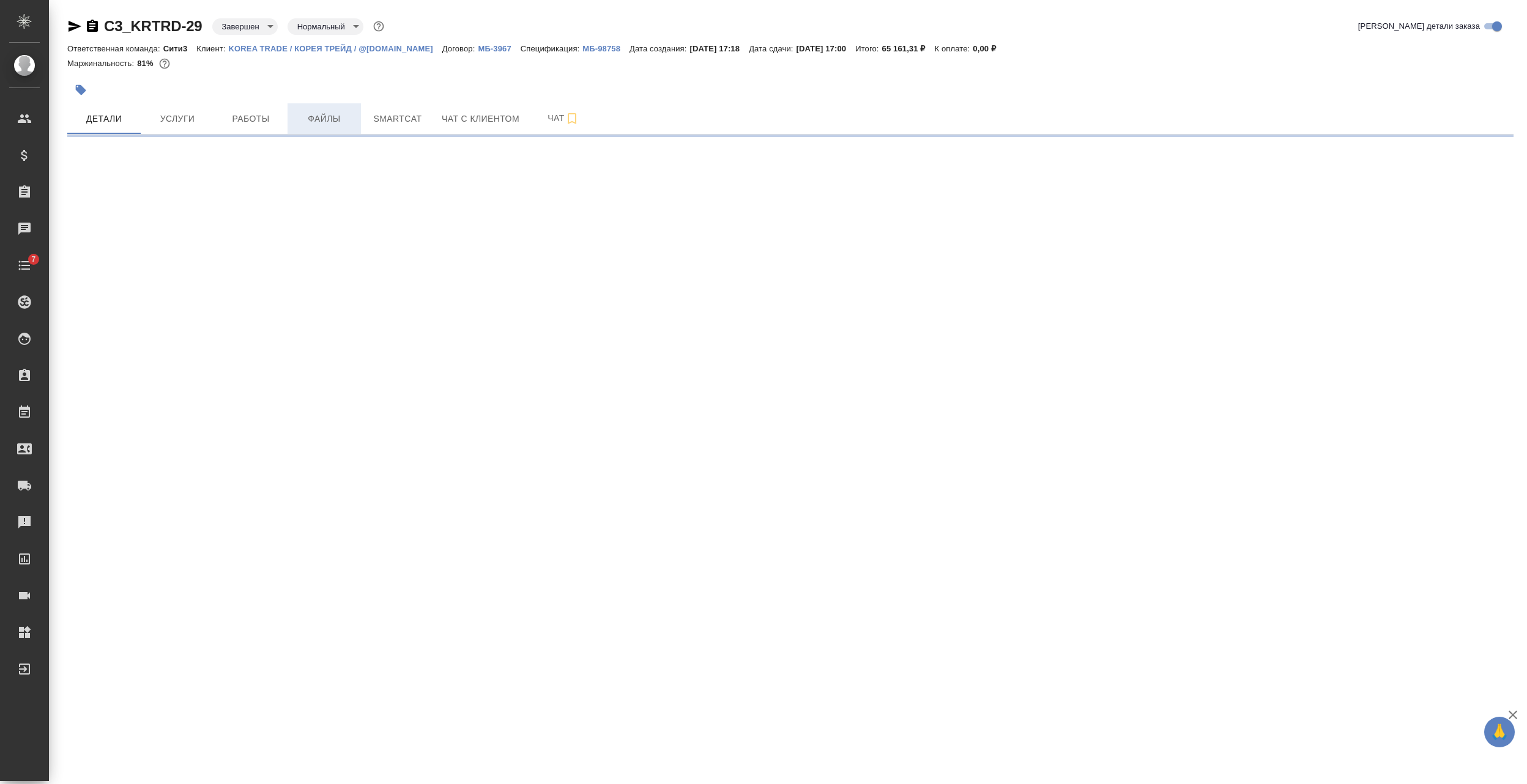
select select "RU"
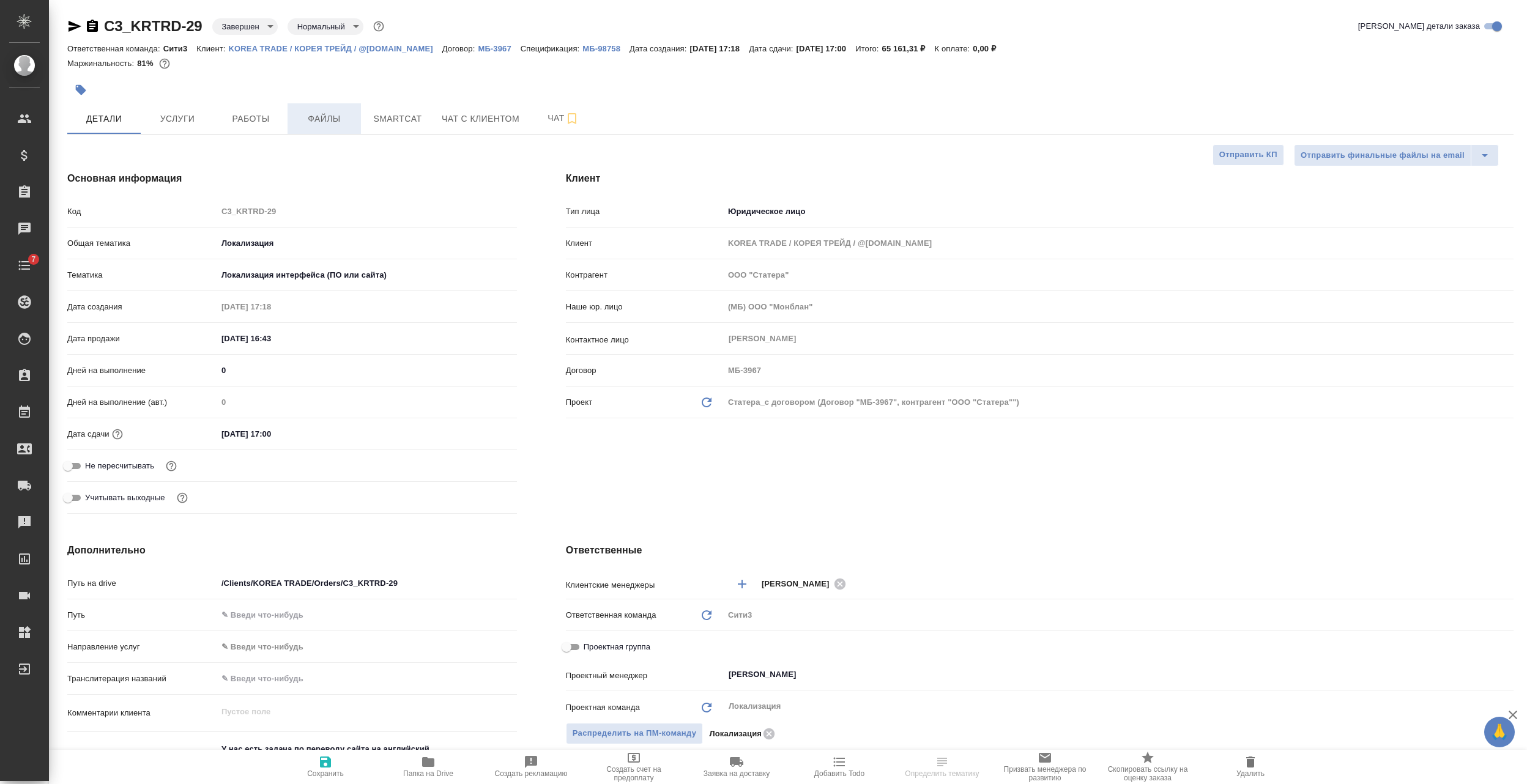
type textarea "x"
click at [195, 127] on button "Услуги" at bounding box center [177, 119] width 74 height 31
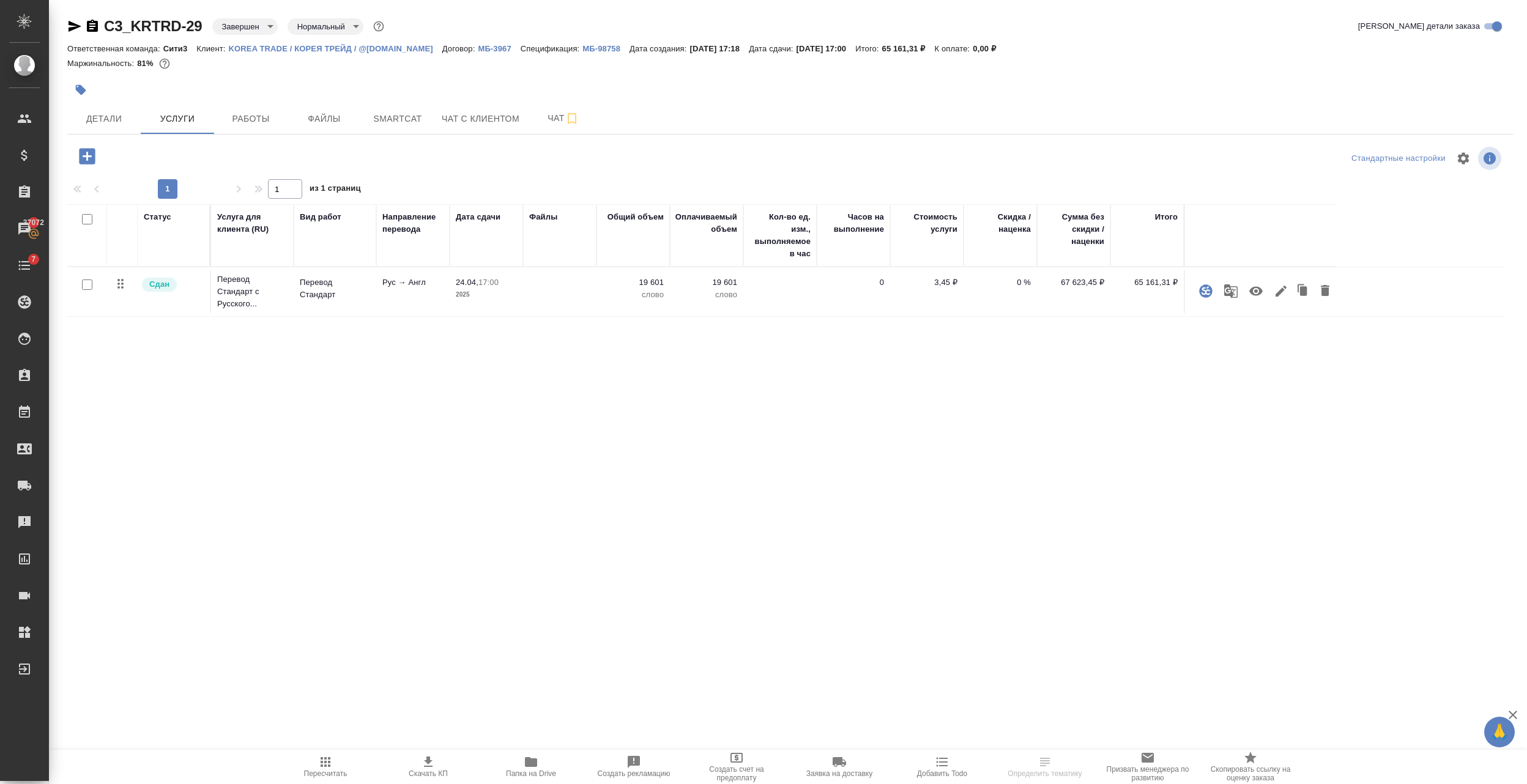
click at [478, 50] on p "МБ-3967" at bounding box center [499, 49] width 42 height 9
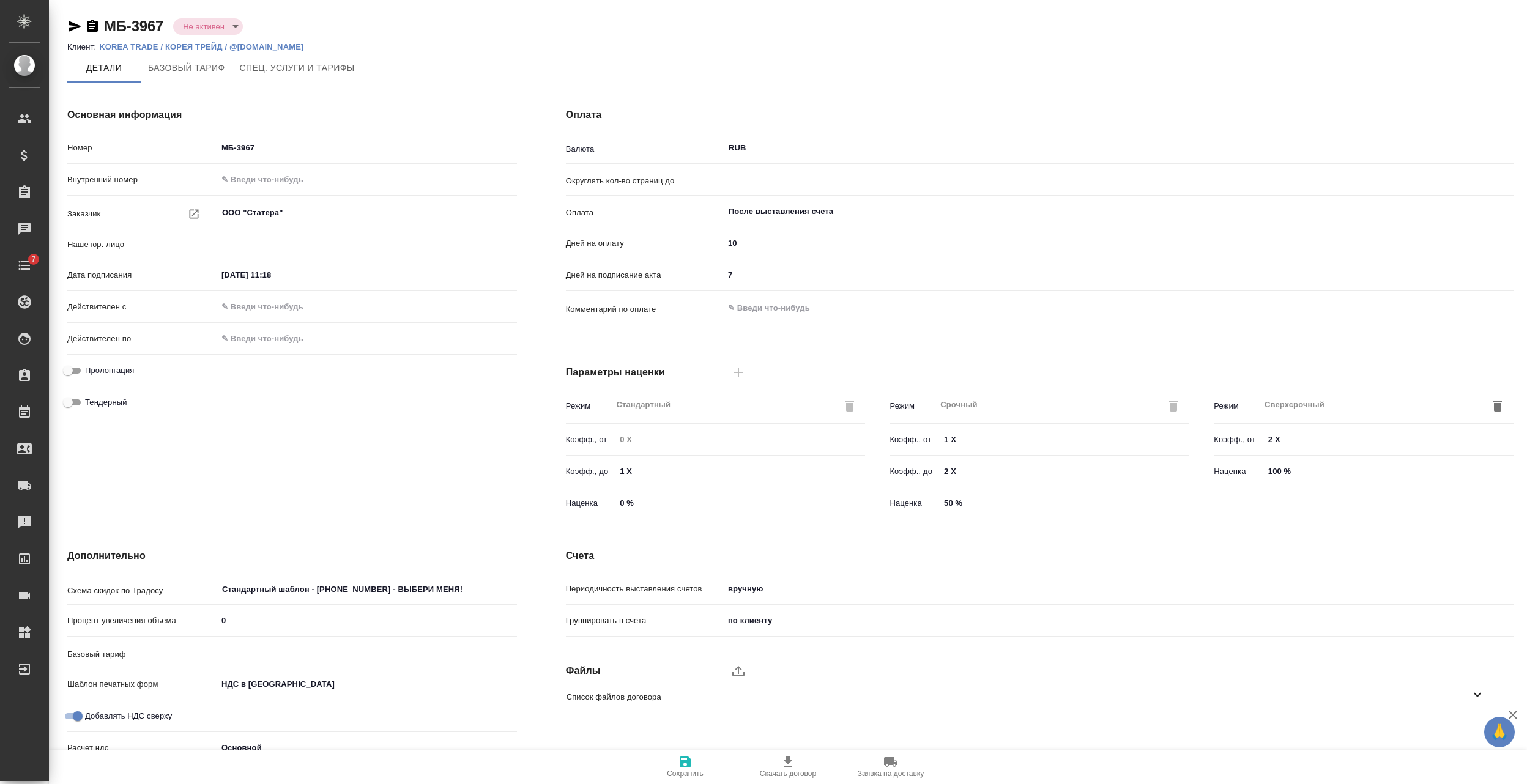
type input "(МБ) ООО "Монблан""
type input "0.01"
type input "Базовый ТП 2025"
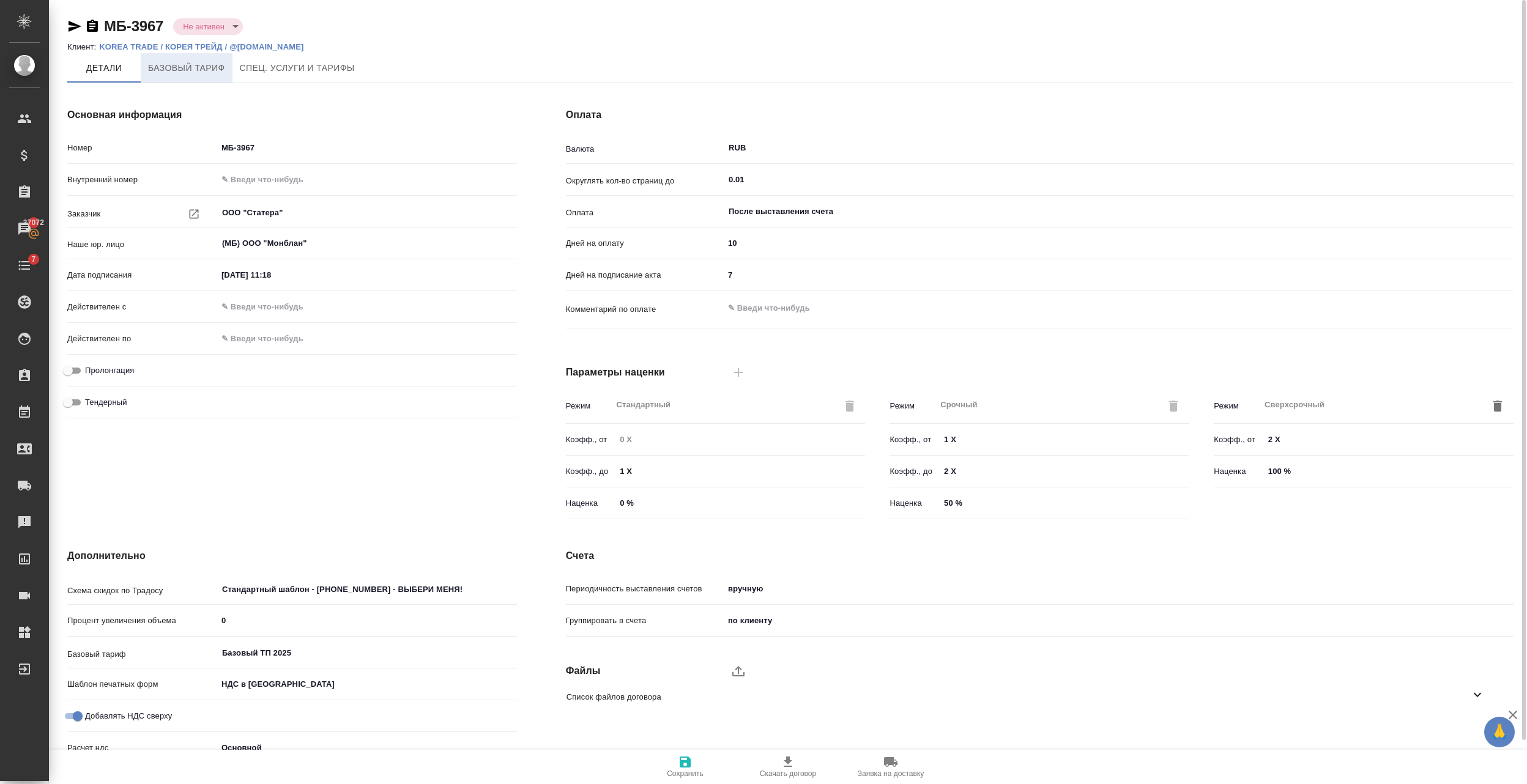
click at [209, 82] on button "Базовый тариф" at bounding box center [186, 67] width 92 height 29
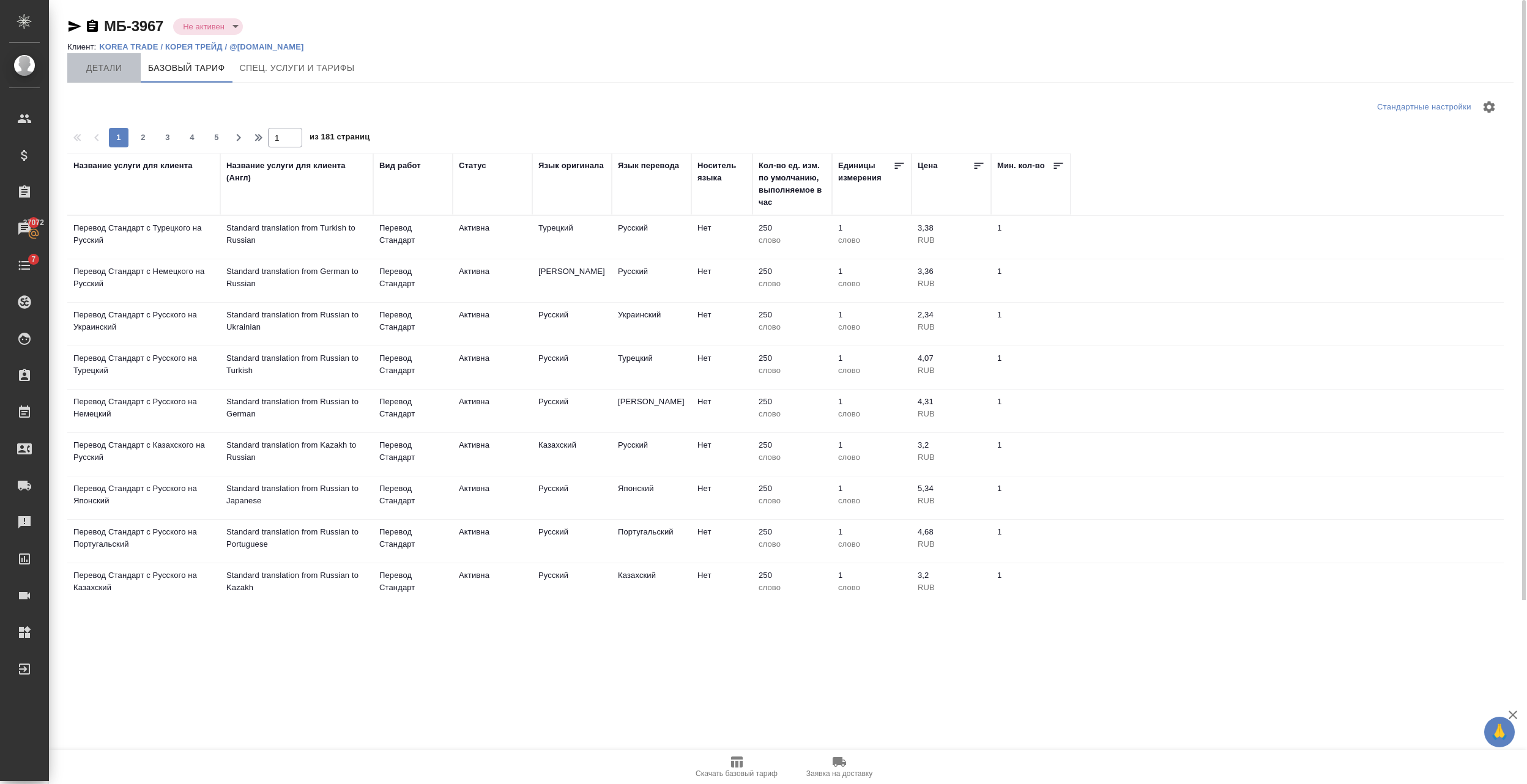
click at [98, 64] on span "Детали" at bounding box center [104, 67] width 59 height 15
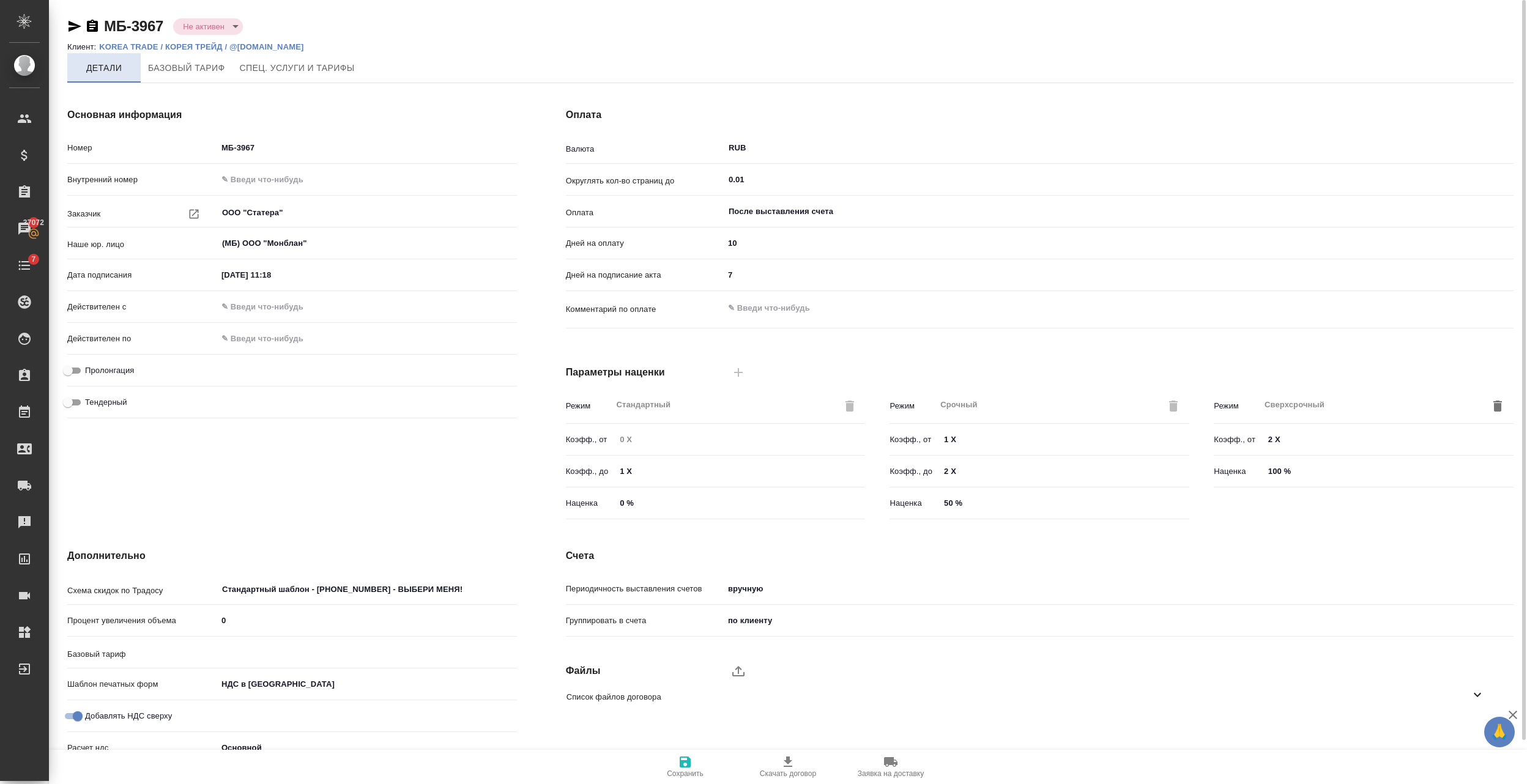
type input "Базовый ТП 2025"
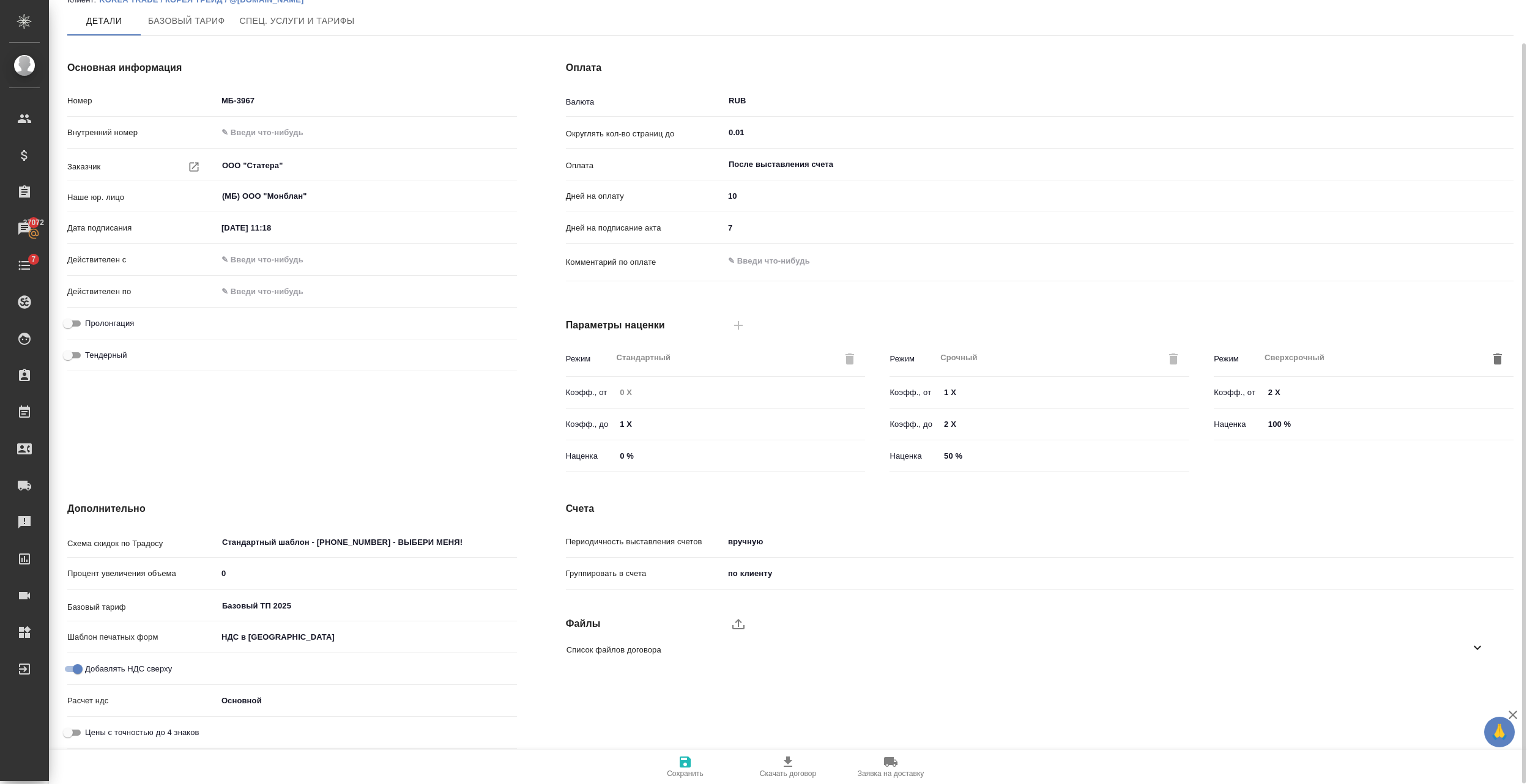
type textarea "x"
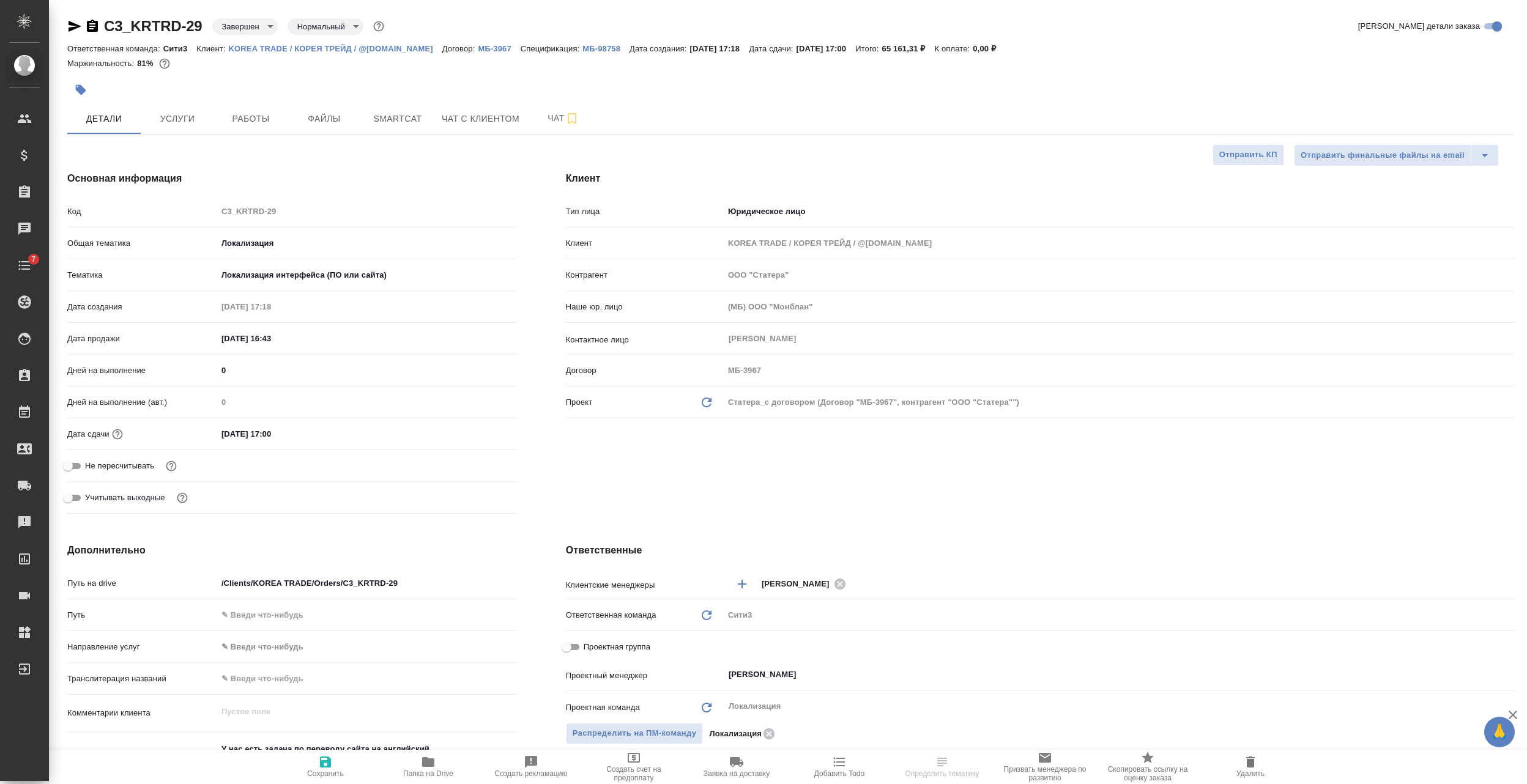
select select "RU"
click at [478, 44] on p "МБ-3967" at bounding box center [499, 49] width 42 height 9
select select "RU"
type textarea "x"
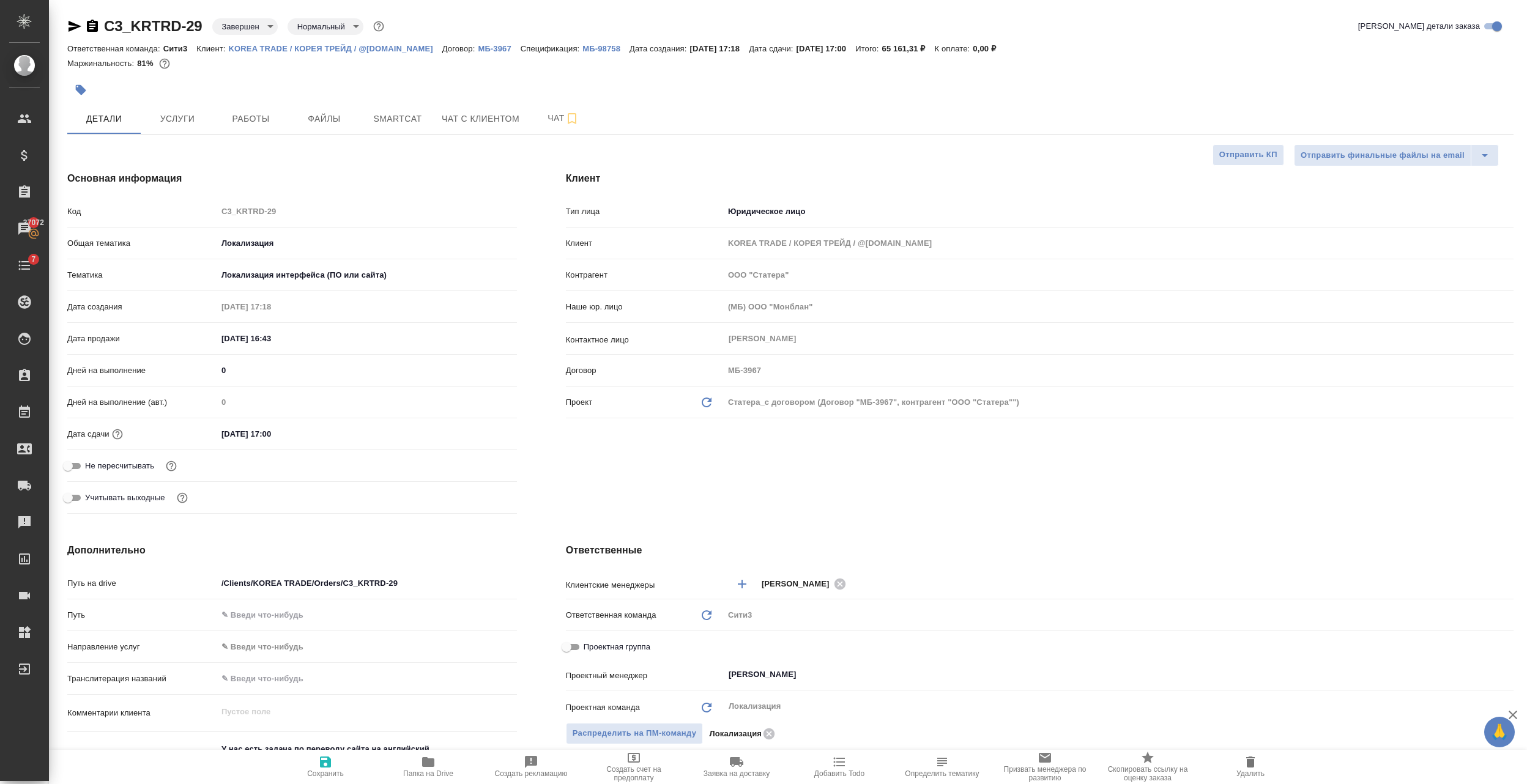
type textarea "x"
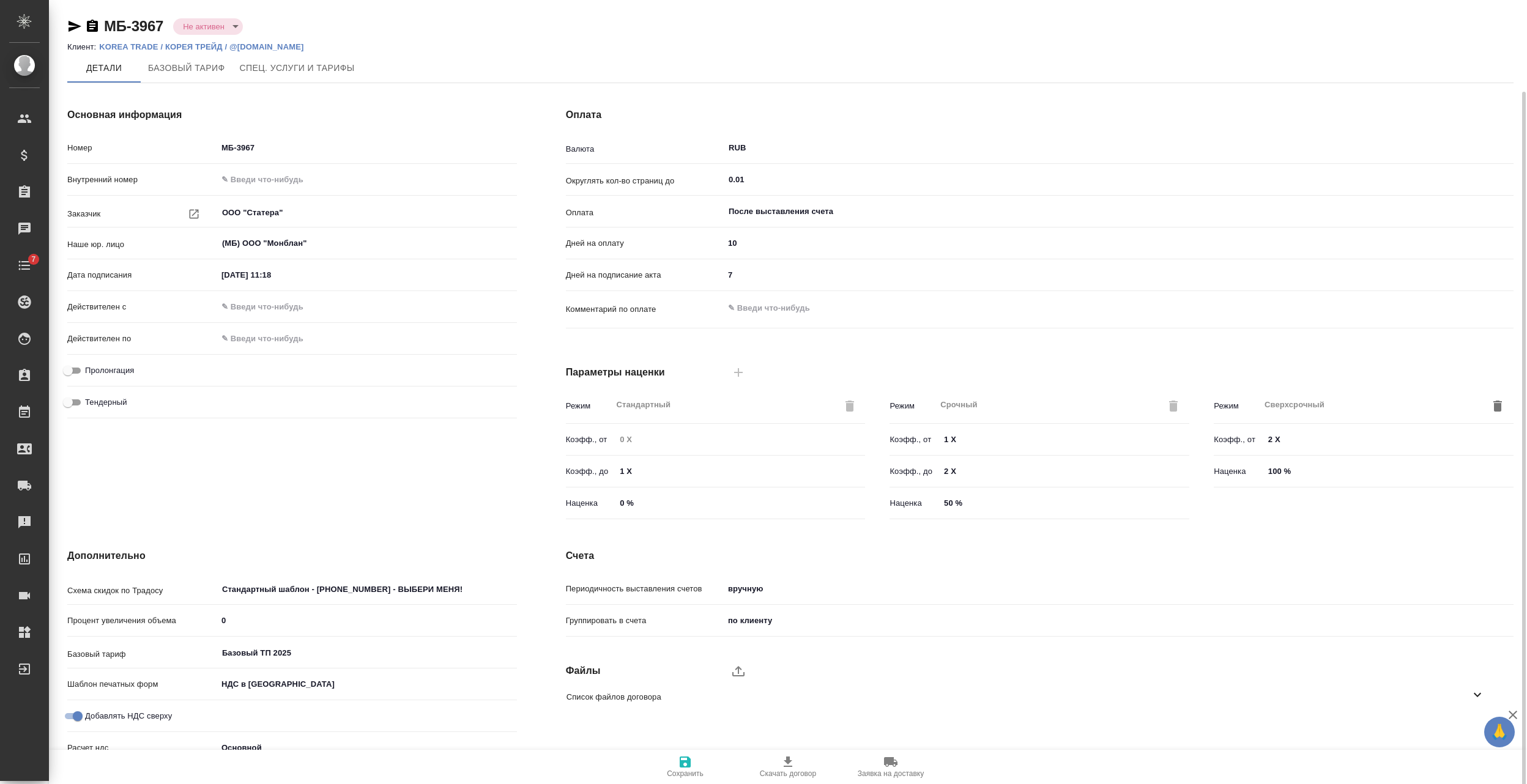
scroll to position [47, 0]
